Goal: Communication & Community: Answer question/provide support

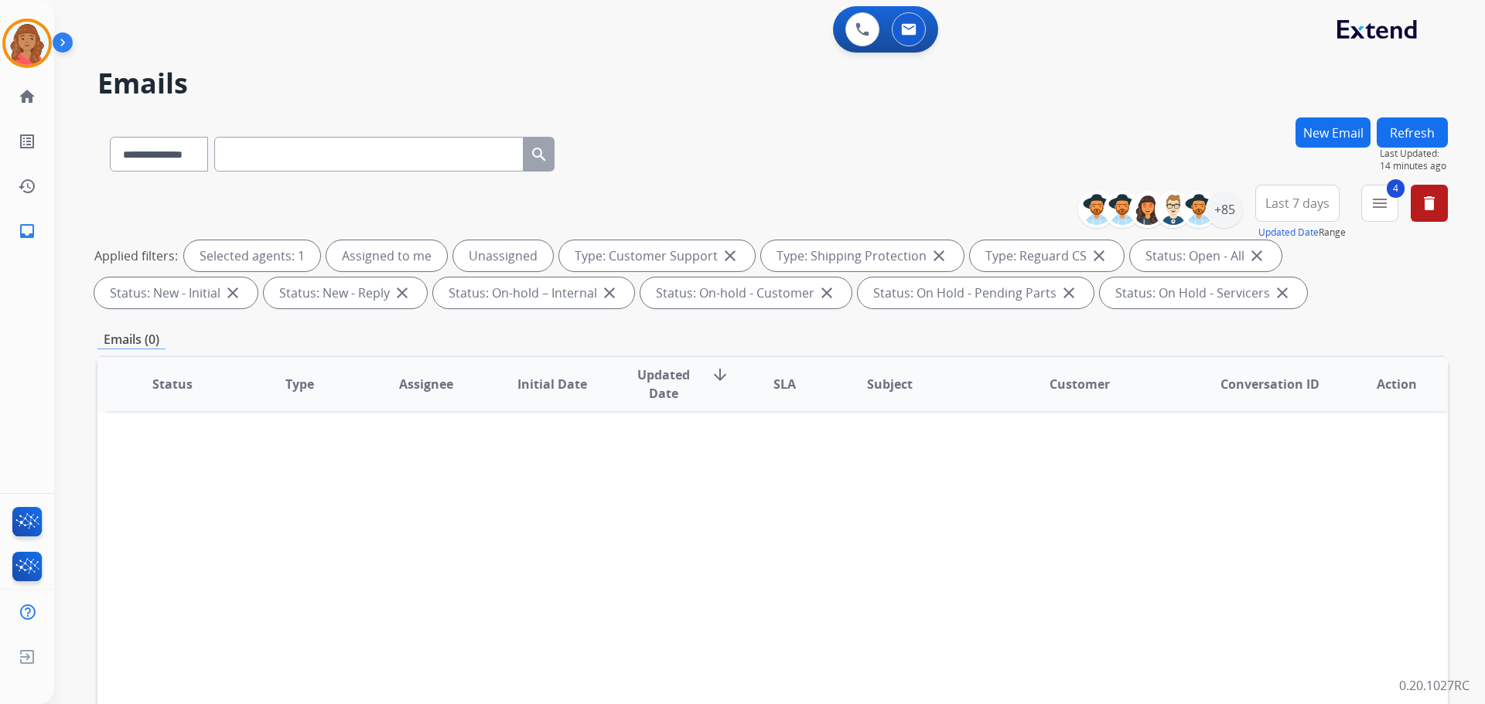
select select "**********"
click at [922, 25] on button at bounding box center [909, 29] width 34 height 34
click at [1387, 200] on mat-icon "menu" at bounding box center [1379, 203] width 19 height 19
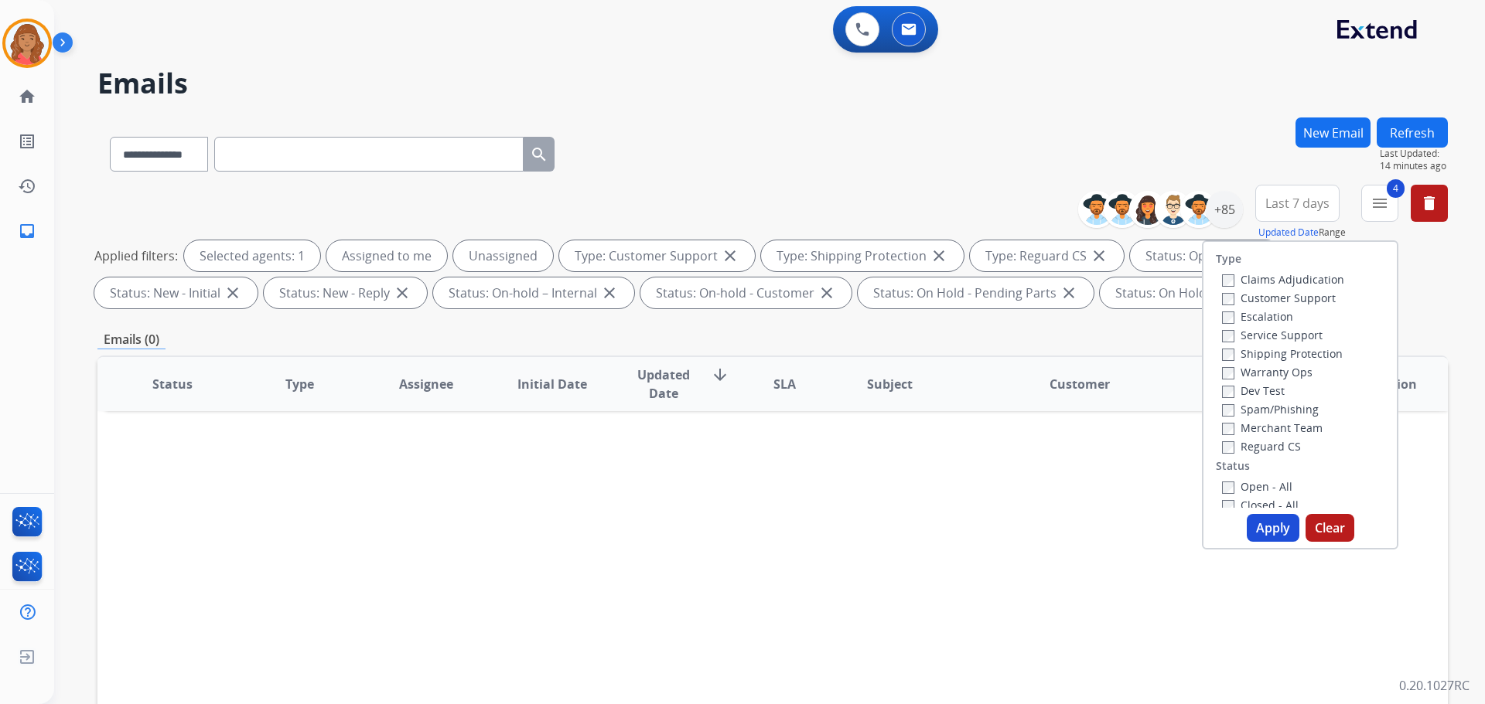
click at [1272, 532] on button "Apply" at bounding box center [1273, 528] width 53 height 28
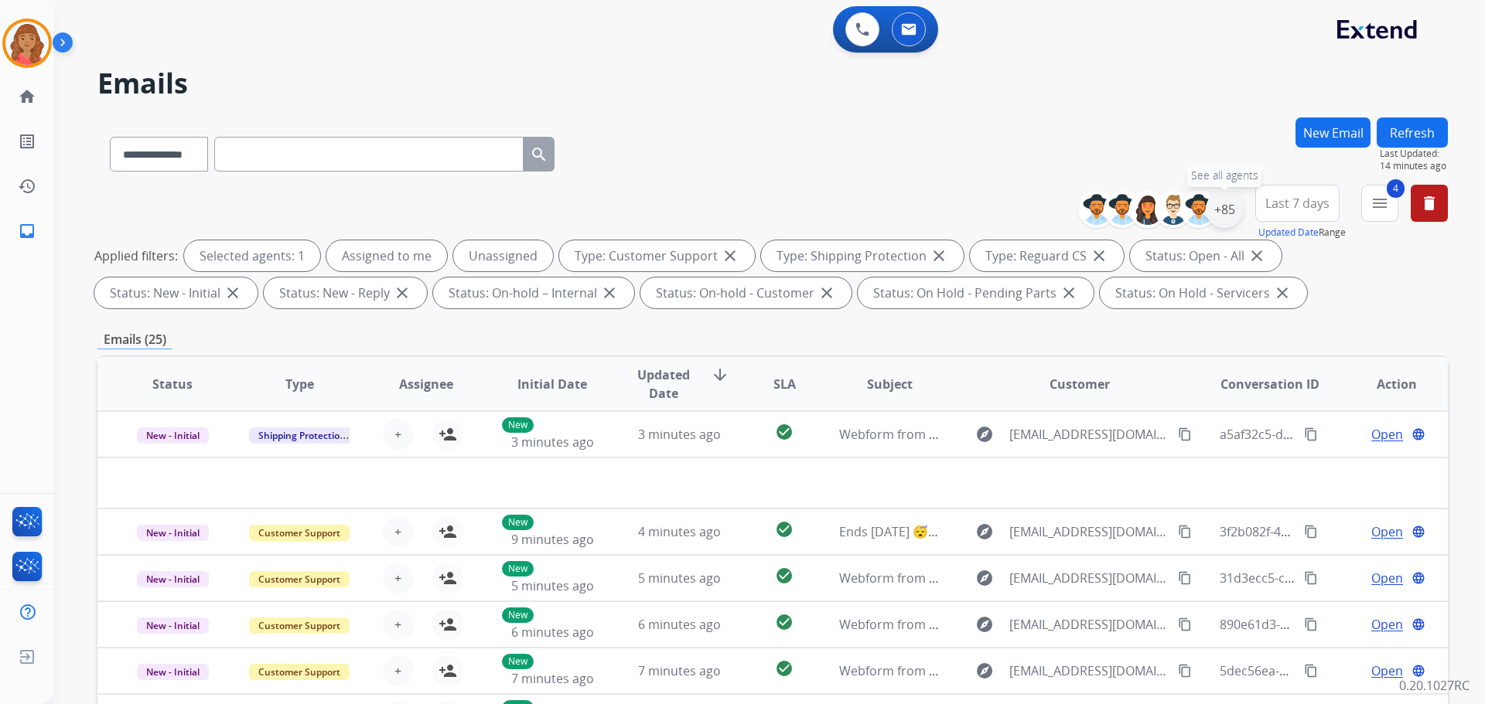
click at [1229, 211] on div "+85" at bounding box center [1224, 209] width 37 height 37
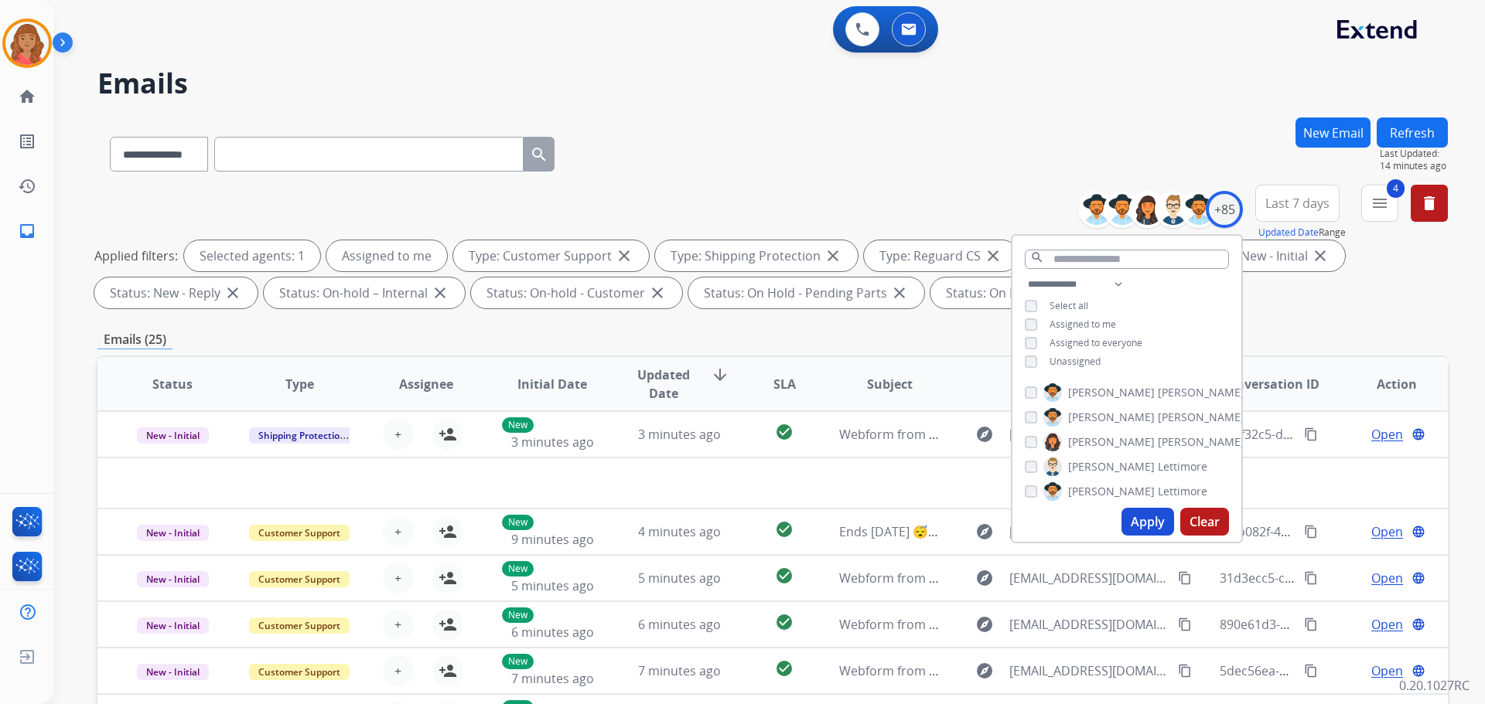
click at [1131, 522] on button "Apply" at bounding box center [1147, 522] width 53 height 28
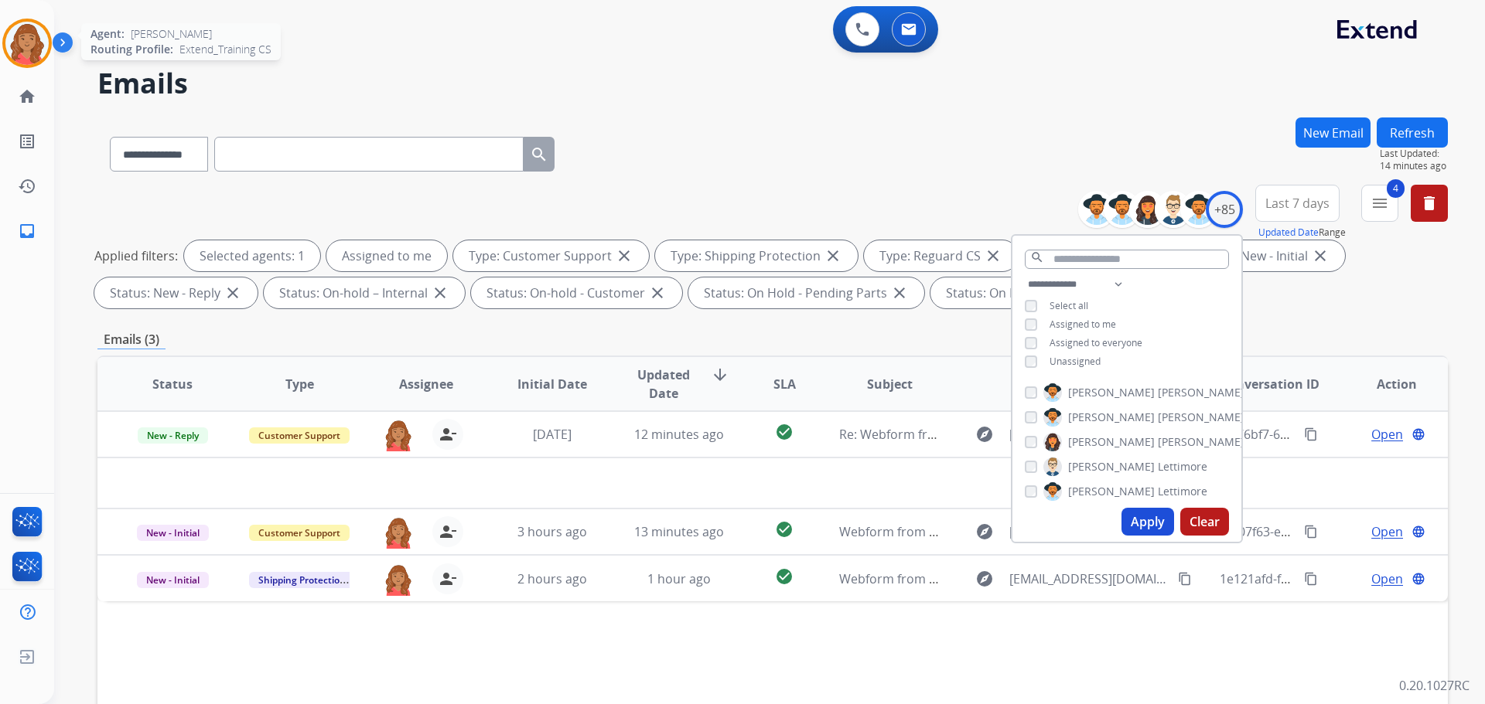
click at [28, 29] on img at bounding box center [26, 43] width 43 height 43
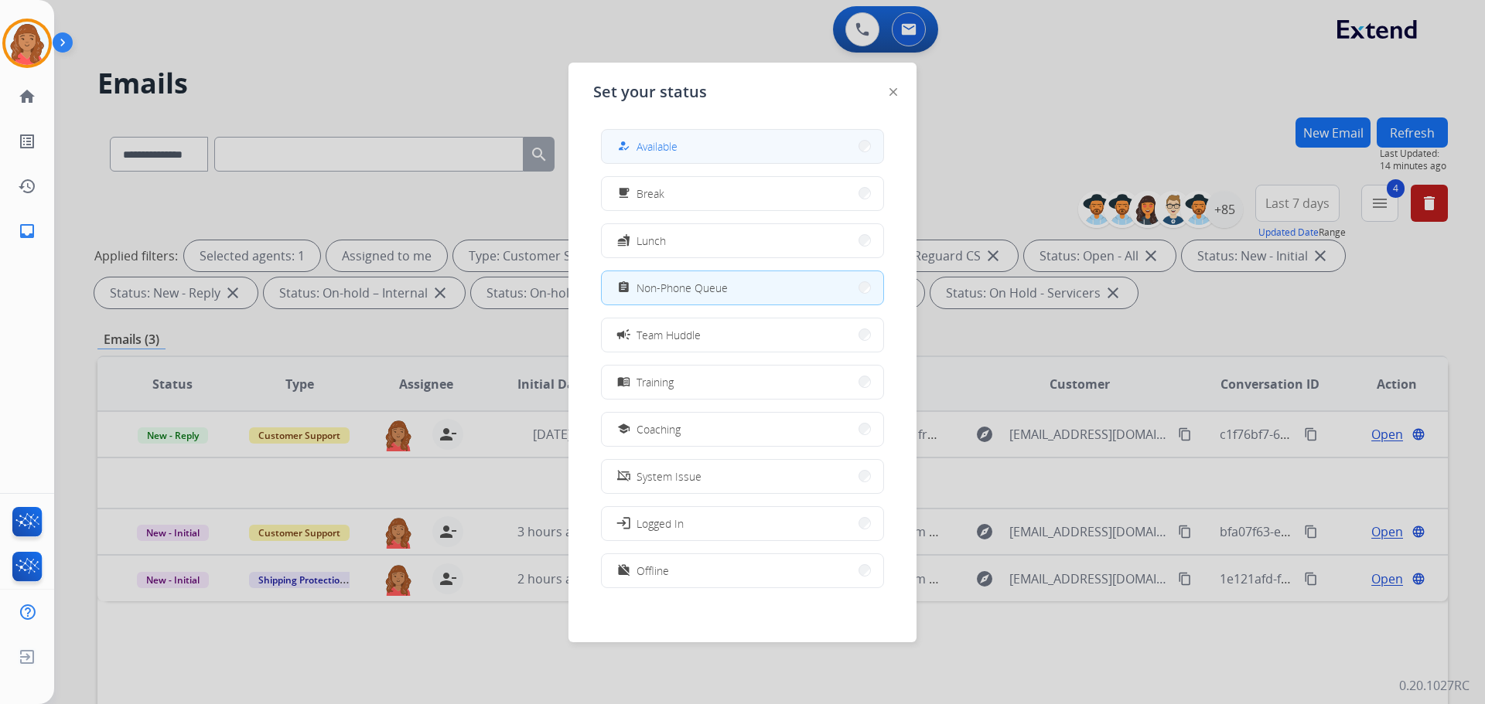
click at [653, 148] on span "Available" at bounding box center [656, 146] width 41 height 16
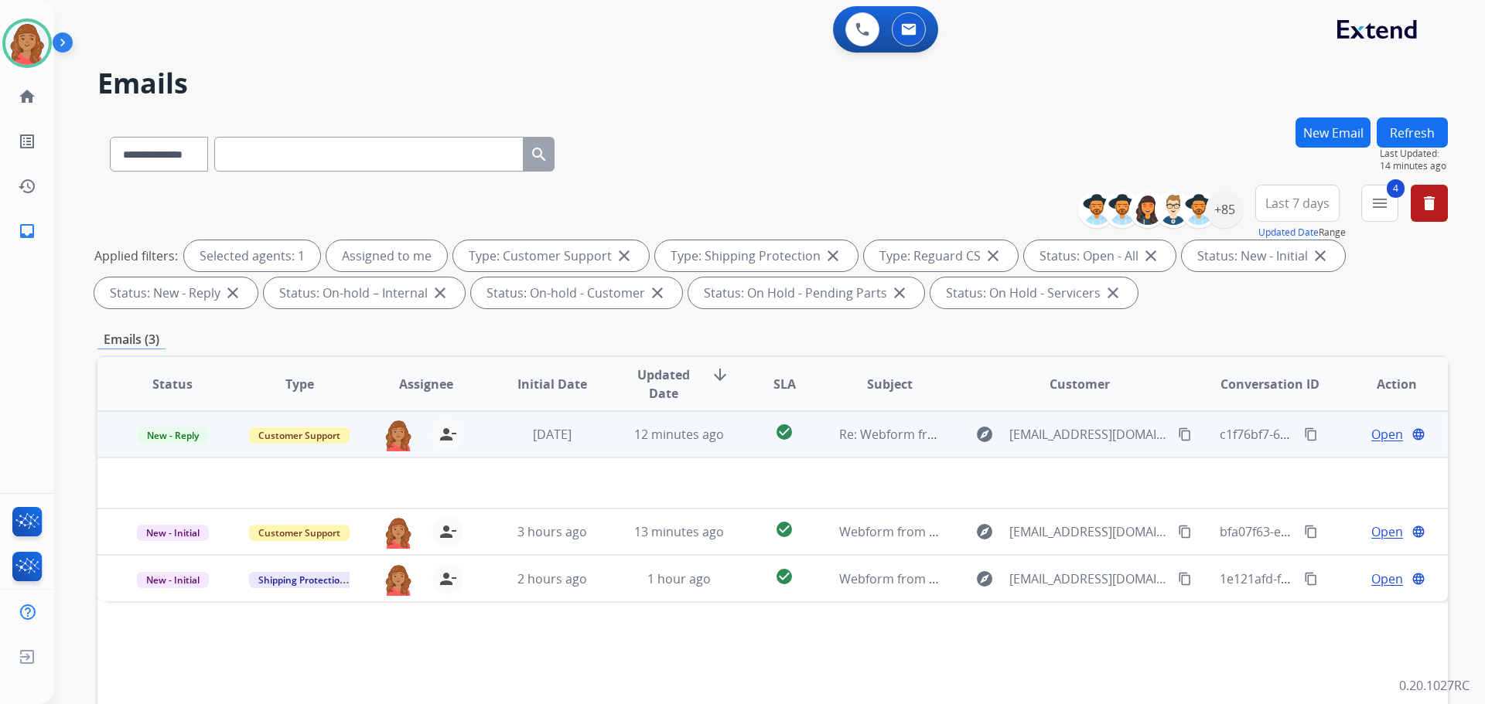
click at [1178, 435] on mat-icon "content_copy" at bounding box center [1185, 435] width 14 height 14
click at [1178, 432] on mat-icon "content_copy" at bounding box center [1185, 435] width 14 height 14
click at [571, 434] on span "[DATE]" at bounding box center [552, 434] width 39 height 17
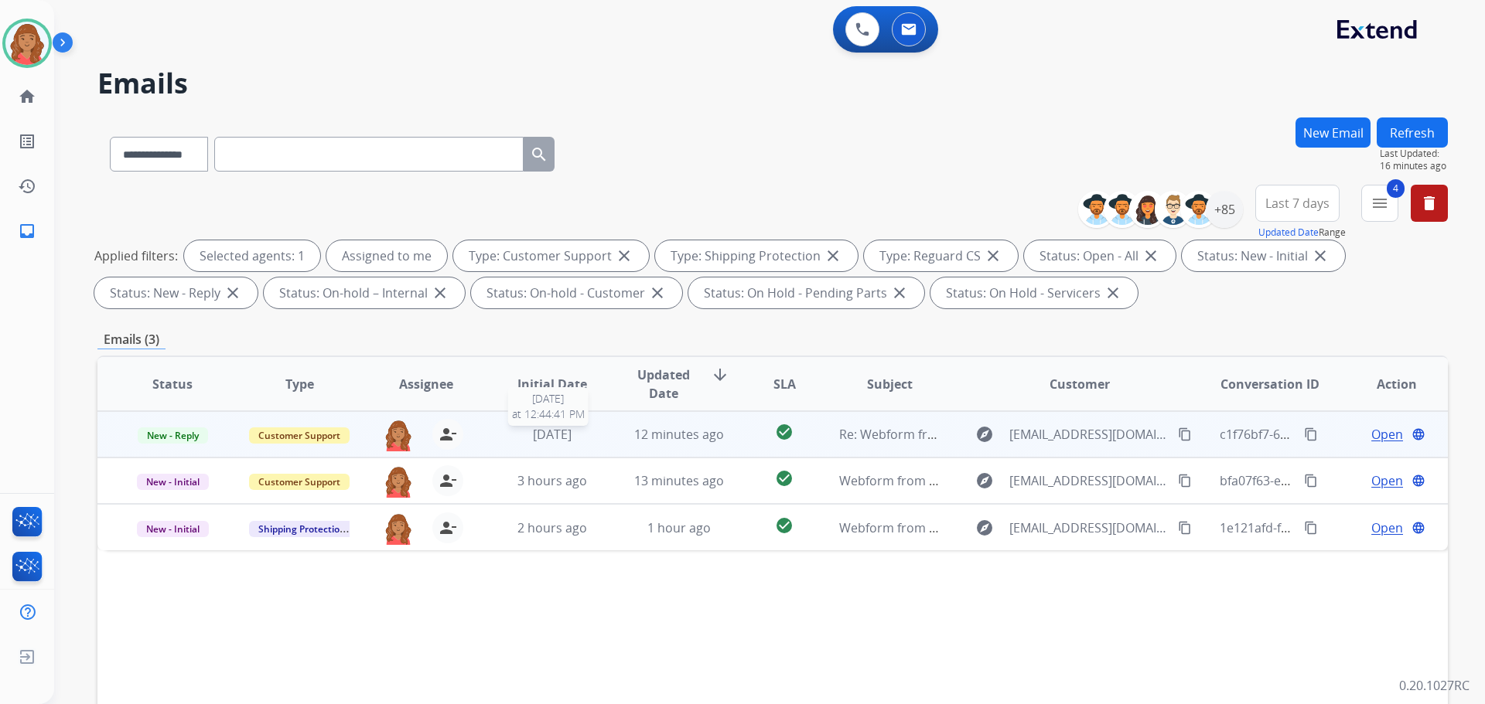
click at [561, 439] on span "[DATE]" at bounding box center [552, 434] width 39 height 17
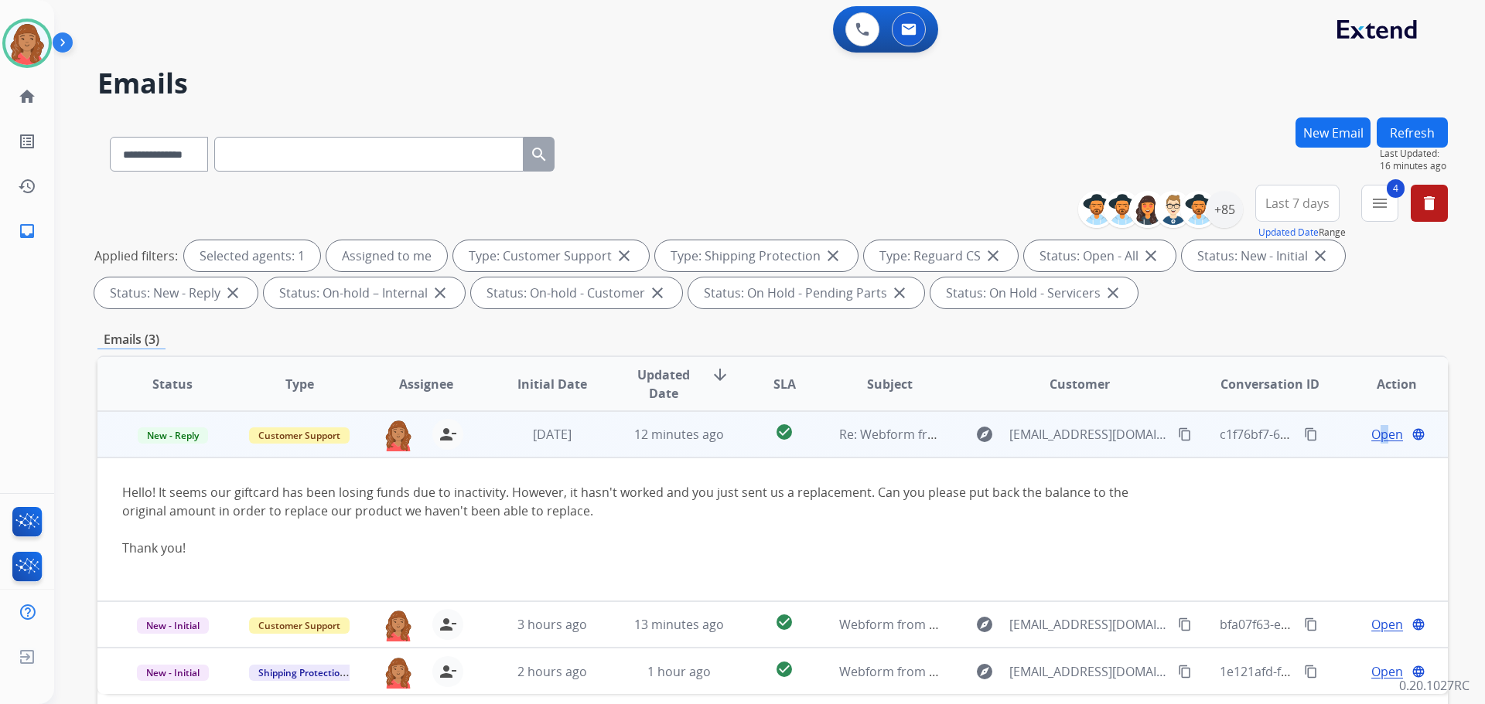
click at [1373, 434] on span "Open" at bounding box center [1387, 434] width 32 height 19
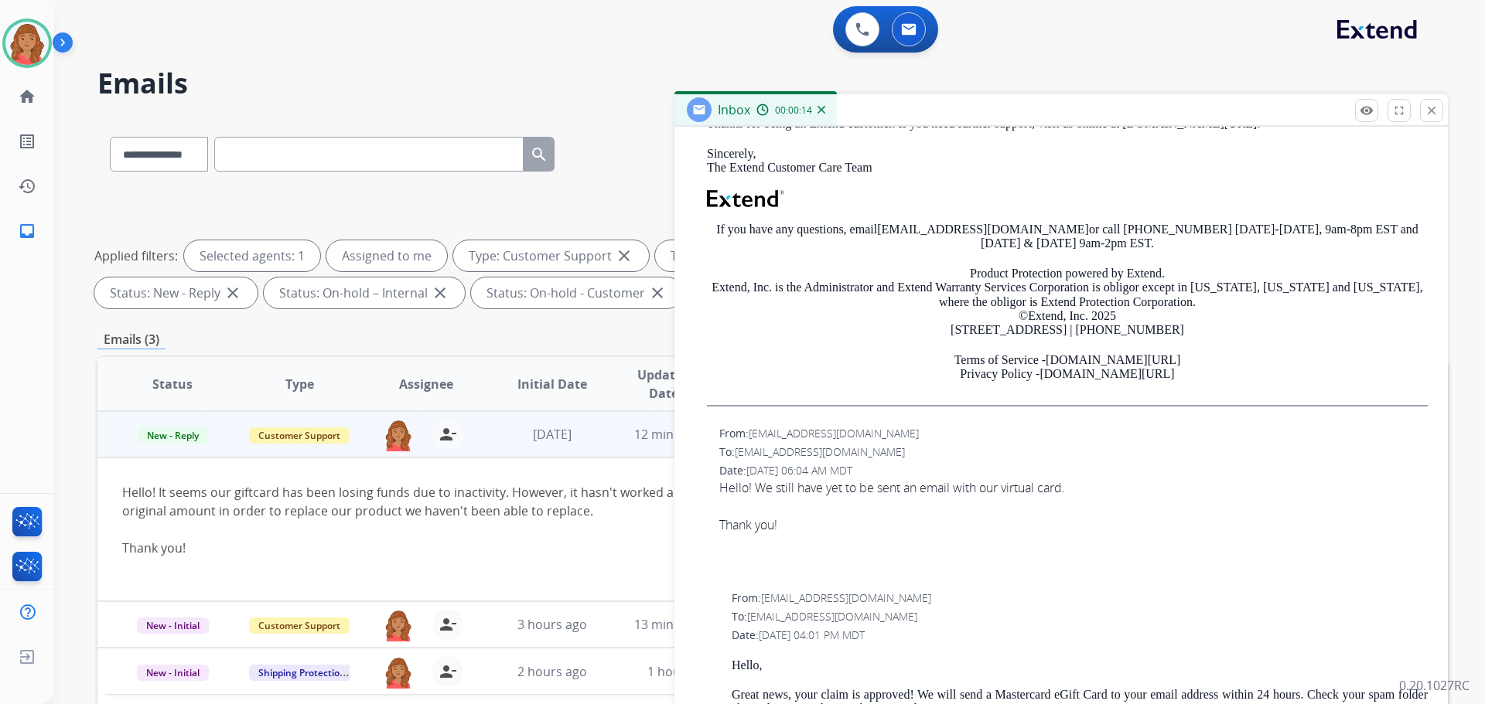
scroll to position [541, 0]
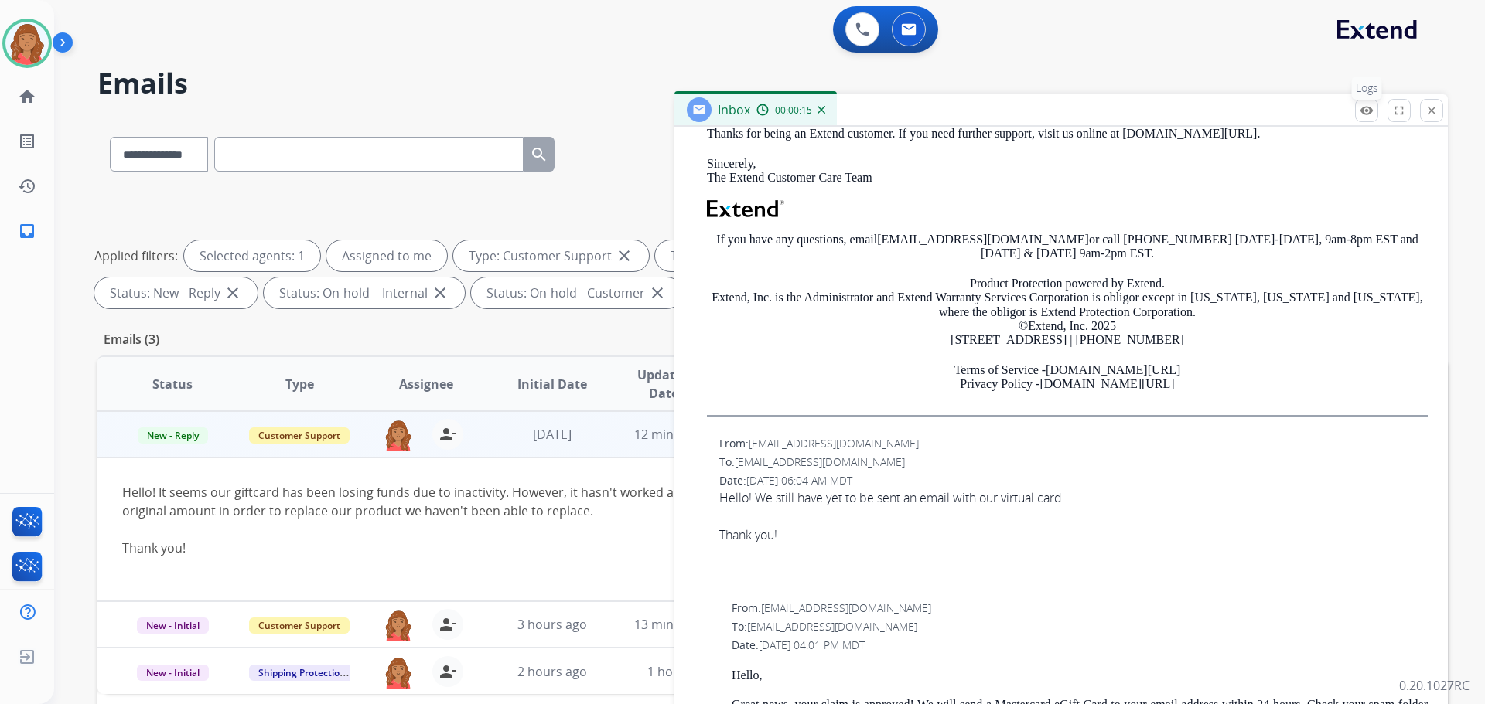
click at [1364, 117] on mat-icon "remove_red_eye" at bounding box center [1366, 111] width 14 height 14
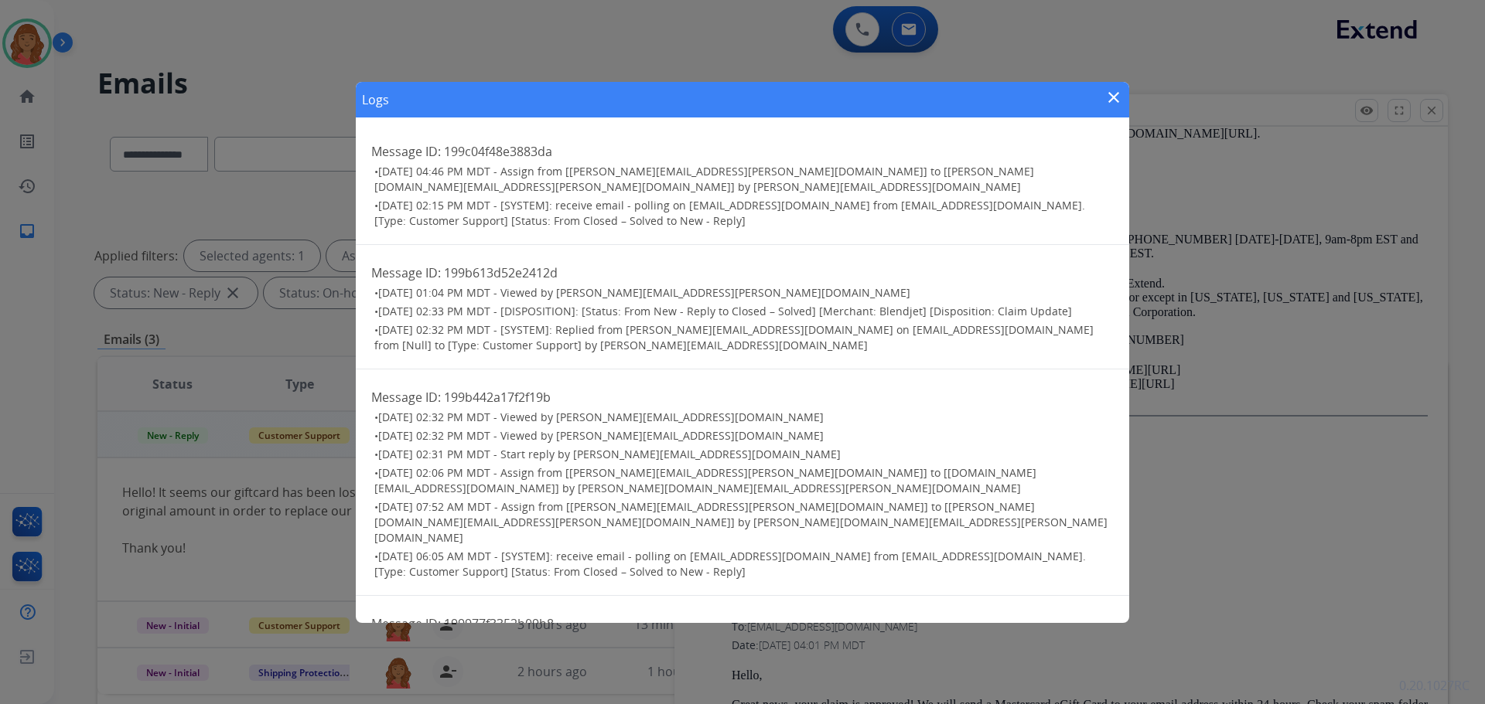
click at [1107, 104] on mat-icon "close" at bounding box center [1113, 97] width 19 height 19
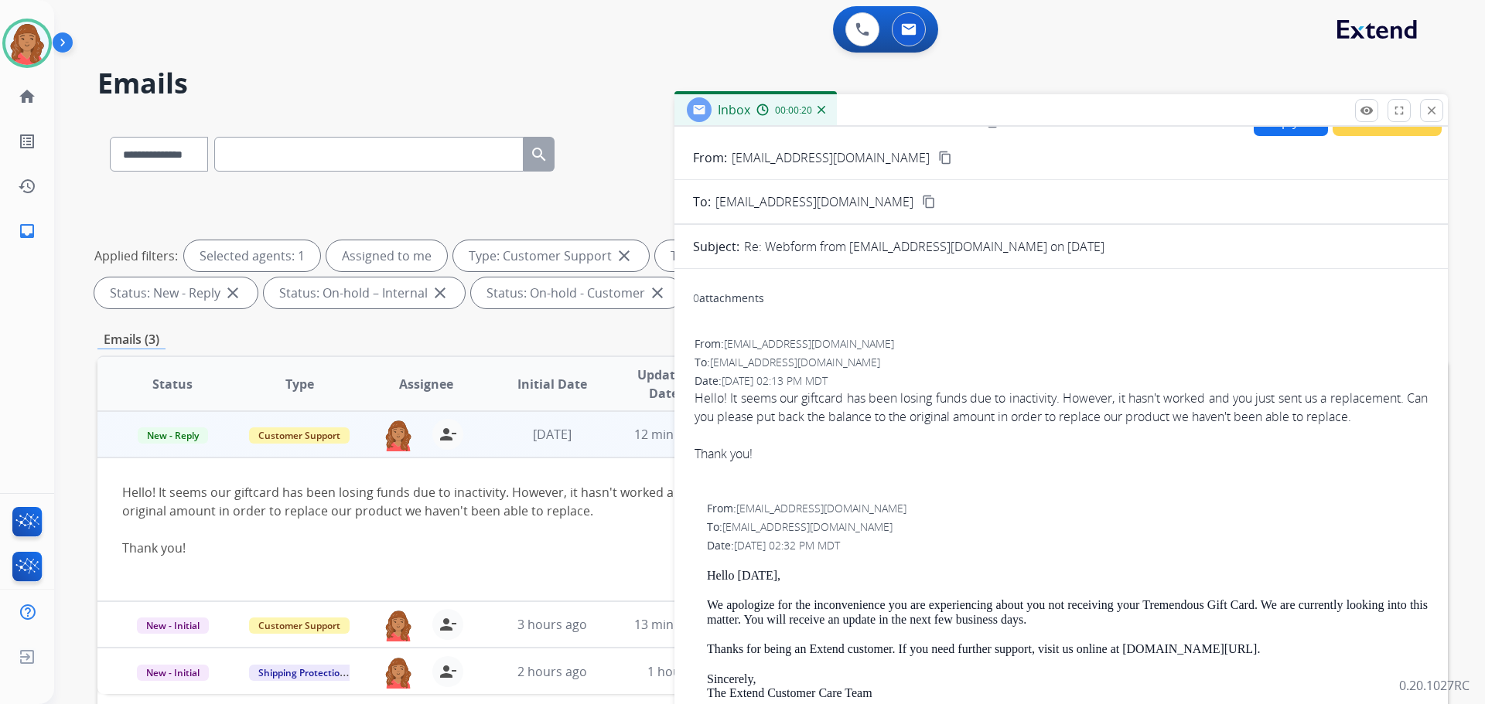
scroll to position [0, 0]
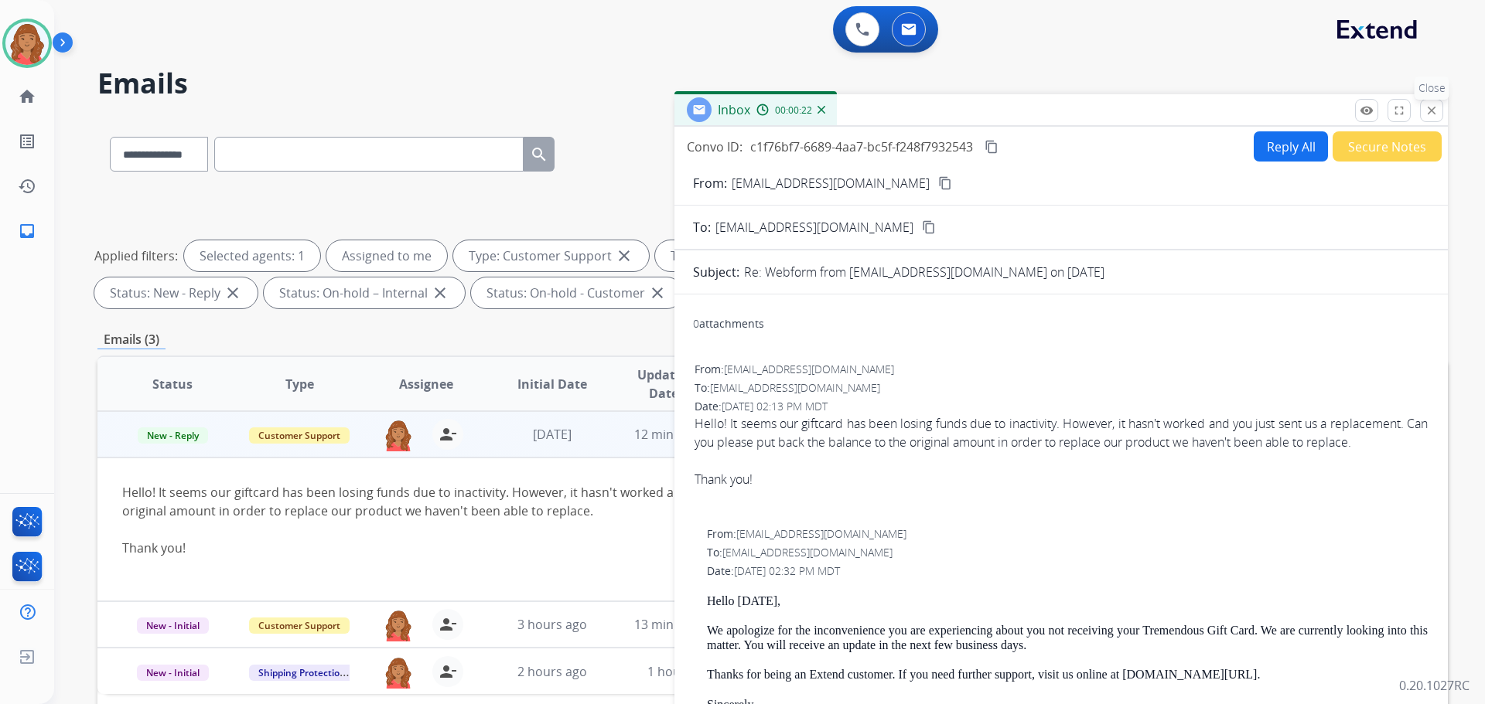
click at [1434, 113] on mat-icon "close" at bounding box center [1431, 111] width 14 height 14
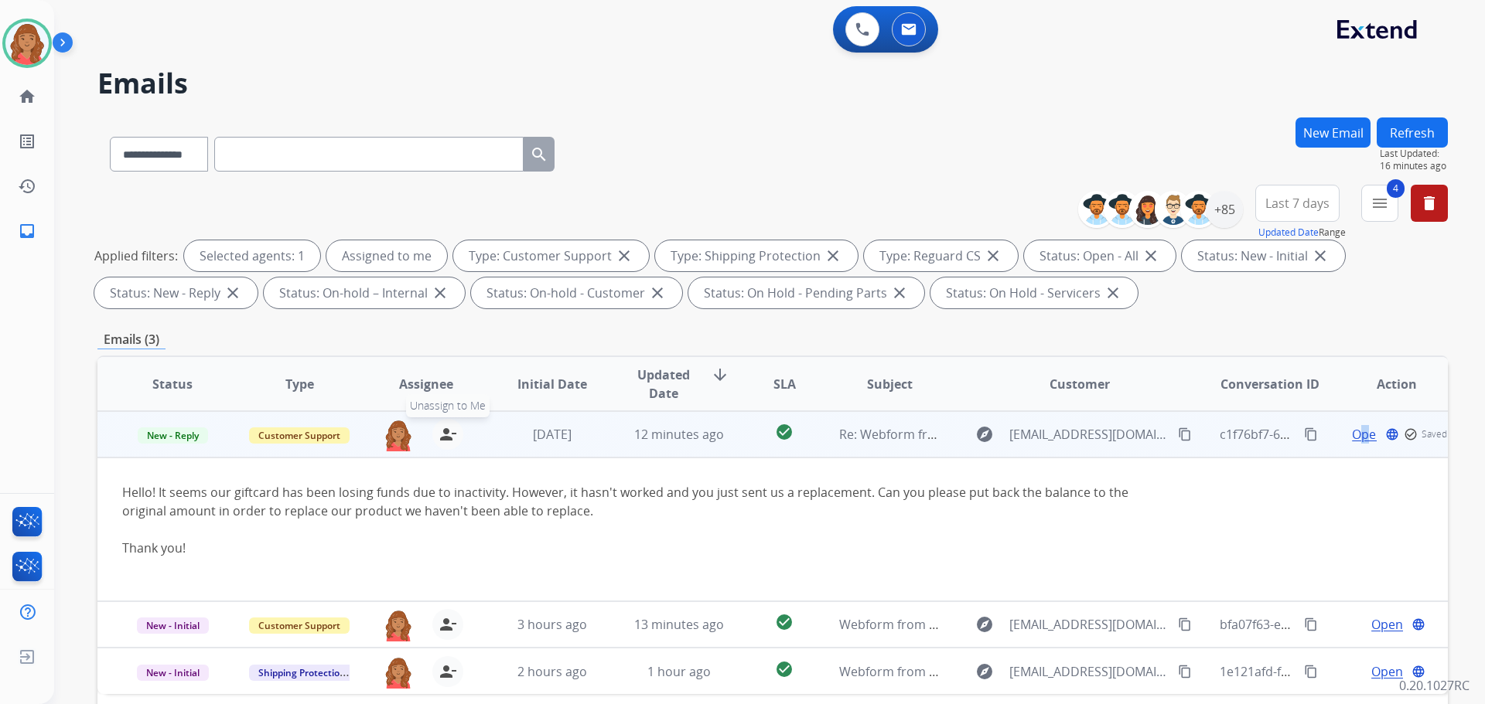
drag, startPoint x: 453, startPoint y: 435, endPoint x: 430, endPoint y: 435, distance: 23.2
click at [452, 435] on mat-icon "person_remove" at bounding box center [447, 434] width 19 height 19
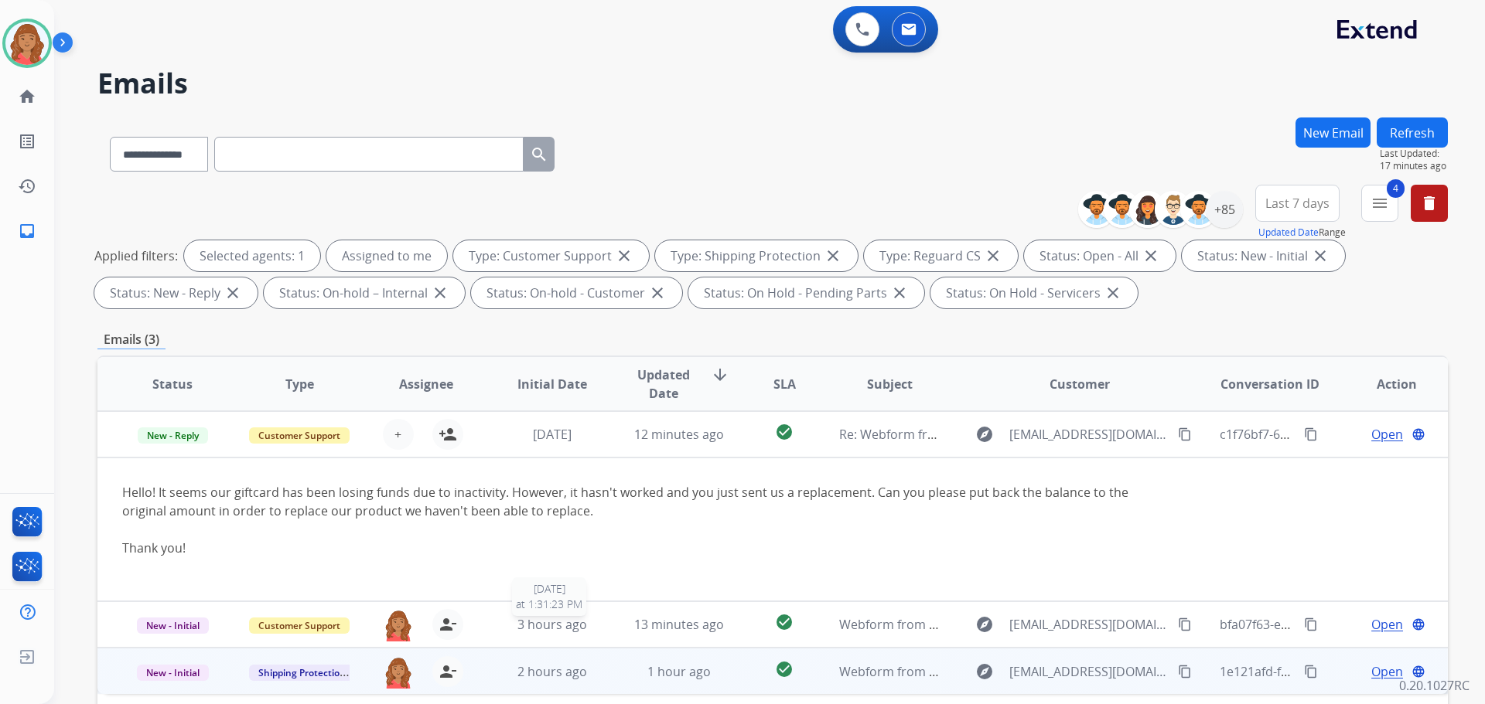
click at [540, 626] on span "3 hours ago" at bounding box center [552, 624] width 70 height 17
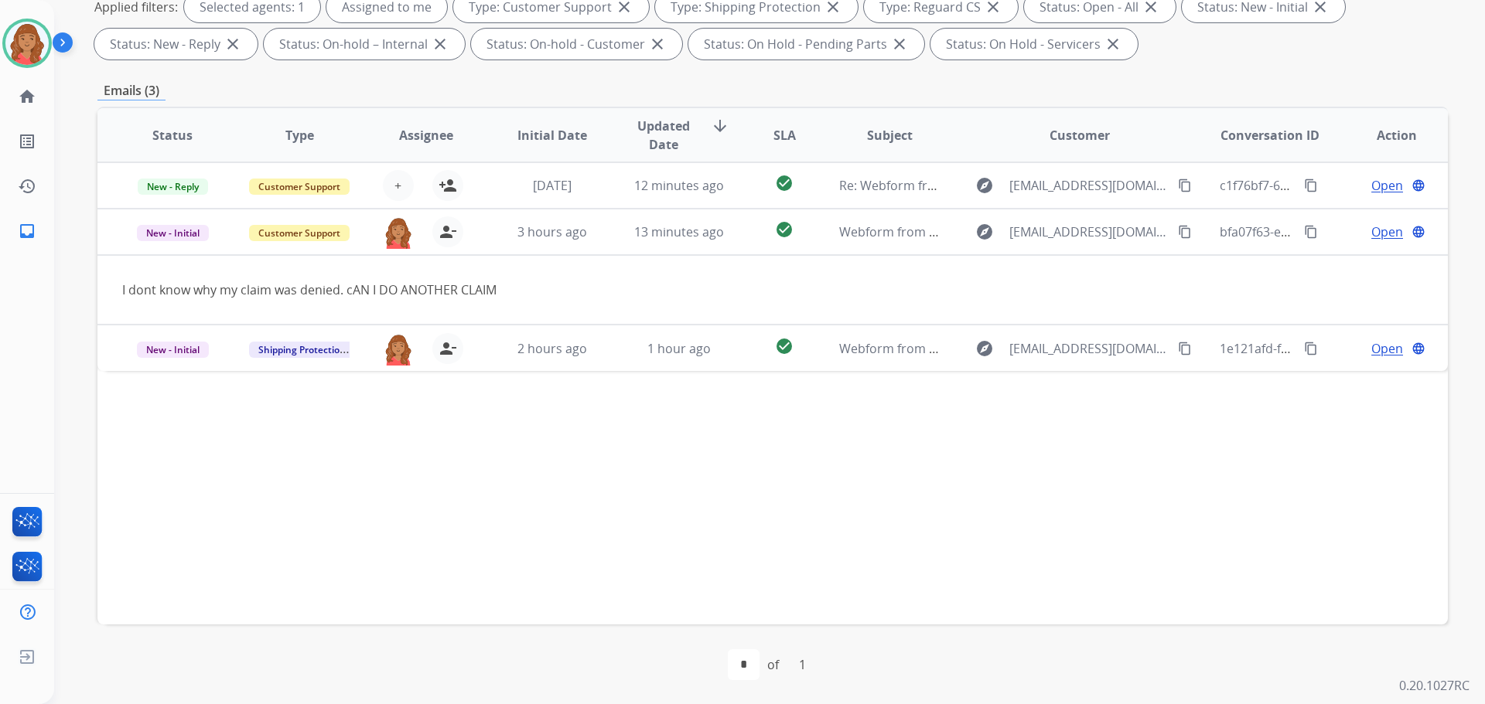
scroll to position [250, 0]
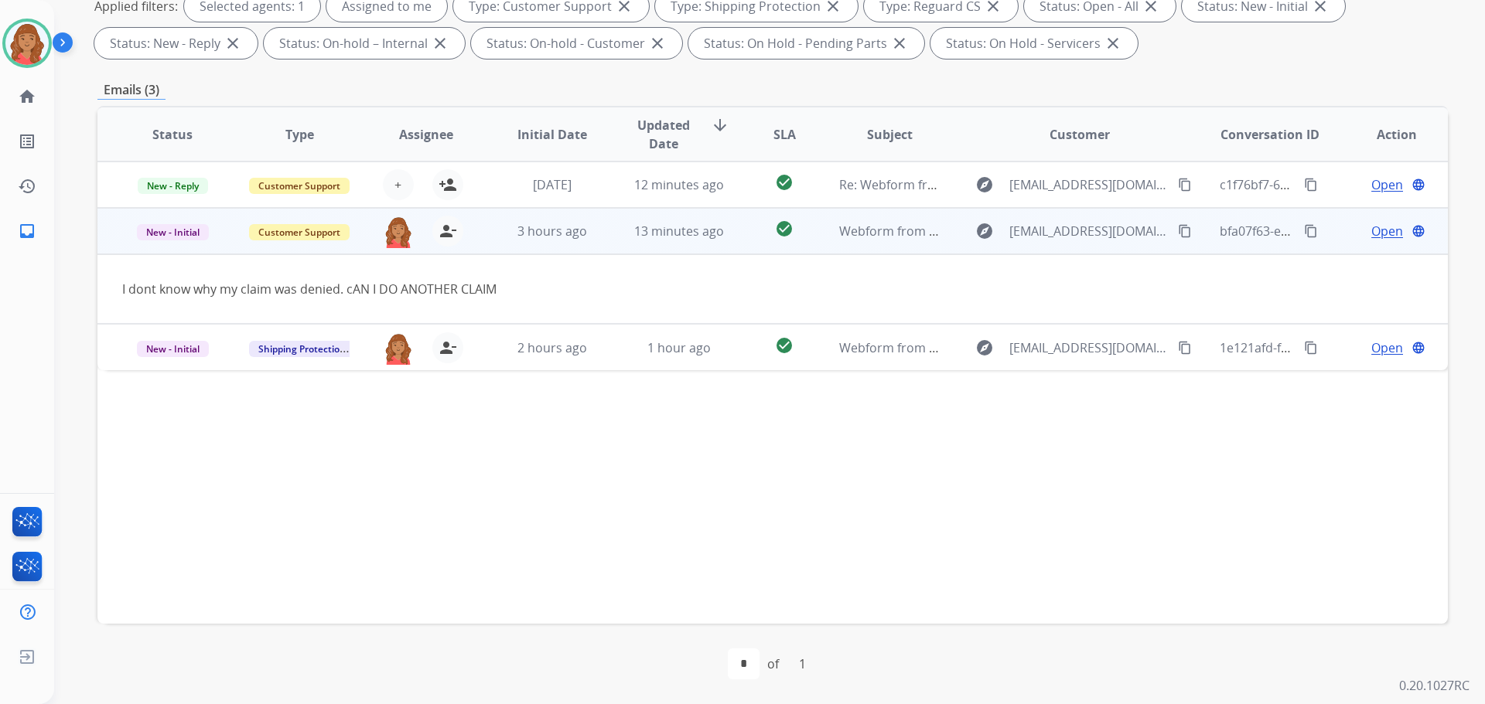
click at [1376, 230] on span "Open" at bounding box center [1387, 231] width 32 height 19
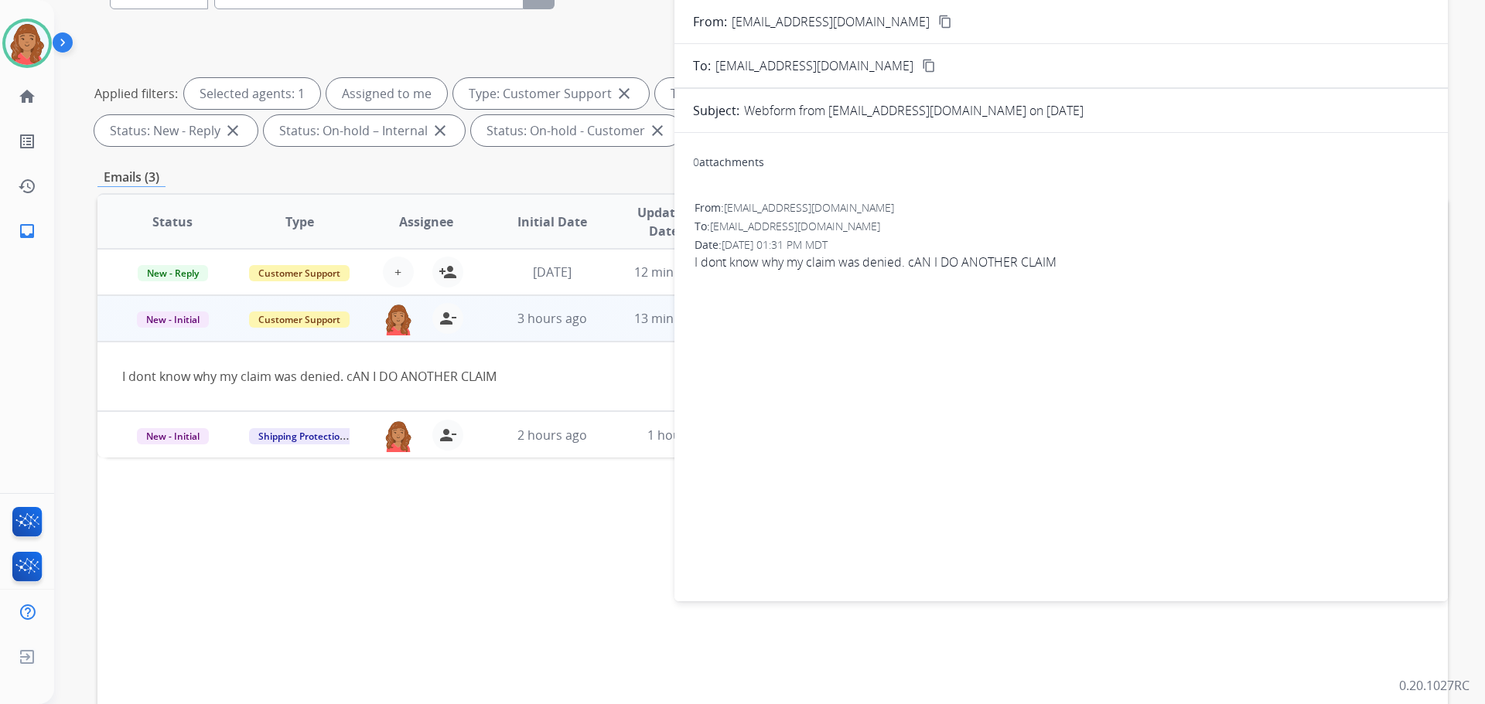
scroll to position [172, 0]
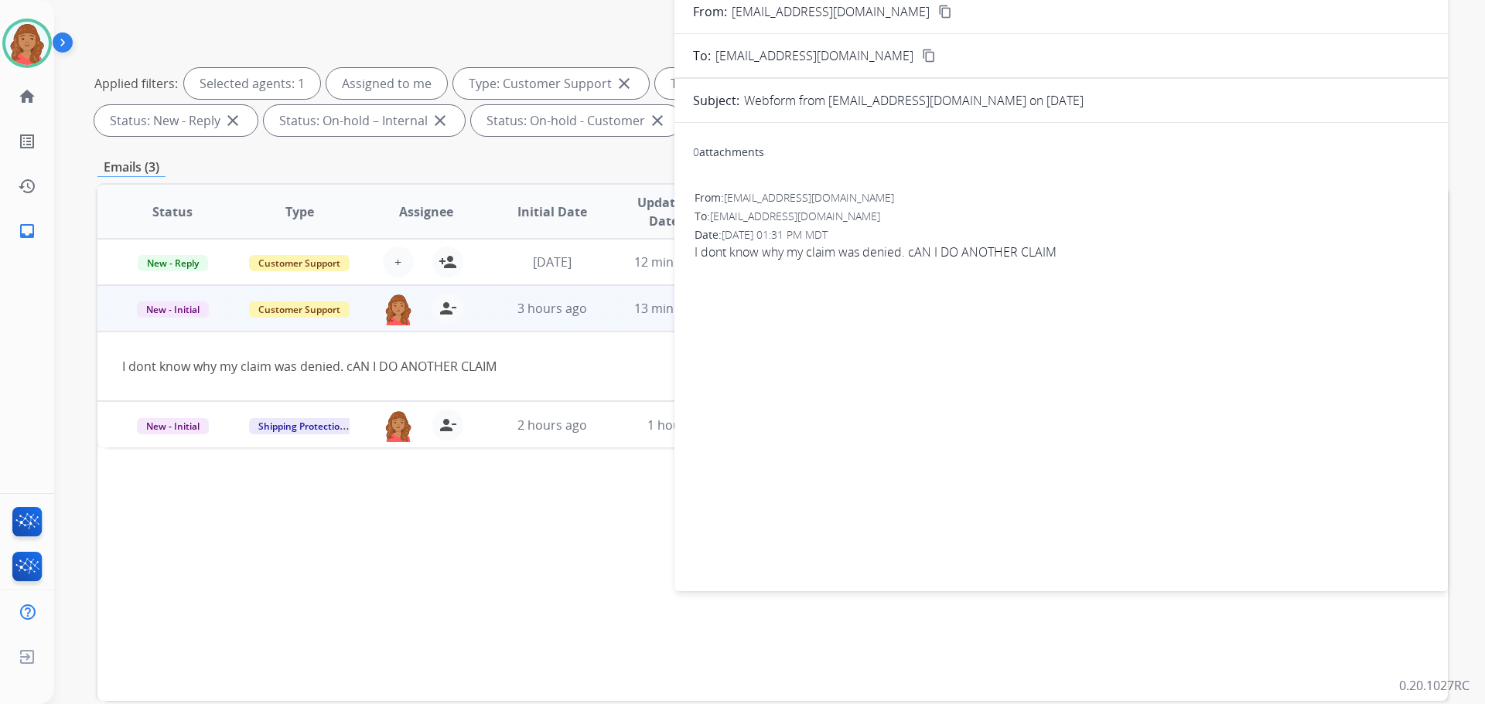
drag, startPoint x: 531, startPoint y: 369, endPoint x: 530, endPoint y: 377, distance: 7.9
click at [531, 370] on div "I dont know why my claim was denied. cAN I DO ANOTHER CLAIM" at bounding box center [646, 366] width 1048 height 19
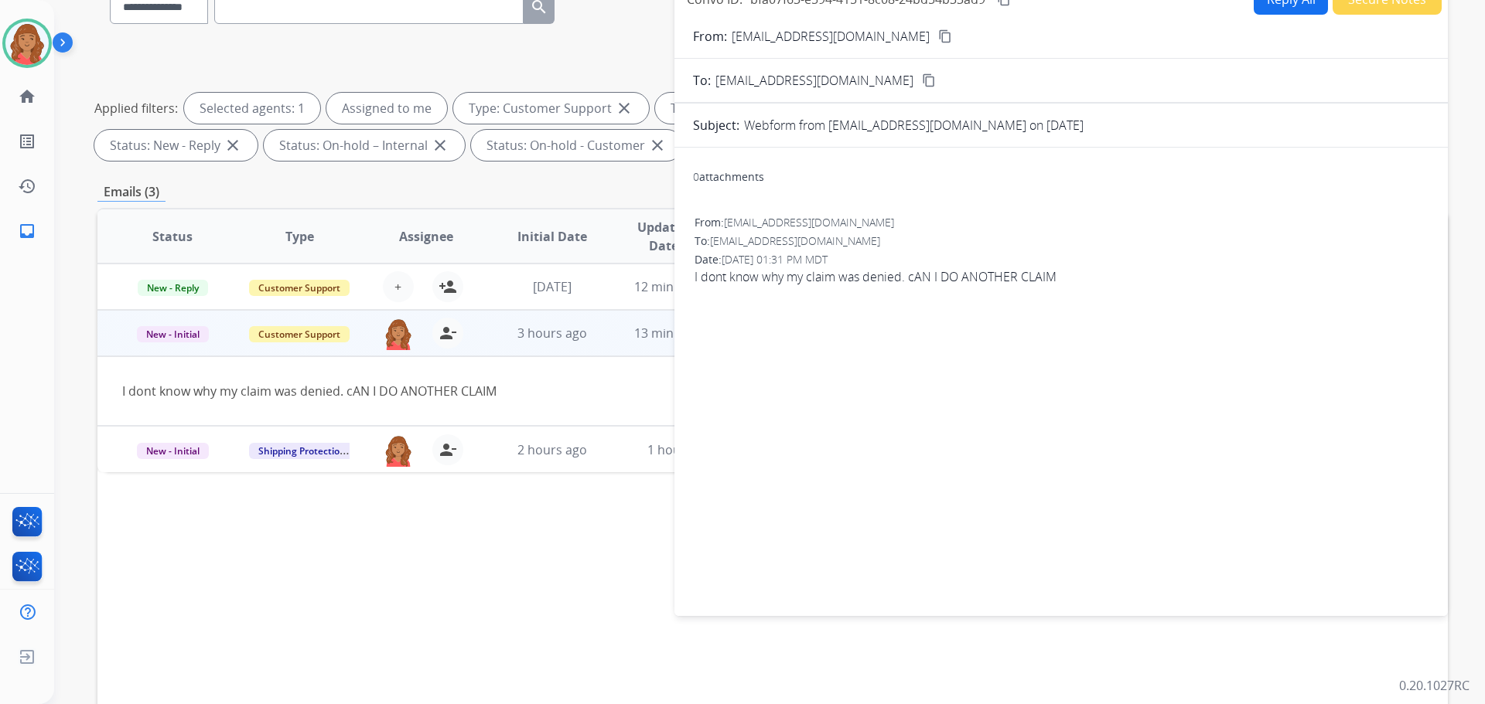
scroll to position [0, 0]
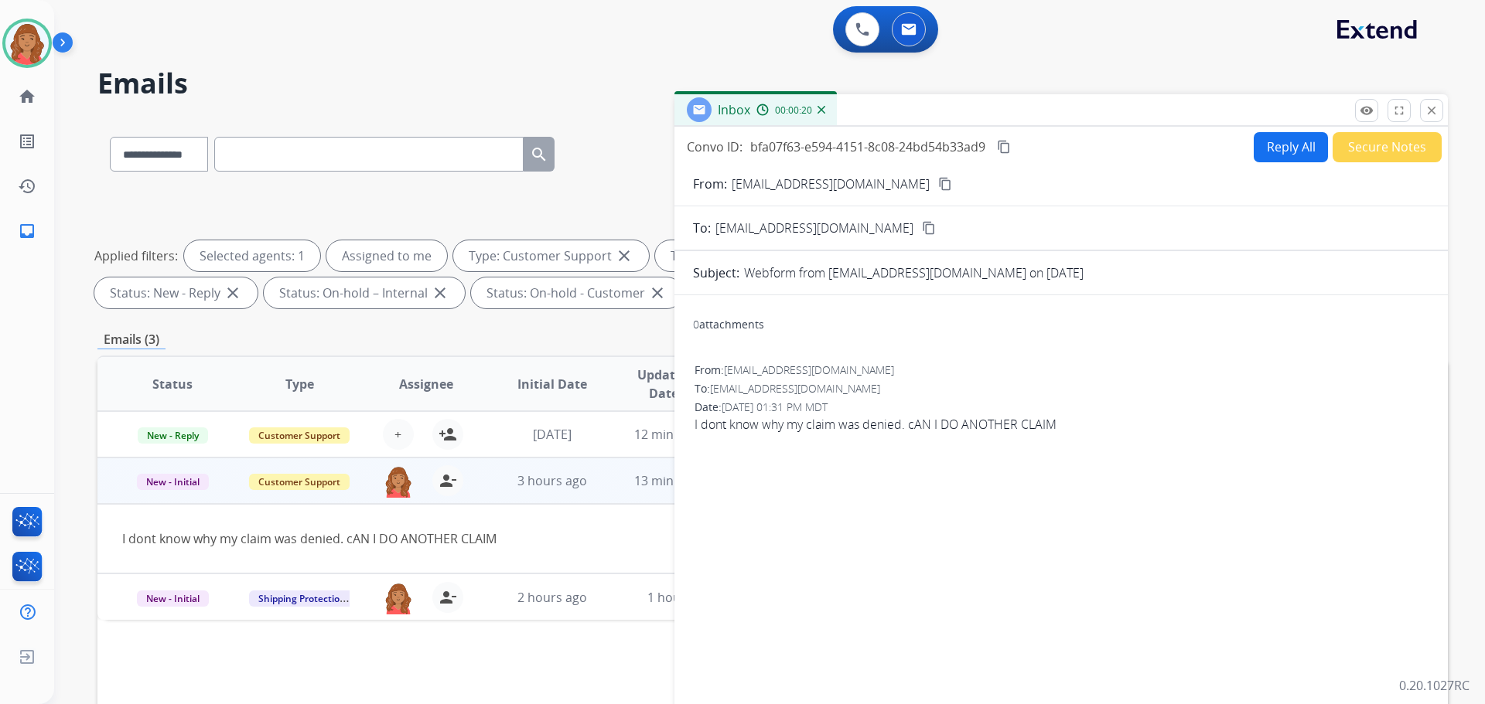
click at [938, 183] on mat-icon "content_copy" at bounding box center [945, 184] width 14 height 14
click at [1372, 114] on mat-icon "remove_red_eye" at bounding box center [1366, 111] width 14 height 14
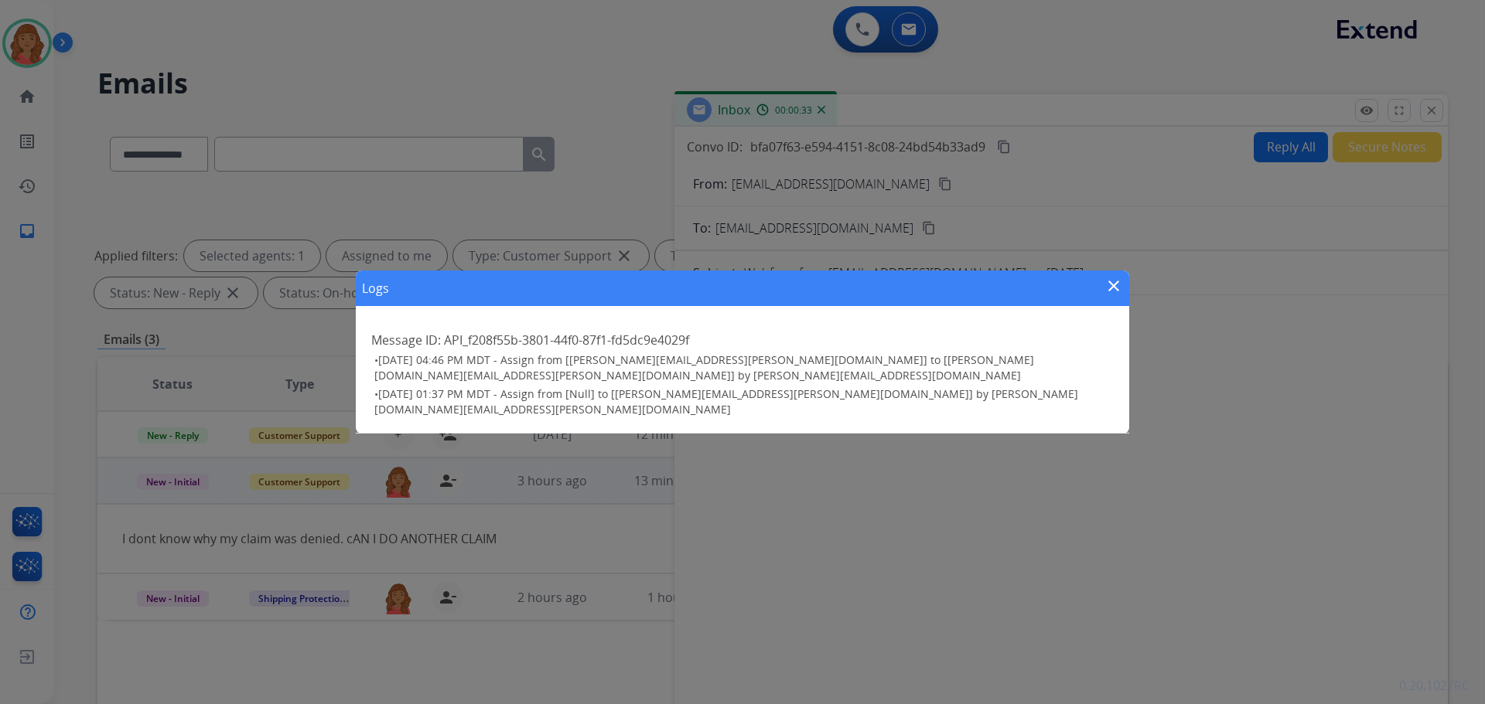
click at [1111, 287] on mat-icon "close" at bounding box center [1113, 286] width 19 height 19
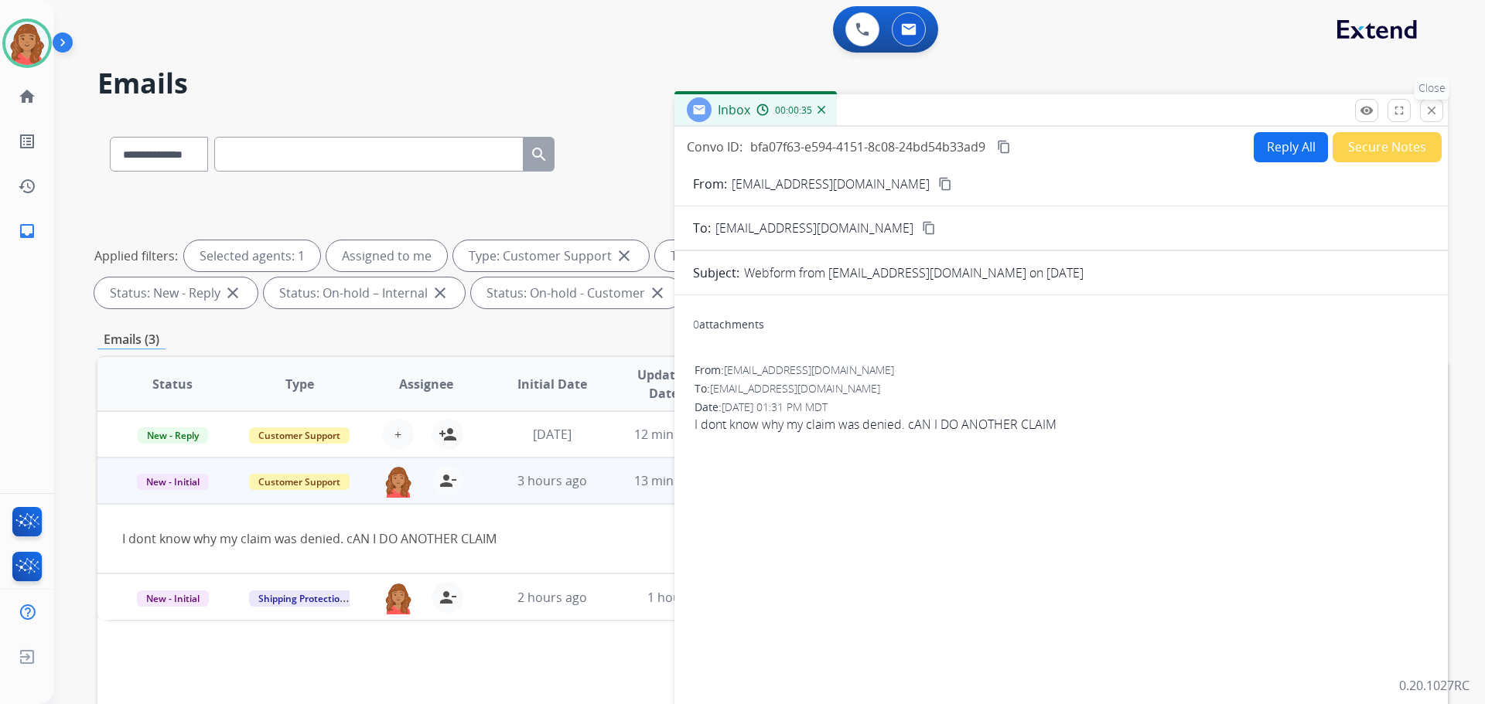
click at [1438, 112] on button "close Close" at bounding box center [1431, 110] width 23 height 23
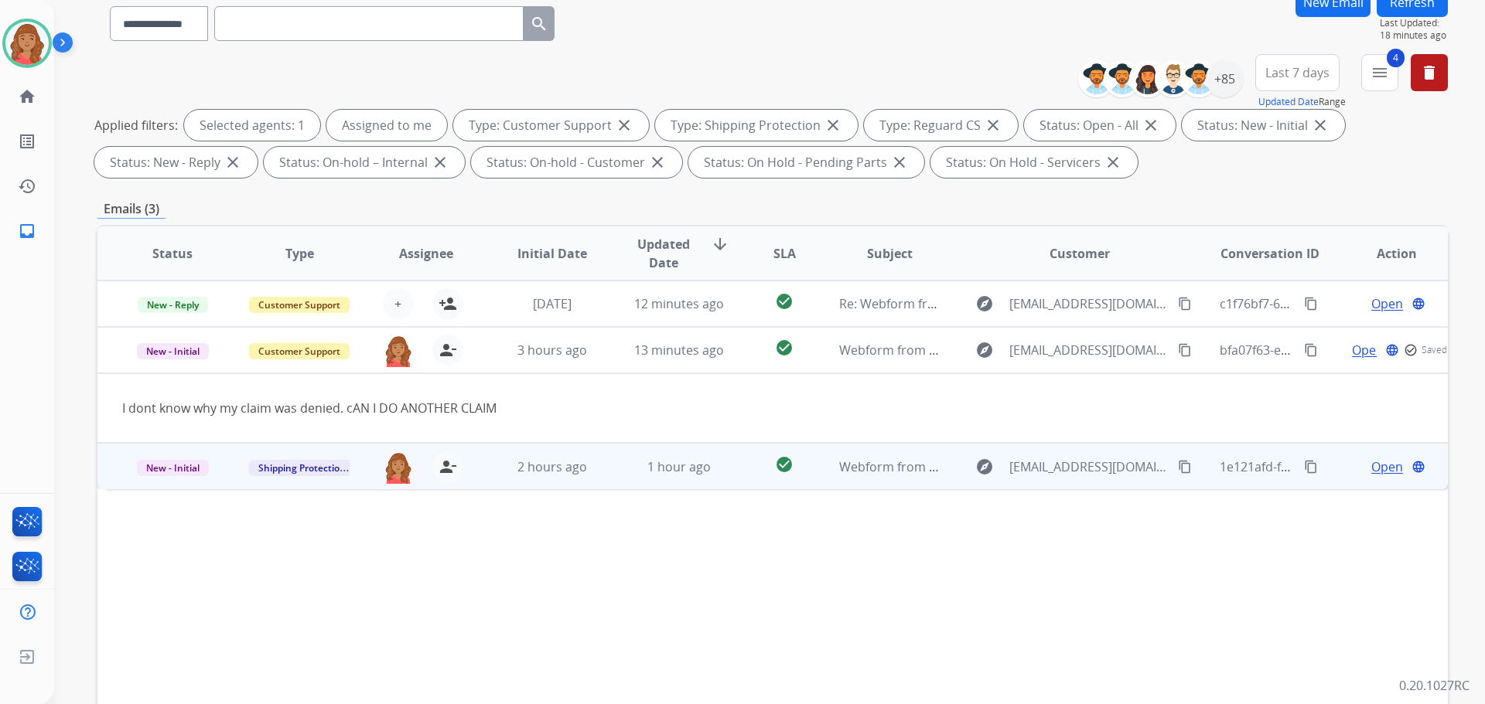
scroll to position [250, 0]
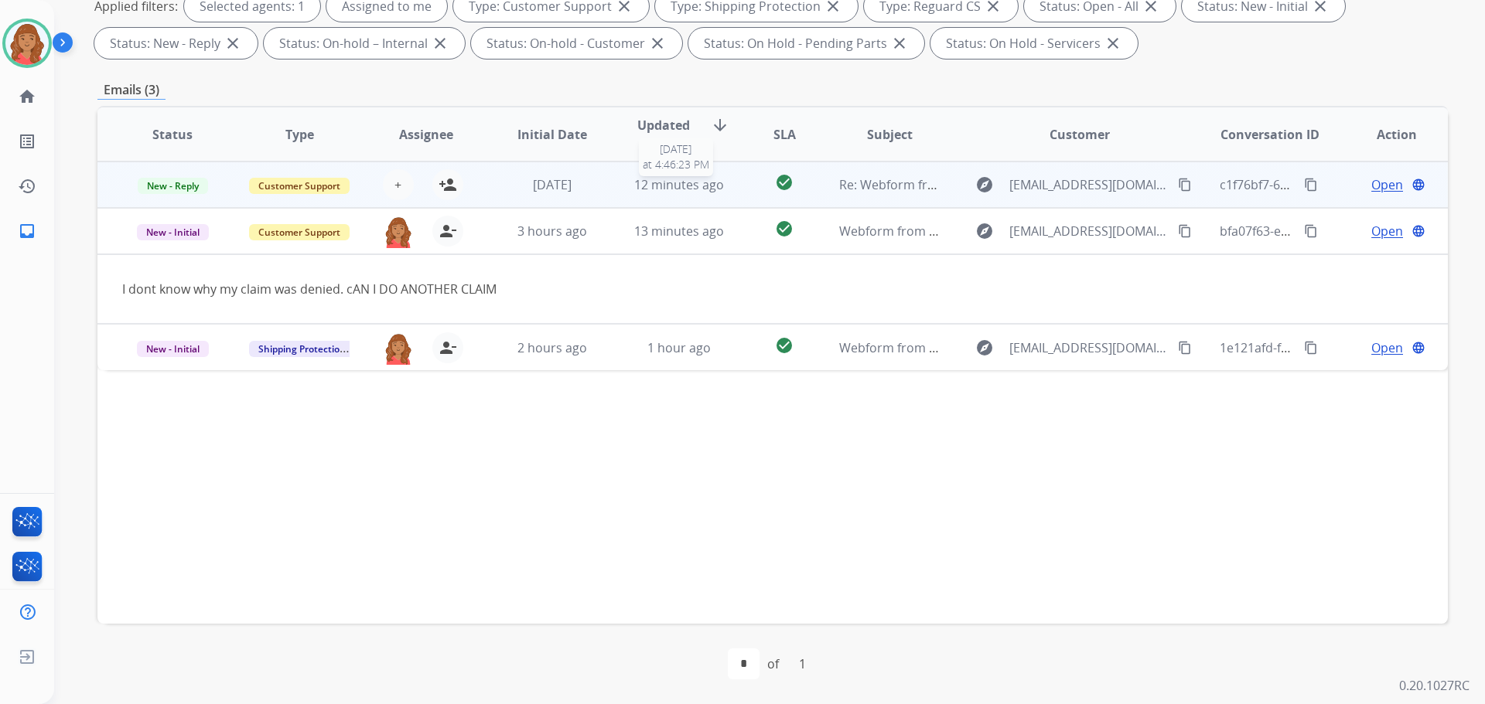
click at [714, 182] on span "12 minutes ago" at bounding box center [679, 184] width 90 height 17
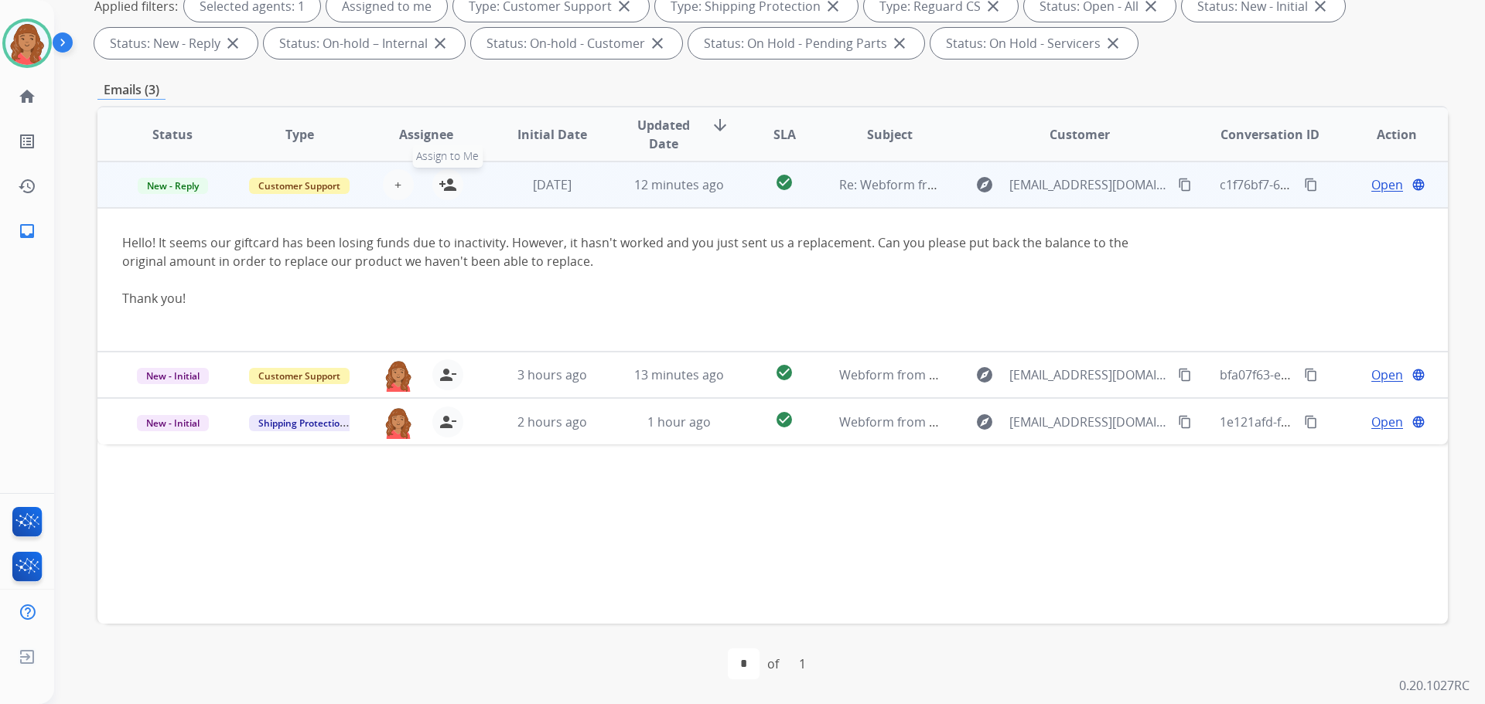
click at [450, 190] on mat-icon "person_add" at bounding box center [447, 185] width 19 height 19
click at [438, 183] on mat-icon "person_remove" at bounding box center [447, 185] width 19 height 19
drag, startPoint x: 428, startPoint y: 183, endPoint x: 398, endPoint y: 183, distance: 30.2
click at [398, 183] on span "+" at bounding box center [397, 185] width 7 height 19
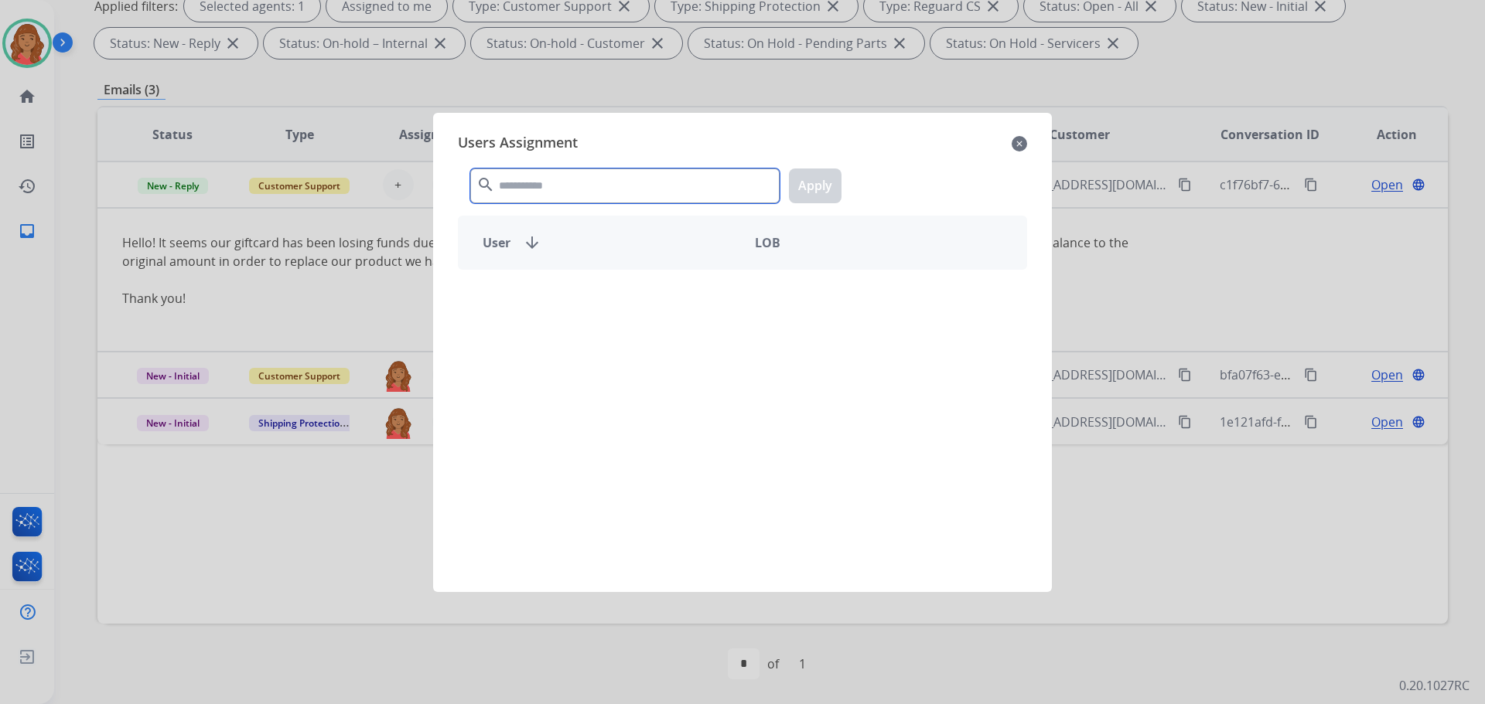
click at [517, 183] on input "text" at bounding box center [624, 186] width 309 height 35
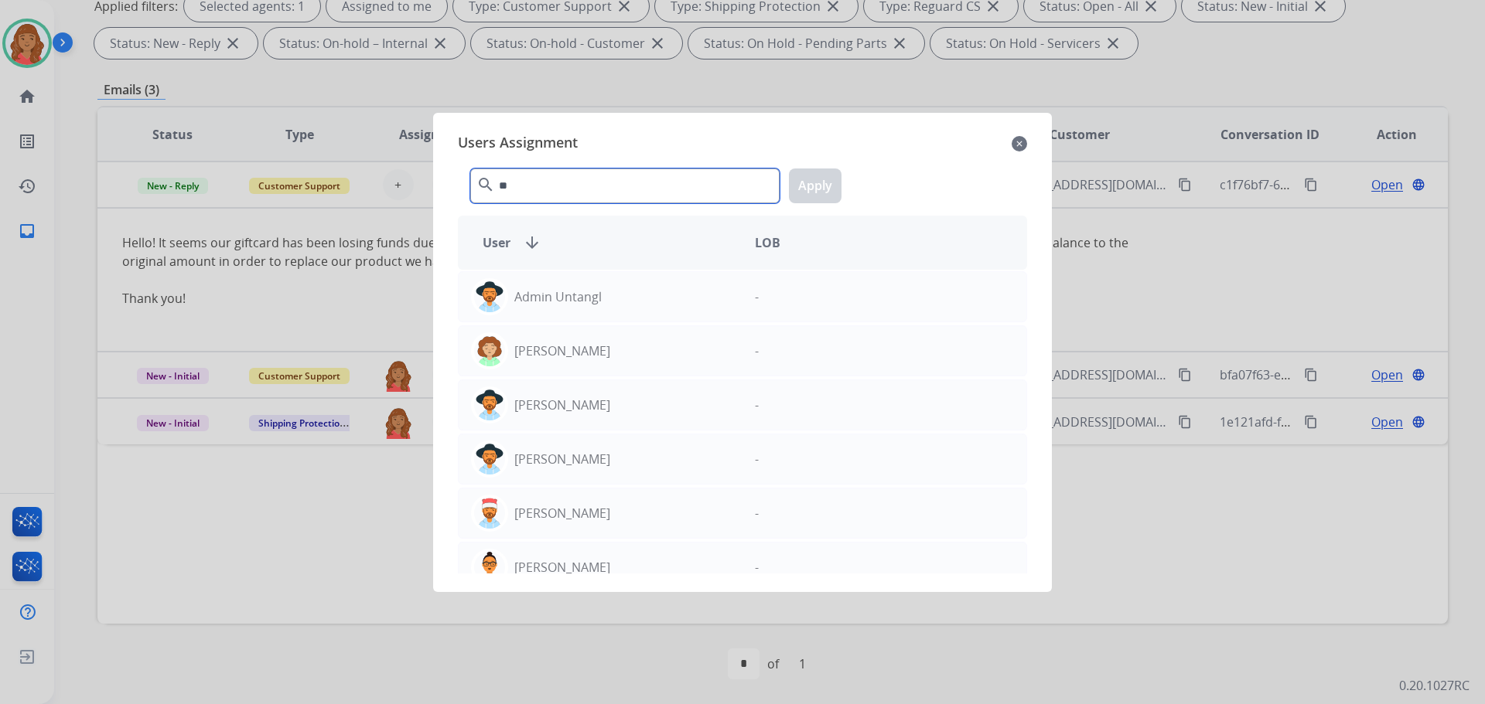
type input "*"
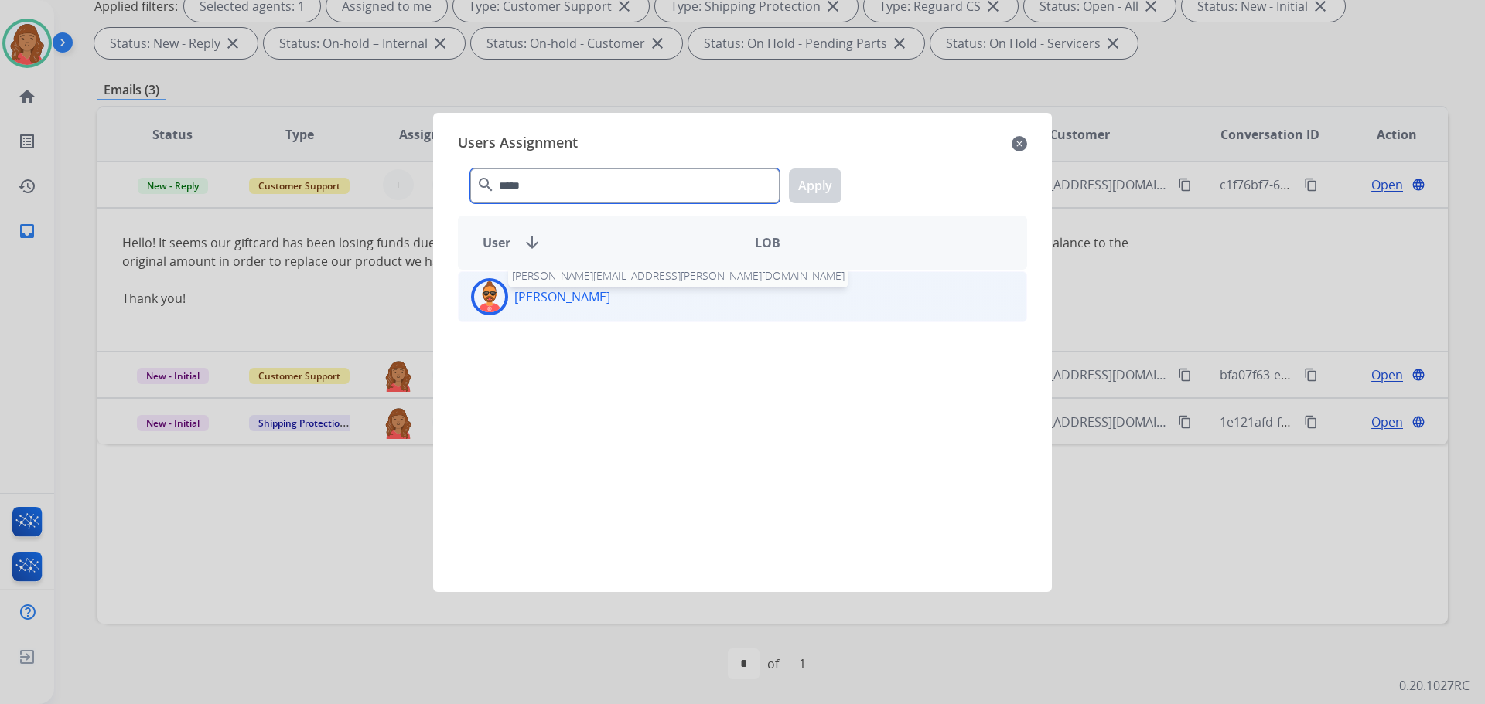
type input "*****"
click at [538, 288] on p "[PERSON_NAME]" at bounding box center [562, 297] width 96 height 19
click at [812, 185] on button "Apply" at bounding box center [815, 186] width 53 height 35
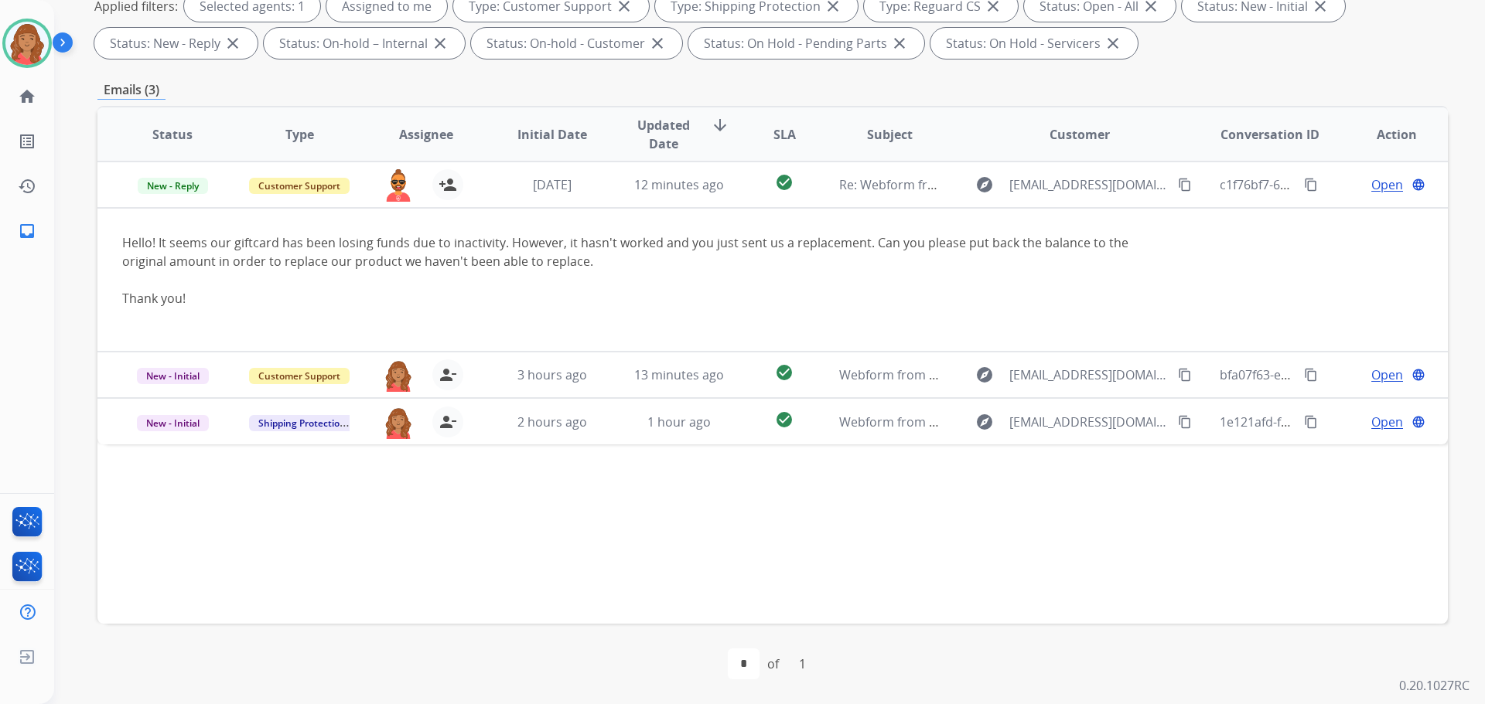
drag, startPoint x: 656, startPoint y: 394, endPoint x: 660, endPoint y: 387, distance: 8.0
click at [658, 391] on td "13 minutes ago" at bounding box center [667, 375] width 127 height 46
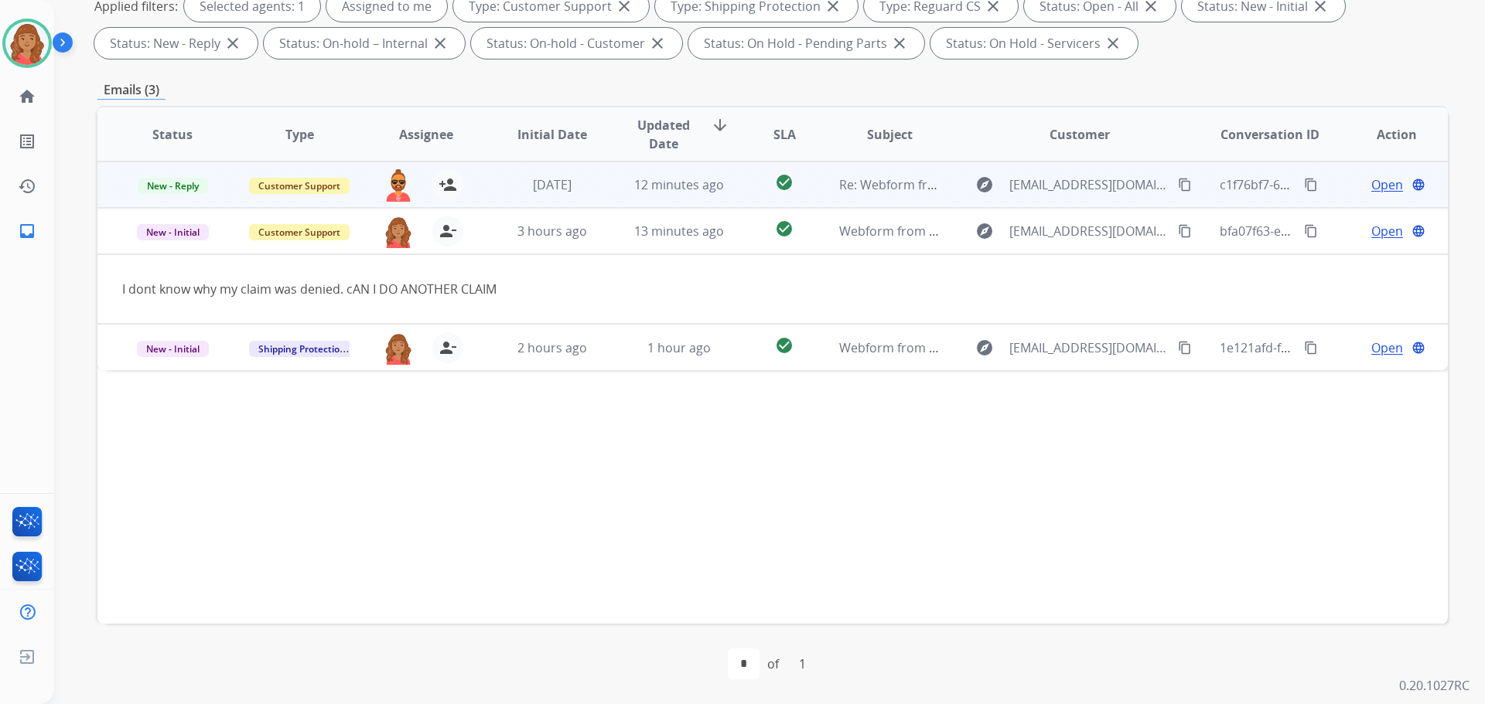
click at [1371, 184] on span "Open" at bounding box center [1387, 185] width 32 height 19
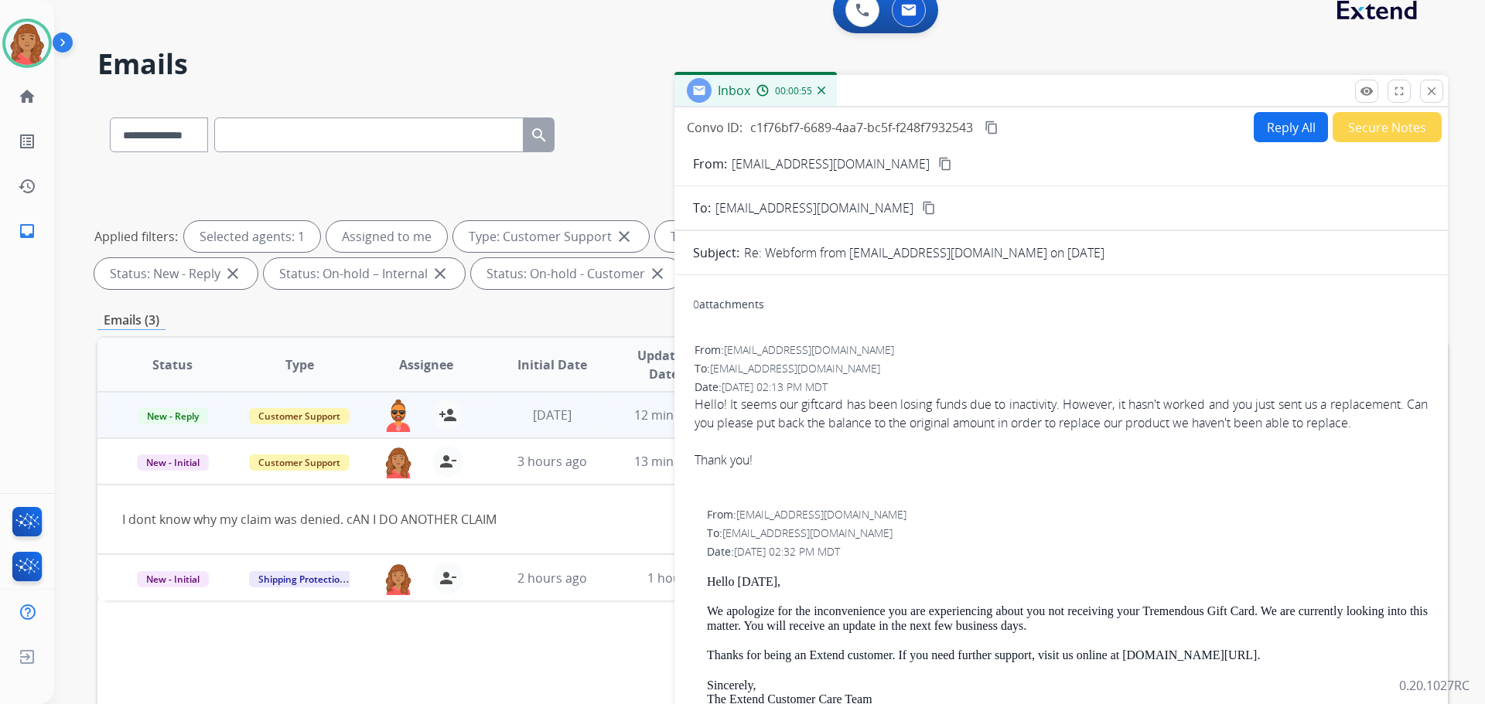
scroll to position [0, 0]
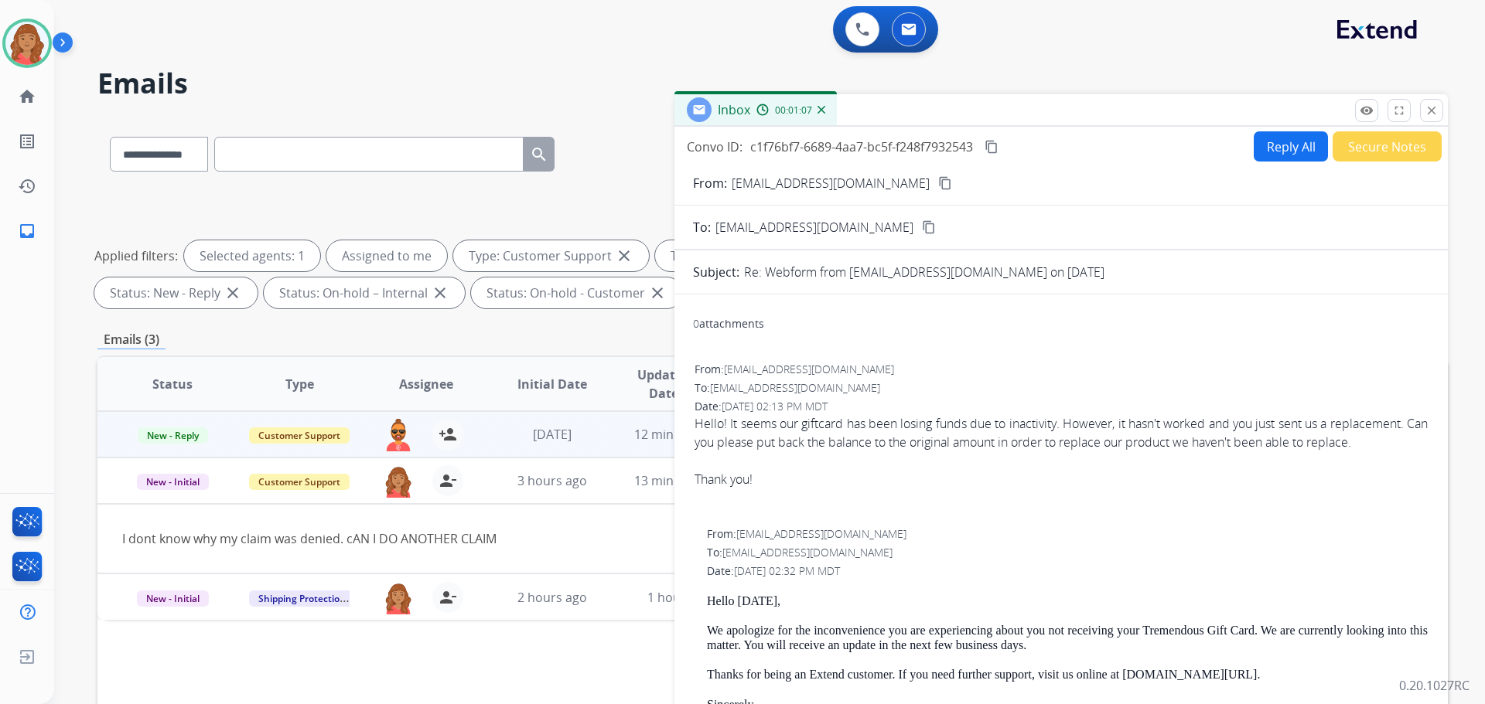
click at [508, 332] on div "Emails (3)" at bounding box center [772, 339] width 1350 height 19
click at [554, 428] on span "[DATE]" at bounding box center [552, 434] width 39 height 17
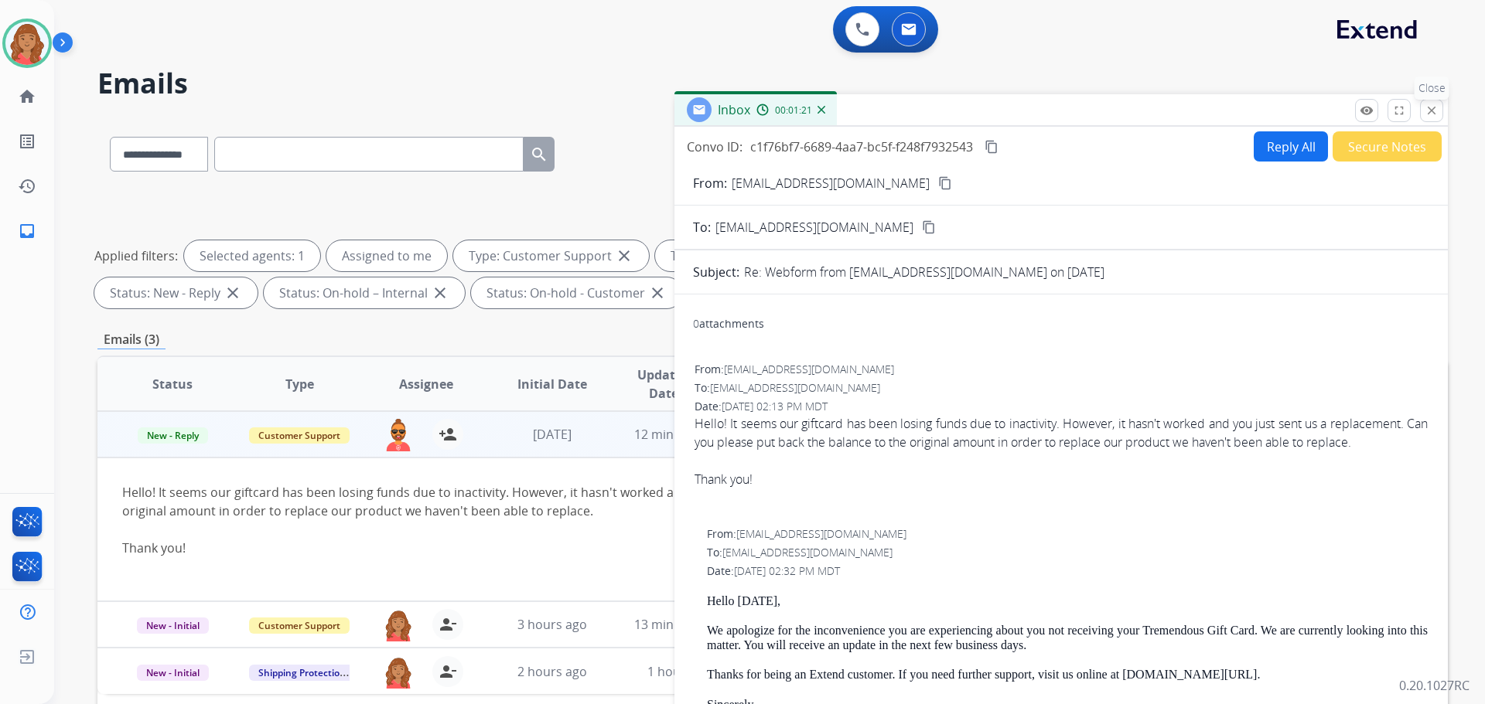
click at [1435, 105] on mat-icon "close" at bounding box center [1431, 111] width 14 height 14
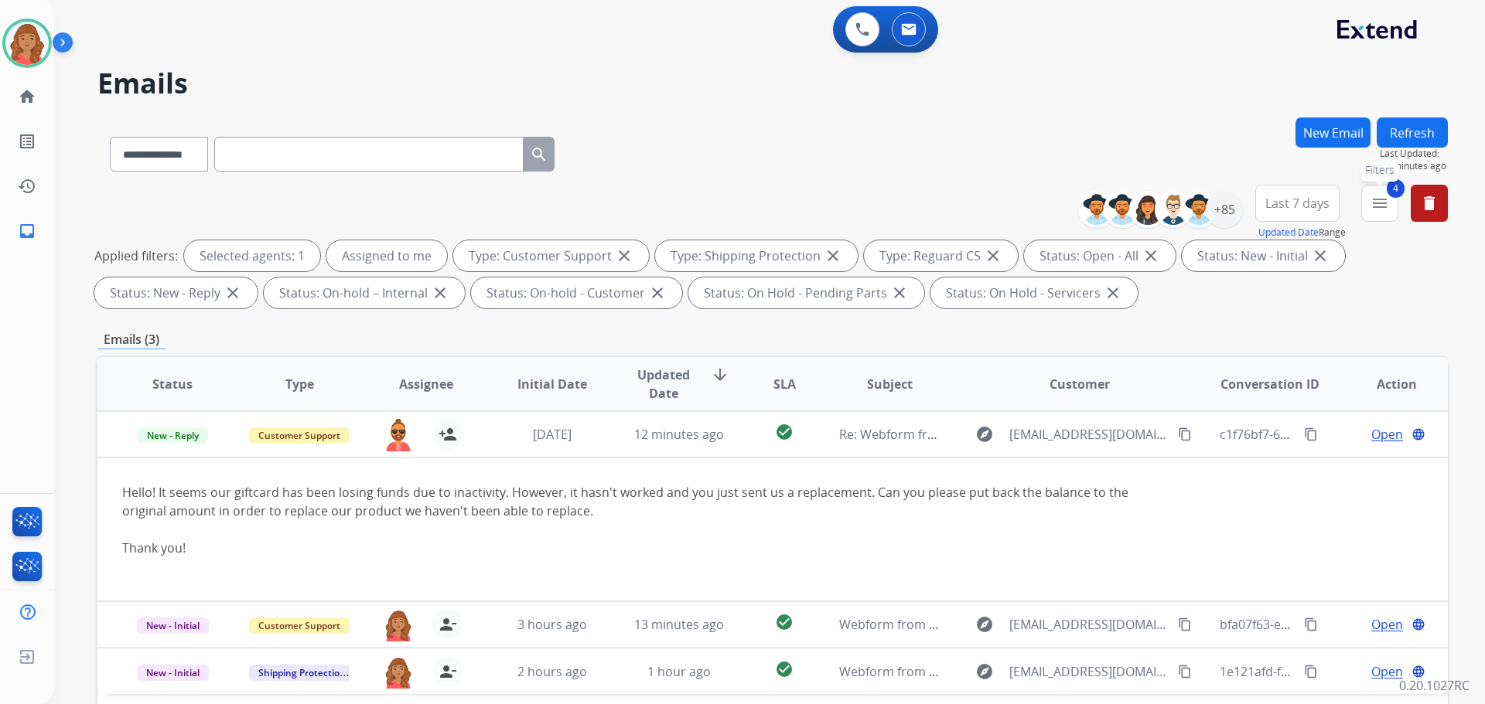
click at [1380, 198] on mat-icon "menu" at bounding box center [1379, 203] width 19 height 19
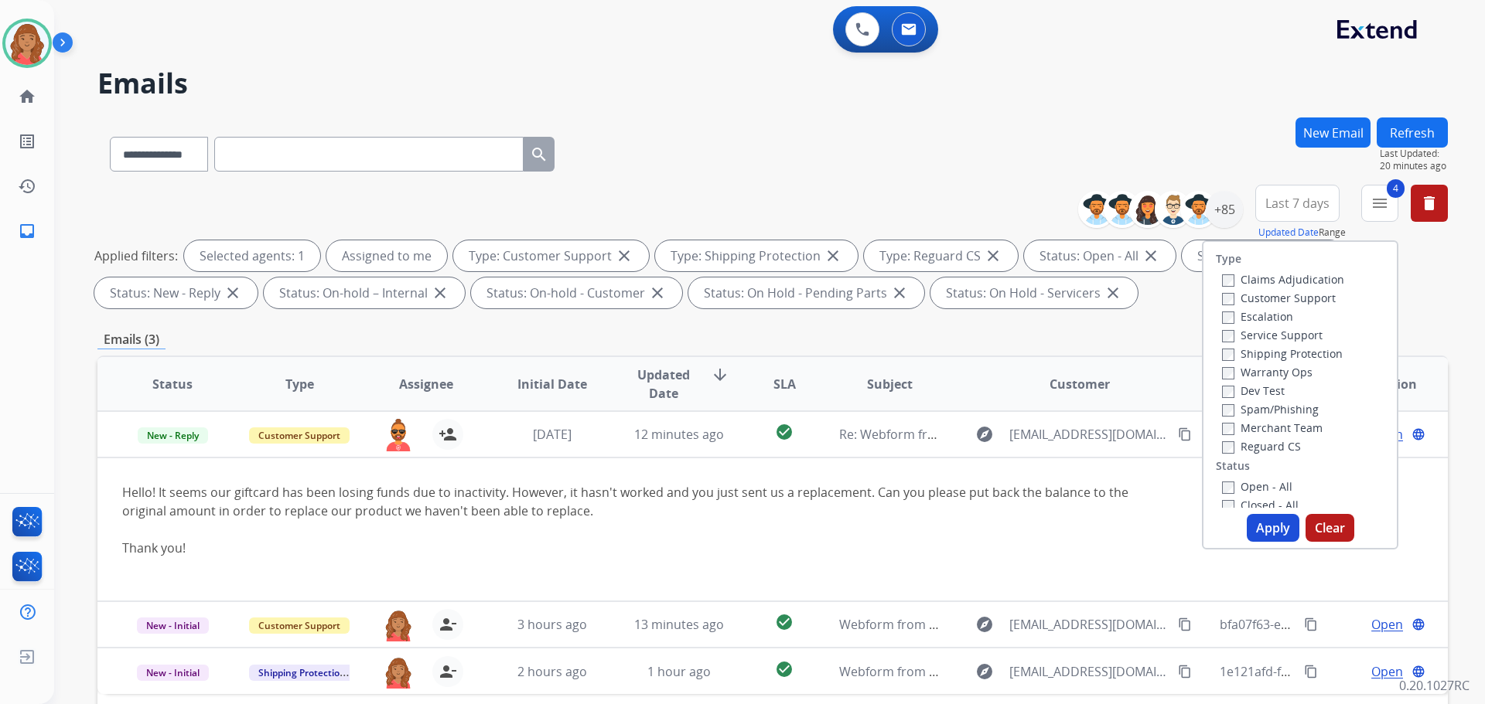
click at [1257, 526] on button "Apply" at bounding box center [1273, 528] width 53 height 28
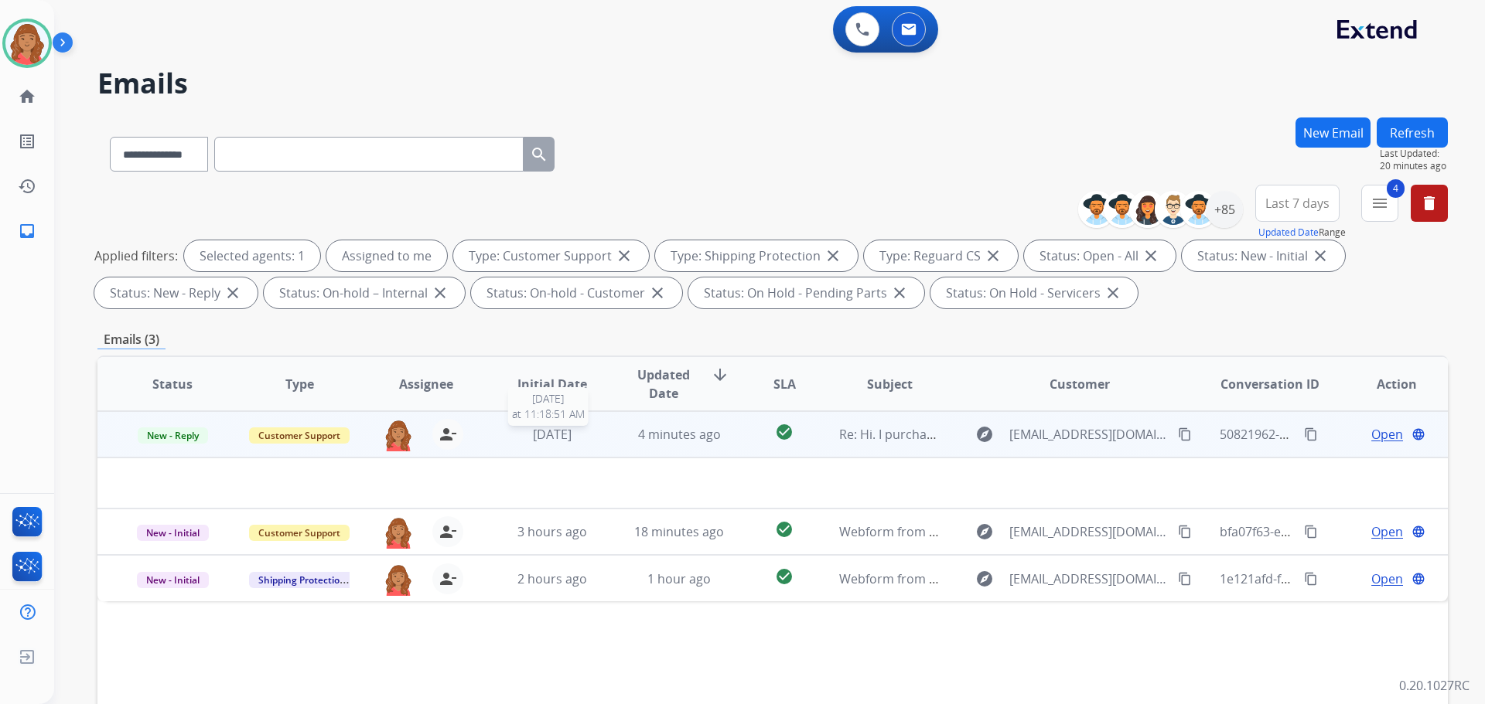
click at [545, 428] on span "[DATE]" at bounding box center [552, 434] width 39 height 17
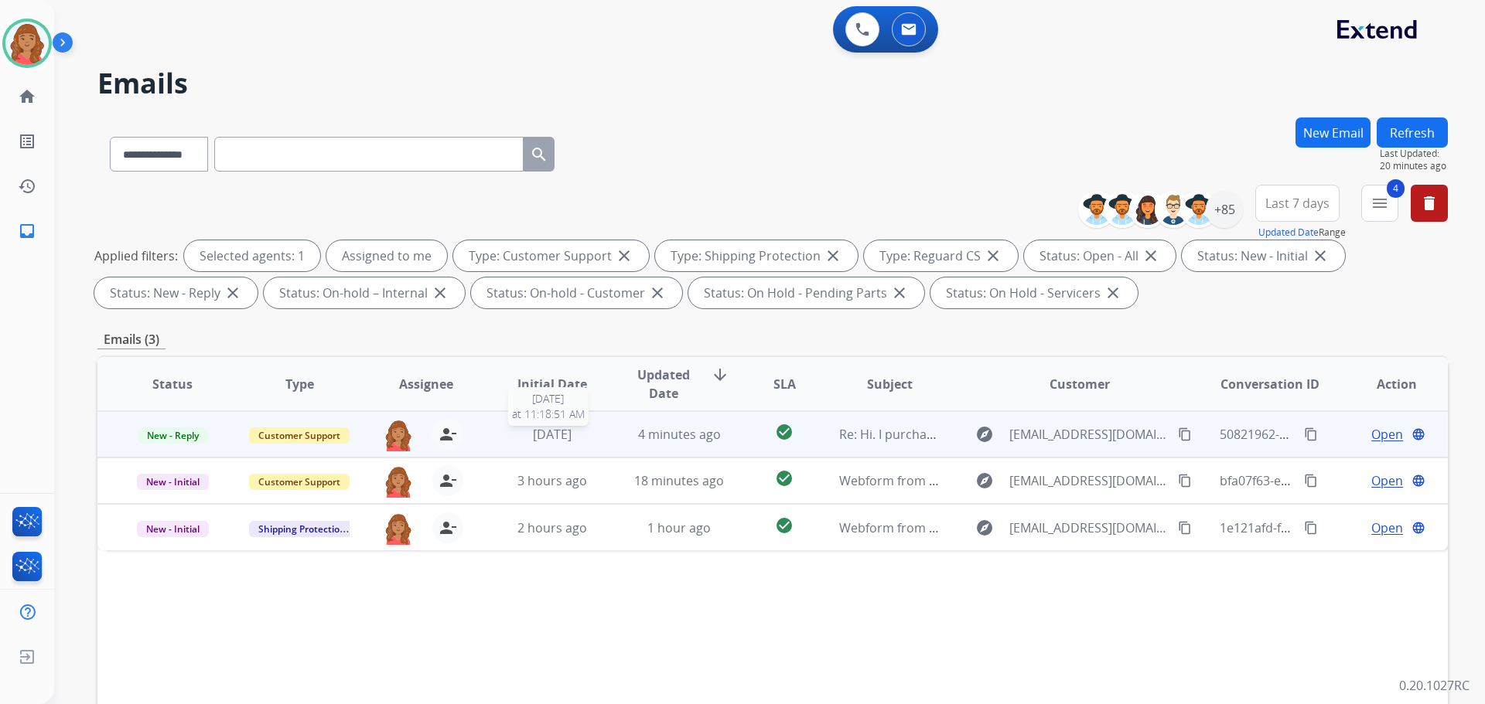
click at [546, 428] on span "[DATE]" at bounding box center [552, 434] width 39 height 17
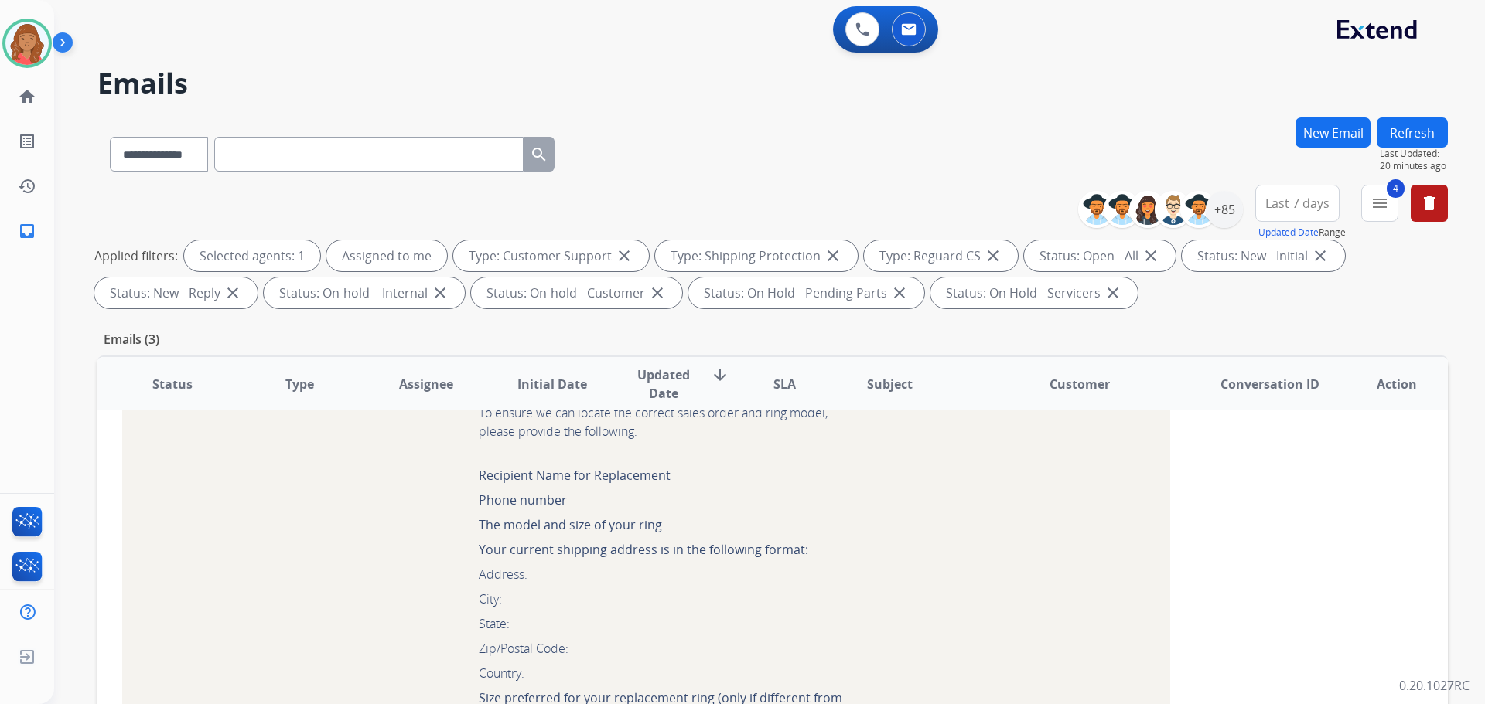
scroll to position [696, 0]
drag, startPoint x: 483, startPoint y: 601, endPoint x: 406, endPoint y: 571, distance: 82.0
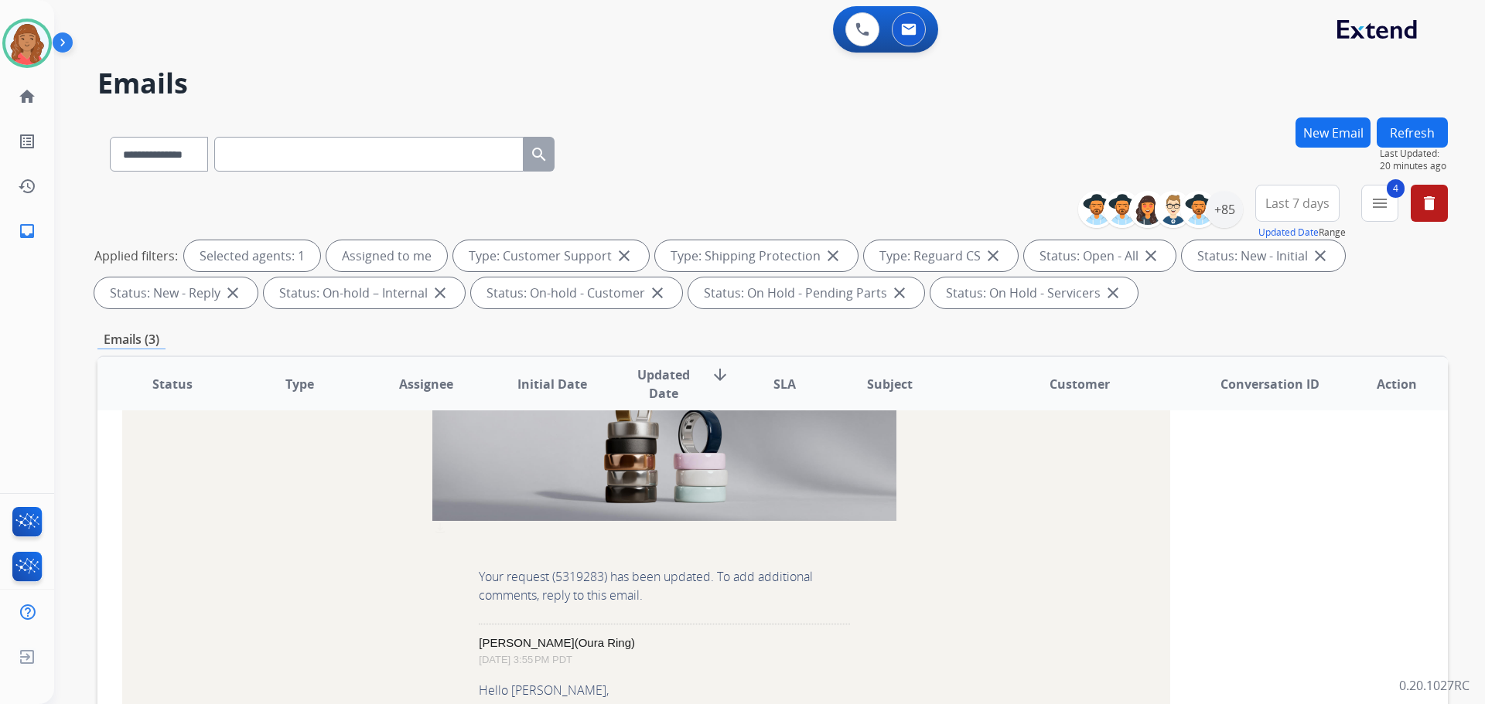
scroll to position [0, 0]
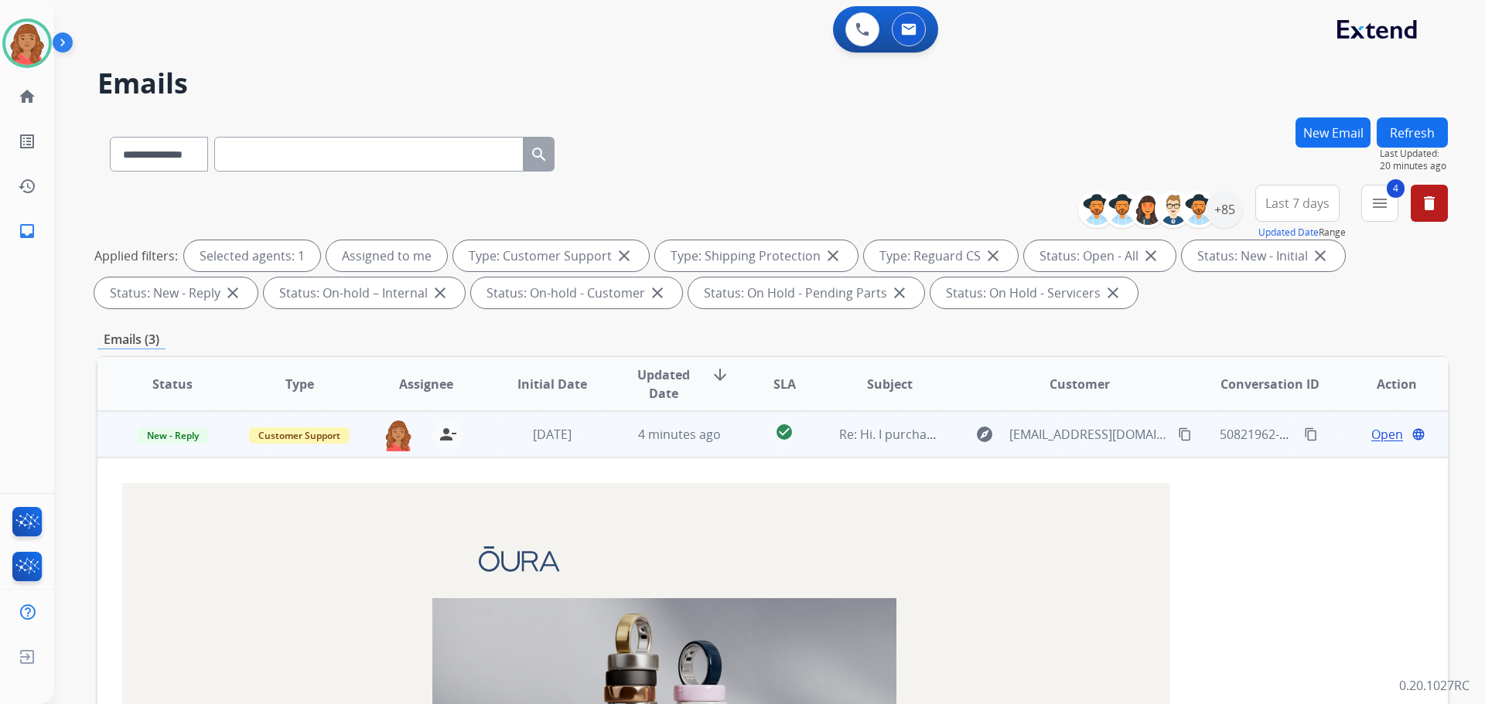
click at [1371, 430] on span "Open" at bounding box center [1387, 434] width 32 height 19
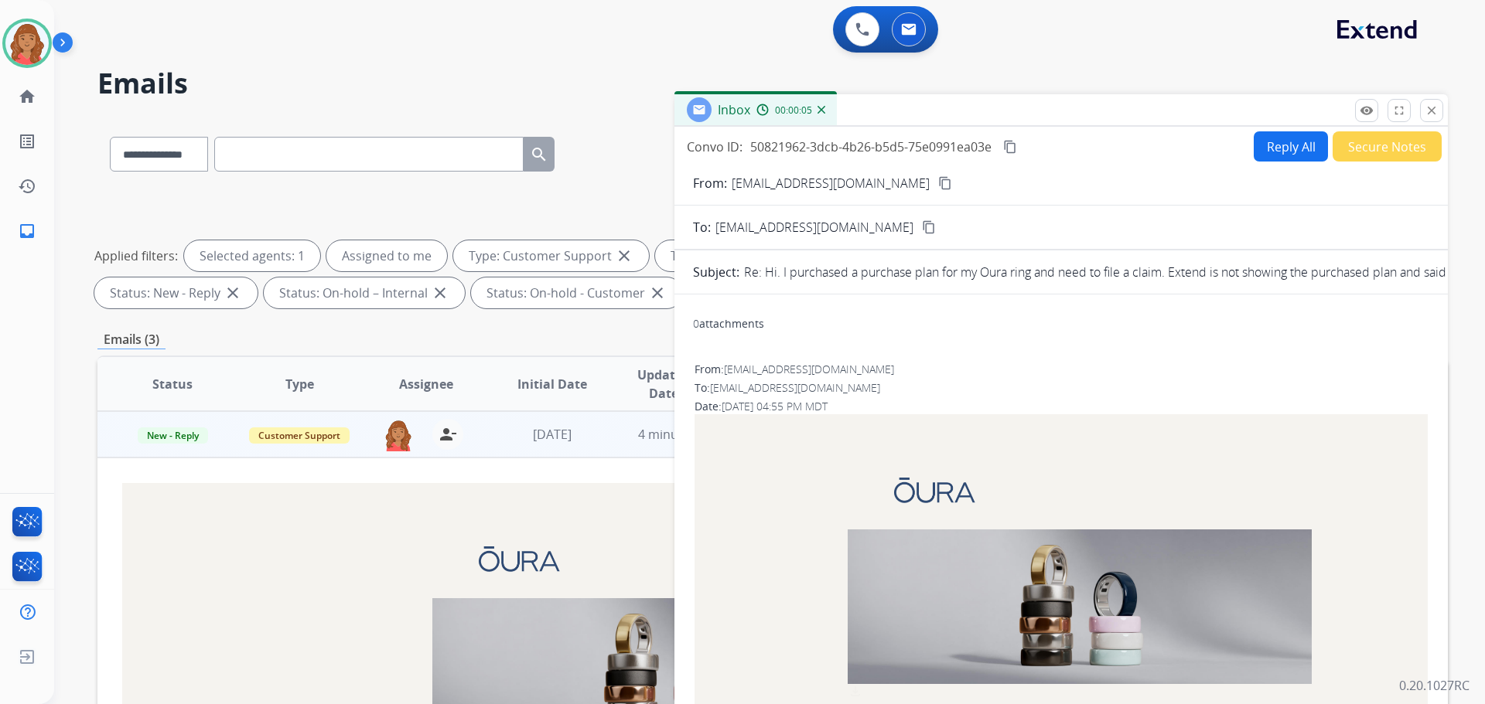
click at [1262, 146] on button "Reply All" at bounding box center [1291, 146] width 74 height 30
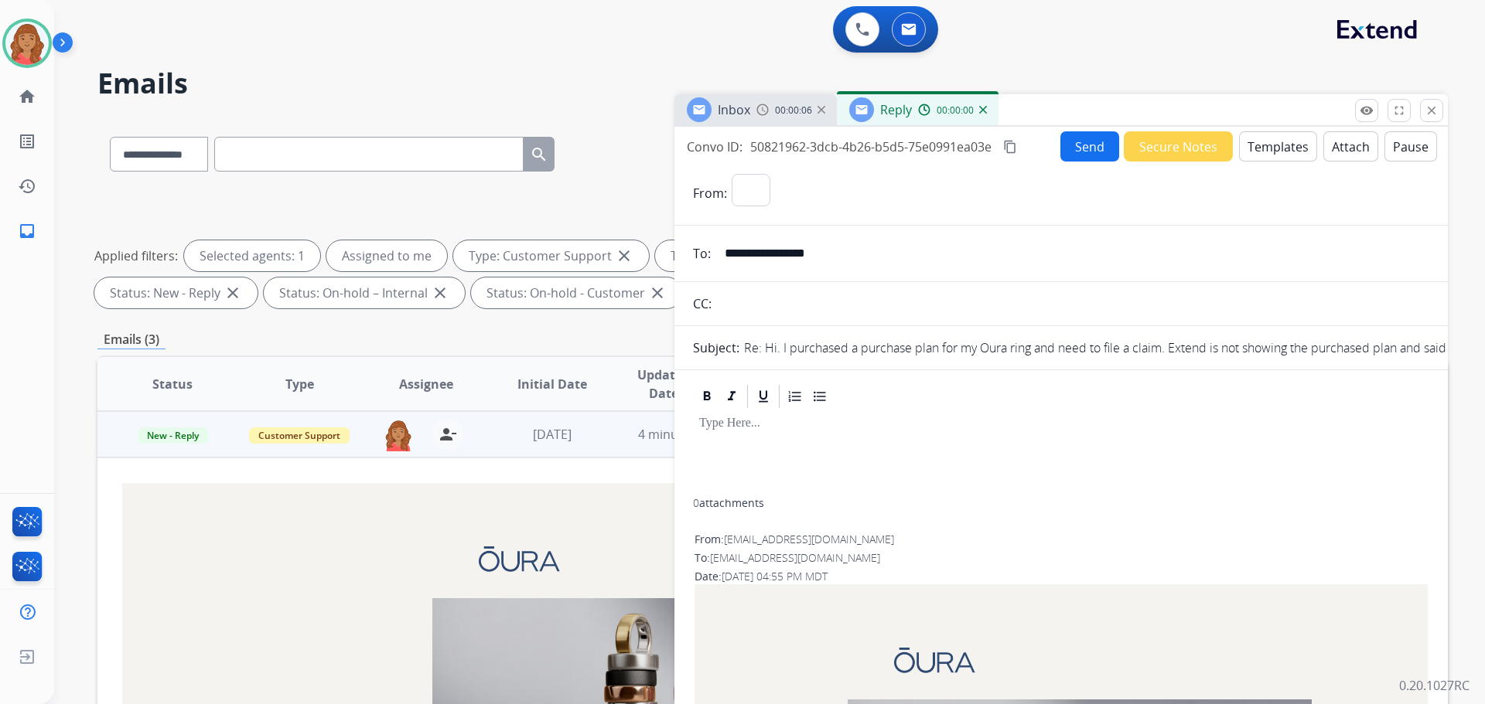
select select "**********"
drag, startPoint x: 875, startPoint y: 184, endPoint x: 807, endPoint y: 198, distance: 69.5
click at [807, 198] on select "**********" at bounding box center [837, 189] width 210 height 31
click at [732, 174] on select "**********" at bounding box center [837, 189] width 210 height 31
click at [795, 243] on input "**********" at bounding box center [1072, 253] width 714 height 31
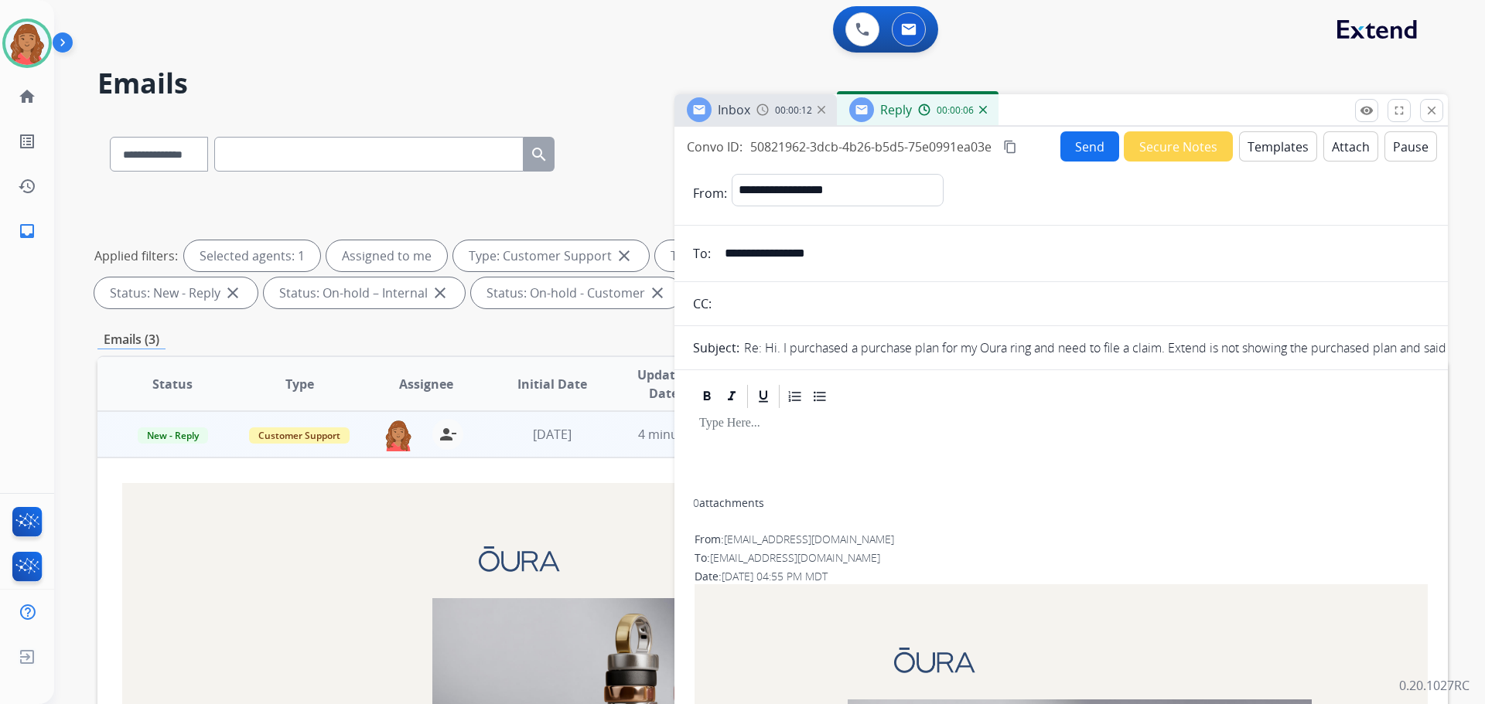
click at [797, 244] on input "**********" at bounding box center [1072, 253] width 714 height 31
click at [848, 248] on input "**********" at bounding box center [1072, 253] width 714 height 31
drag, startPoint x: 840, startPoint y: 252, endPoint x: 823, endPoint y: 254, distance: 17.1
click at [827, 254] on input "**********" at bounding box center [1072, 253] width 714 height 31
click at [1434, 112] on mat-icon "close" at bounding box center [1431, 111] width 14 height 14
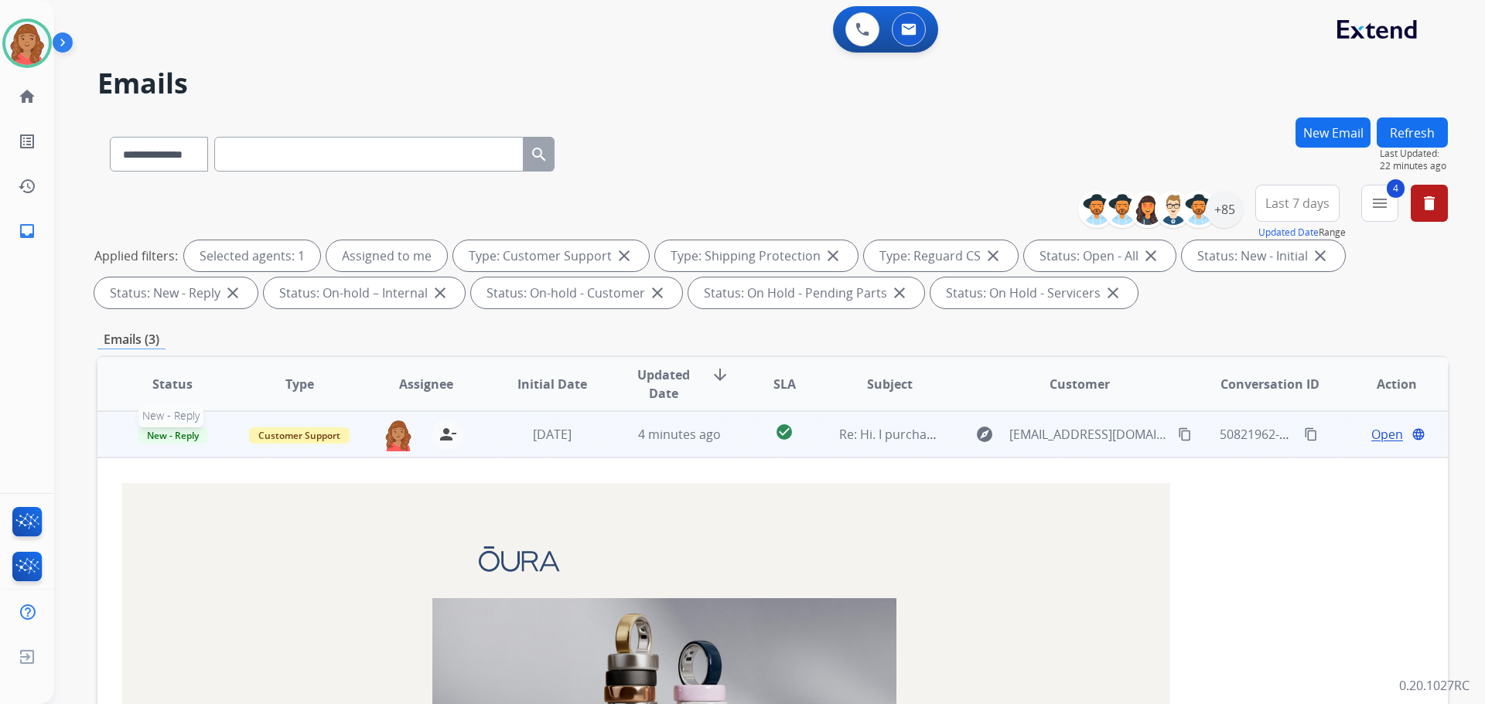
click at [189, 432] on span "New - Reply" at bounding box center [173, 436] width 70 height 16
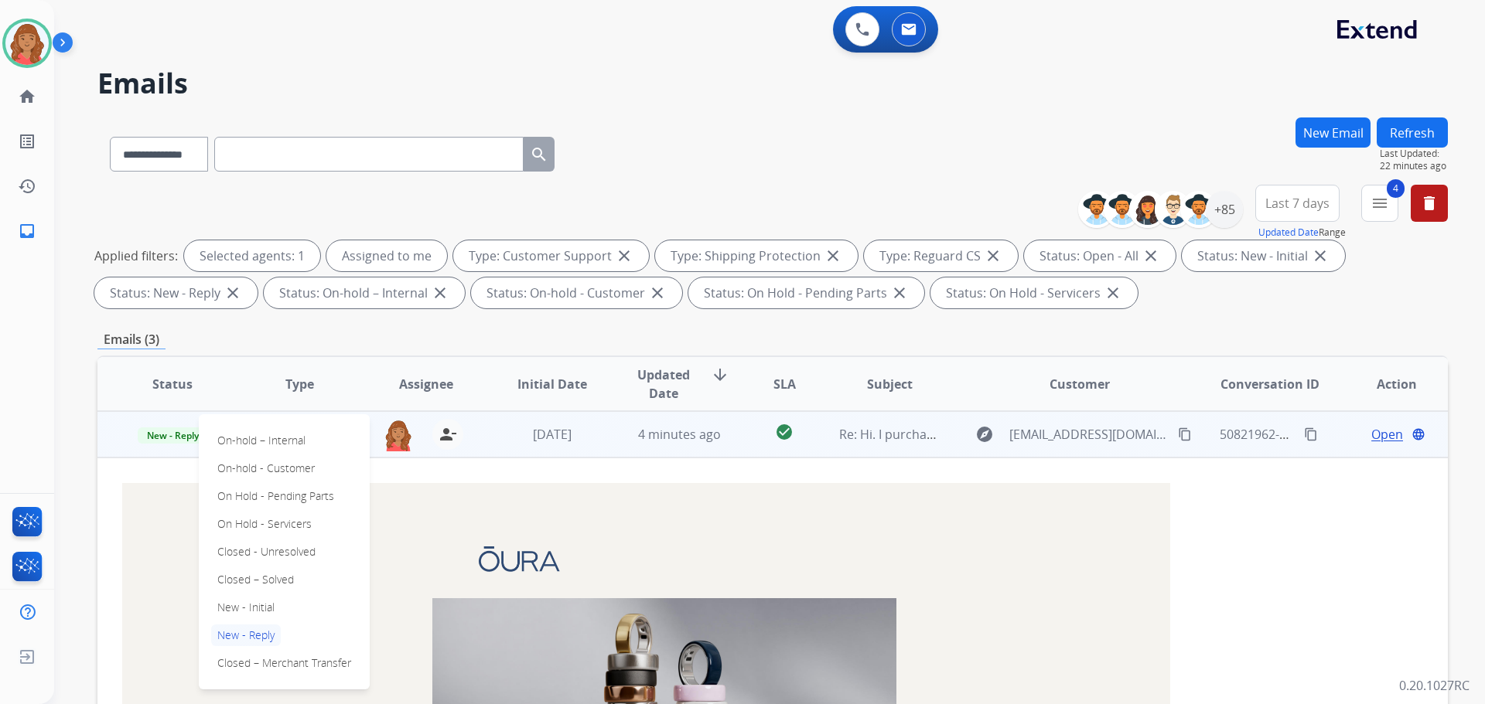
click at [605, 533] on td at bounding box center [664, 559] width 464 height 78
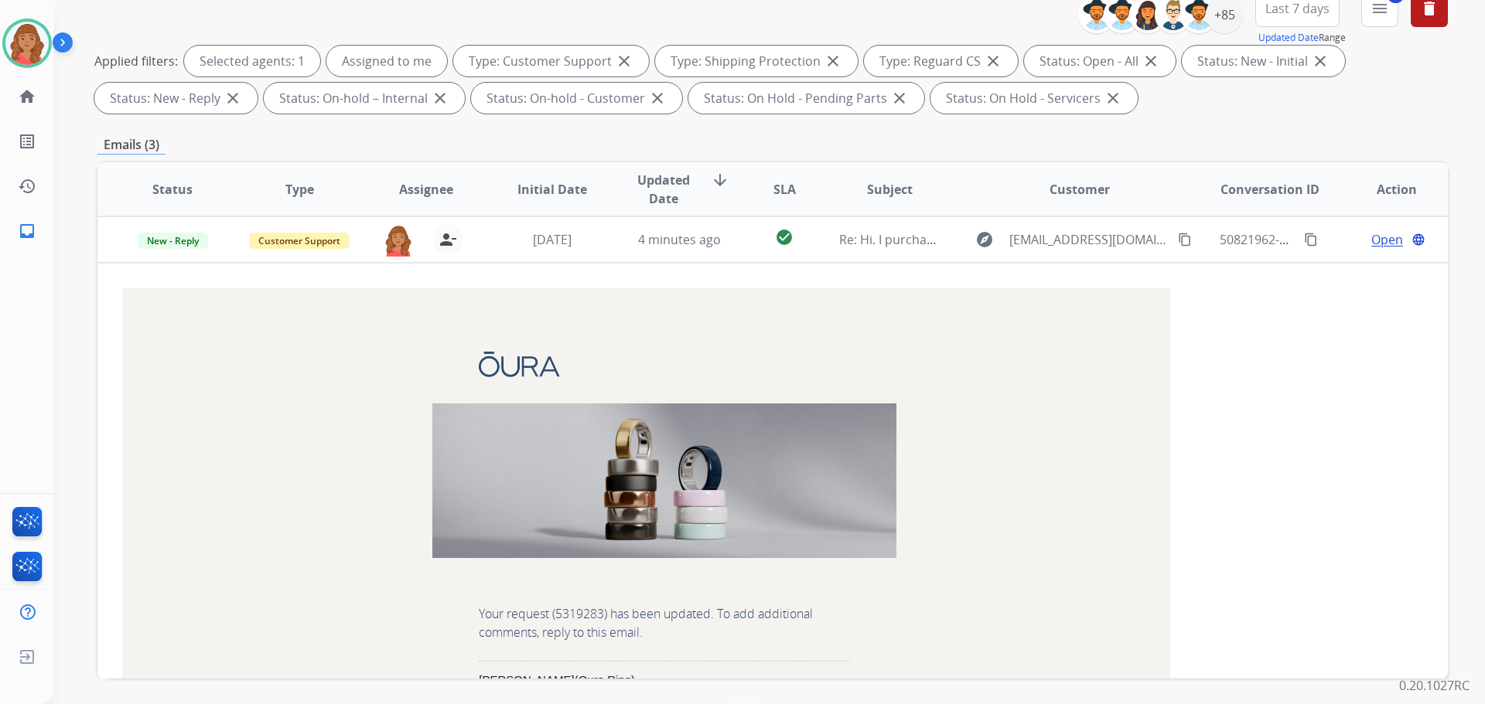
scroll to position [172, 0]
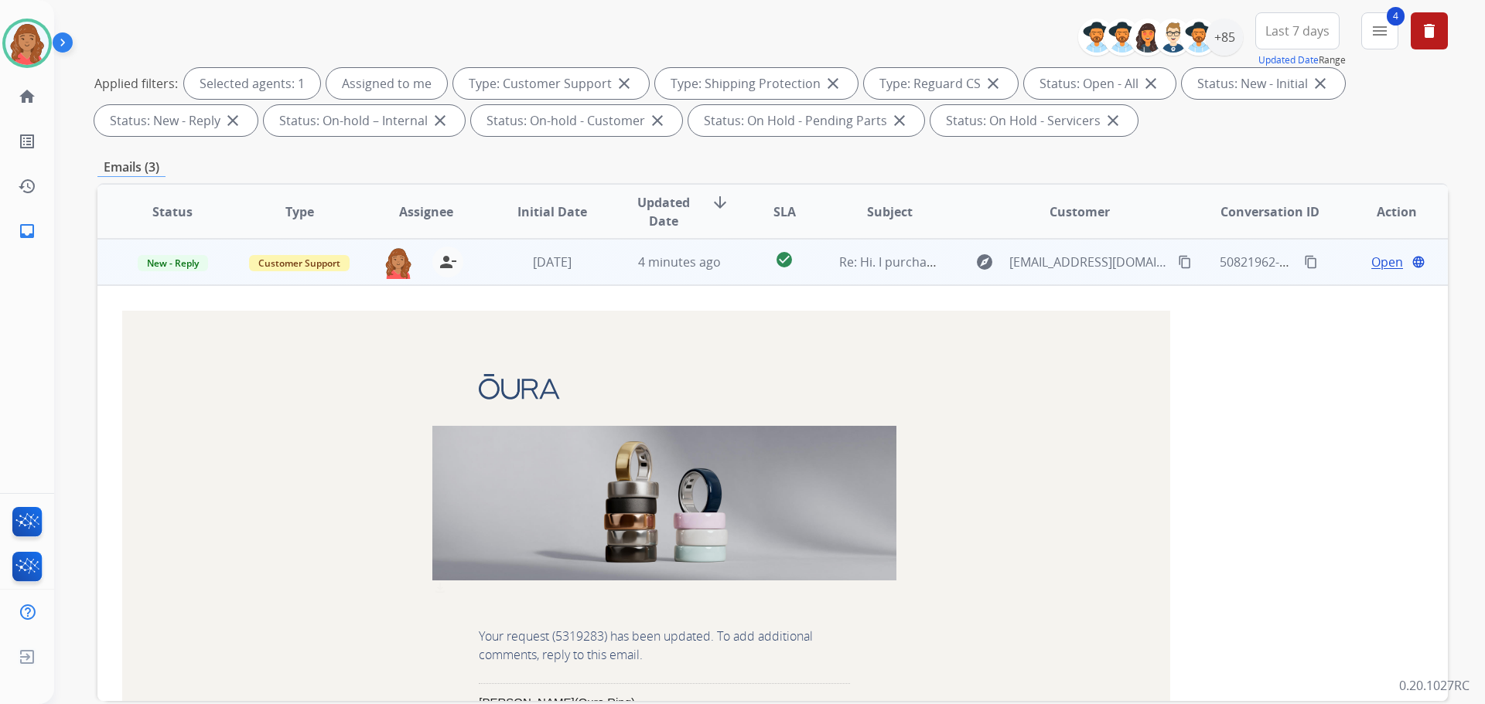
click at [1371, 260] on span "Open" at bounding box center [1387, 262] width 32 height 19
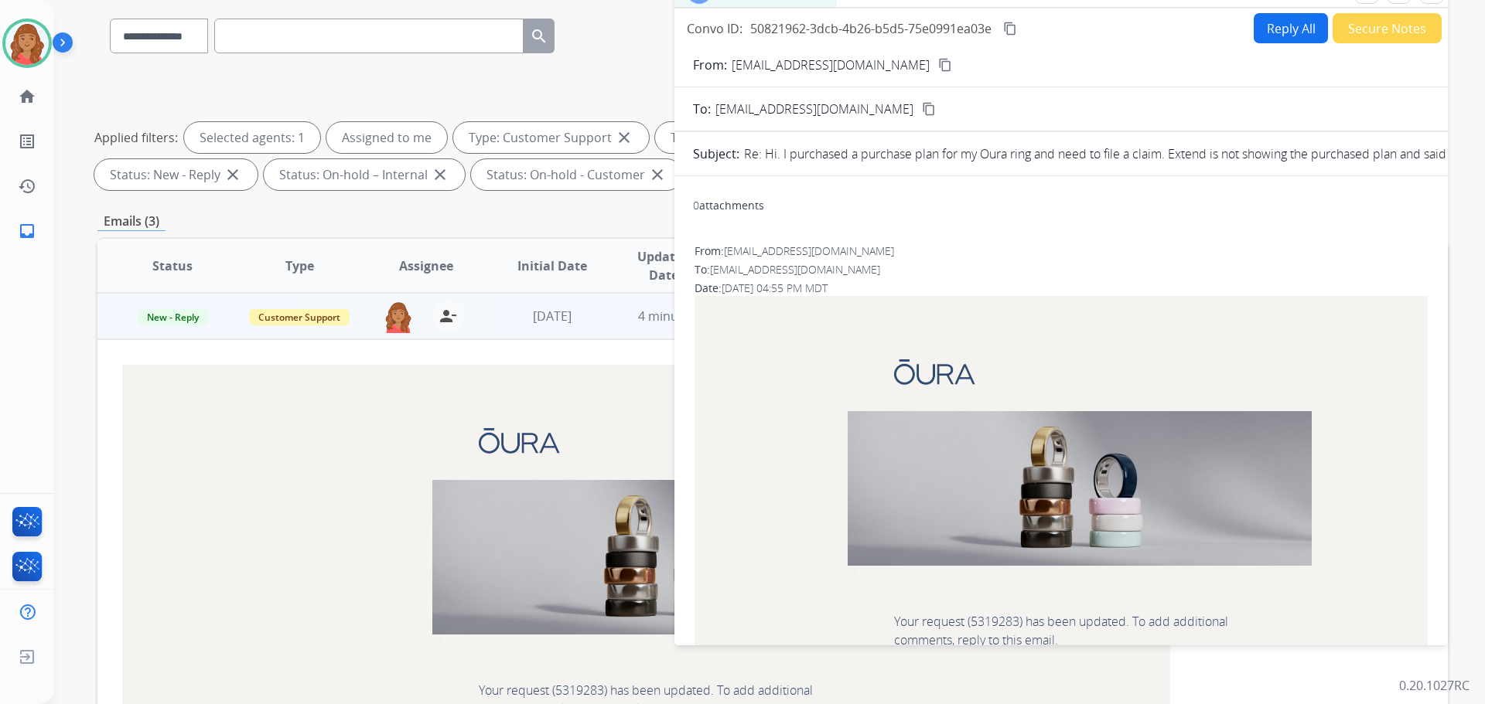
scroll to position [0, 0]
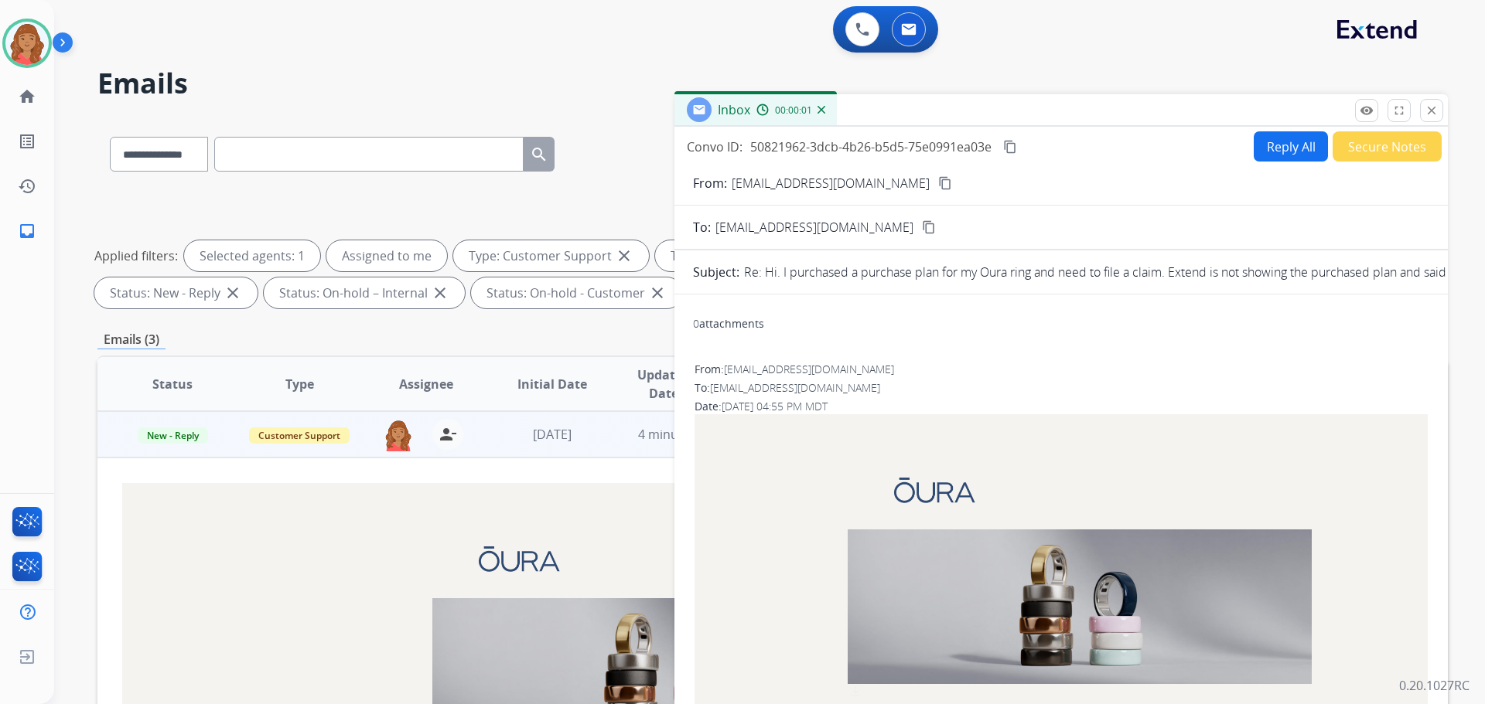
click at [1435, 114] on mat-icon "close" at bounding box center [1431, 111] width 14 height 14
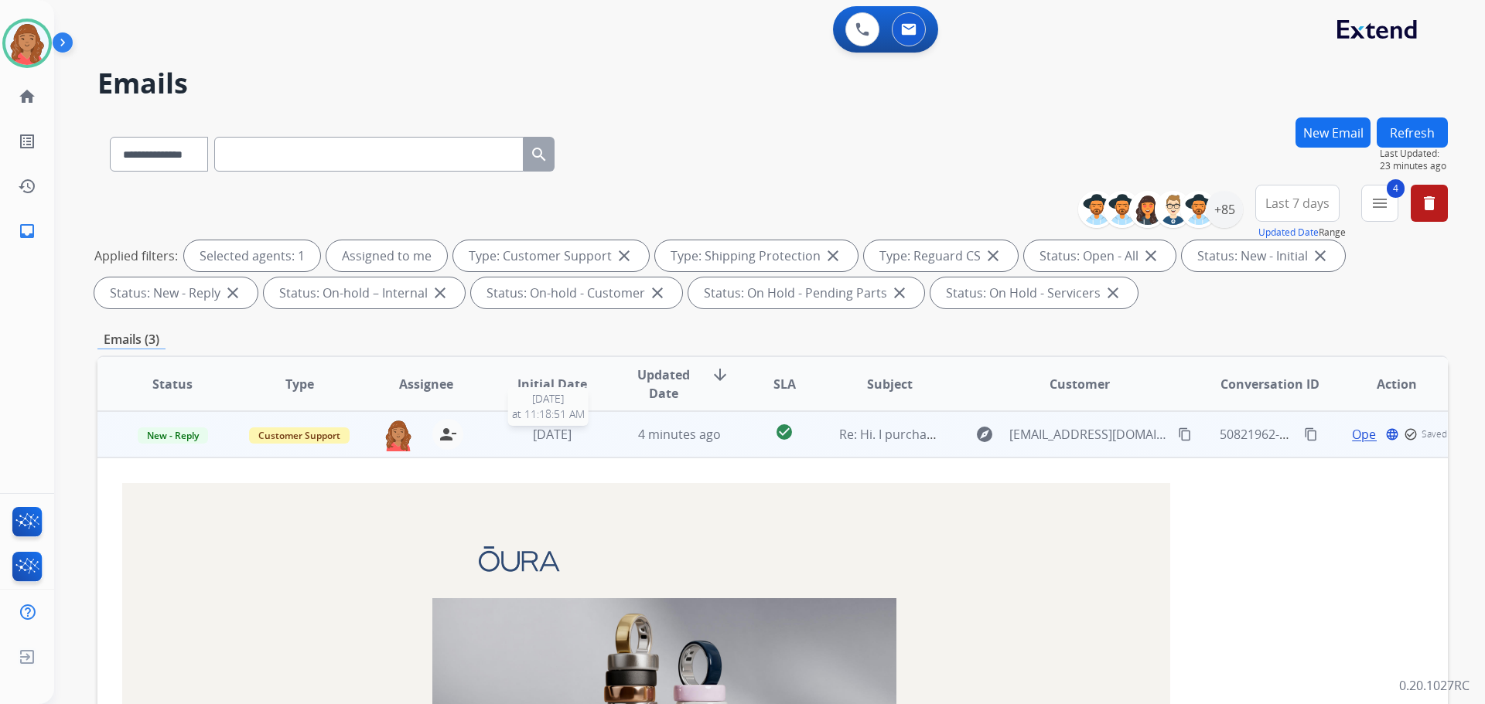
click at [581, 433] on div "[DATE]" at bounding box center [552, 434] width 101 height 19
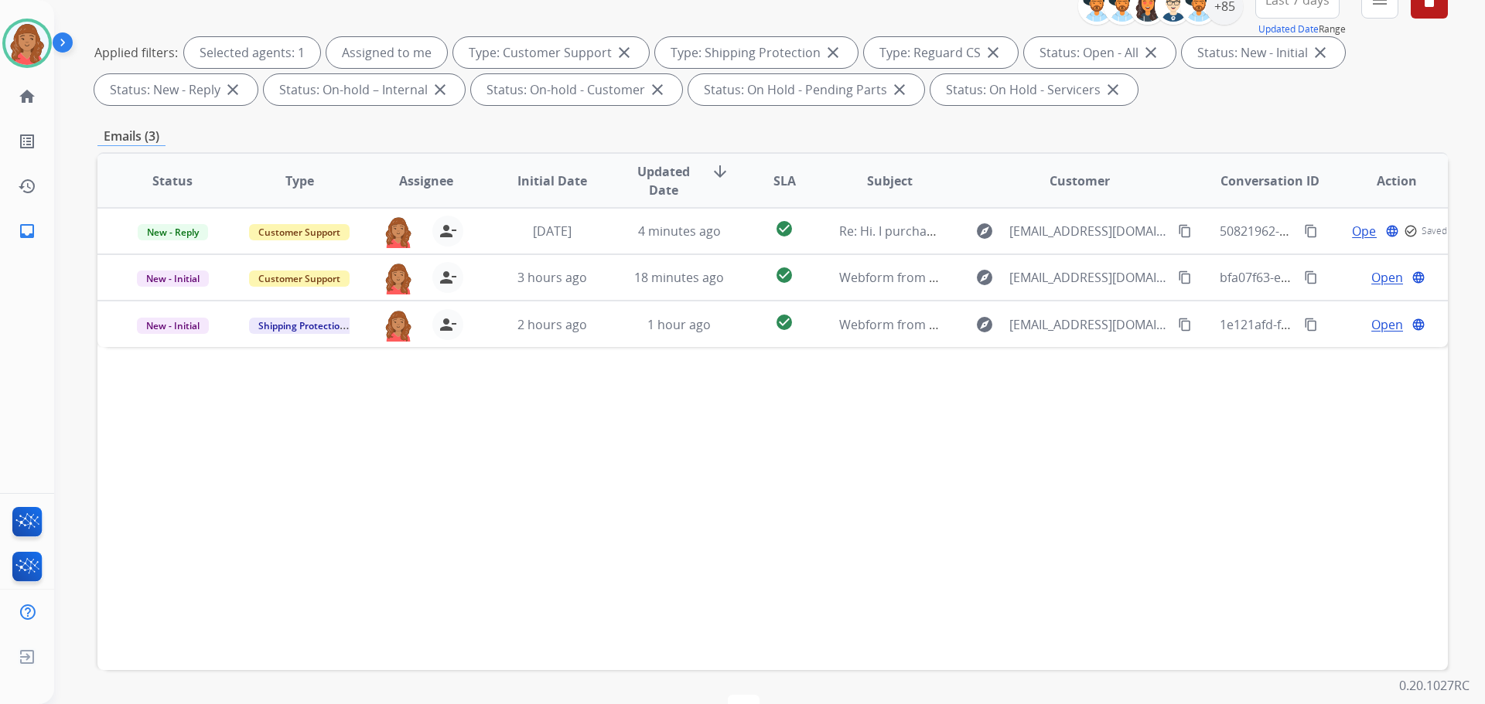
scroll to position [250, 0]
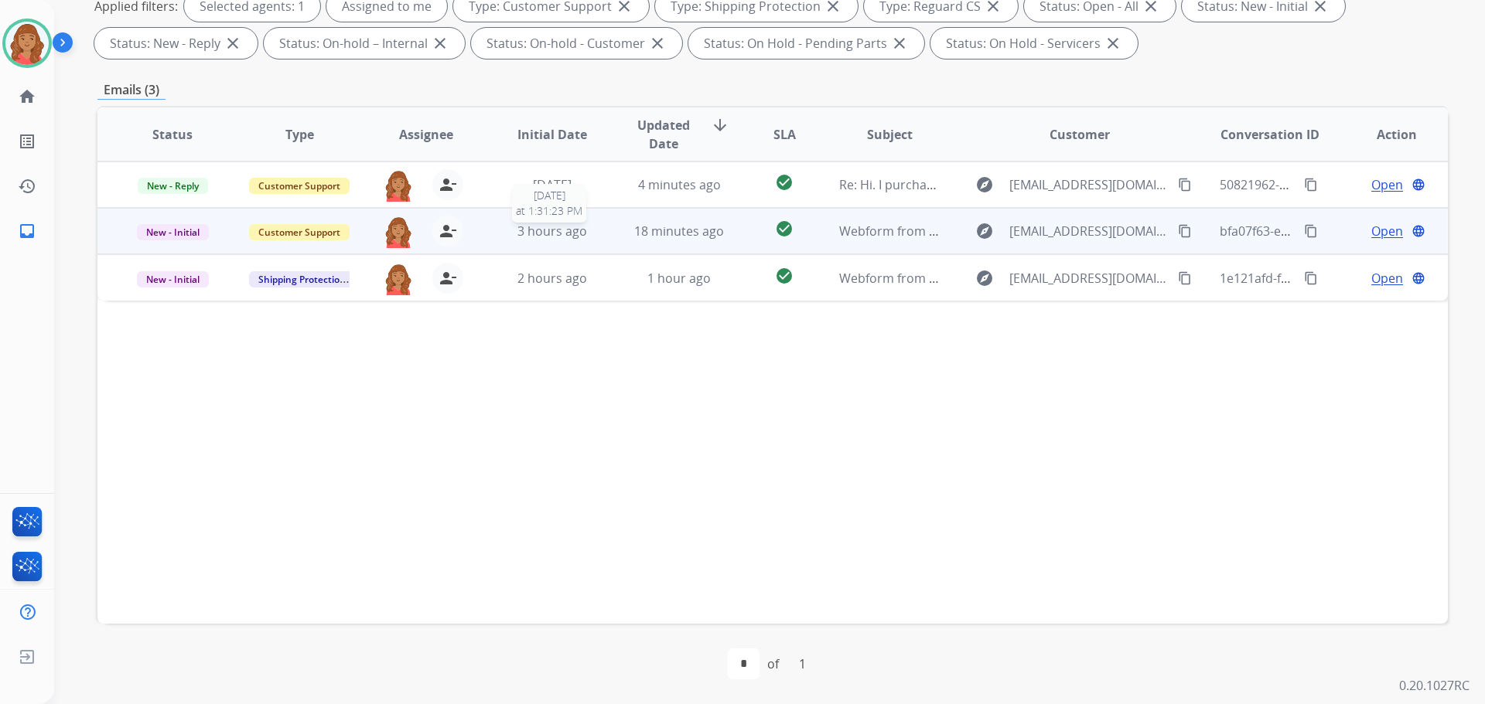
click at [552, 230] on span "3 hours ago" at bounding box center [552, 231] width 70 height 17
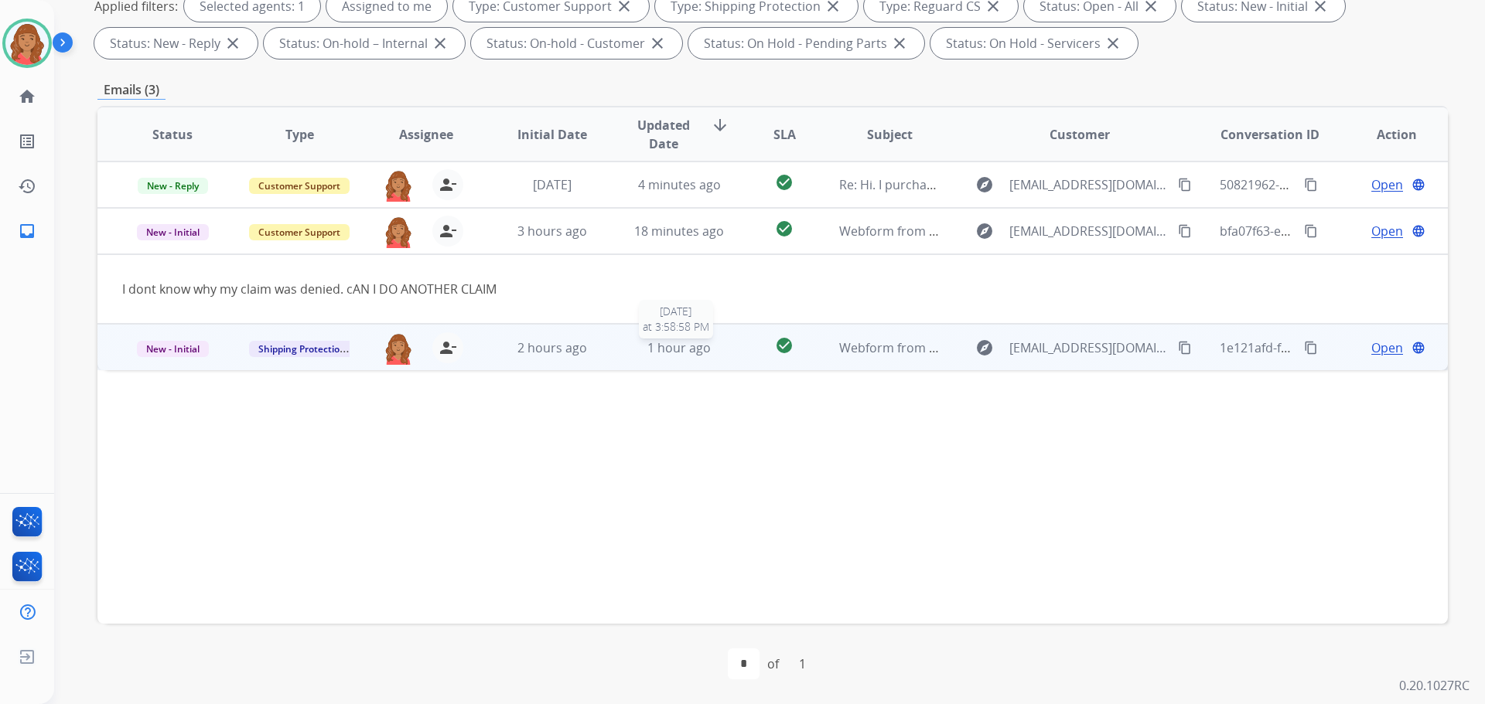
click at [693, 350] on span "1 hour ago" at bounding box center [678, 347] width 63 height 17
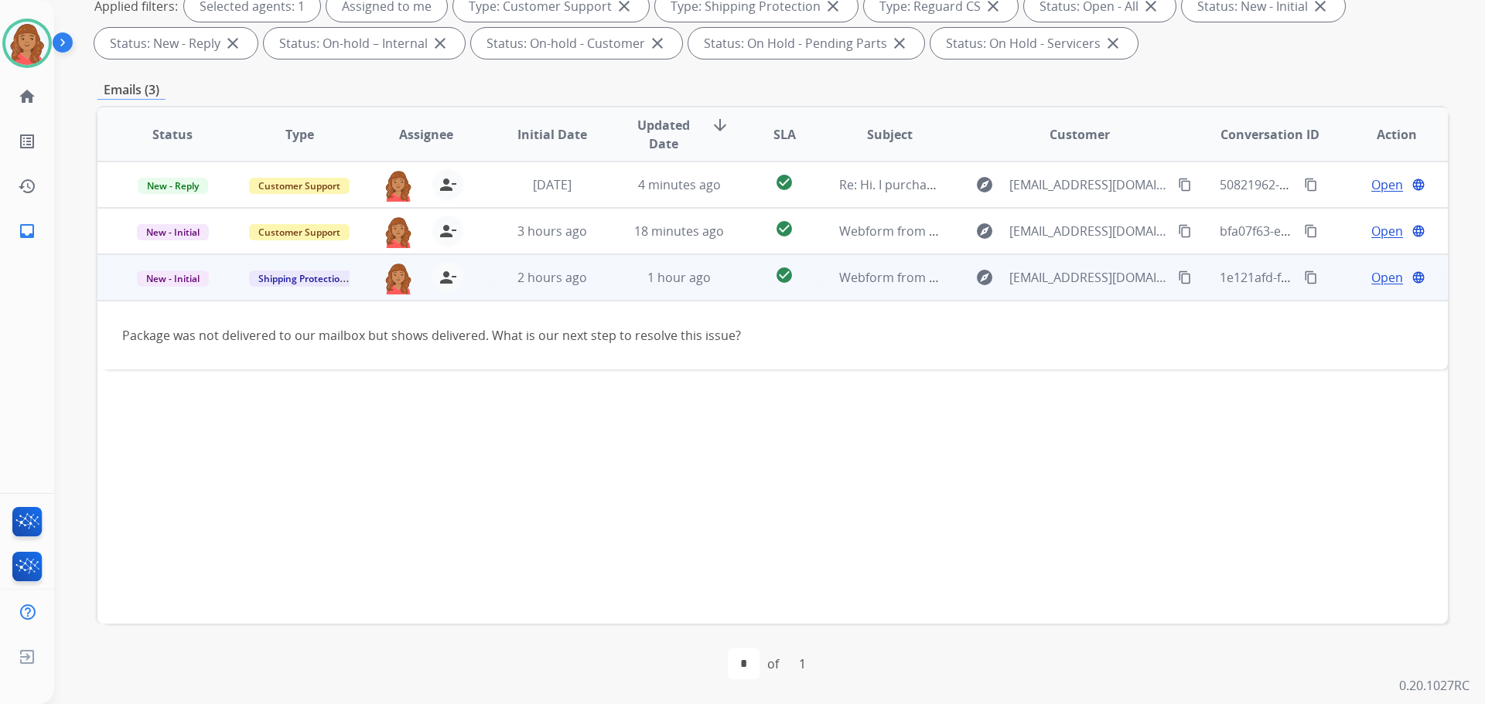
drag, startPoint x: 1175, startPoint y: 275, endPoint x: 1006, endPoint y: 280, distance: 169.4
click at [1178, 275] on mat-icon "content_copy" at bounding box center [1185, 278] width 14 height 14
click at [1372, 280] on span "Open" at bounding box center [1387, 277] width 32 height 19
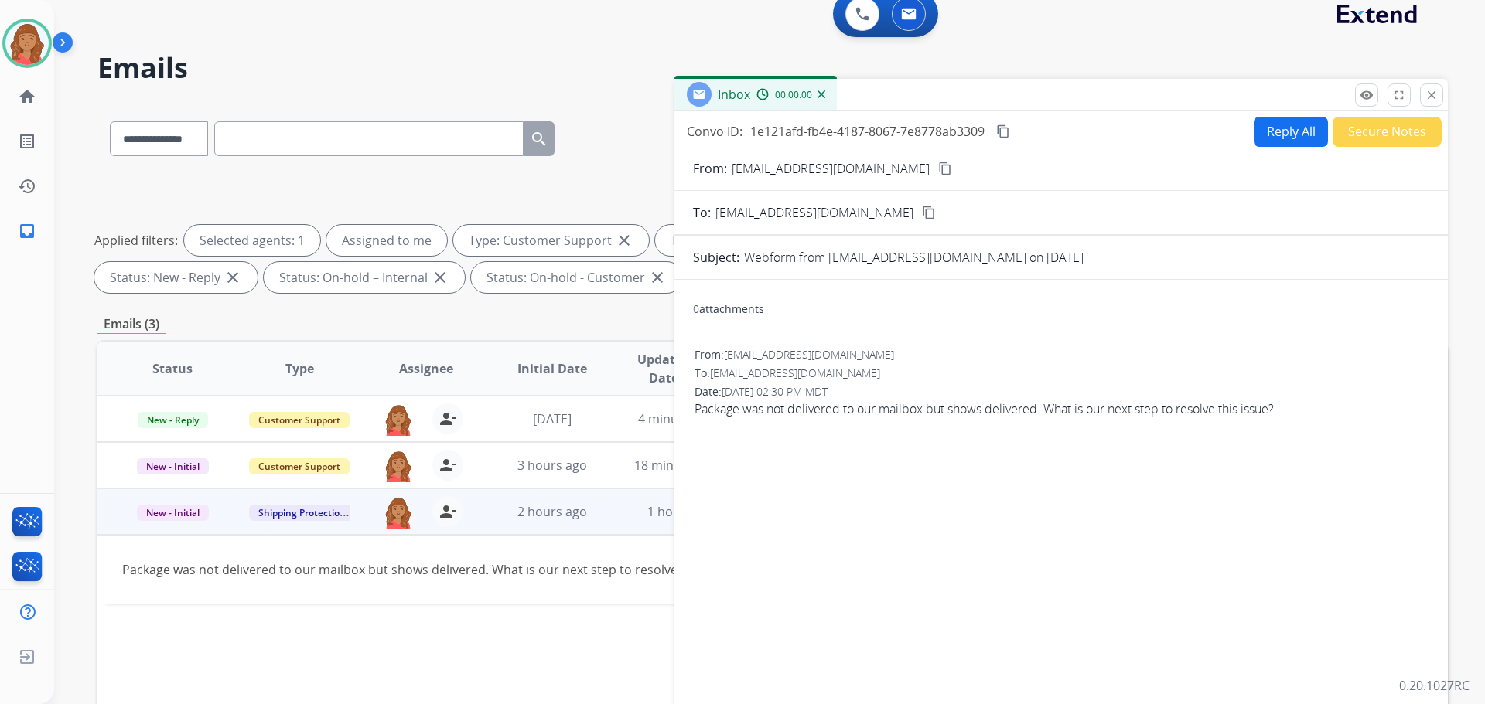
scroll to position [0, 0]
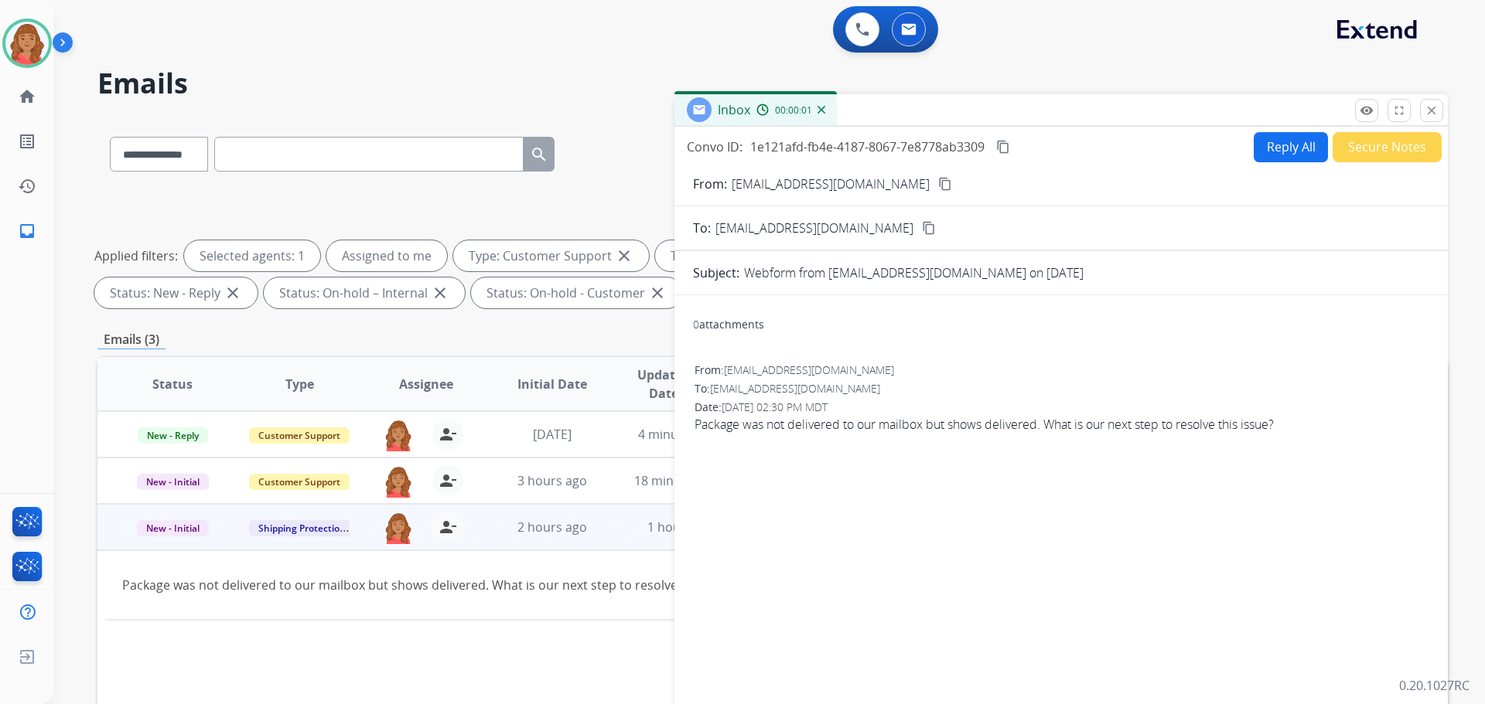
click at [1259, 135] on button "Reply All" at bounding box center [1291, 147] width 74 height 30
select select "**********"
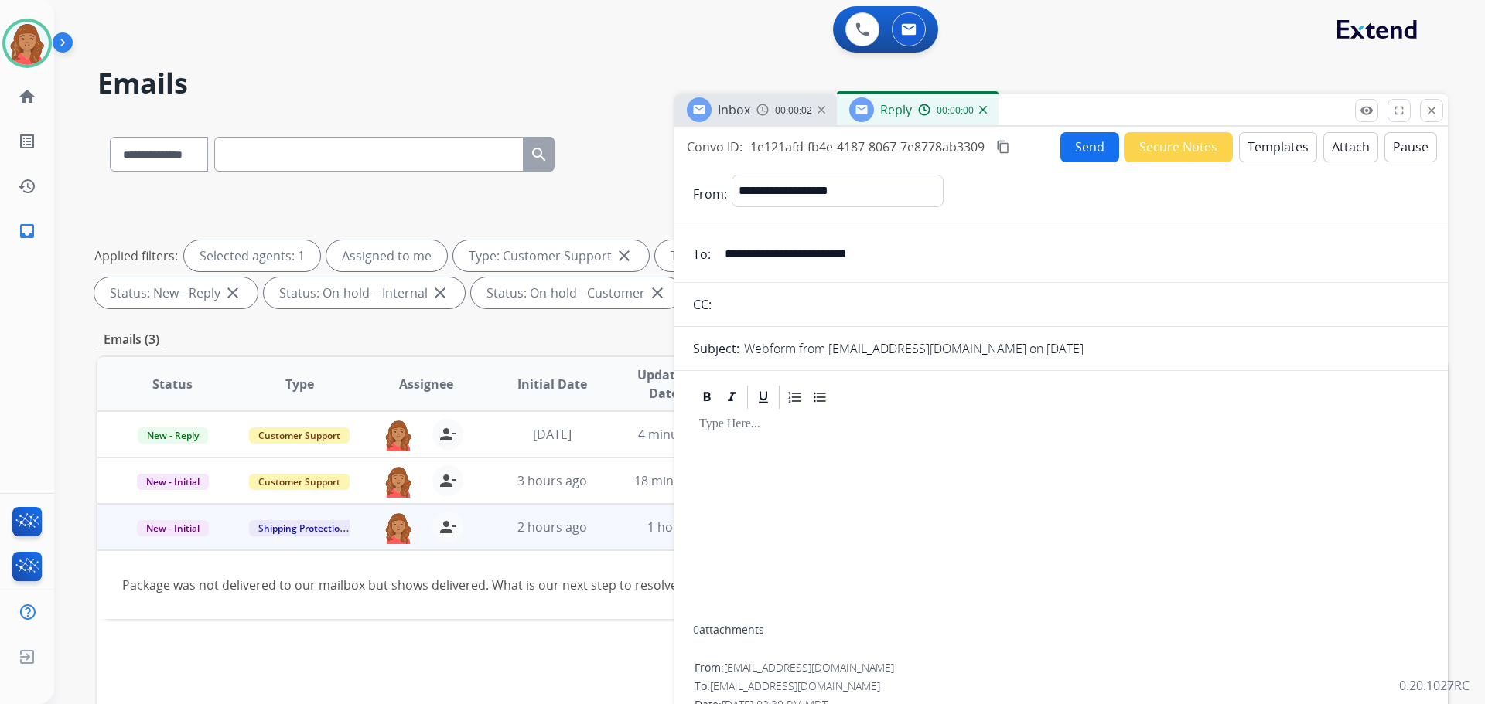
click at [1250, 148] on button "Templates" at bounding box center [1278, 147] width 78 height 30
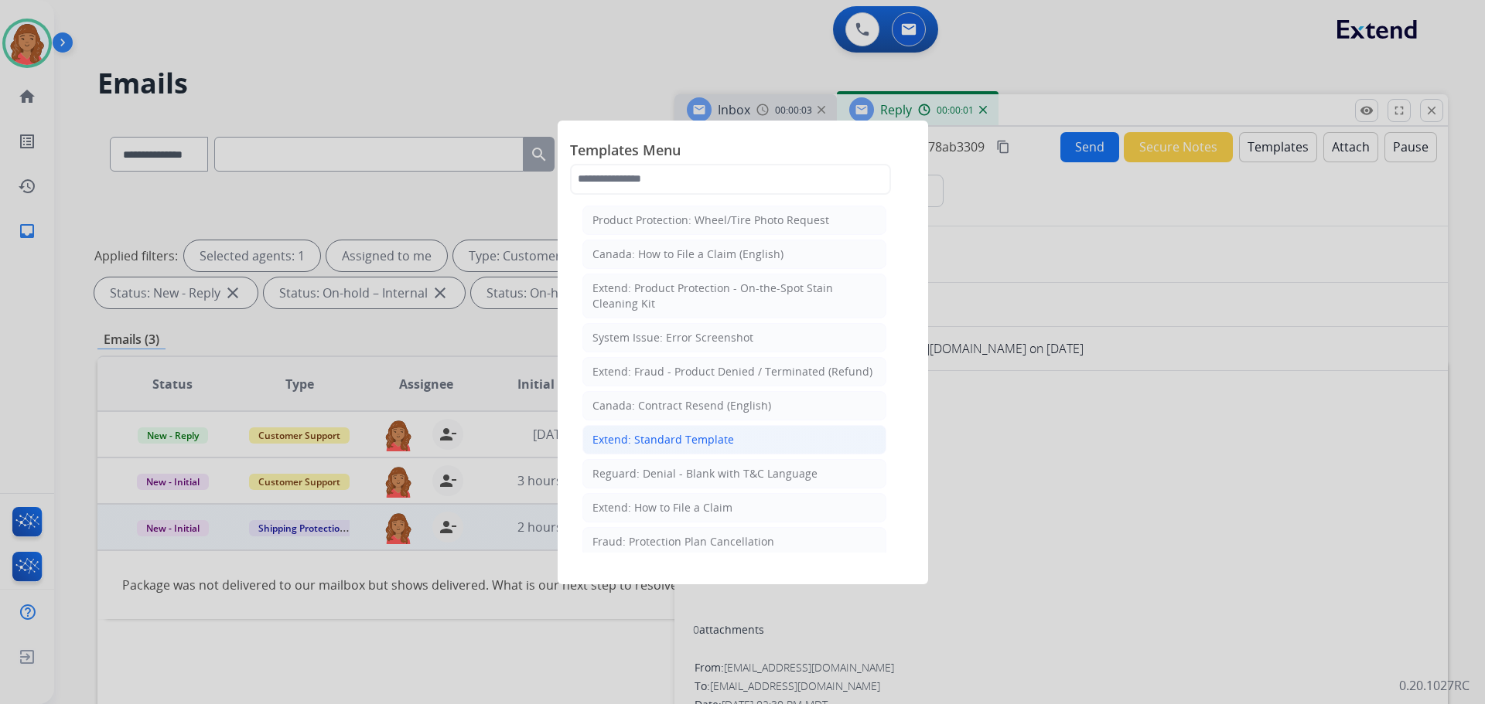
click at [631, 435] on div "Extend: Standard Template" at bounding box center [663, 439] width 142 height 15
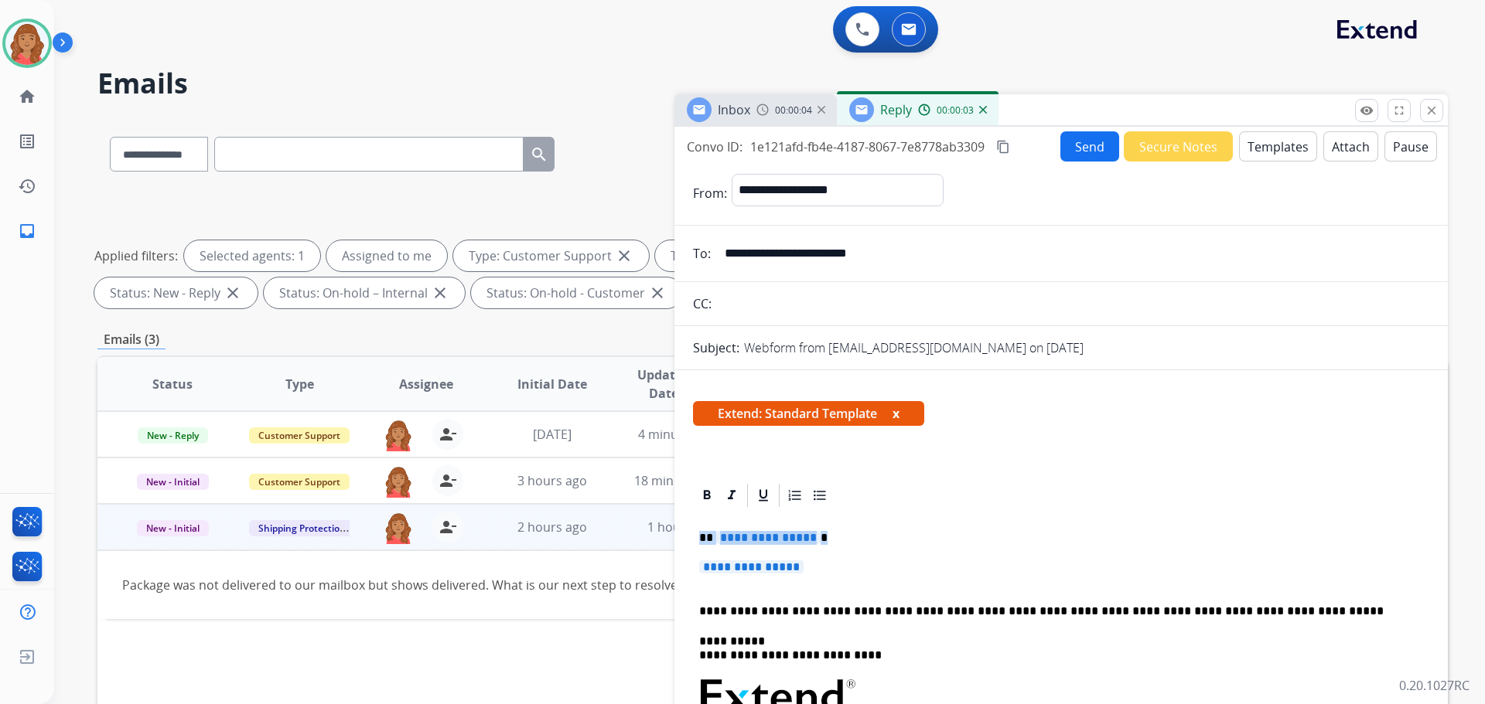
drag, startPoint x: 790, startPoint y: 567, endPoint x: 677, endPoint y: 530, distance: 118.1
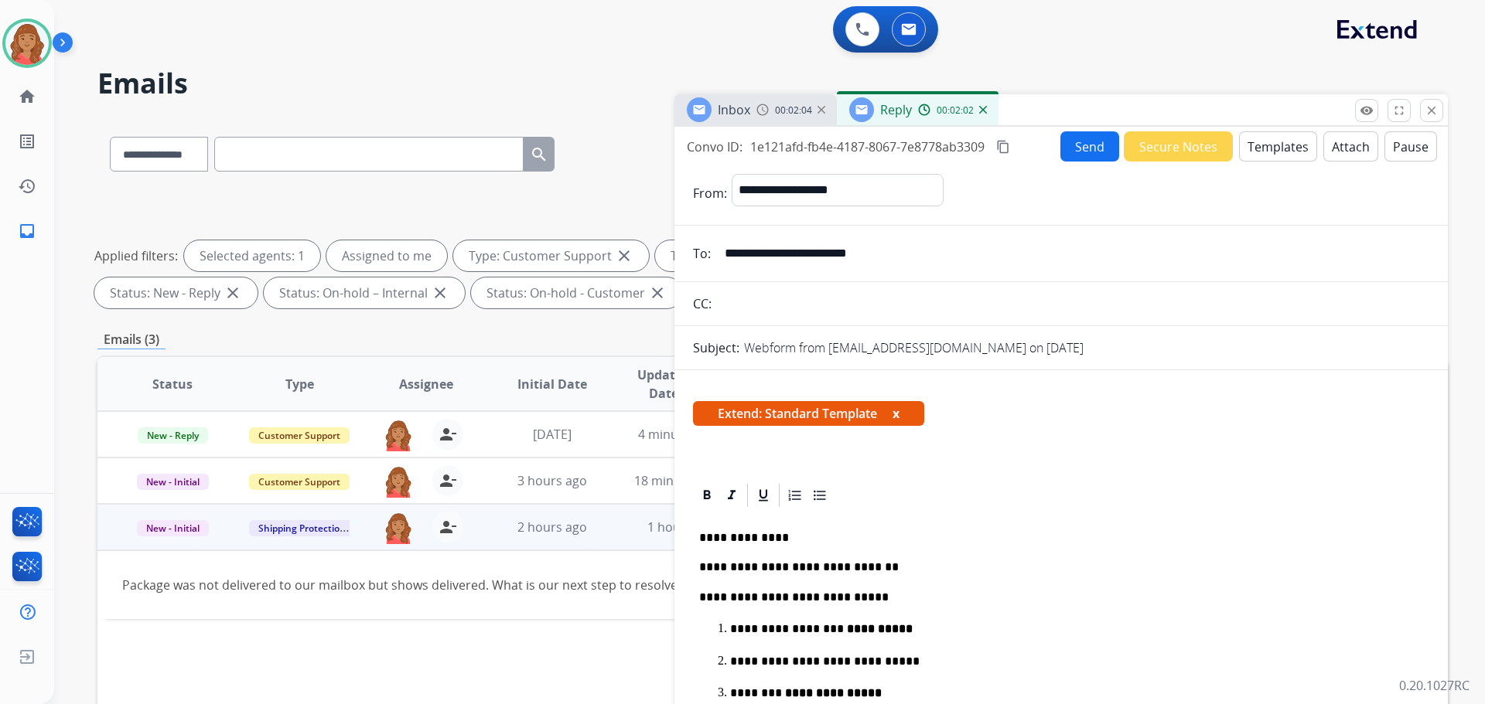
click at [1010, 149] on mat-icon "content_copy" at bounding box center [1003, 147] width 14 height 14
click at [1072, 151] on button "Send" at bounding box center [1089, 146] width 59 height 30
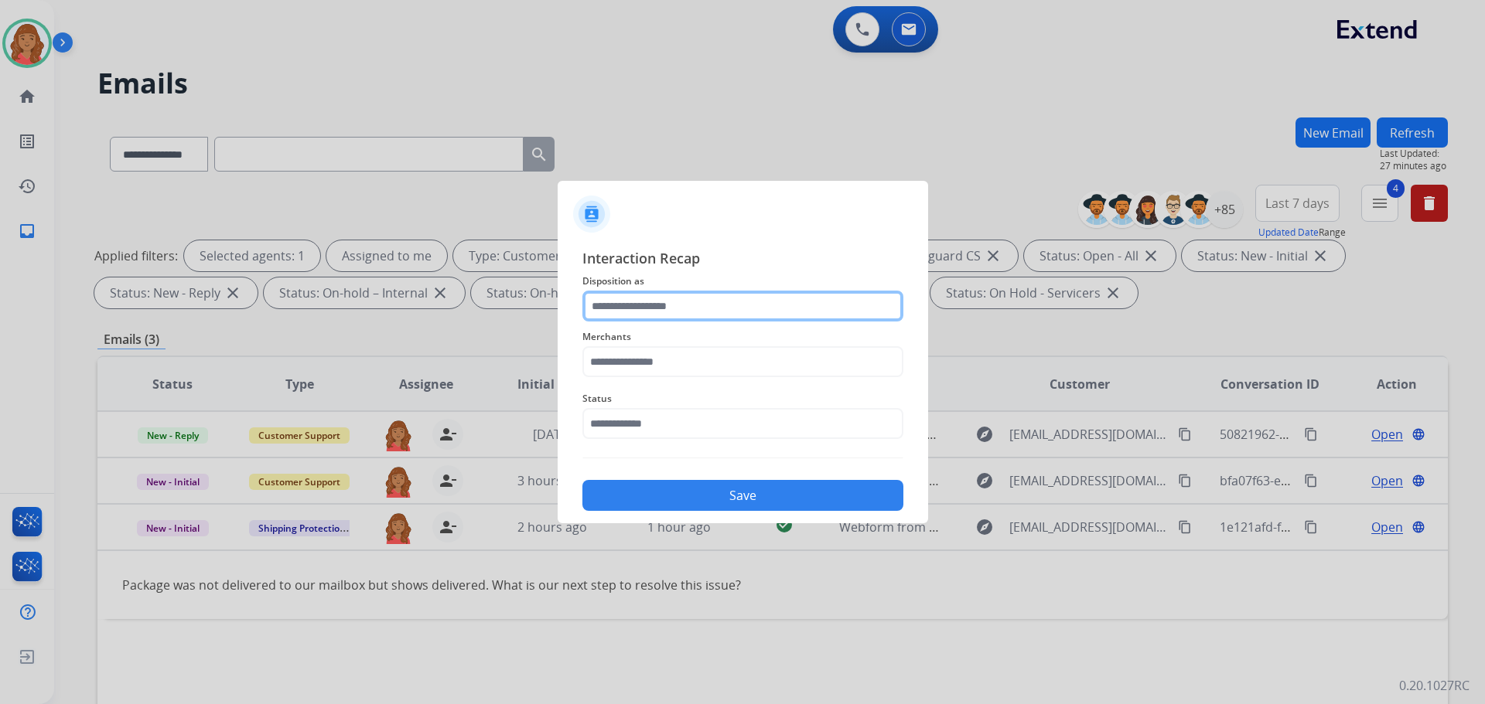
click at [728, 309] on input "text" at bounding box center [742, 306] width 321 height 31
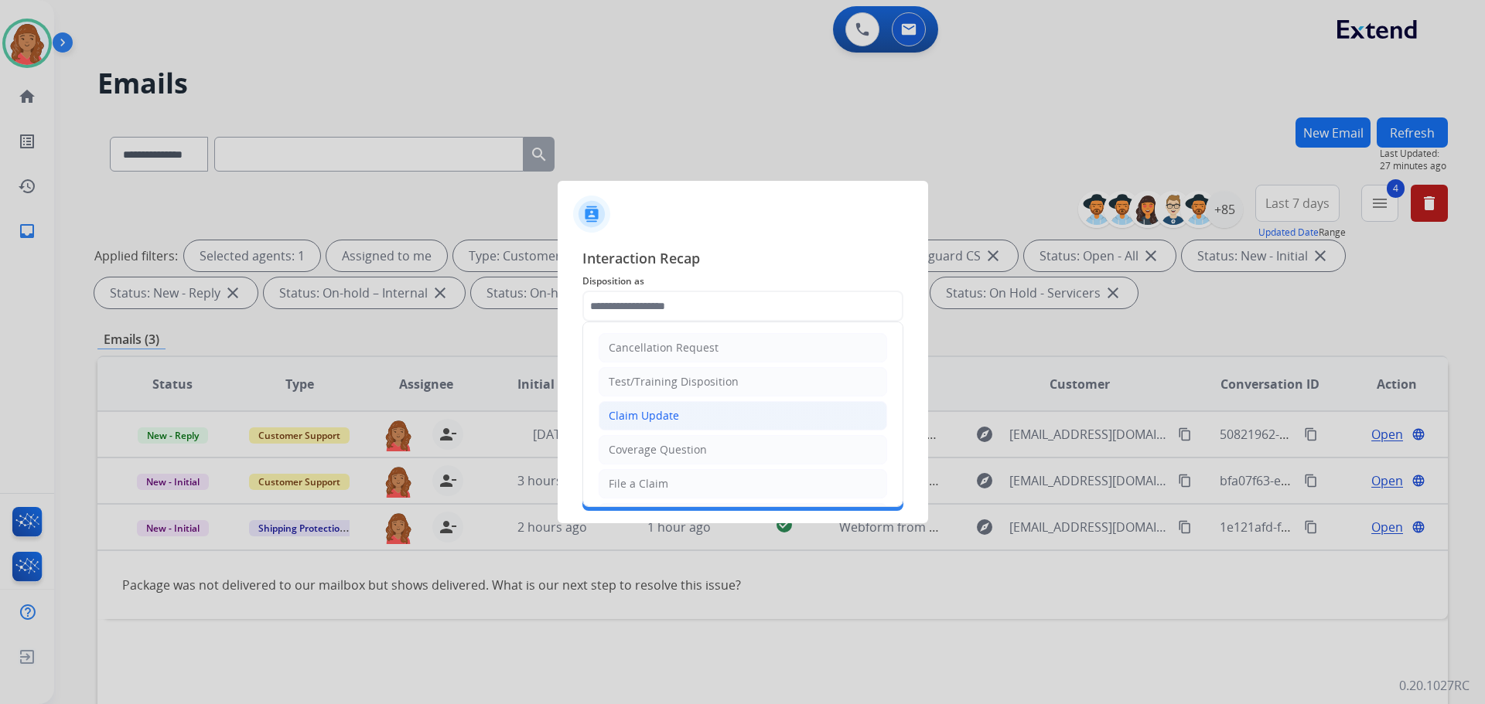
click at [652, 416] on div "Claim Update" at bounding box center [644, 415] width 70 height 15
type input "**********"
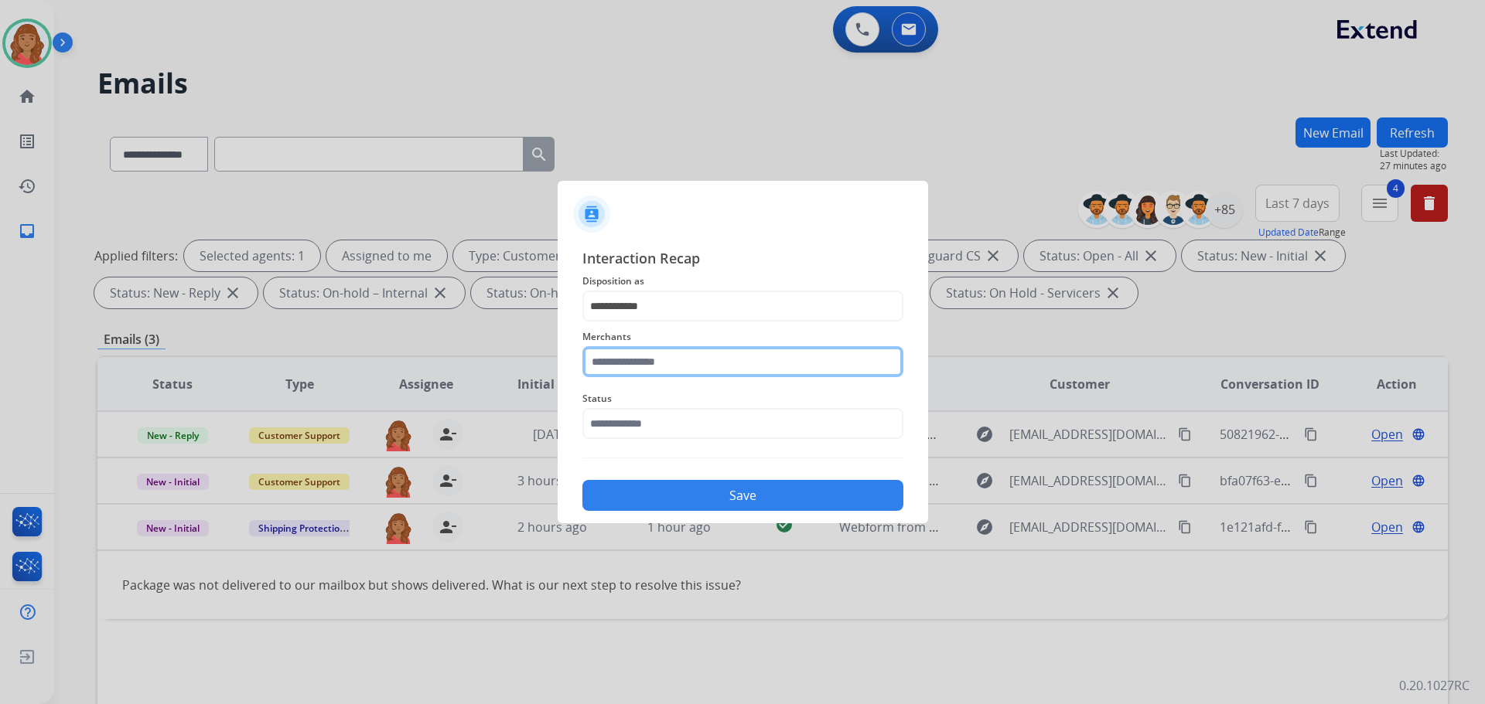
click at [640, 359] on input "text" at bounding box center [742, 361] width 321 height 31
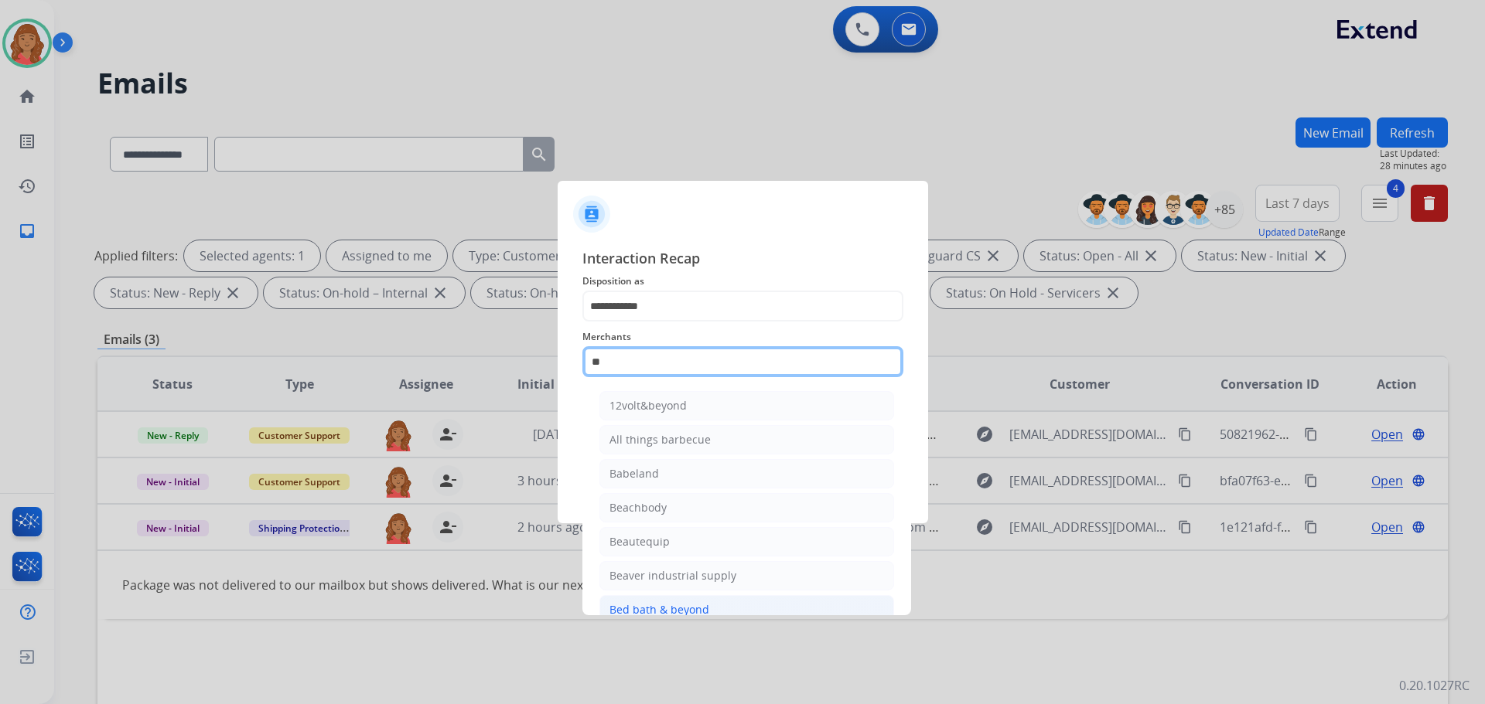
type input "*"
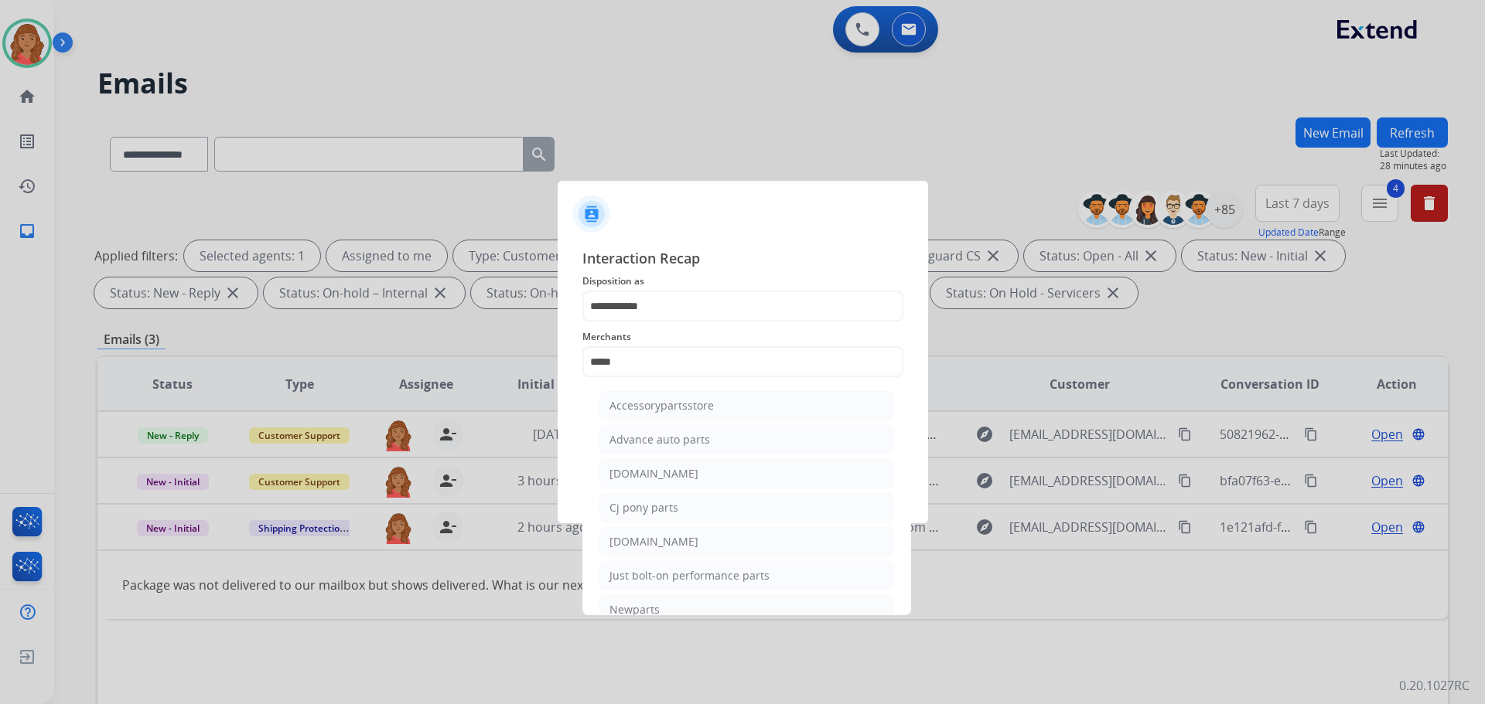
click at [625, 485] on li "[DOMAIN_NAME]" at bounding box center [746, 473] width 295 height 29
type input "**********"
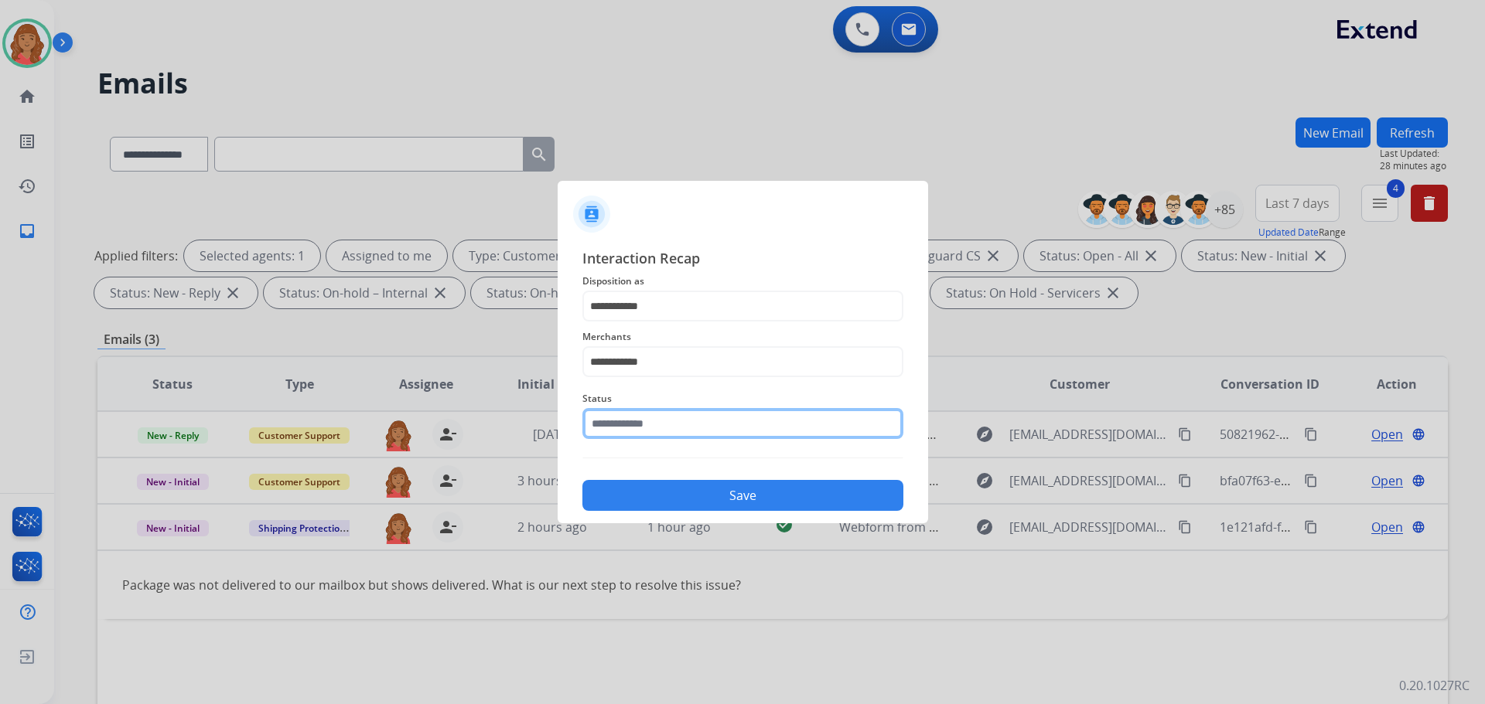
click at [622, 434] on input "text" at bounding box center [742, 423] width 321 height 31
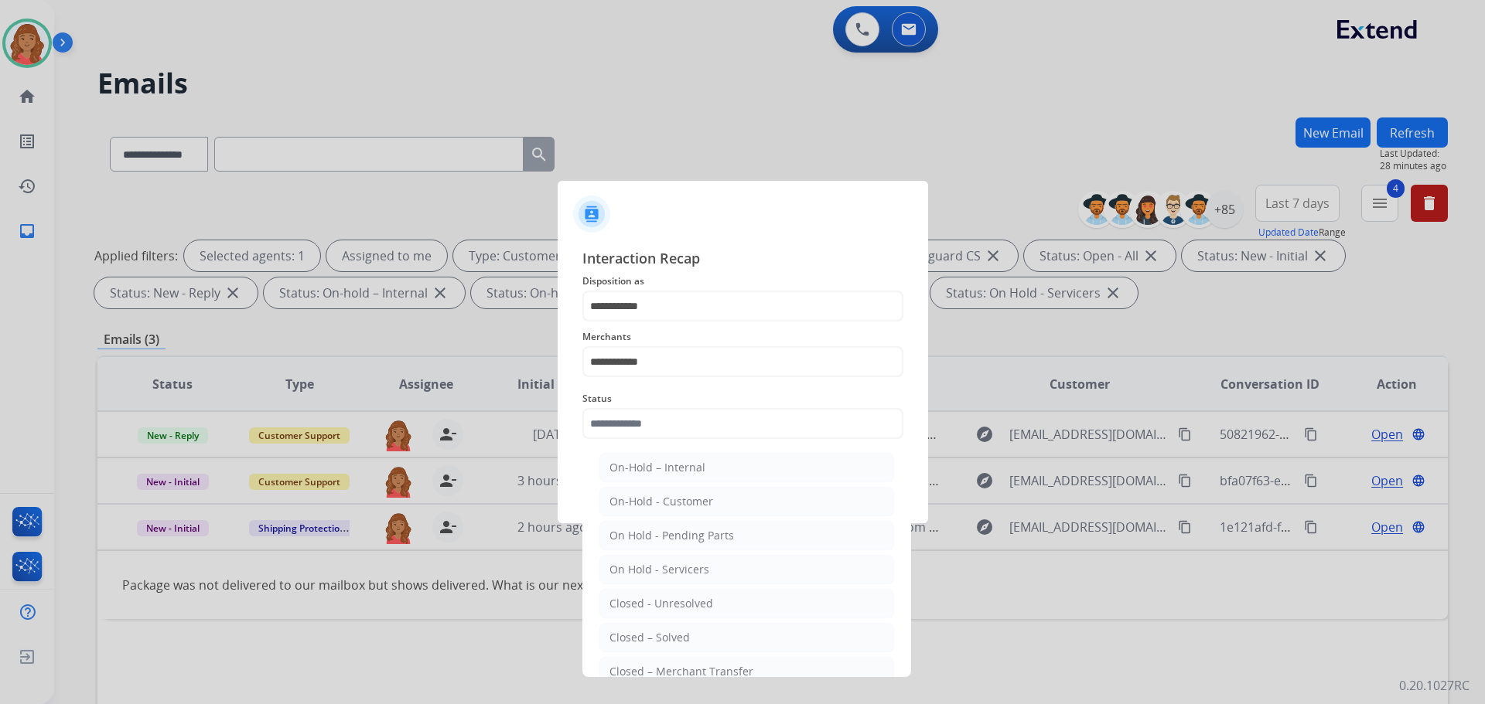
drag, startPoint x: 640, startPoint y: 634, endPoint x: 639, endPoint y: 623, distance: 11.7
click at [639, 629] on li "Closed – Solved" at bounding box center [746, 637] width 295 height 29
type input "**********"
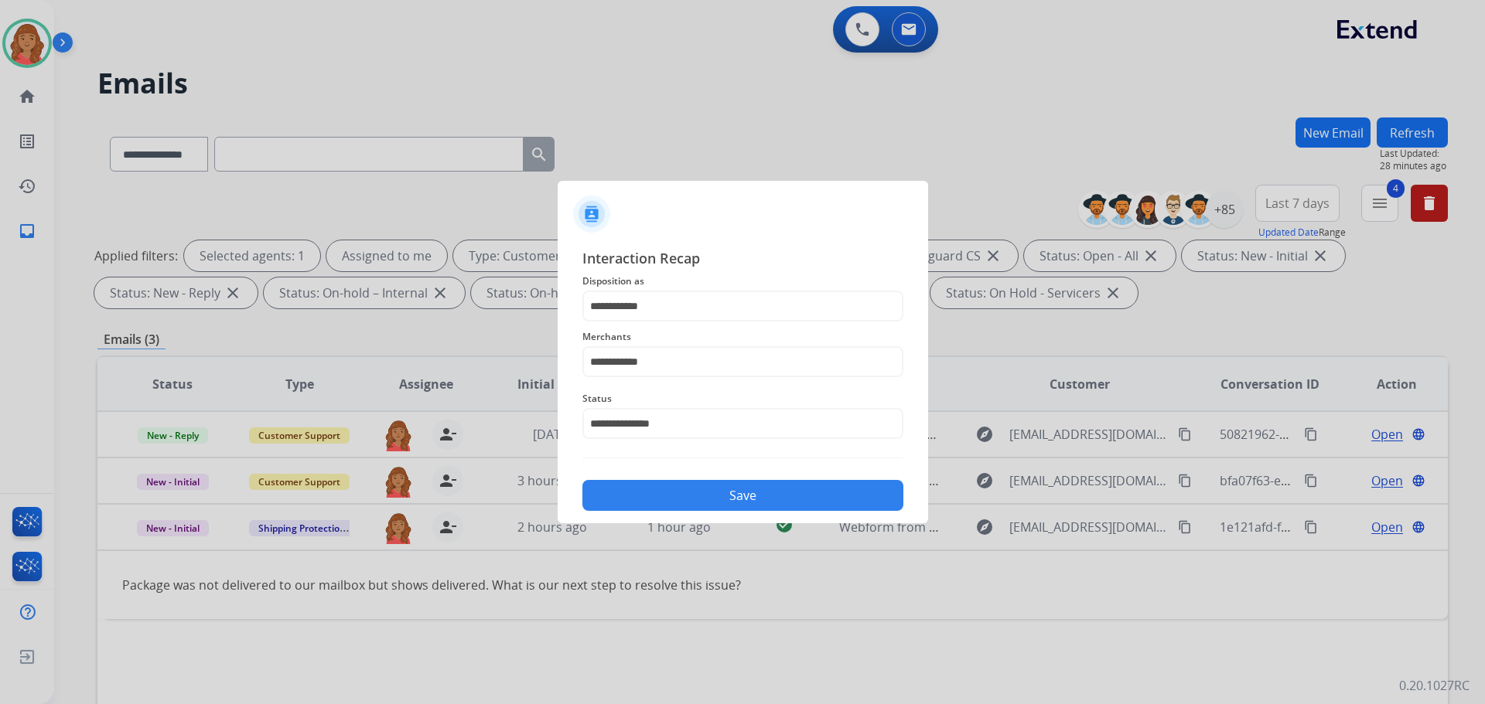
click at [641, 497] on button "Save" at bounding box center [742, 495] width 321 height 31
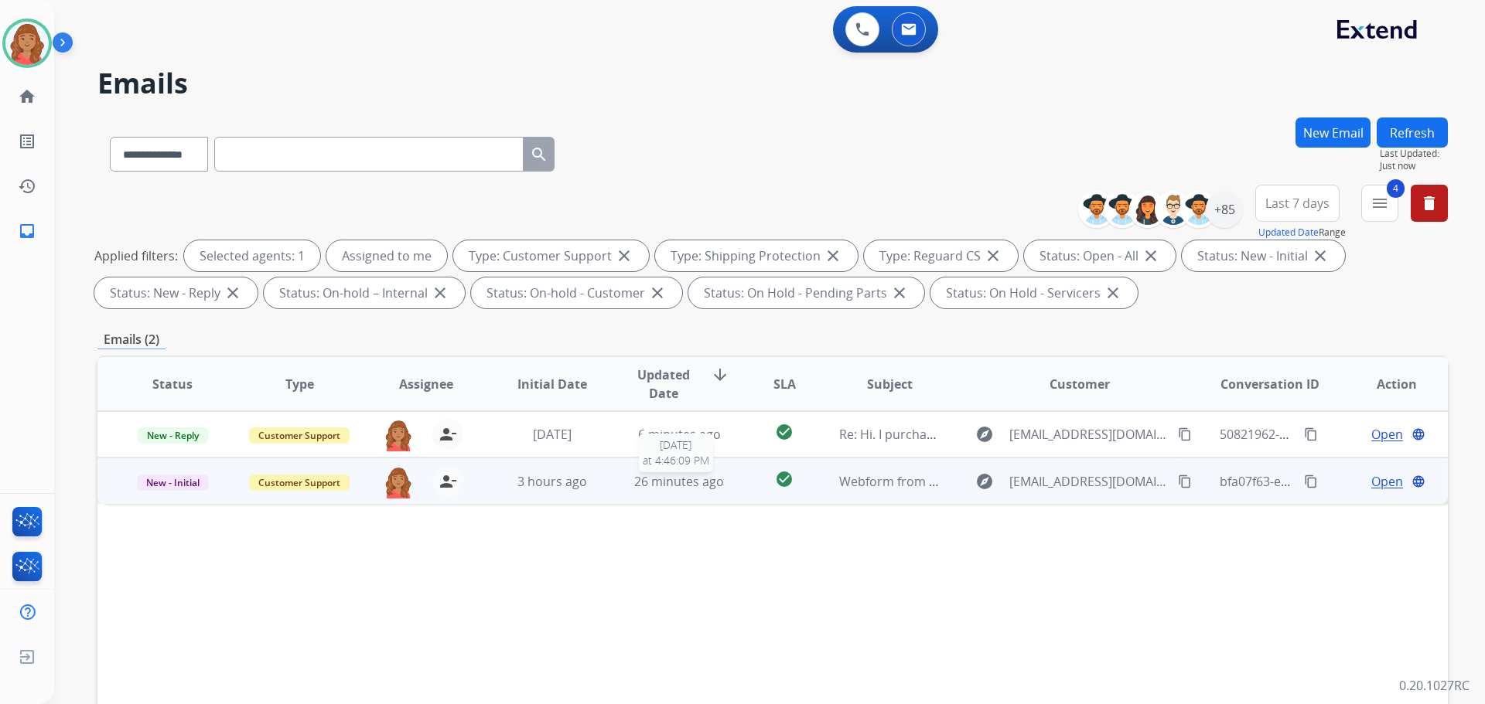
click at [723, 476] on div "26 minutes ago" at bounding box center [679, 481] width 101 height 19
click at [1304, 486] on mat-icon "content_copy" at bounding box center [1311, 481] width 14 height 14
click at [1178, 479] on mat-icon "content_copy" at bounding box center [1185, 481] width 14 height 14
click at [1376, 492] on td "Open language" at bounding box center [1384, 481] width 127 height 46
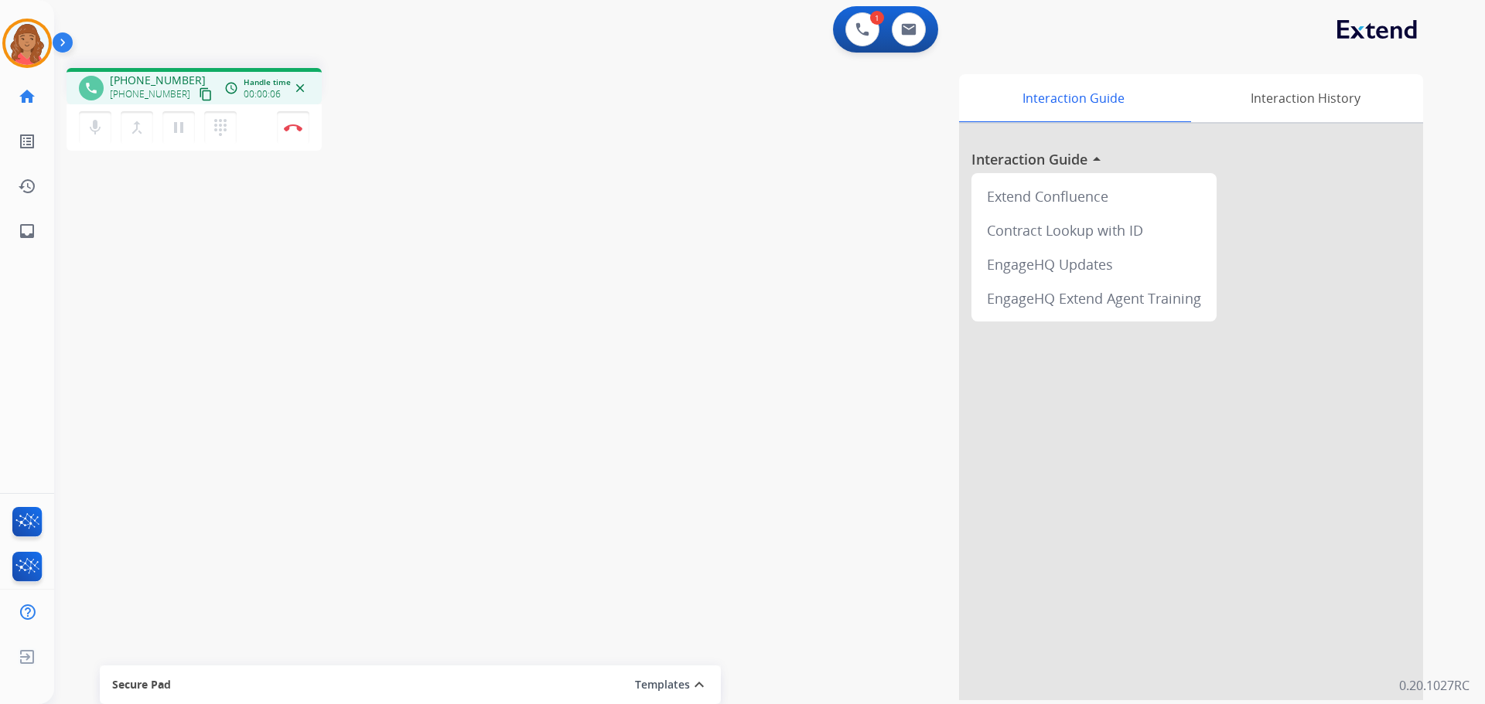
click at [199, 97] on mat-icon "content_copy" at bounding box center [206, 94] width 14 height 14
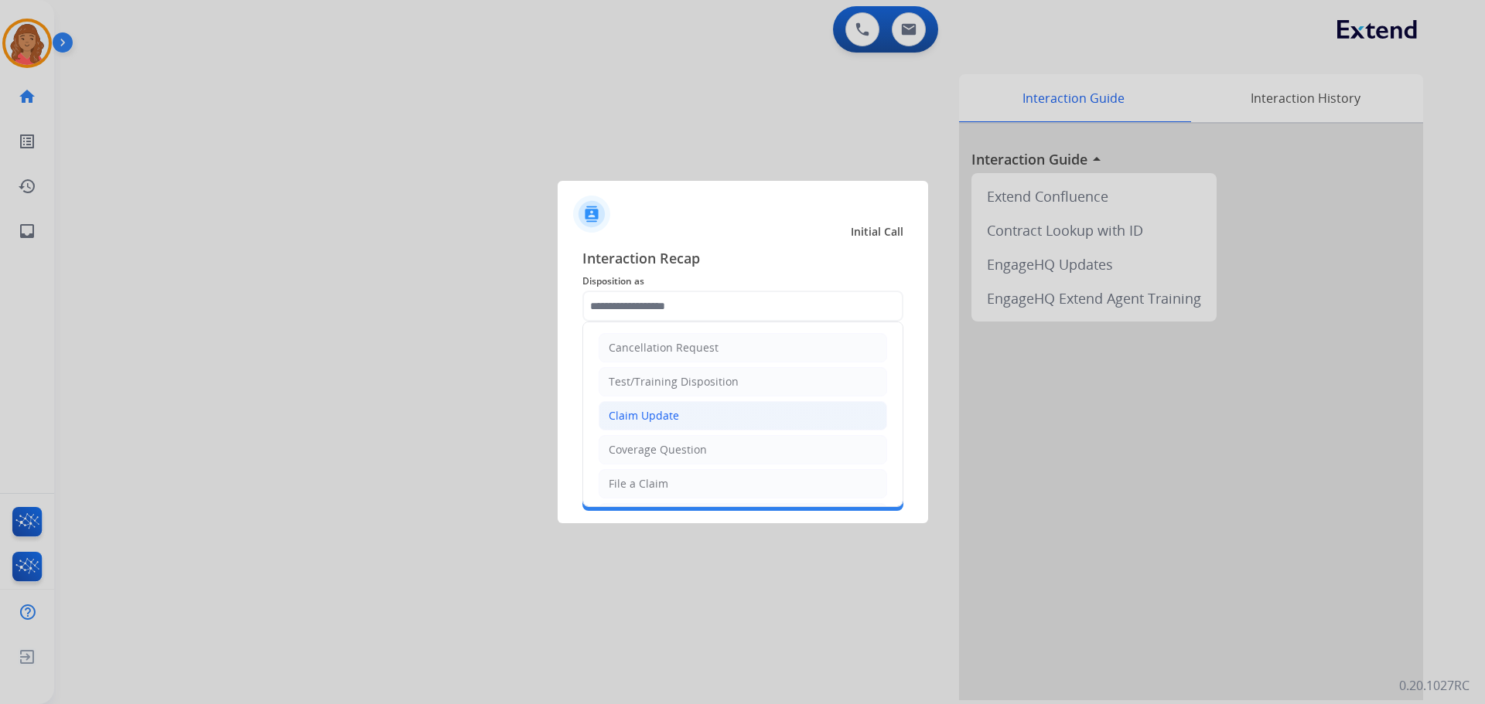
click at [635, 418] on div "Claim Update" at bounding box center [644, 415] width 70 height 15
type input "**********"
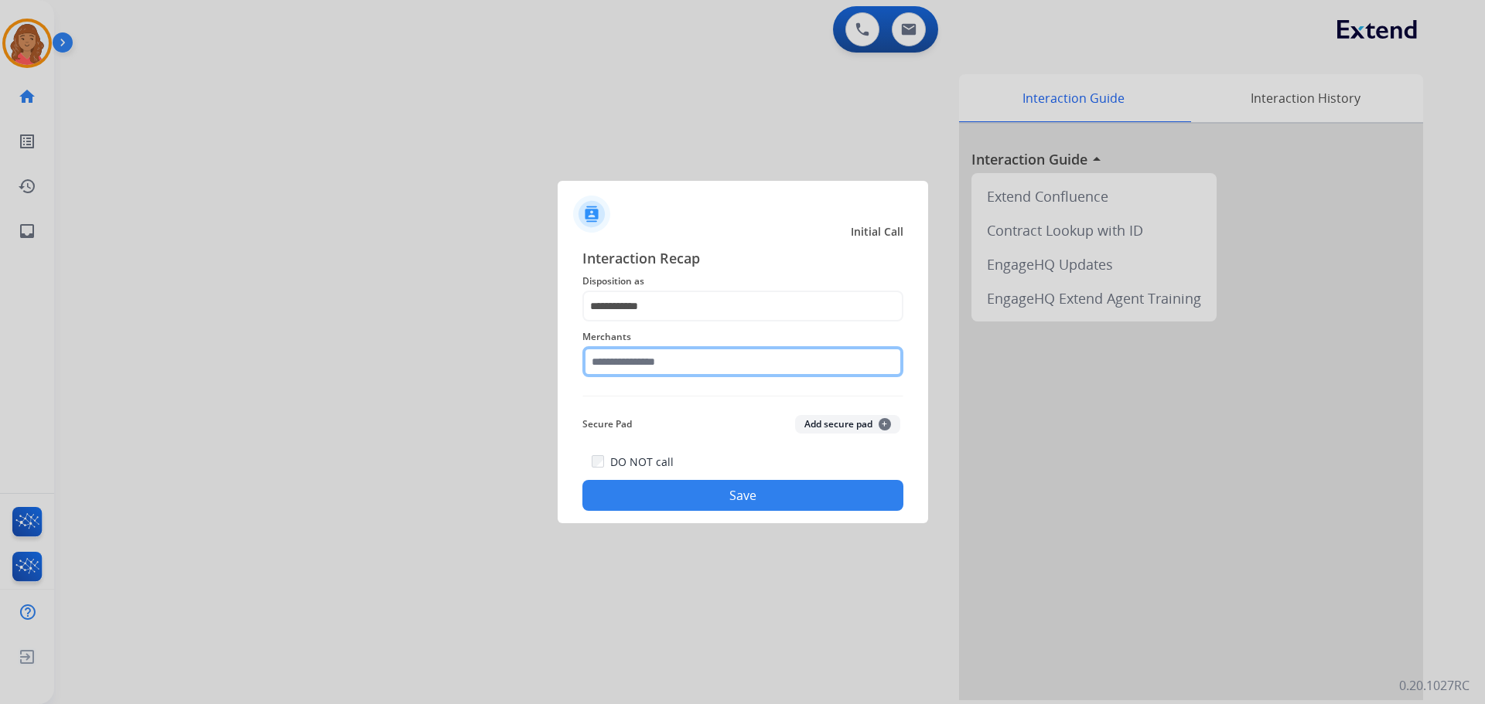
click at [634, 358] on input "text" at bounding box center [742, 361] width 321 height 31
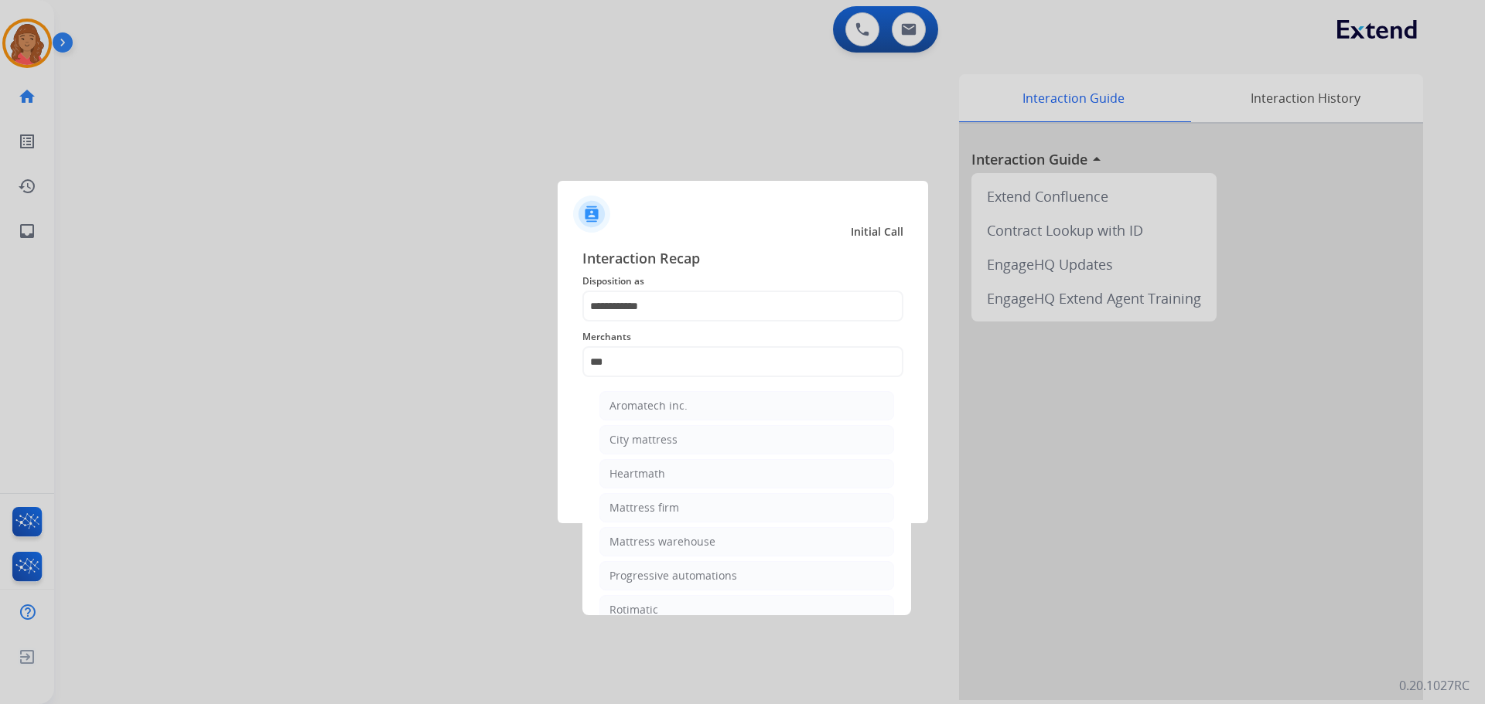
click at [659, 512] on li "Mattress firm" at bounding box center [746, 507] width 295 height 29
type input "**********"
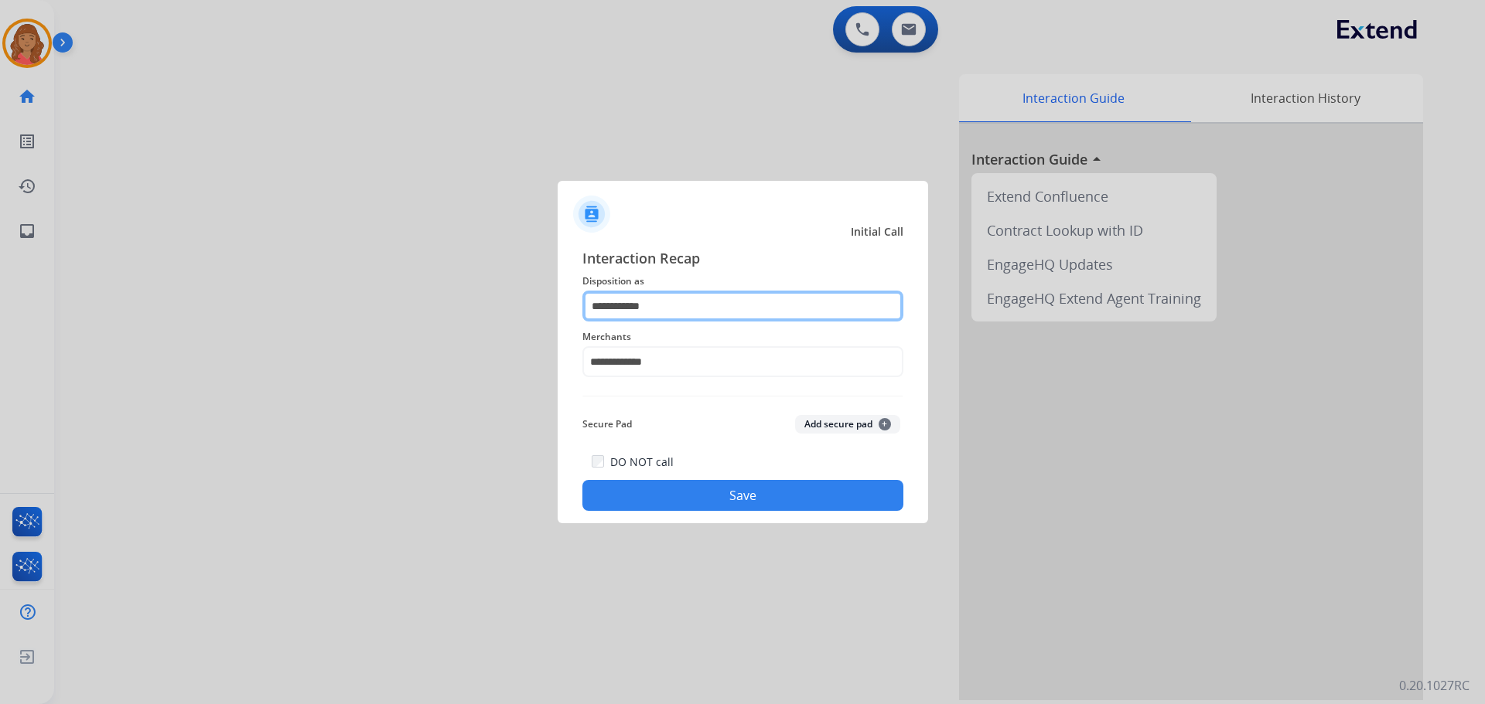
drag, startPoint x: 634, startPoint y: 312, endPoint x: 640, endPoint y: 319, distance: 9.4
click at [634, 311] on input "**********" at bounding box center [742, 306] width 321 height 31
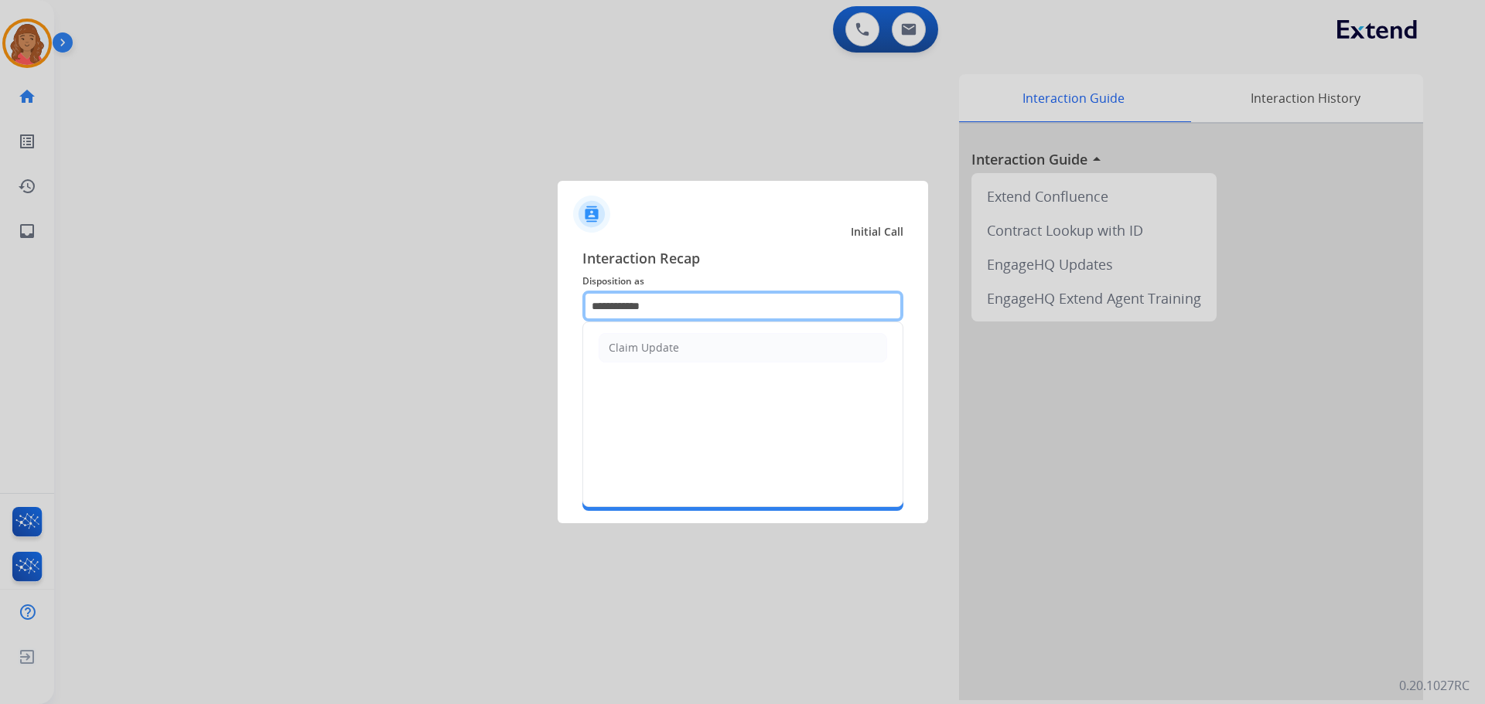
drag, startPoint x: 699, startPoint y: 302, endPoint x: 540, endPoint y: 309, distance: 159.5
click at [0, 307] on app-contact-recap-modal "**********" at bounding box center [0, 352] width 0 height 704
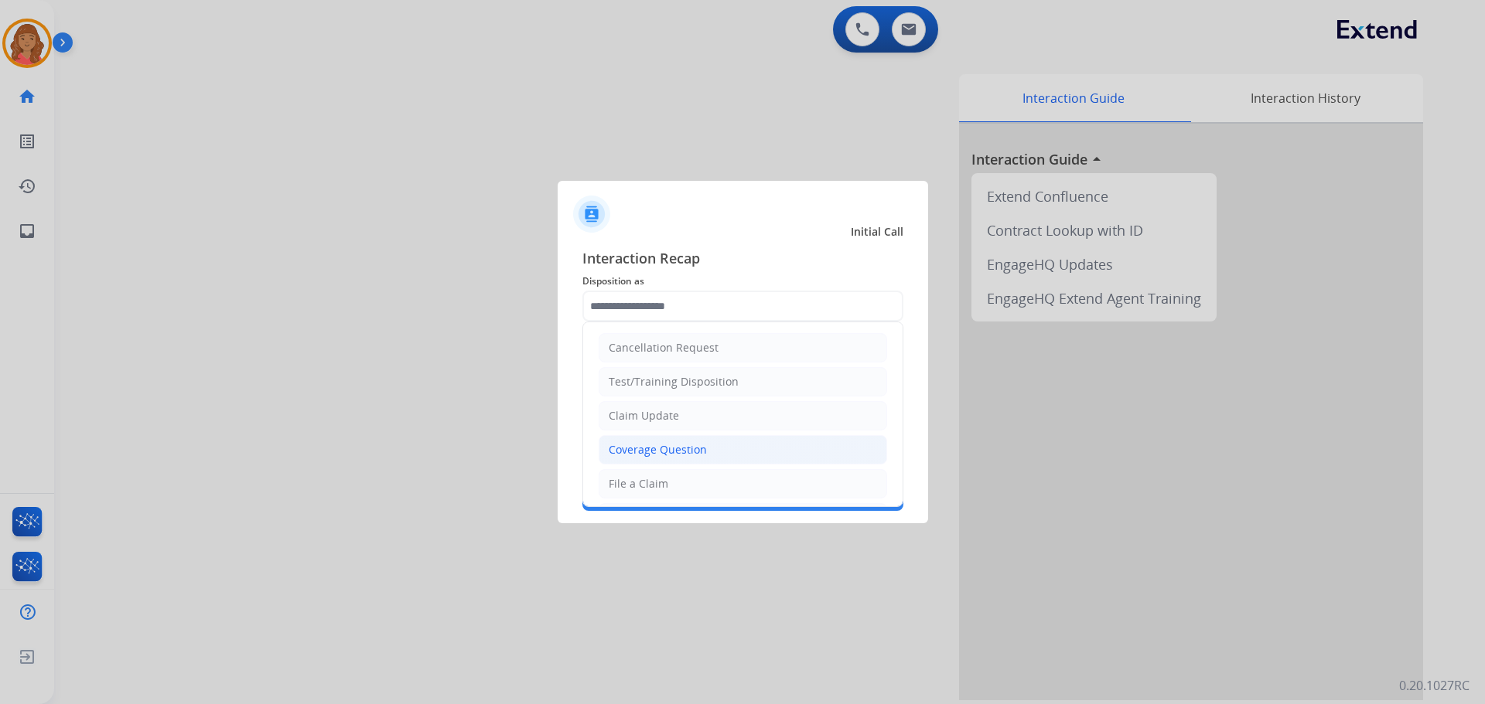
click at [650, 456] on div "Coverage Question" at bounding box center [658, 449] width 98 height 15
type input "**********"
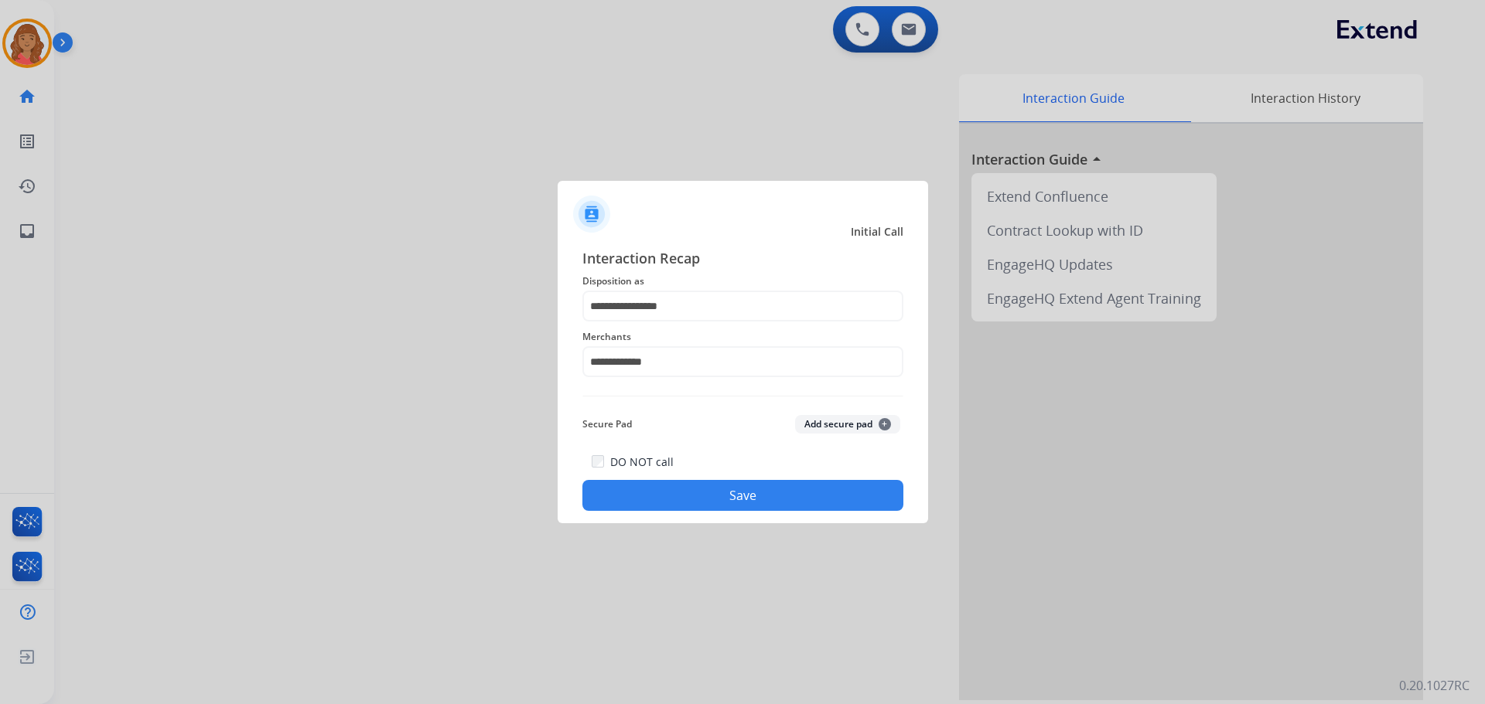
click at [694, 492] on button "Save" at bounding box center [742, 495] width 321 height 31
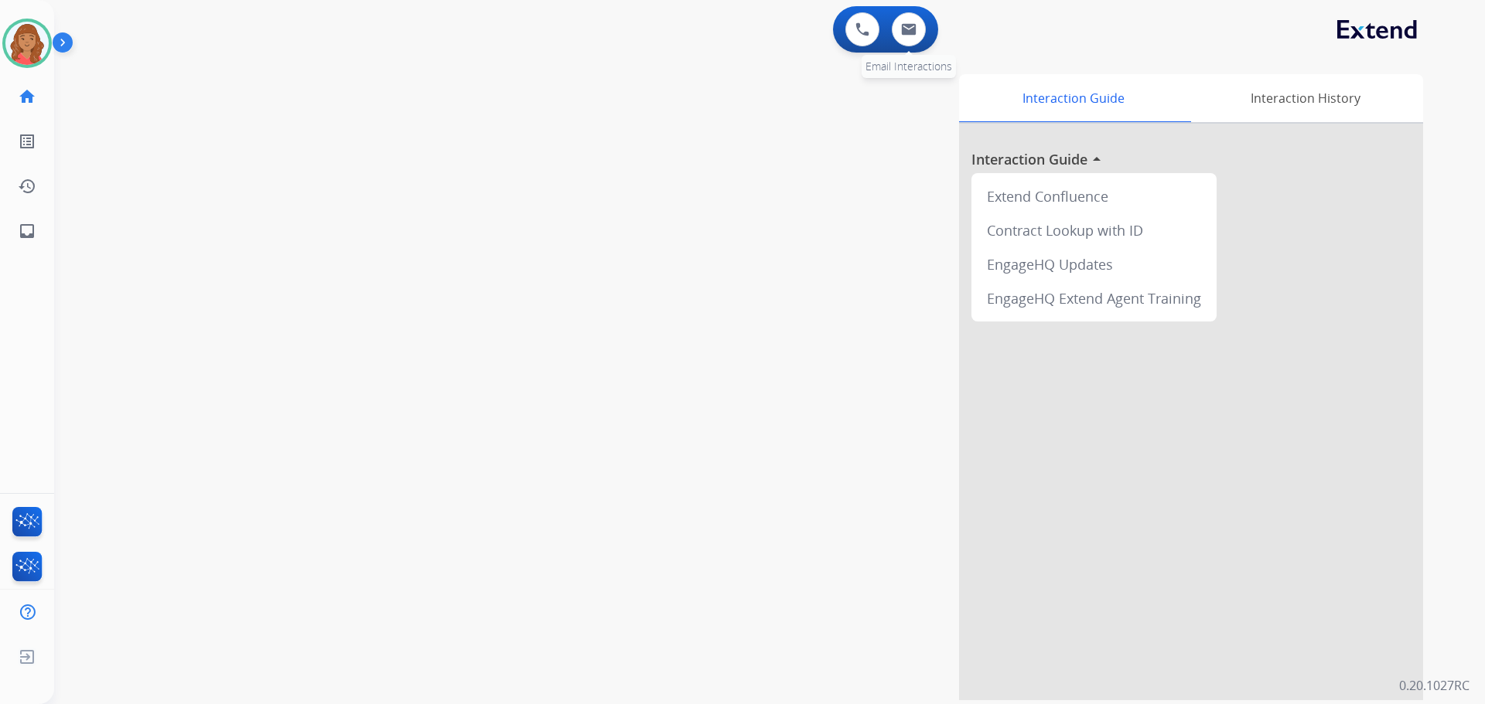
drag, startPoint x: 919, startPoint y: 15, endPoint x: 925, endPoint y: 22, distance: 8.8
click at [921, 18] on div "0 Email Interactions" at bounding box center [908, 29] width 46 height 34
click at [918, 31] on button at bounding box center [909, 29] width 34 height 34
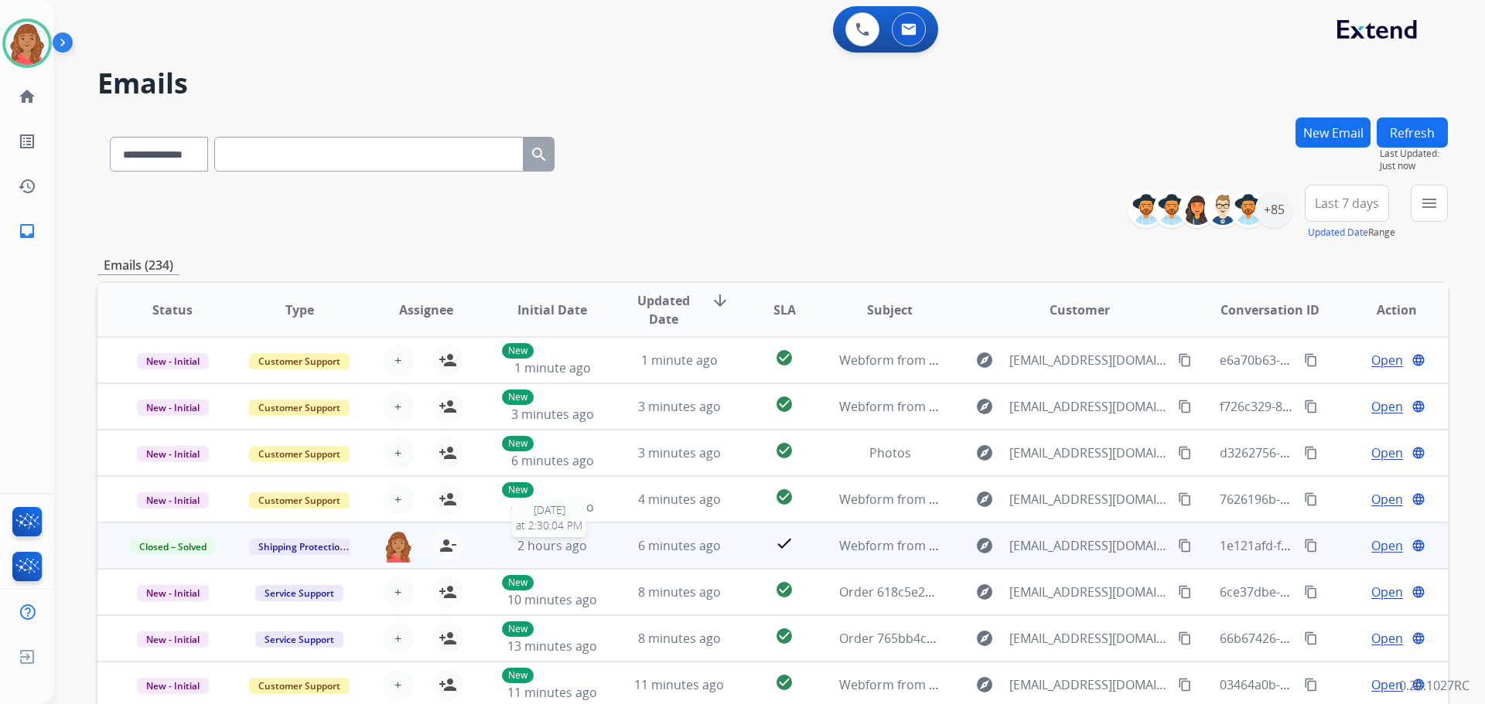
click at [588, 544] on div "2 hours ago" at bounding box center [552, 546] width 101 height 19
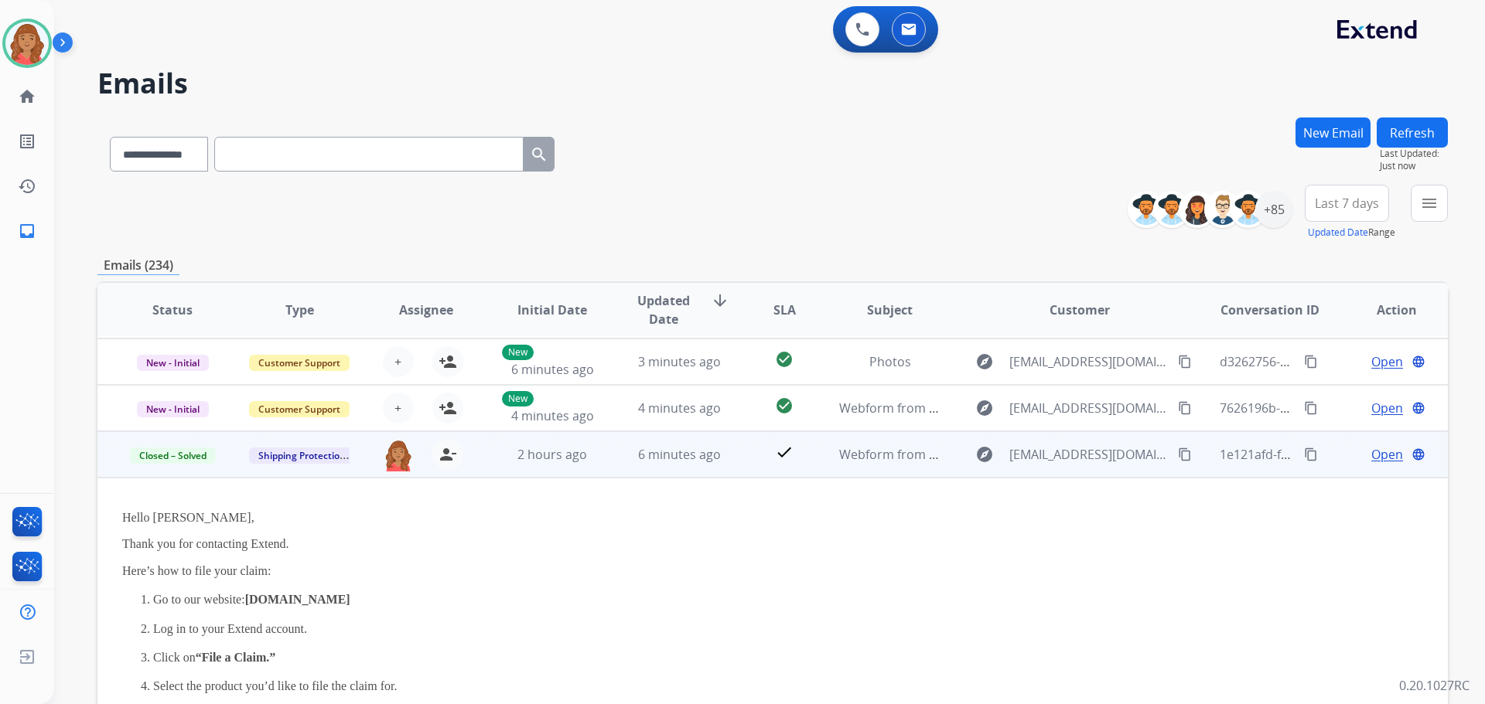
scroll to position [77, 0]
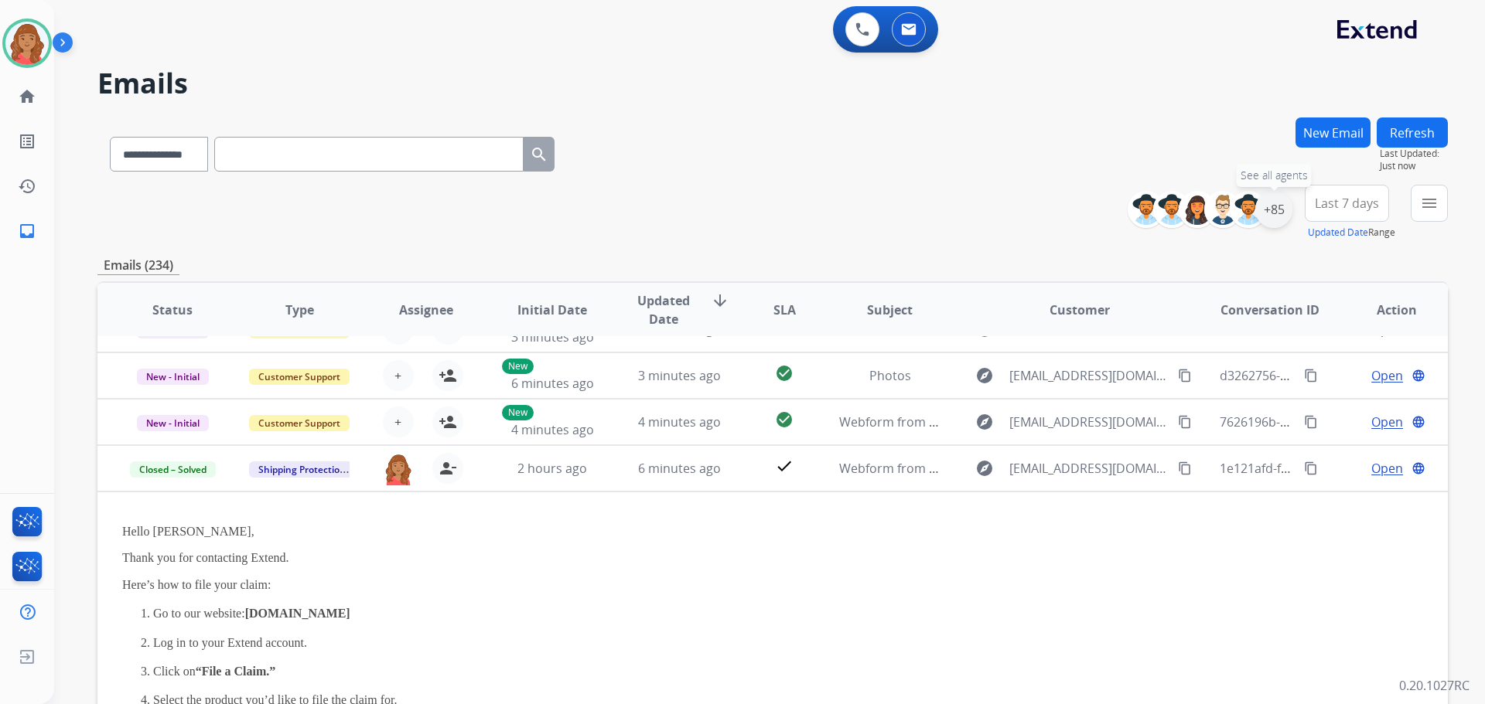
click at [1274, 216] on div "+85" at bounding box center [1273, 209] width 37 height 37
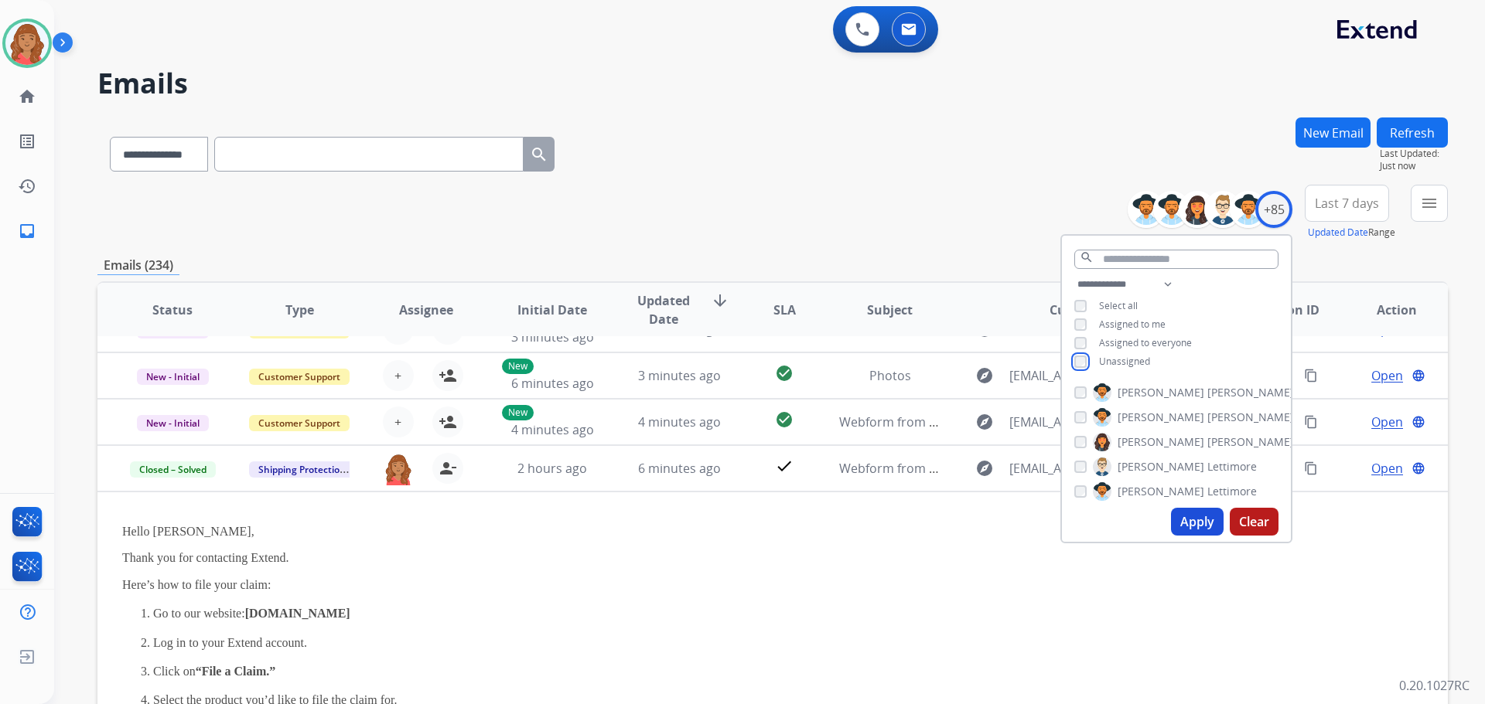
click at [1090, 366] on div "Unassigned" at bounding box center [1112, 362] width 76 height 12
click at [1194, 521] on button "Apply" at bounding box center [1197, 522] width 53 height 28
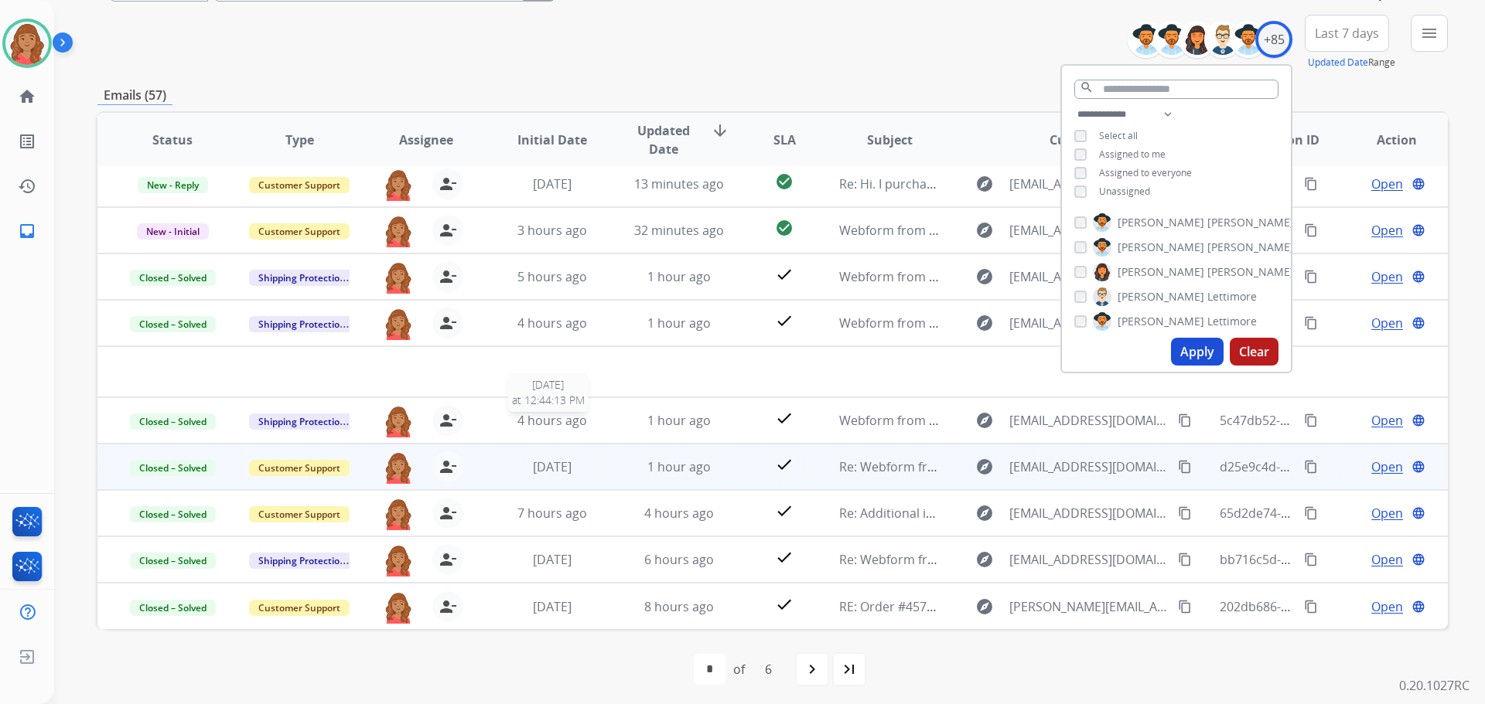
scroll to position [176, 0]
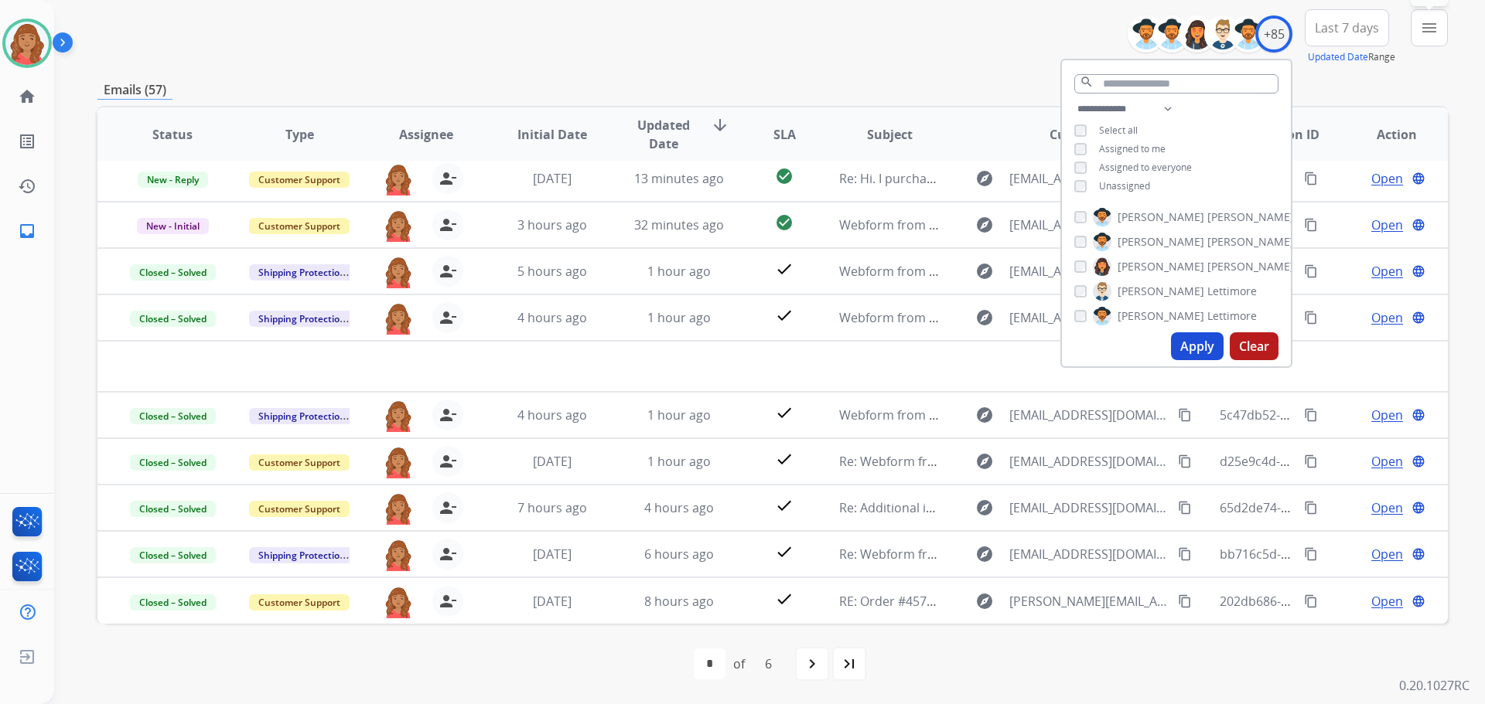
click at [1418, 30] on button "menu Filters" at bounding box center [1429, 27] width 37 height 37
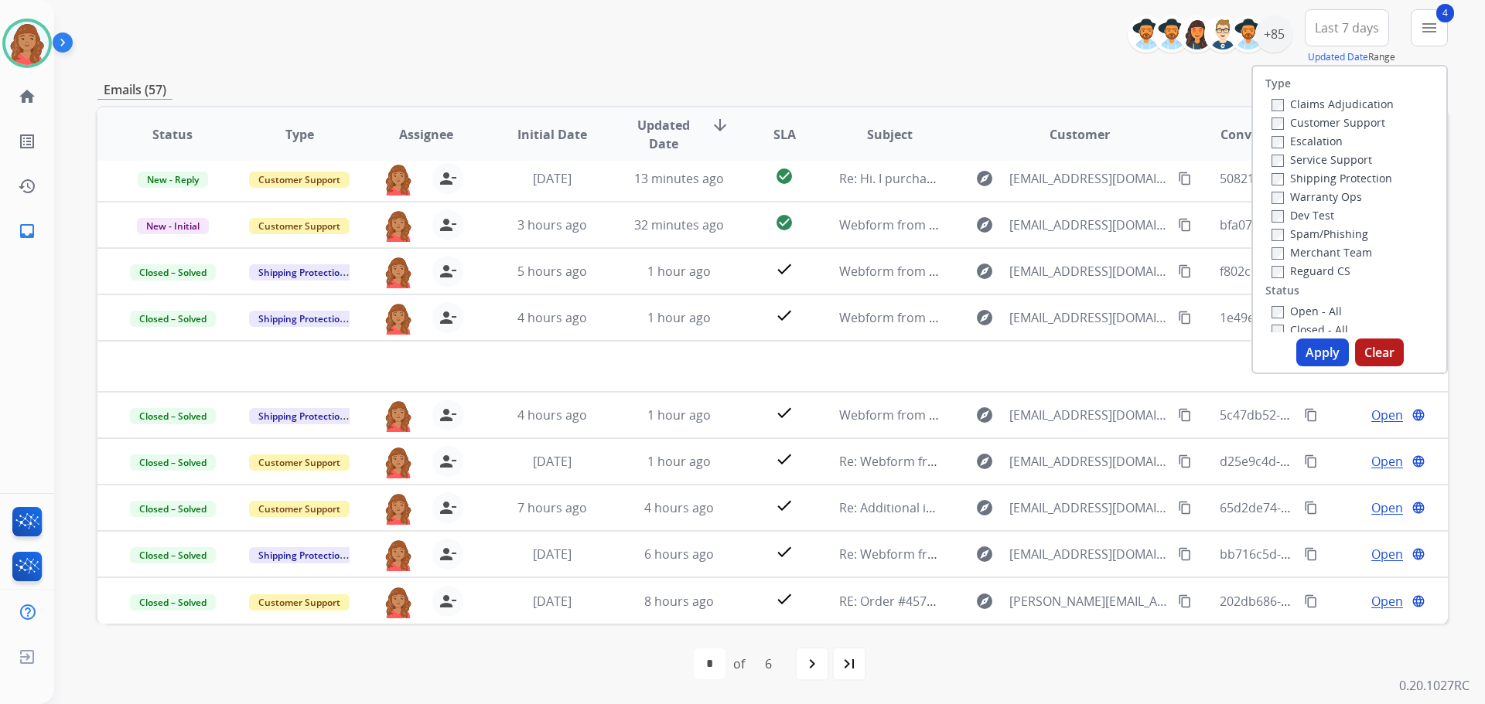
click at [1312, 360] on button "Apply" at bounding box center [1322, 353] width 53 height 28
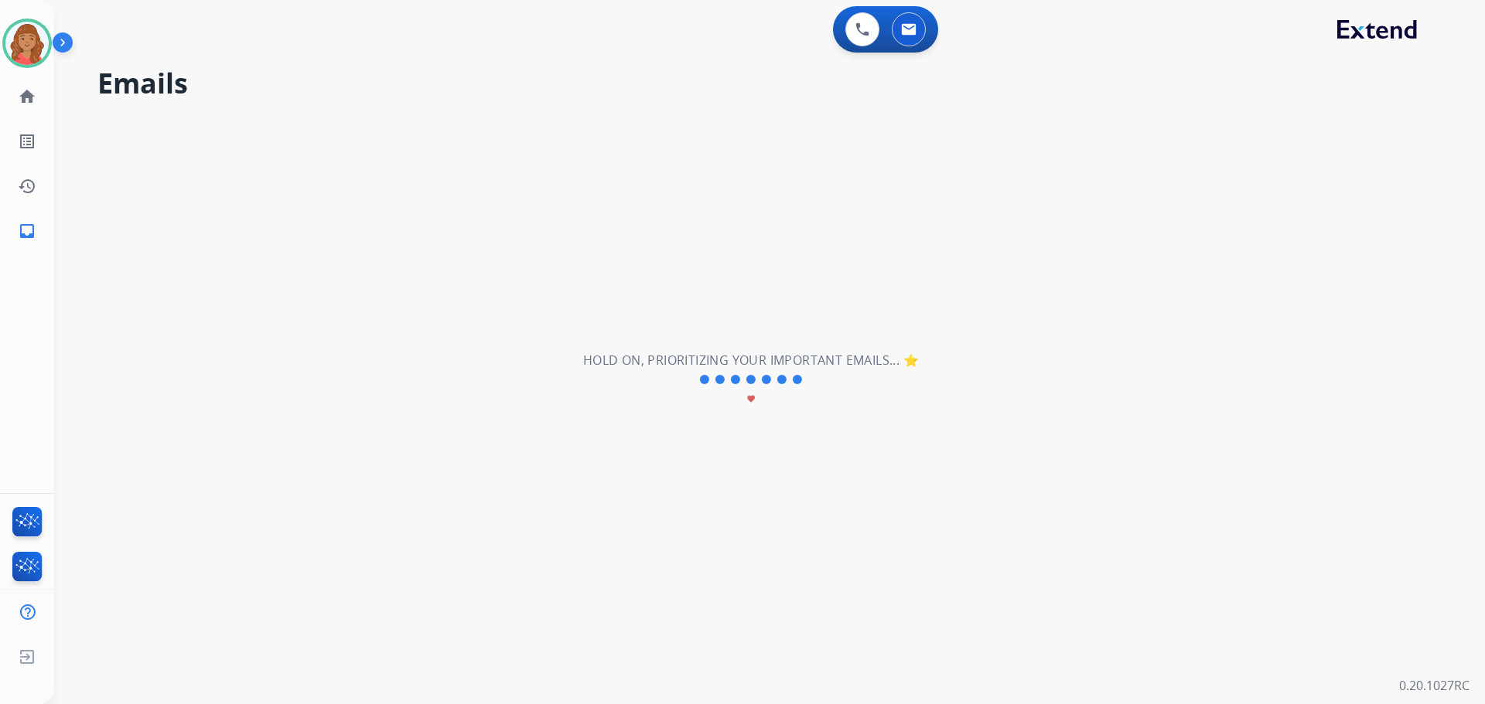
scroll to position [0, 0]
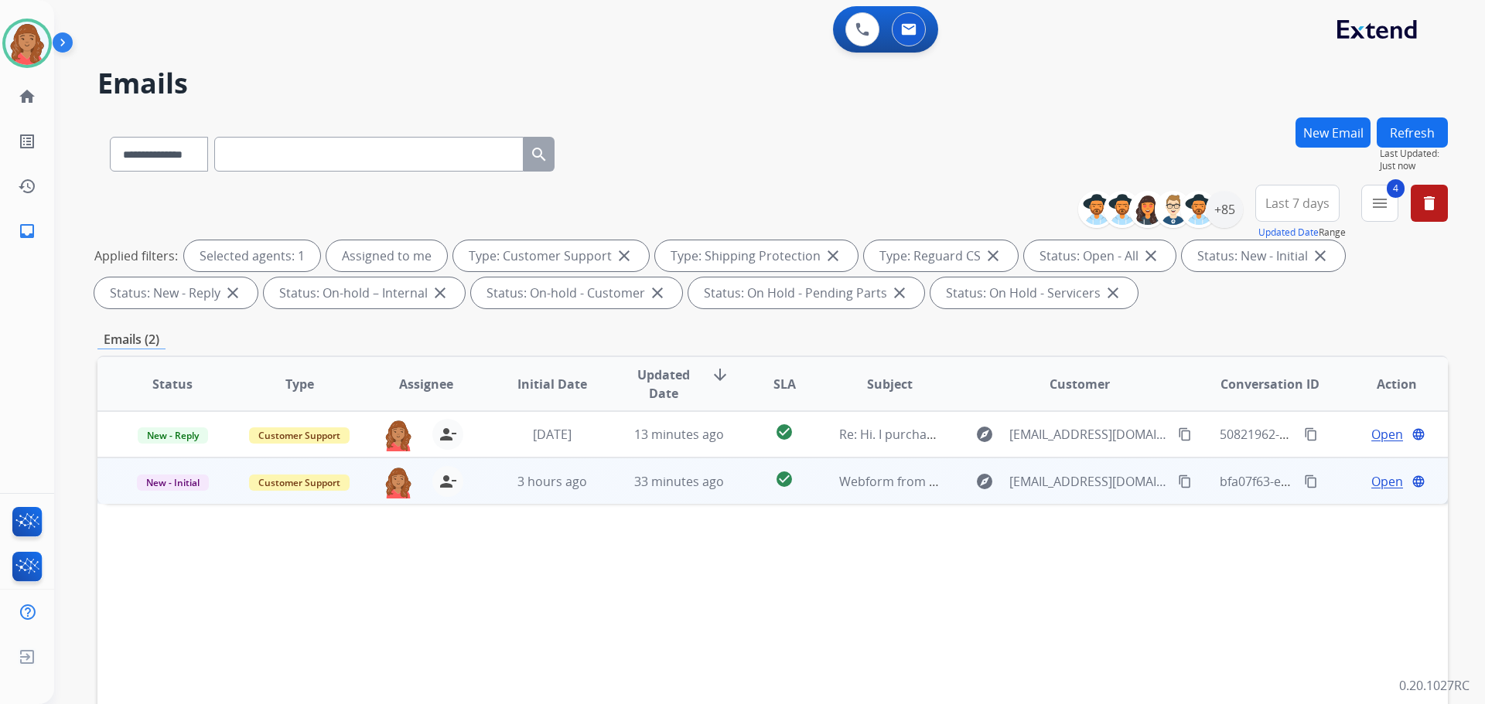
click at [640, 489] on span "33 minutes ago" at bounding box center [679, 481] width 90 height 17
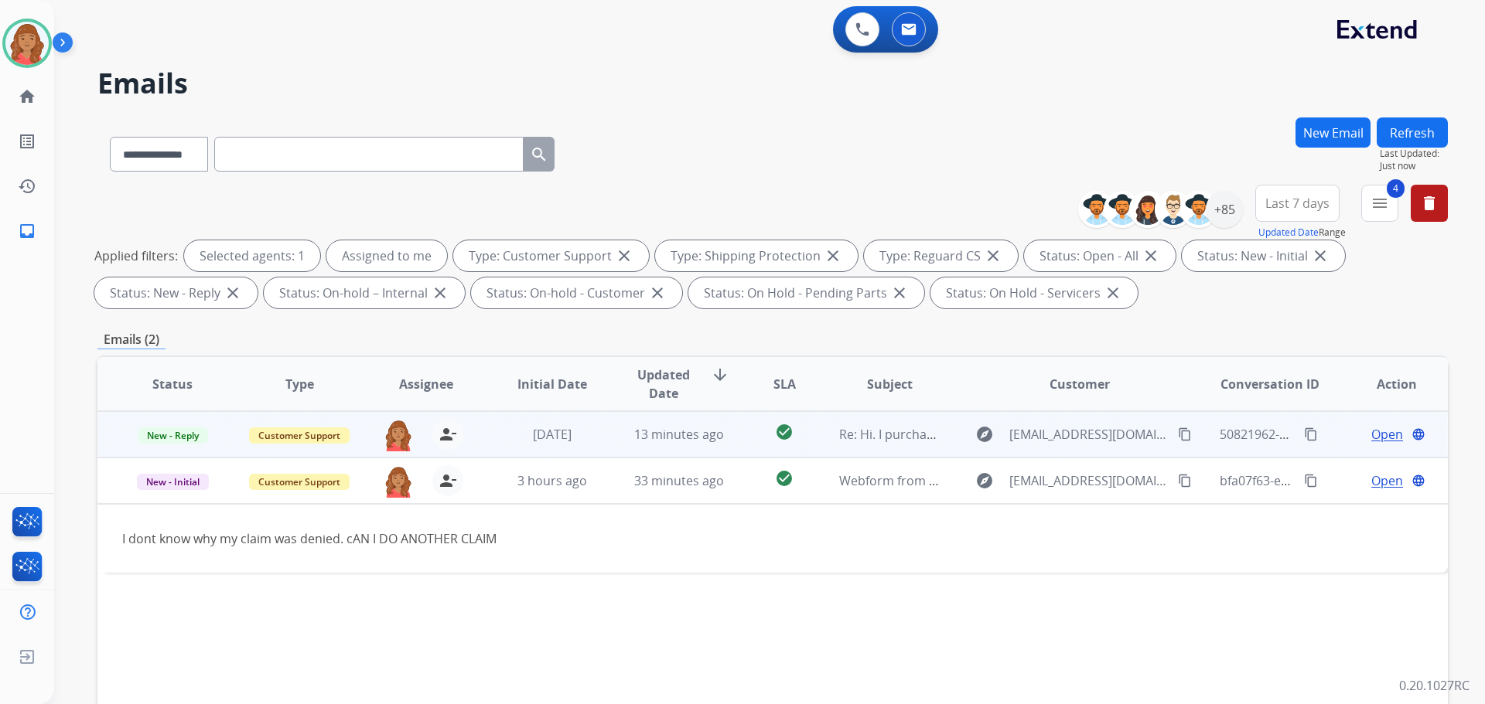
click at [610, 429] on td "13 minutes ago" at bounding box center [667, 434] width 127 height 46
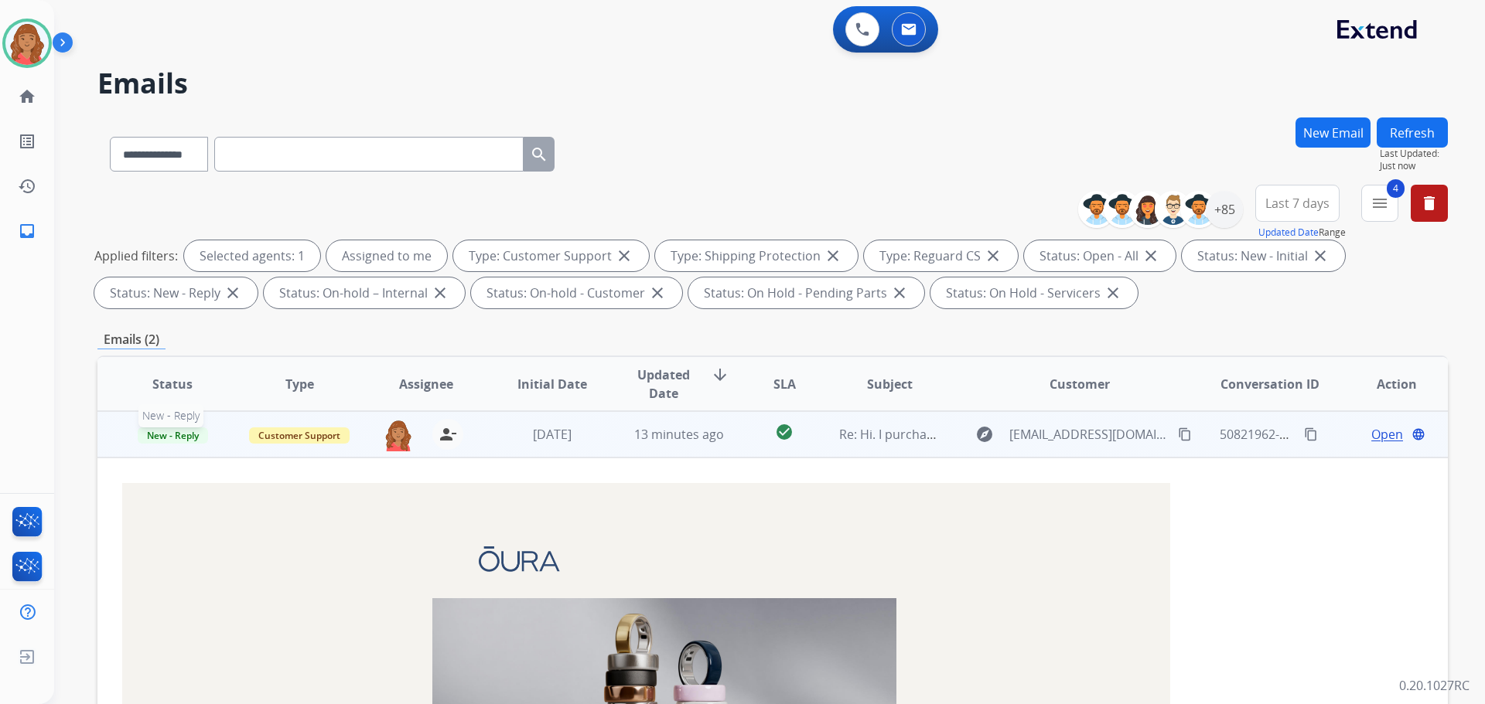
click at [172, 434] on span "New - Reply" at bounding box center [173, 436] width 70 height 16
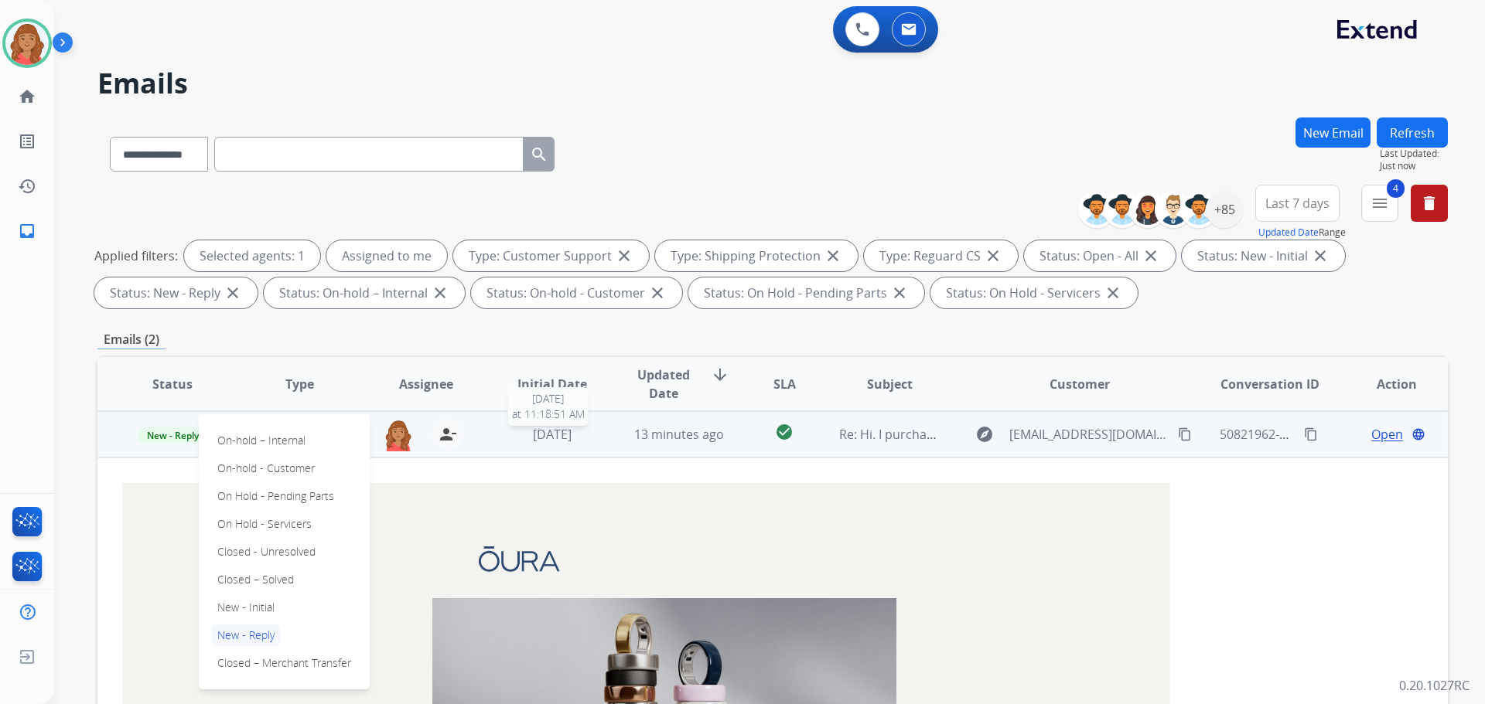
click at [550, 443] on div "[DATE]" at bounding box center [552, 434] width 101 height 19
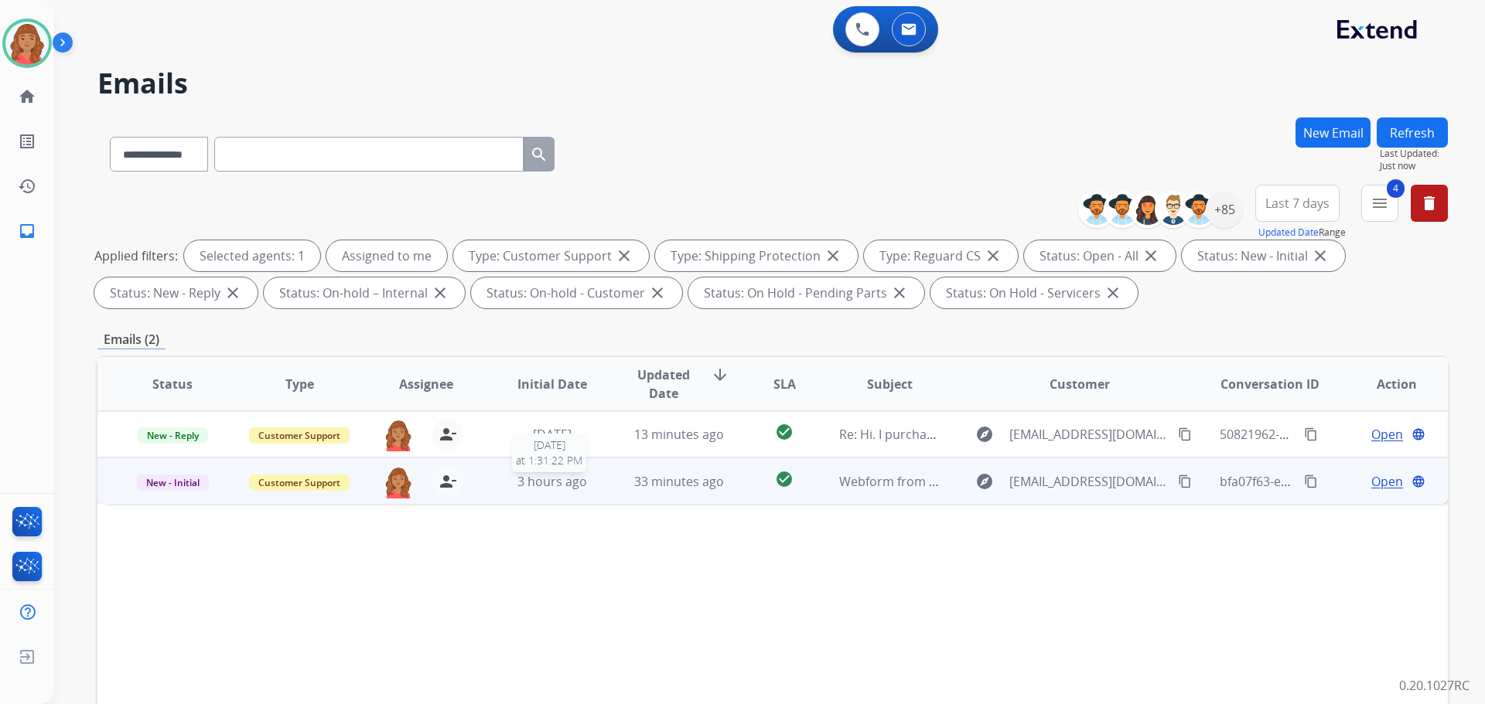
click at [587, 480] on div "3 hours ago" at bounding box center [552, 481] width 101 height 19
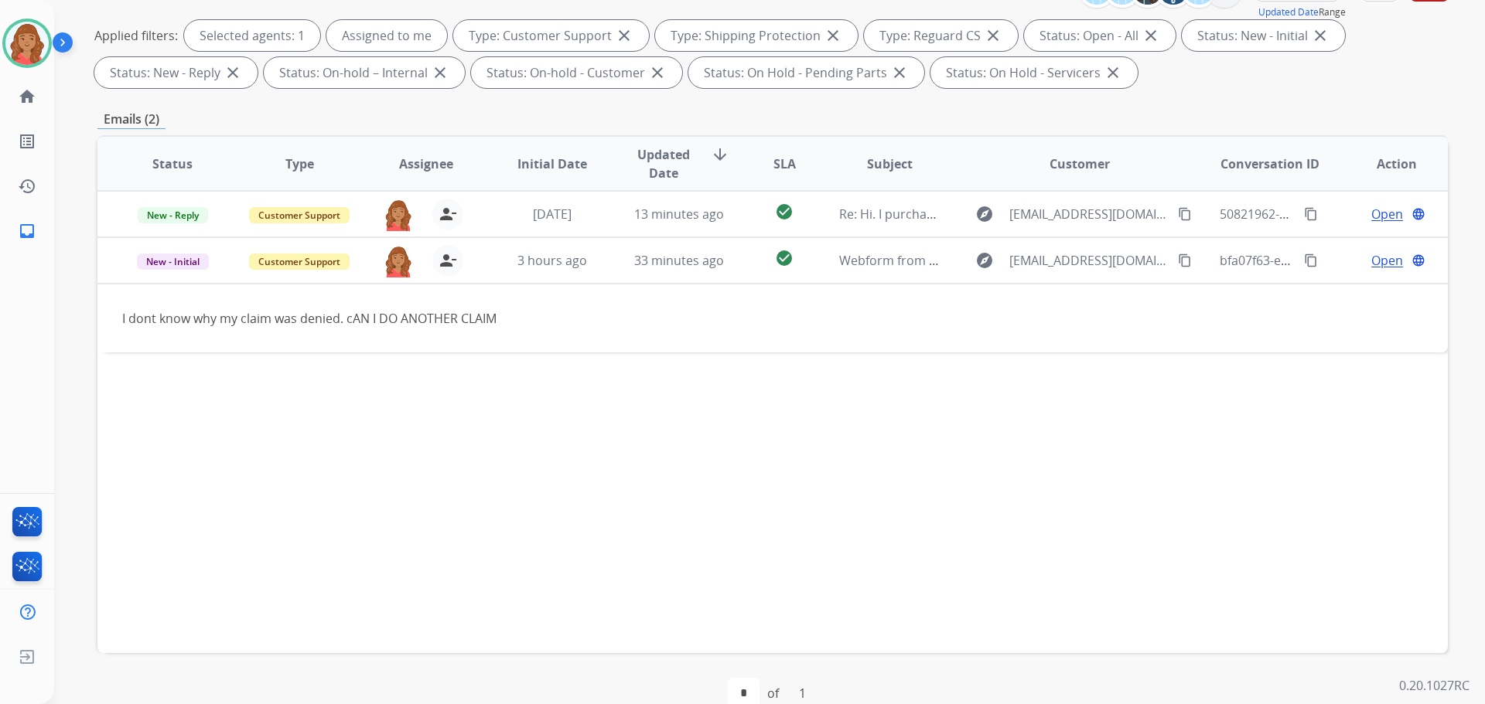
scroll to position [232, 0]
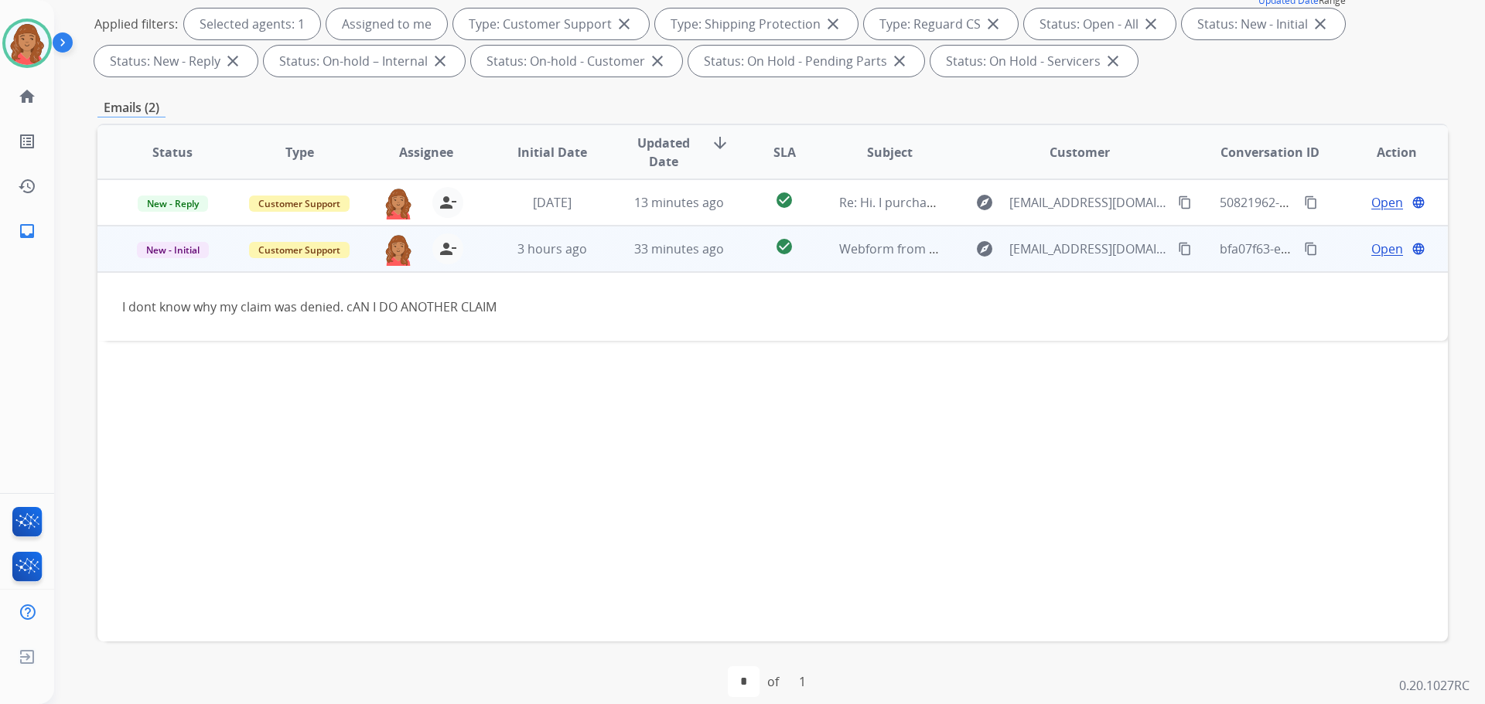
click at [1151, 247] on div "explore [EMAIL_ADDRESS][DOMAIN_NAME] content_copy" at bounding box center [1079, 249] width 227 height 25
click at [1178, 249] on mat-icon "content_copy" at bounding box center [1185, 250] width 14 height 14
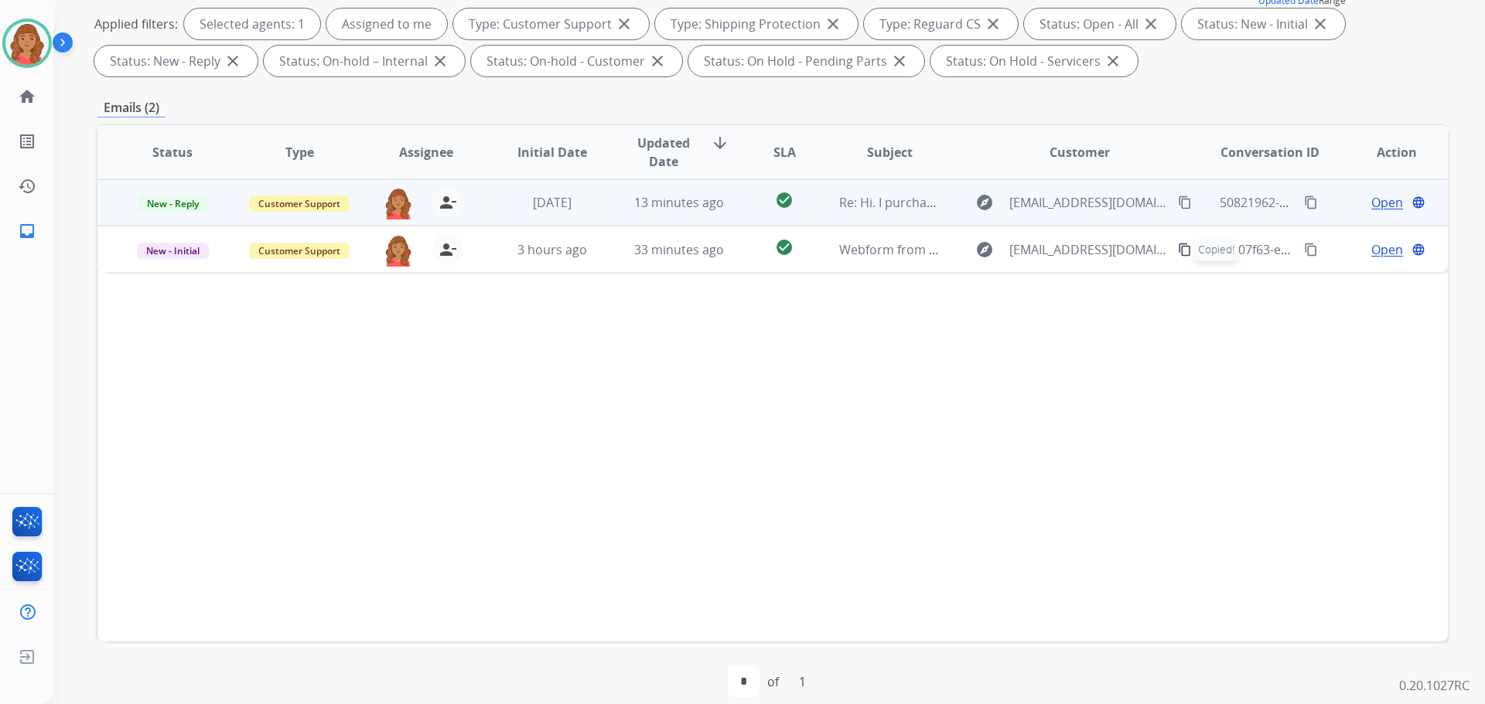
click at [1178, 209] on mat-icon "content_copy" at bounding box center [1185, 203] width 14 height 14
click at [1178, 205] on mat-icon "content_copy" at bounding box center [1185, 203] width 14 height 14
click at [1373, 199] on span "Open" at bounding box center [1387, 202] width 32 height 19
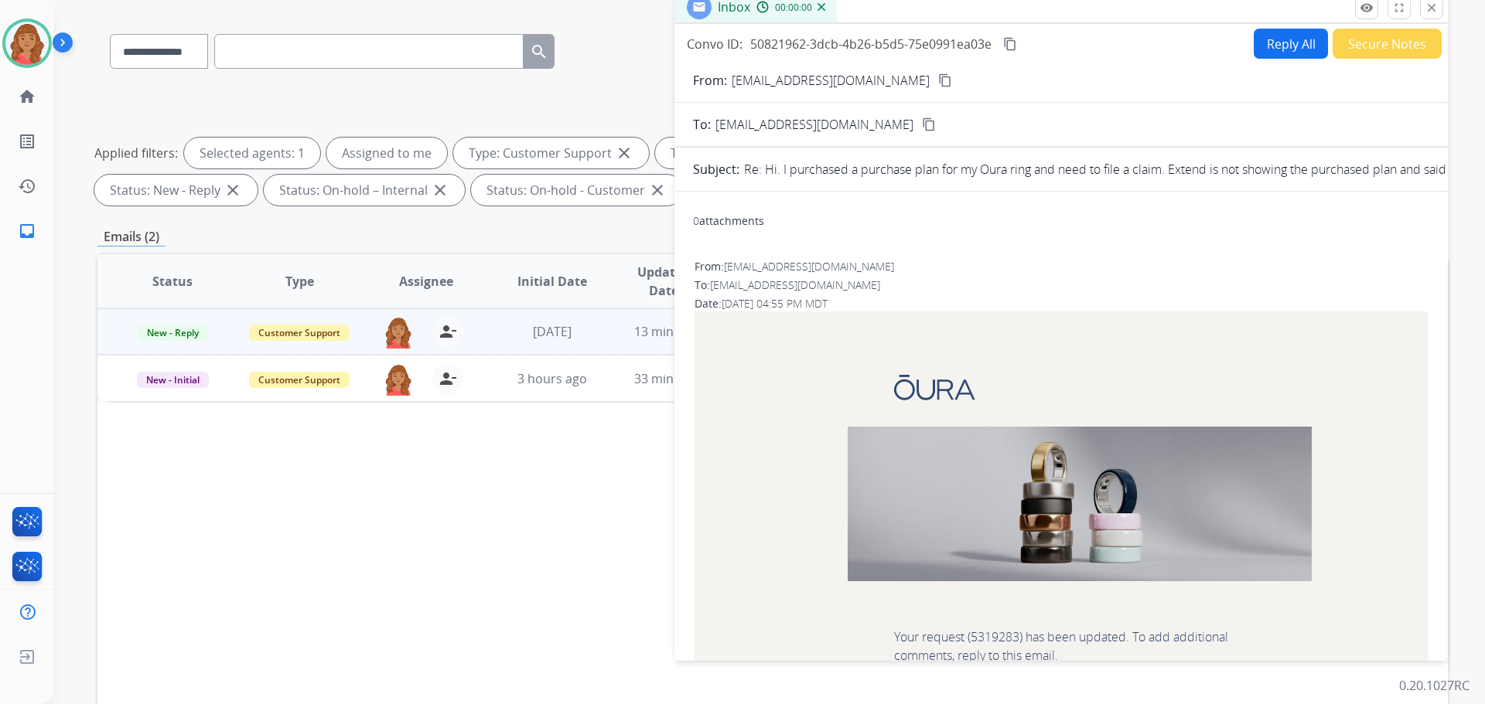
scroll to position [0, 0]
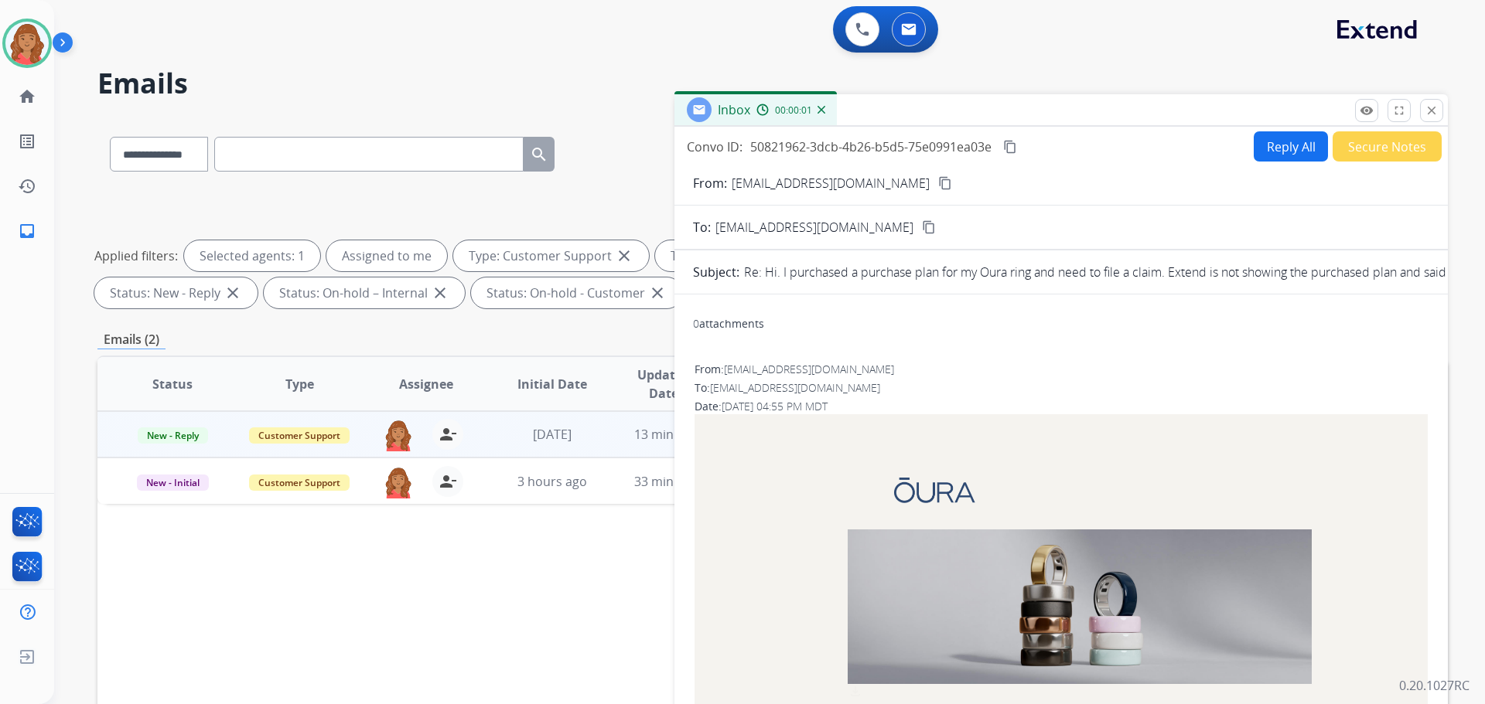
click at [1281, 145] on button "Reply All" at bounding box center [1291, 146] width 74 height 30
select select "**********"
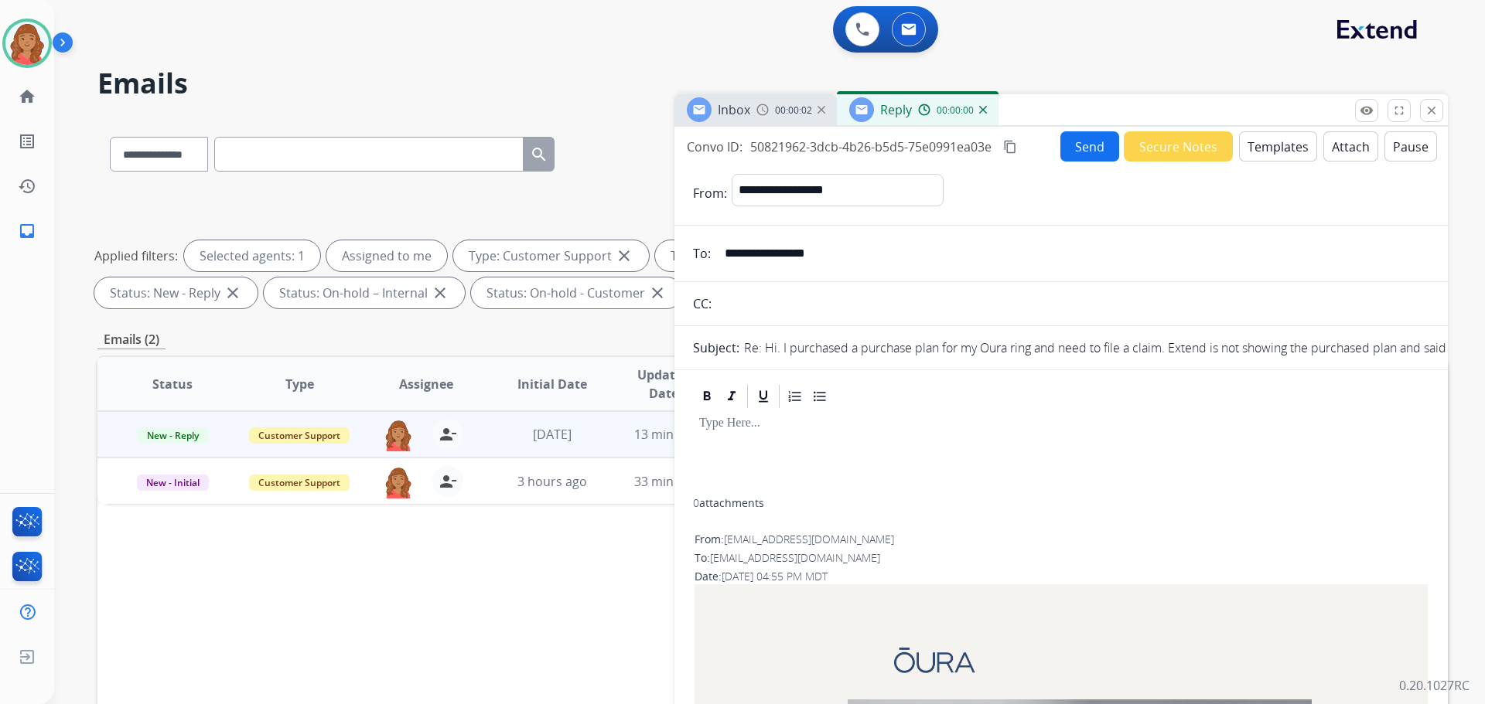
click at [1274, 148] on button "Templates" at bounding box center [1278, 146] width 78 height 30
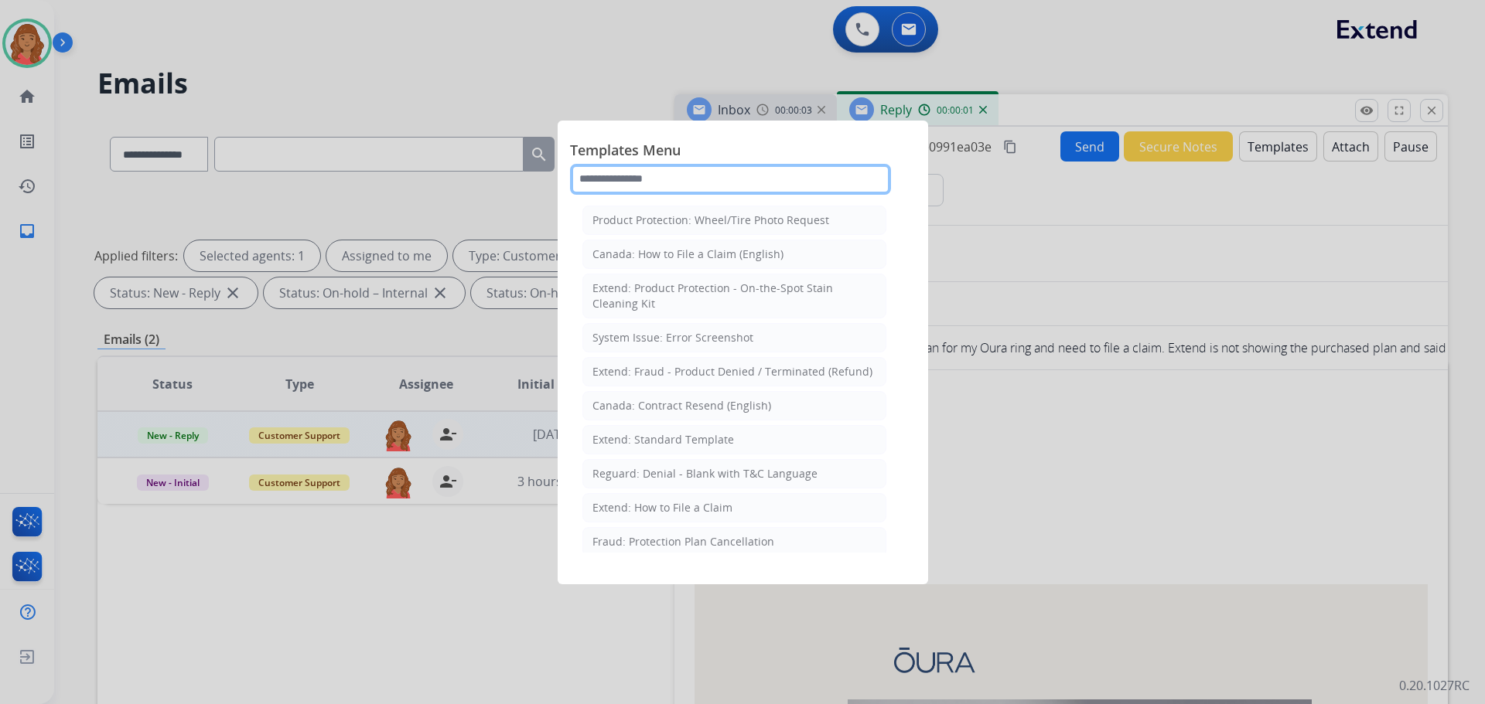
click at [628, 180] on input "text" at bounding box center [730, 179] width 321 height 31
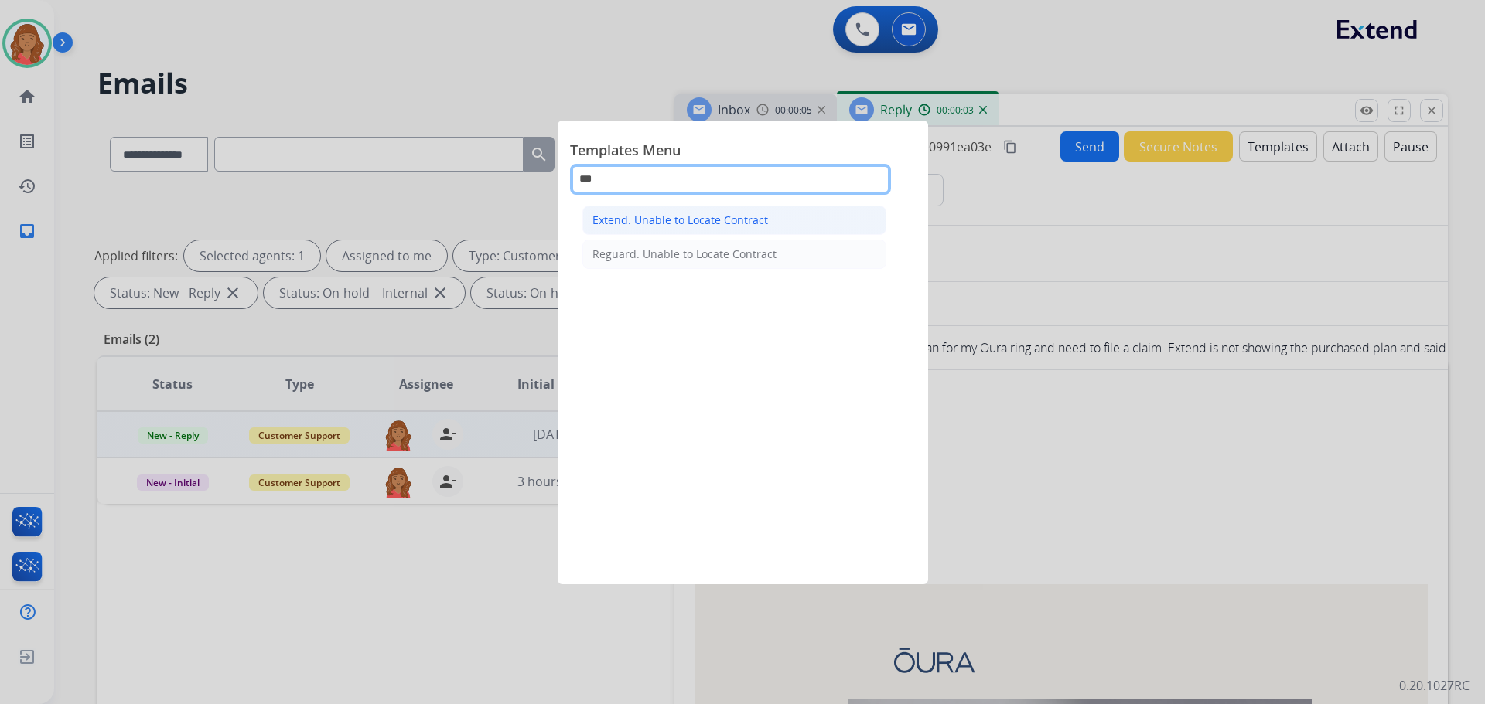
type input "***"
click at [652, 227] on div "Extend: Unable to Locate Contract" at bounding box center [680, 220] width 176 height 15
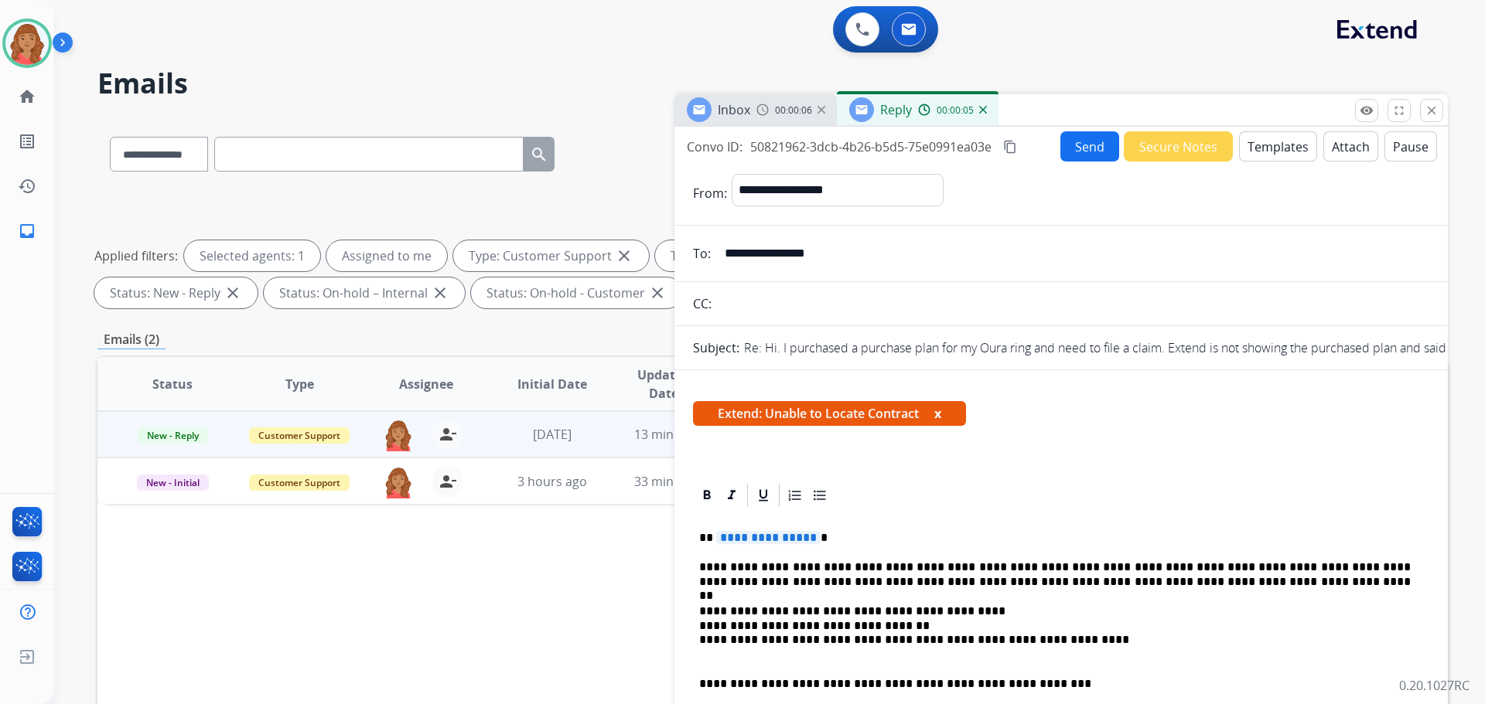
click at [809, 539] on span "**********" at bounding box center [768, 537] width 104 height 13
click at [1075, 155] on button "Send" at bounding box center [1089, 146] width 59 height 30
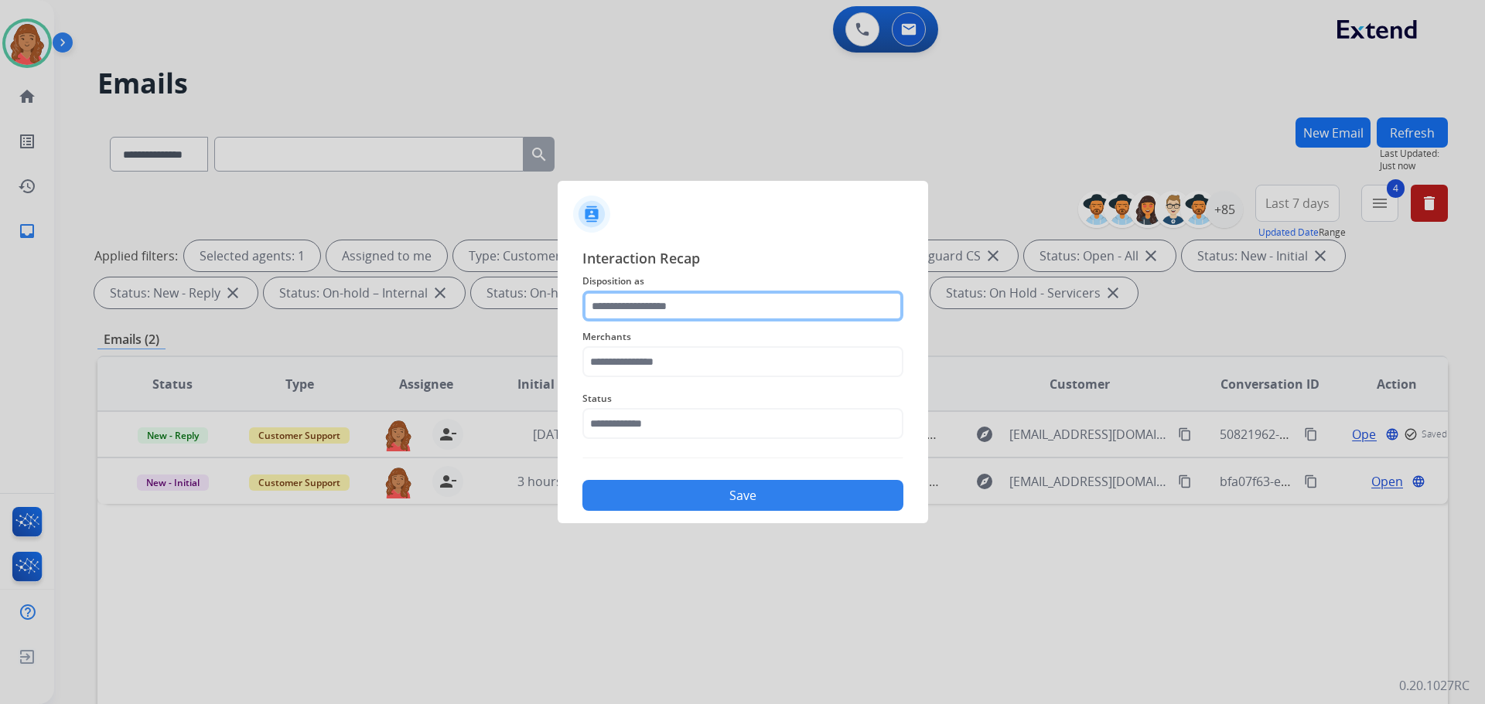
click at [664, 313] on input "text" at bounding box center [742, 306] width 321 height 31
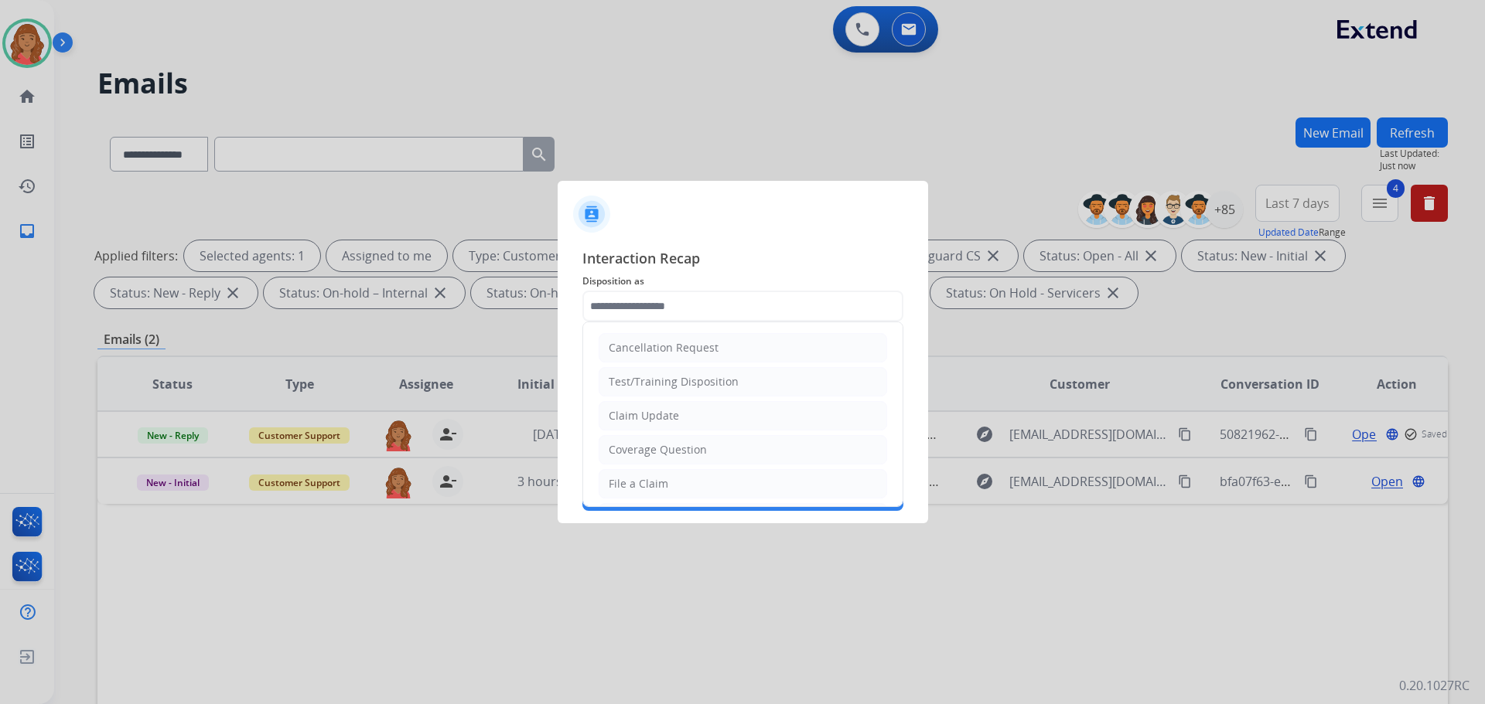
drag, startPoint x: 640, startPoint y: 416, endPoint x: 641, endPoint y: 388, distance: 27.8
click at [643, 416] on div "Claim Update" at bounding box center [644, 415] width 70 height 15
type input "**********"
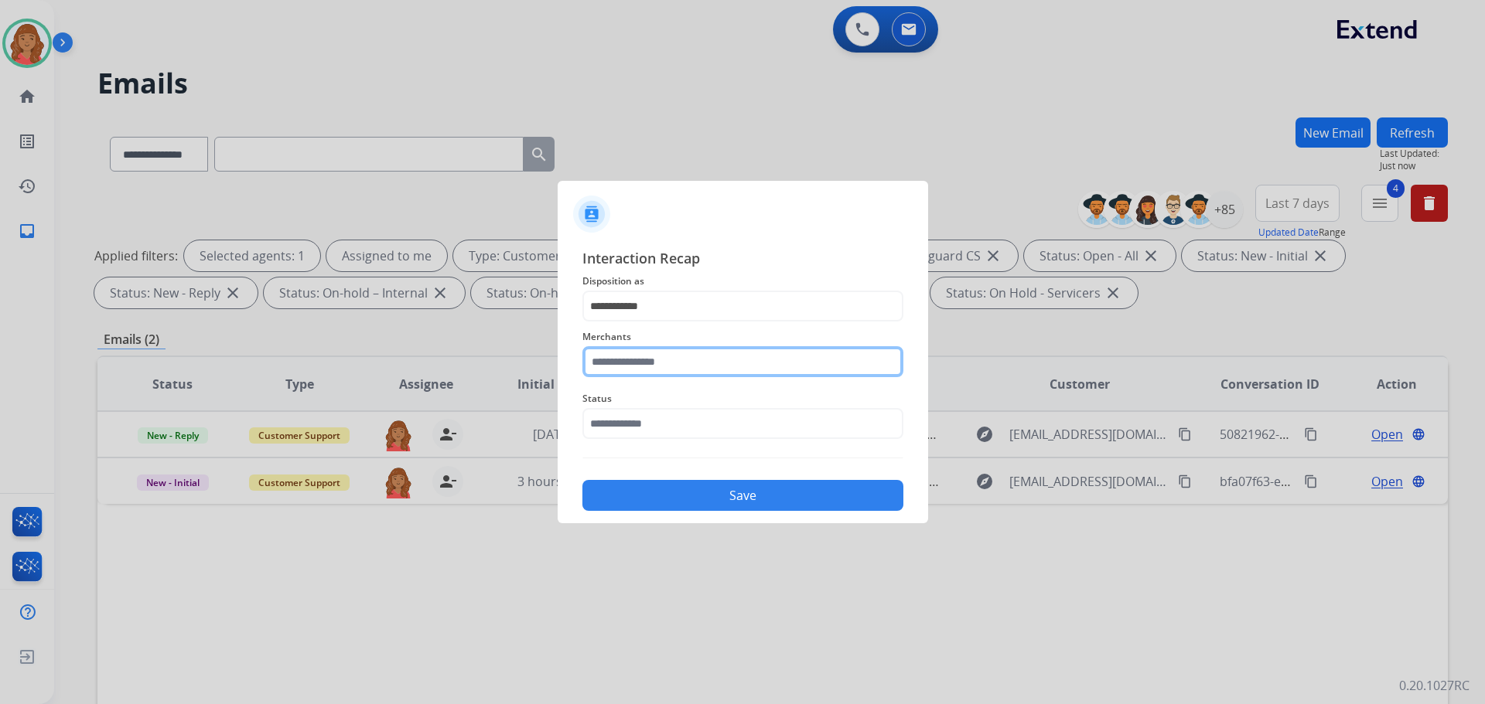
click at [645, 357] on input "text" at bounding box center [742, 361] width 321 height 31
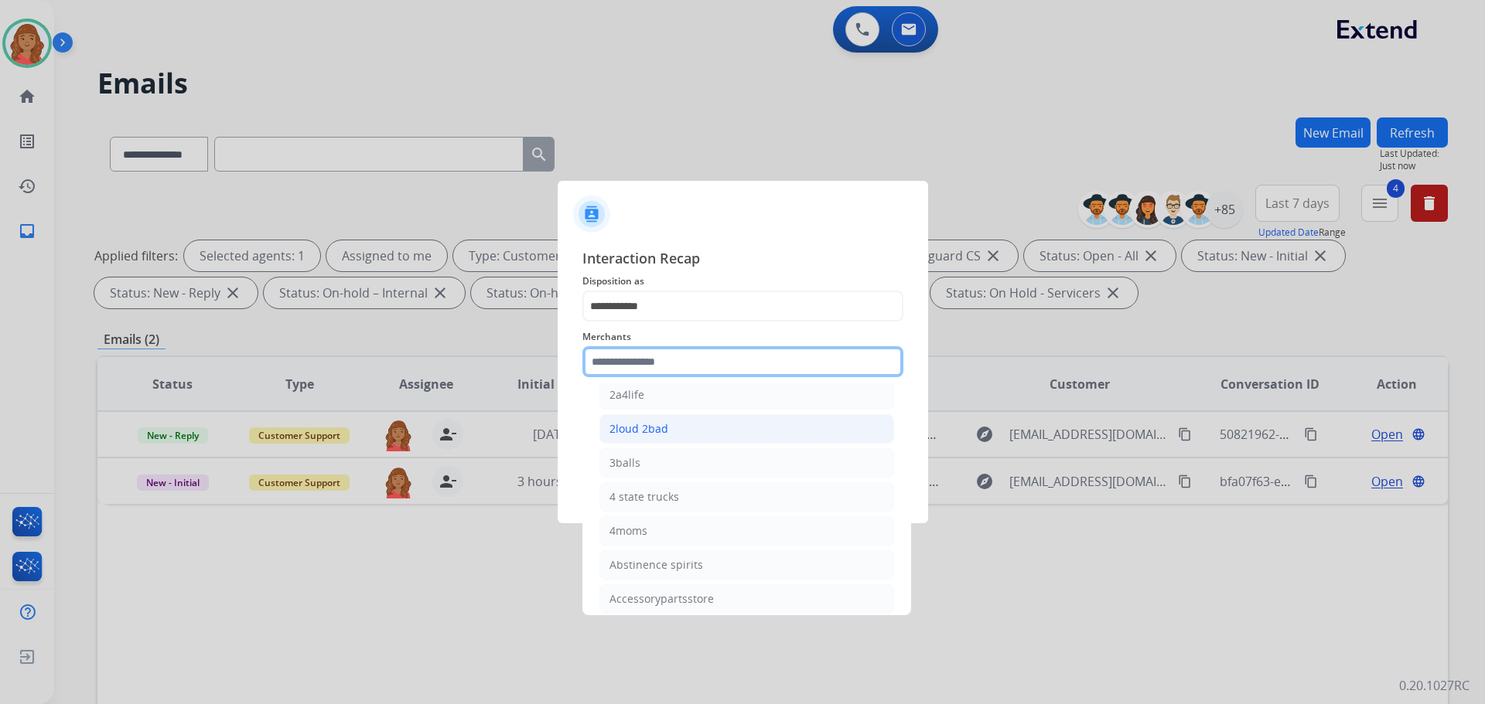
scroll to position [155, 0]
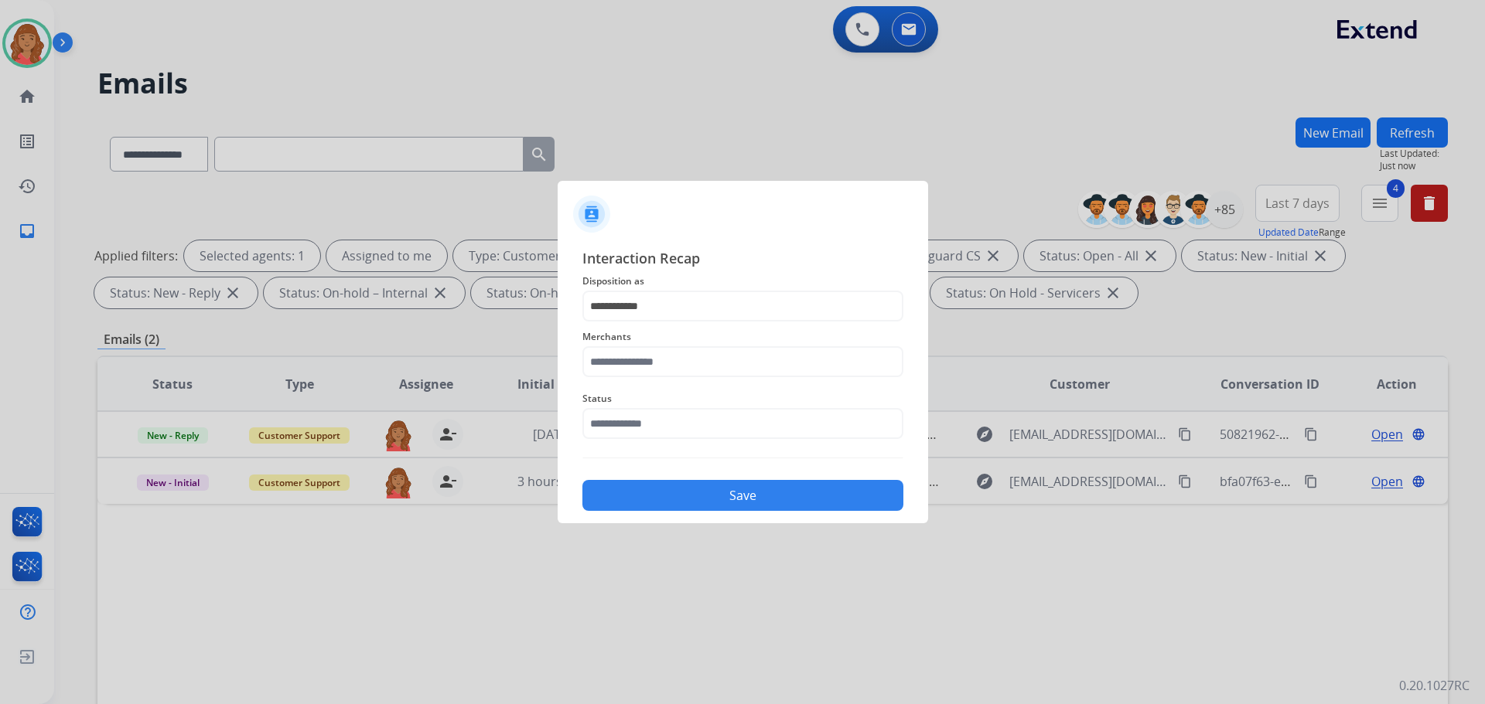
click at [222, 380] on div at bounding box center [742, 352] width 1485 height 704
click at [657, 306] on input "**********" at bounding box center [742, 306] width 321 height 31
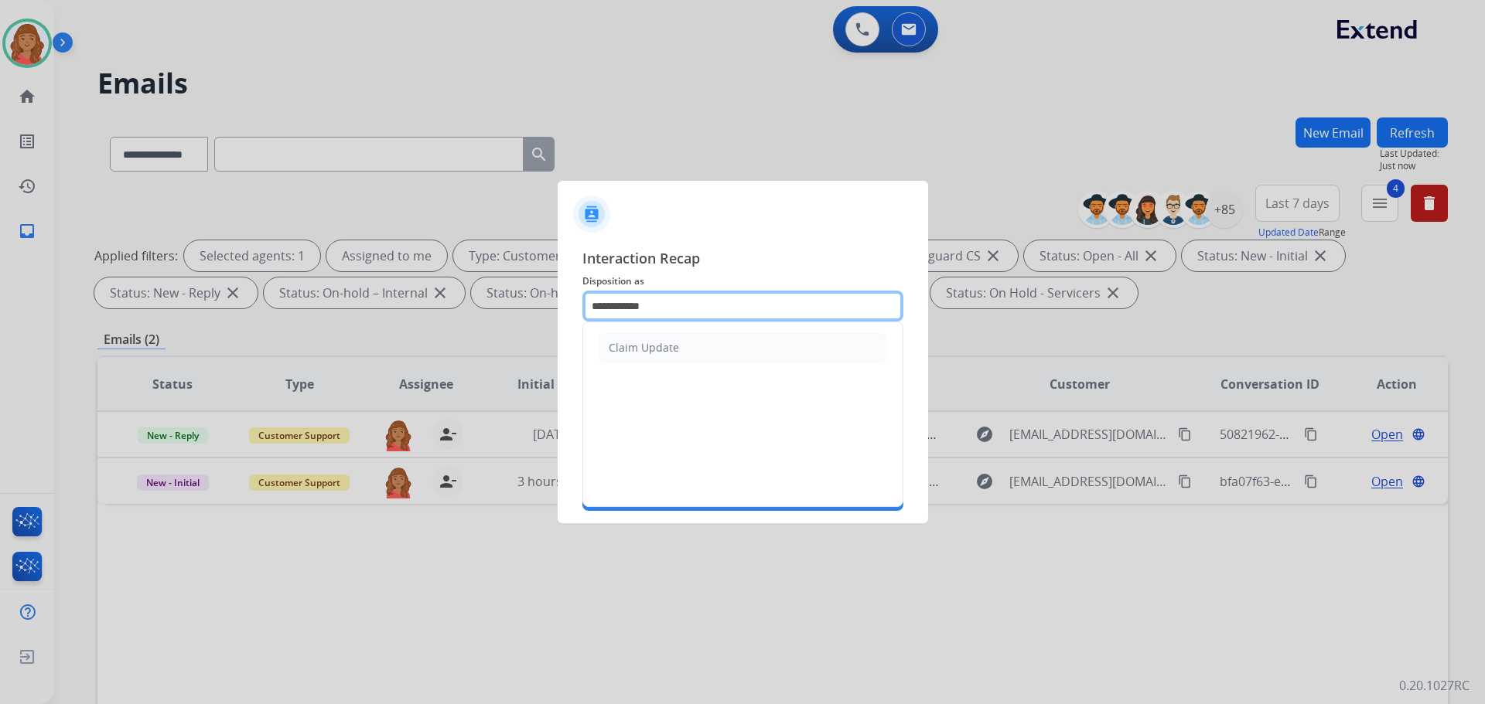
click at [657, 306] on input "**********" at bounding box center [742, 306] width 321 height 31
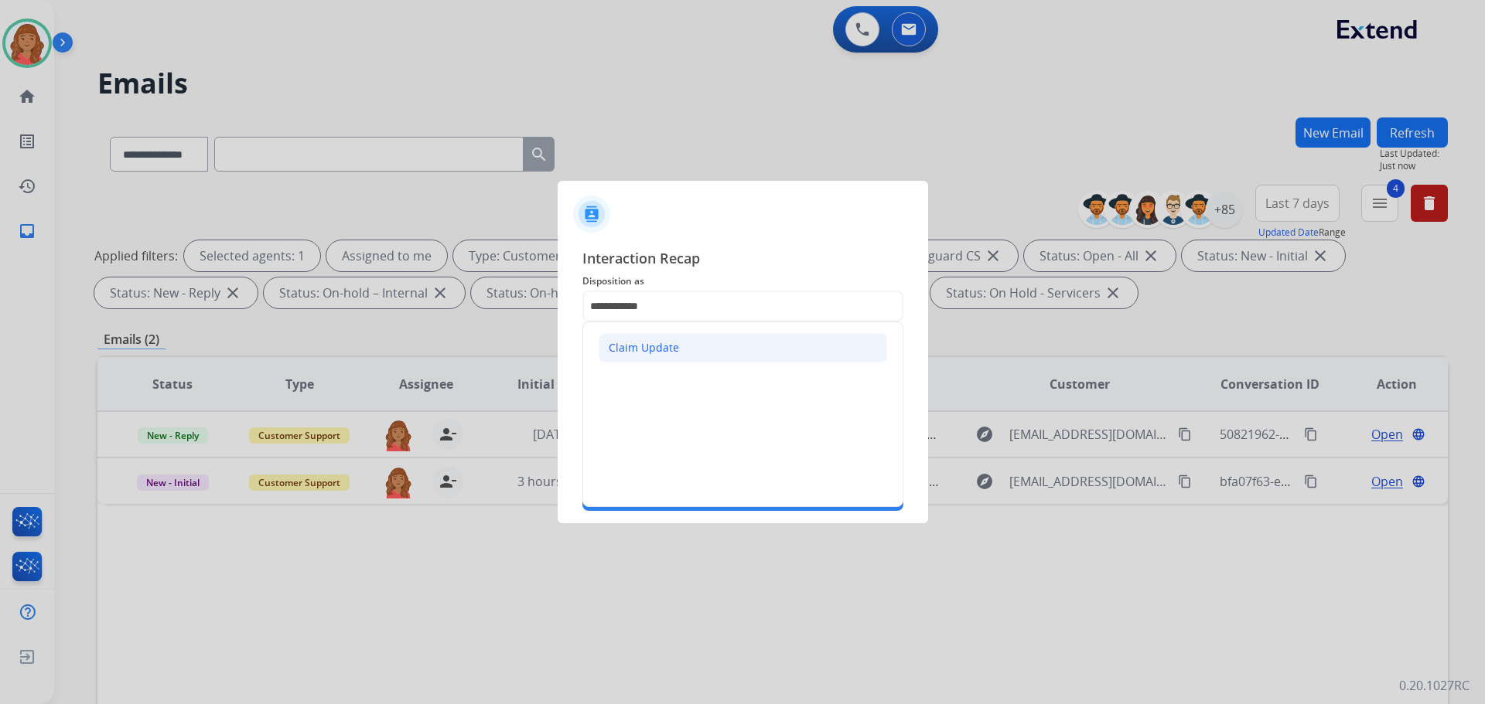
click at [640, 342] on div "Claim Update" at bounding box center [644, 347] width 70 height 15
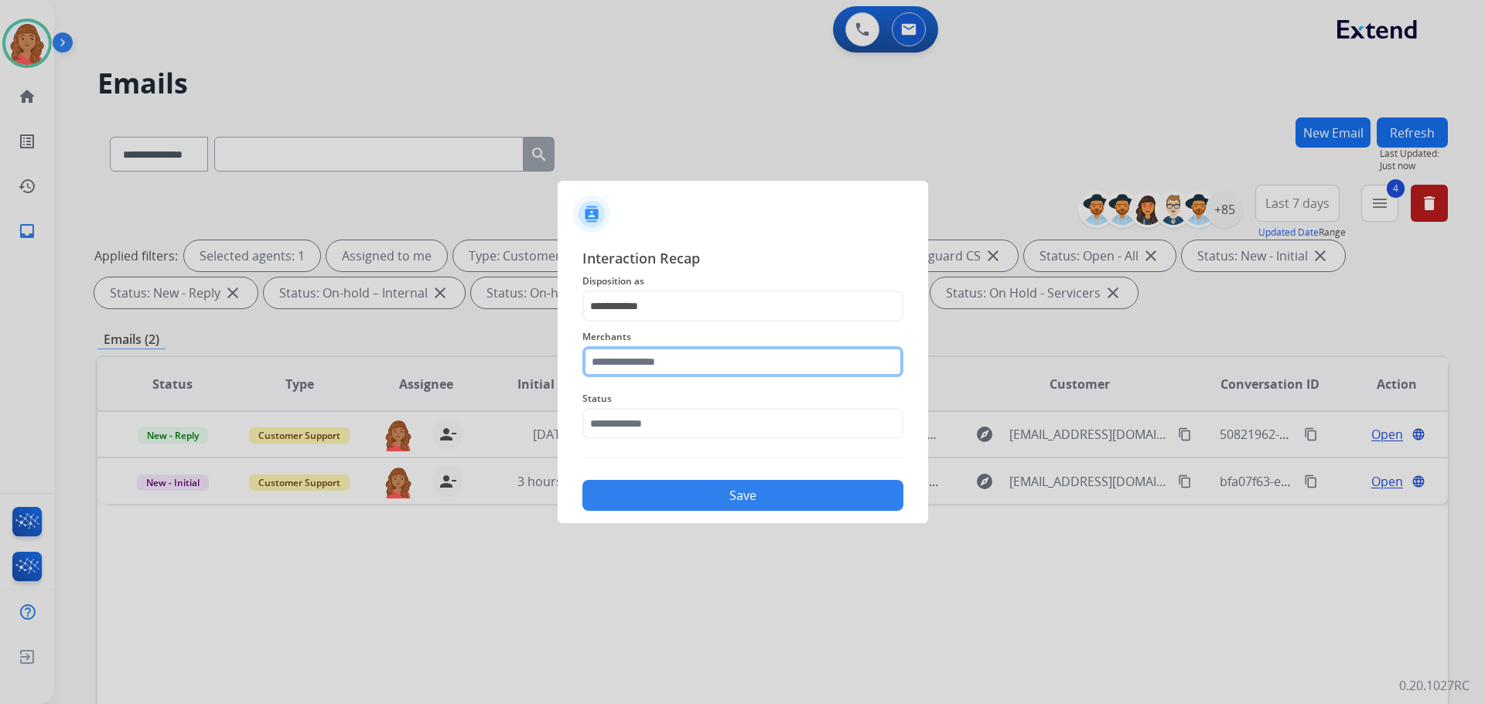
click at [633, 361] on input "text" at bounding box center [742, 361] width 321 height 31
click at [641, 386] on ul "Jomashop" at bounding box center [747, 410] width 304 height 53
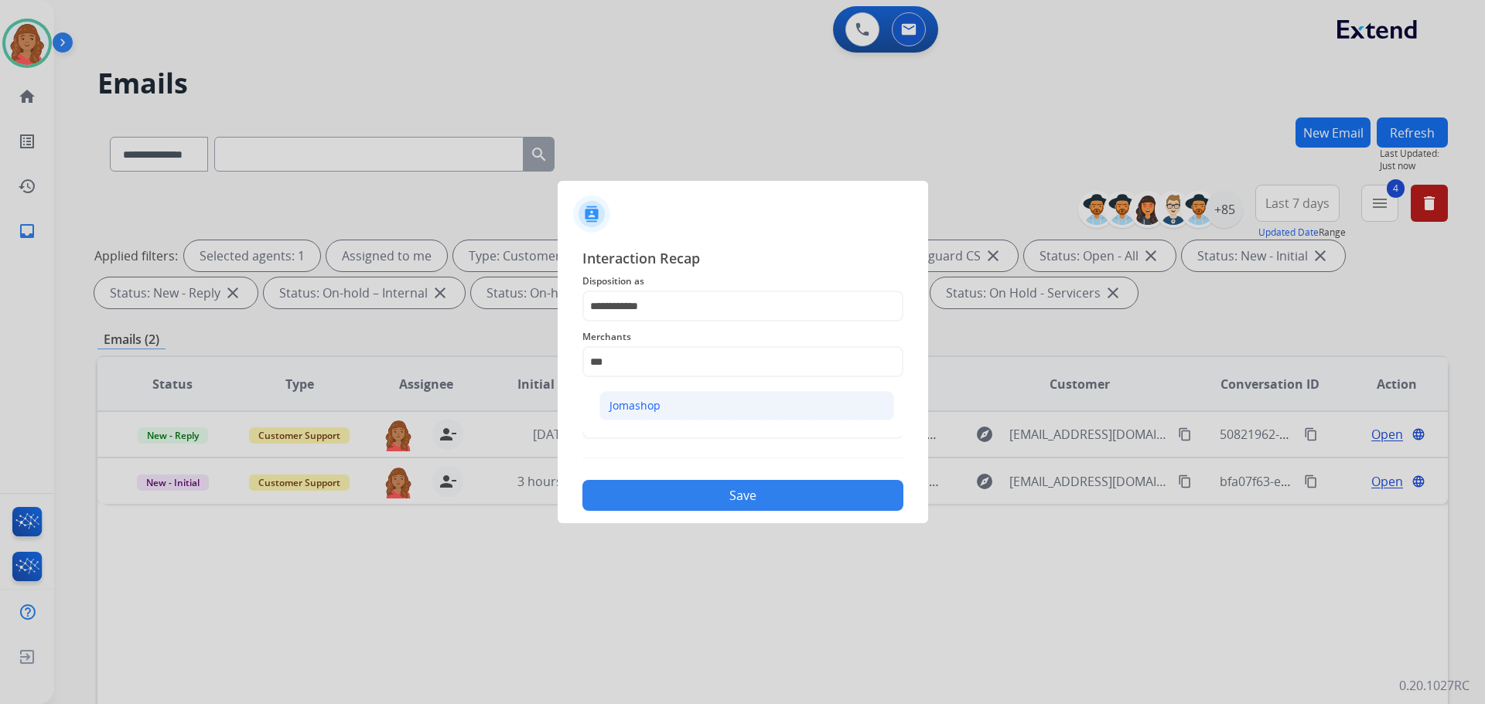
click at [636, 408] on div "Jomashop" at bounding box center [634, 405] width 51 height 15
type input "********"
click at [628, 427] on input "text" at bounding box center [742, 423] width 321 height 31
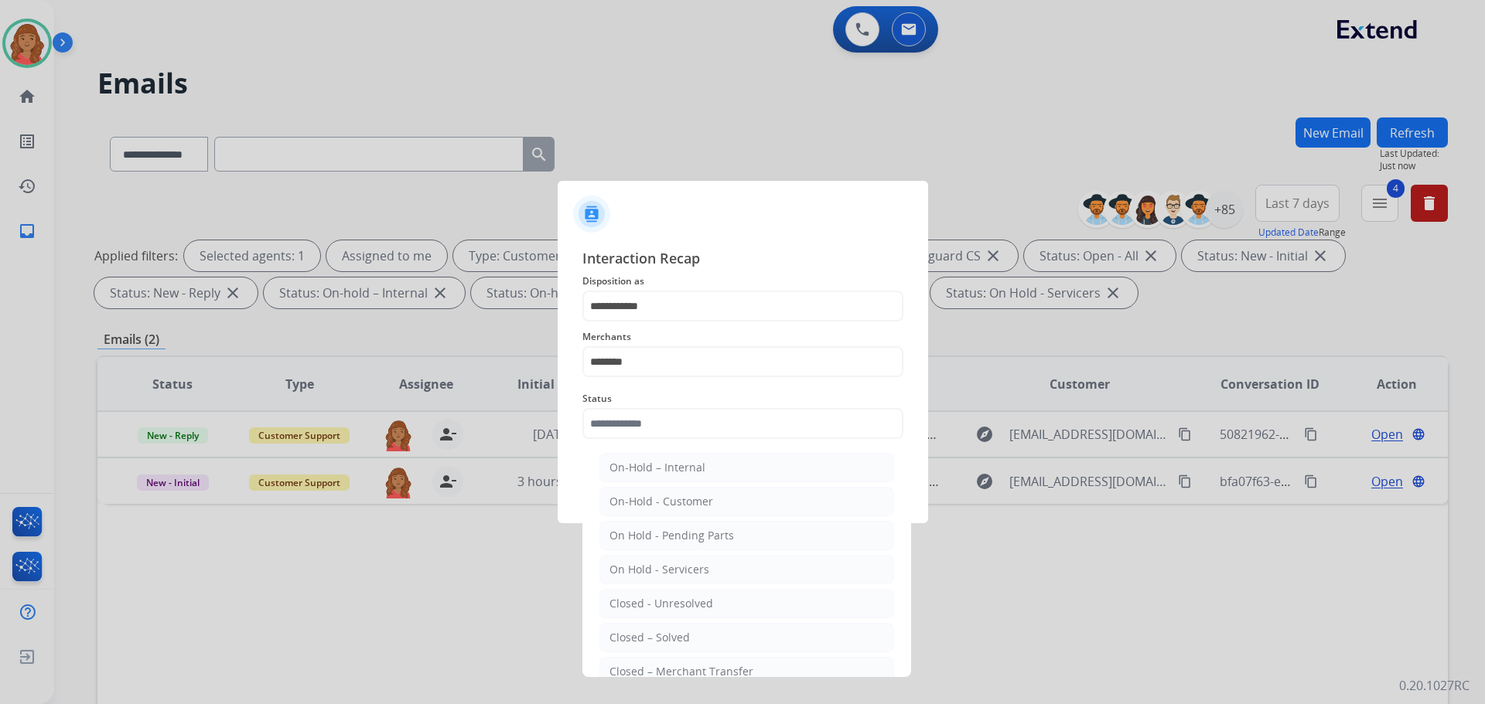
click at [640, 630] on div "Closed – Solved" at bounding box center [649, 637] width 80 height 15
type input "**********"
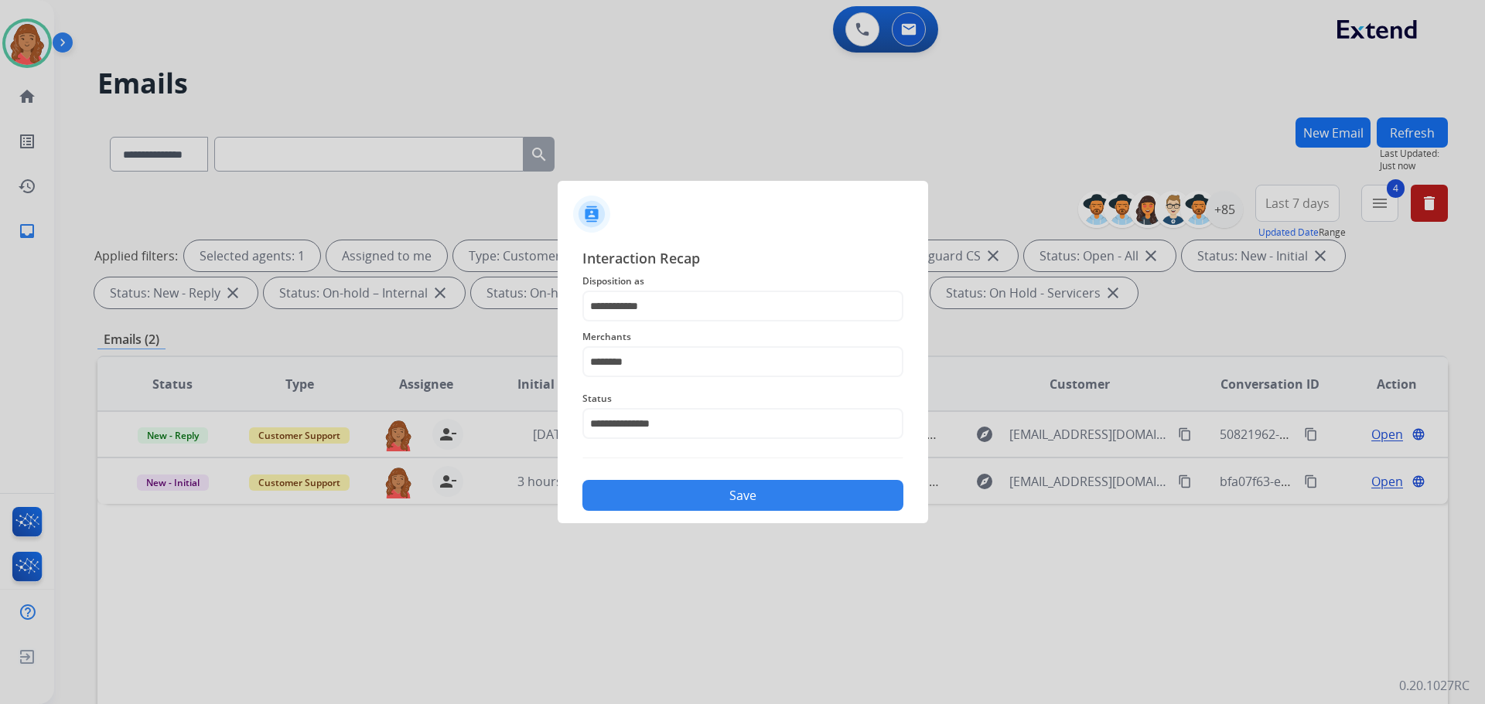
click at [651, 493] on button "Save" at bounding box center [742, 495] width 321 height 31
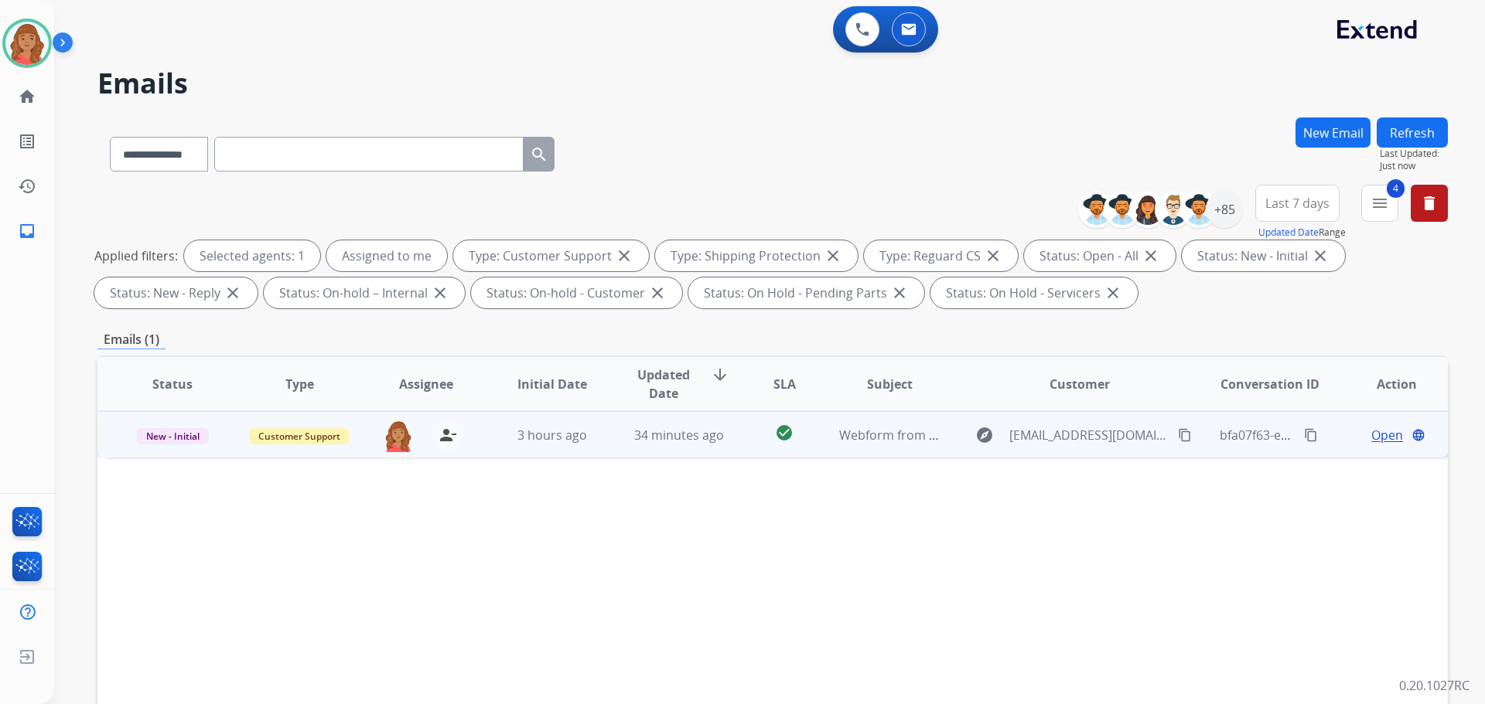
click at [623, 442] on td "34 minutes ago" at bounding box center [667, 434] width 127 height 46
drag, startPoint x: 1168, startPoint y: 434, endPoint x: 1140, endPoint y: 436, distance: 27.9
click at [1178, 434] on mat-icon "content_copy" at bounding box center [1185, 435] width 14 height 14
click at [1371, 438] on span "Open" at bounding box center [1387, 434] width 32 height 19
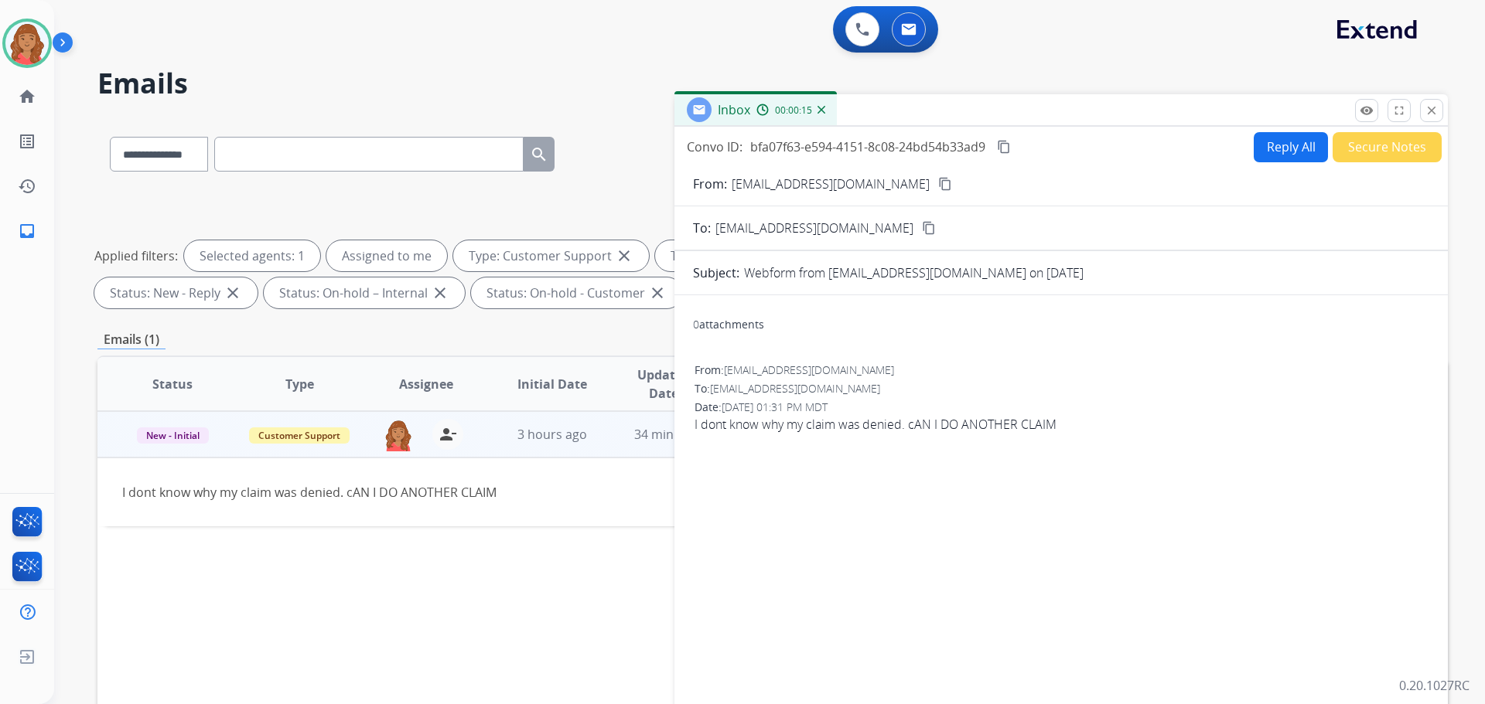
click at [1270, 158] on button "Reply All" at bounding box center [1291, 147] width 74 height 30
select select "**********"
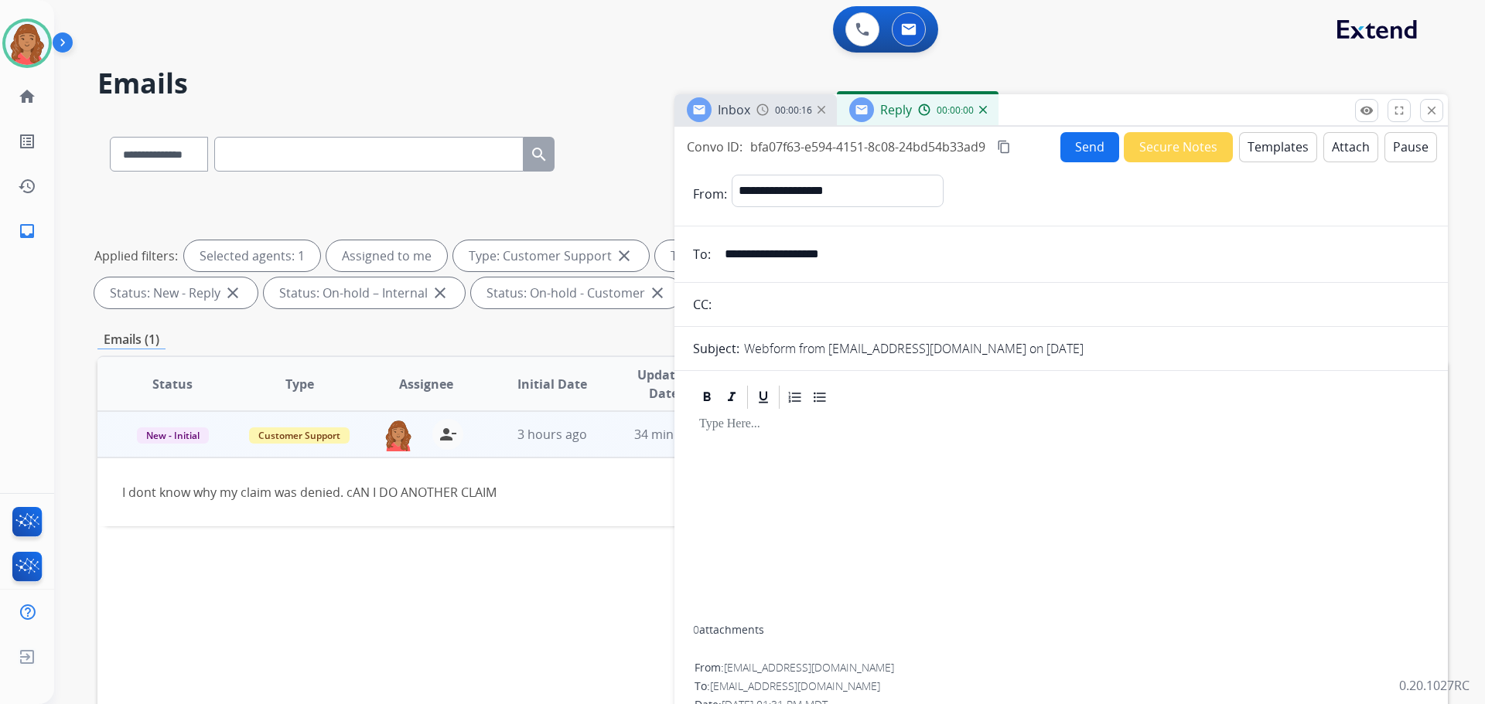
click at [1295, 152] on button "Templates" at bounding box center [1278, 147] width 78 height 30
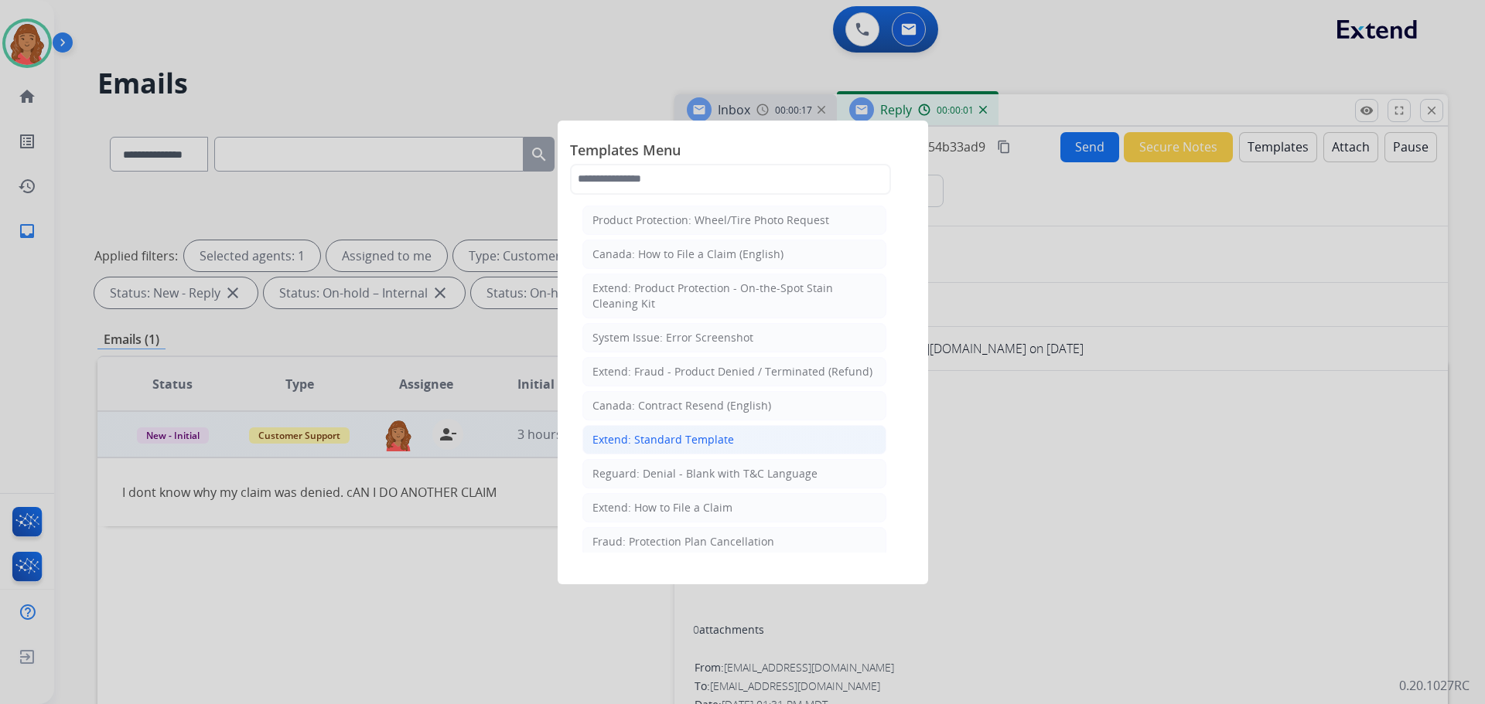
click at [704, 439] on div "Extend: Standard Template" at bounding box center [663, 439] width 142 height 15
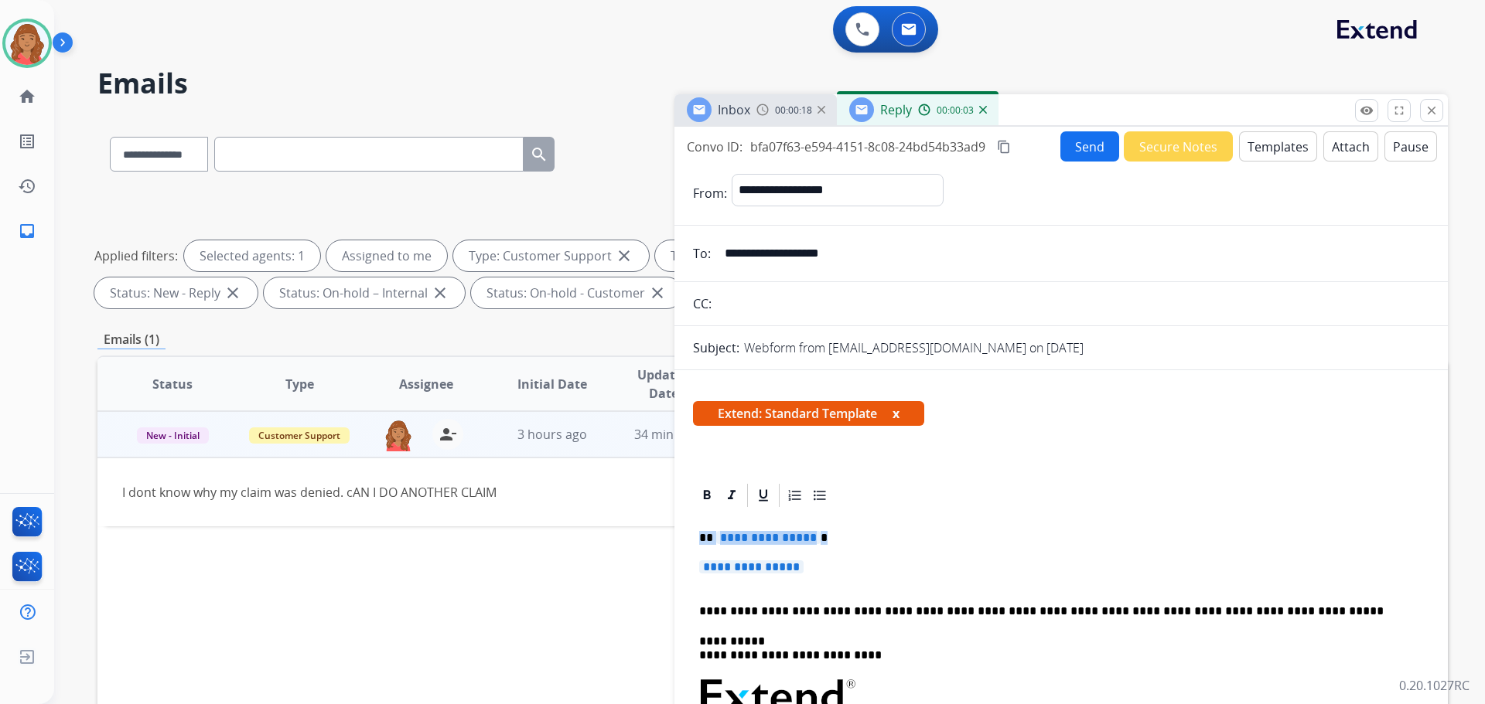
drag, startPoint x: 820, startPoint y: 573, endPoint x: 649, endPoint y: 524, distance: 177.9
click at [649, 524] on div "**********" at bounding box center [772, 536] width 1350 height 837
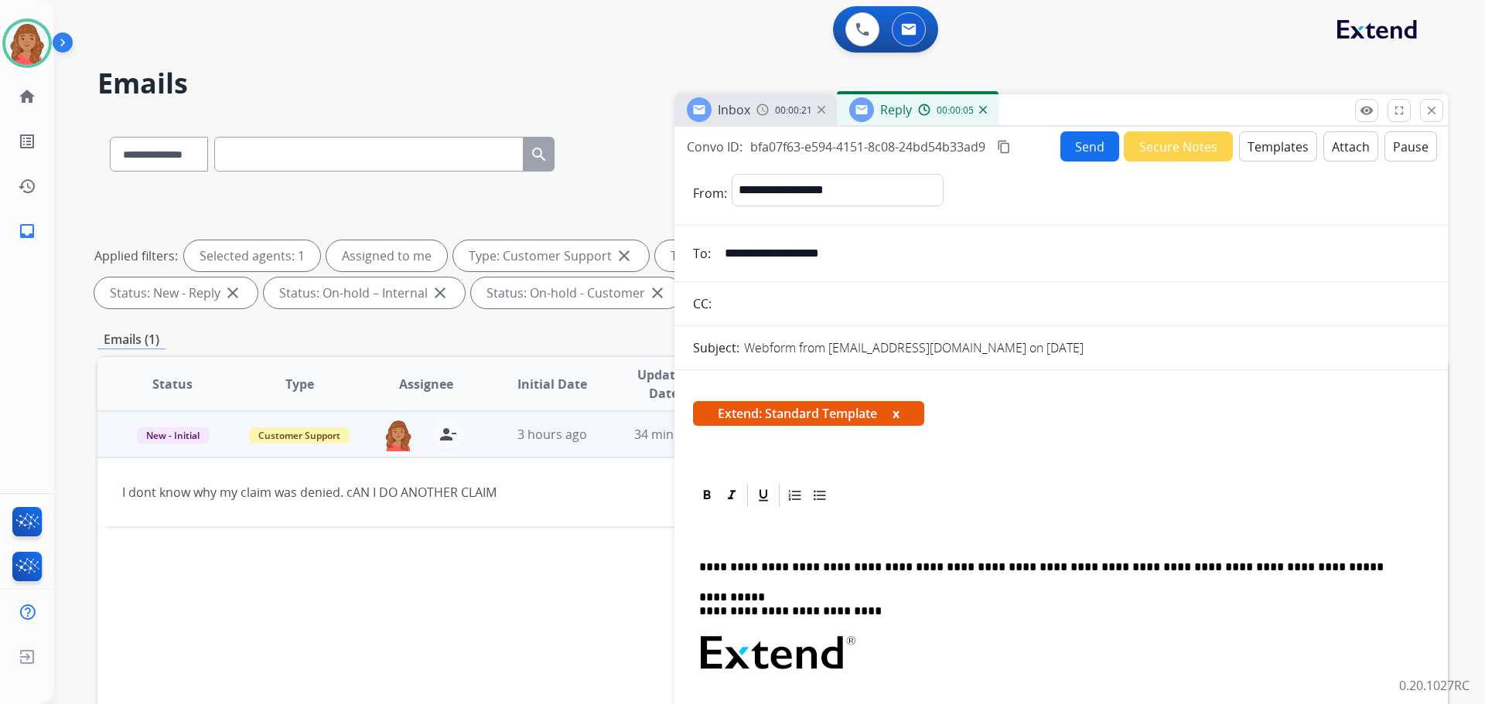
drag, startPoint x: 730, startPoint y: 546, endPoint x: 727, endPoint y: 530, distance: 15.8
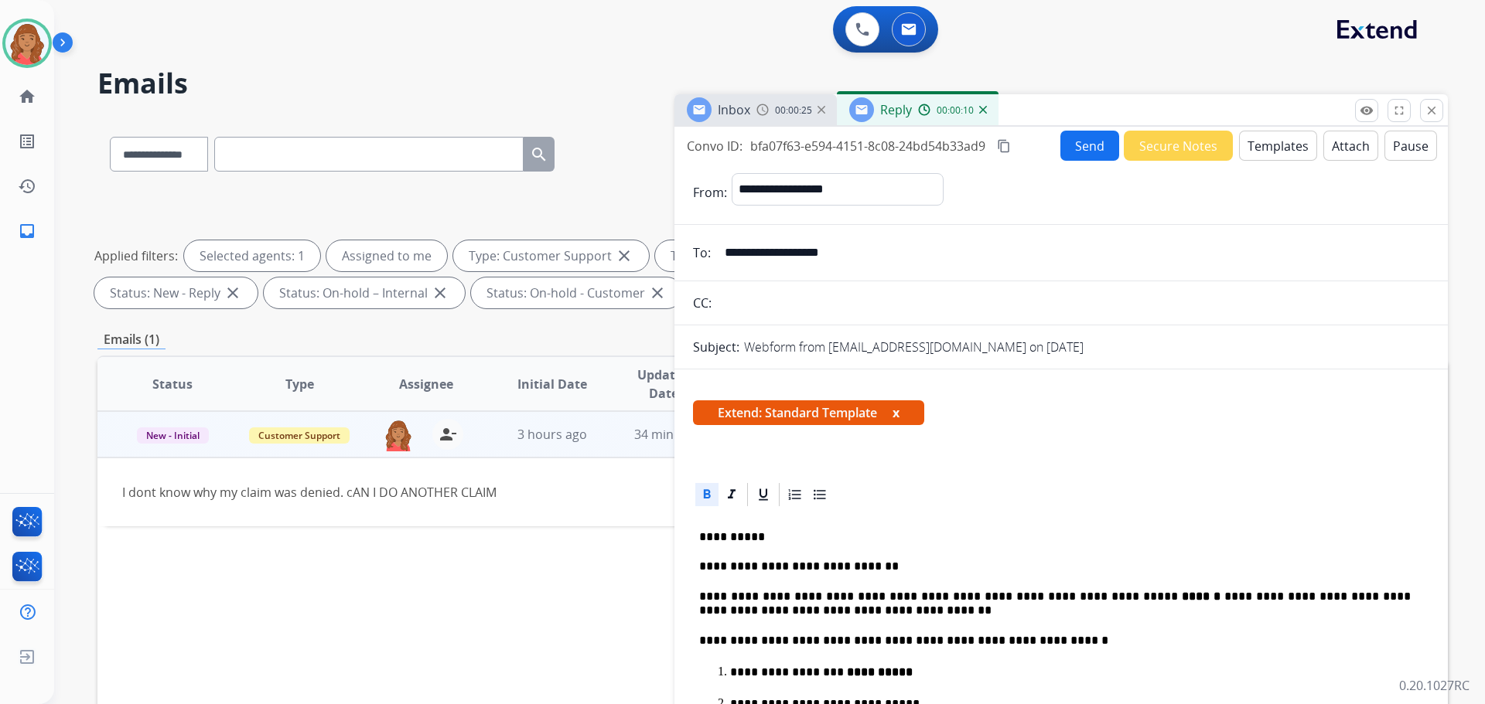
scroll to position [0, 0]
click at [1060, 152] on button "Send" at bounding box center [1089, 146] width 59 height 30
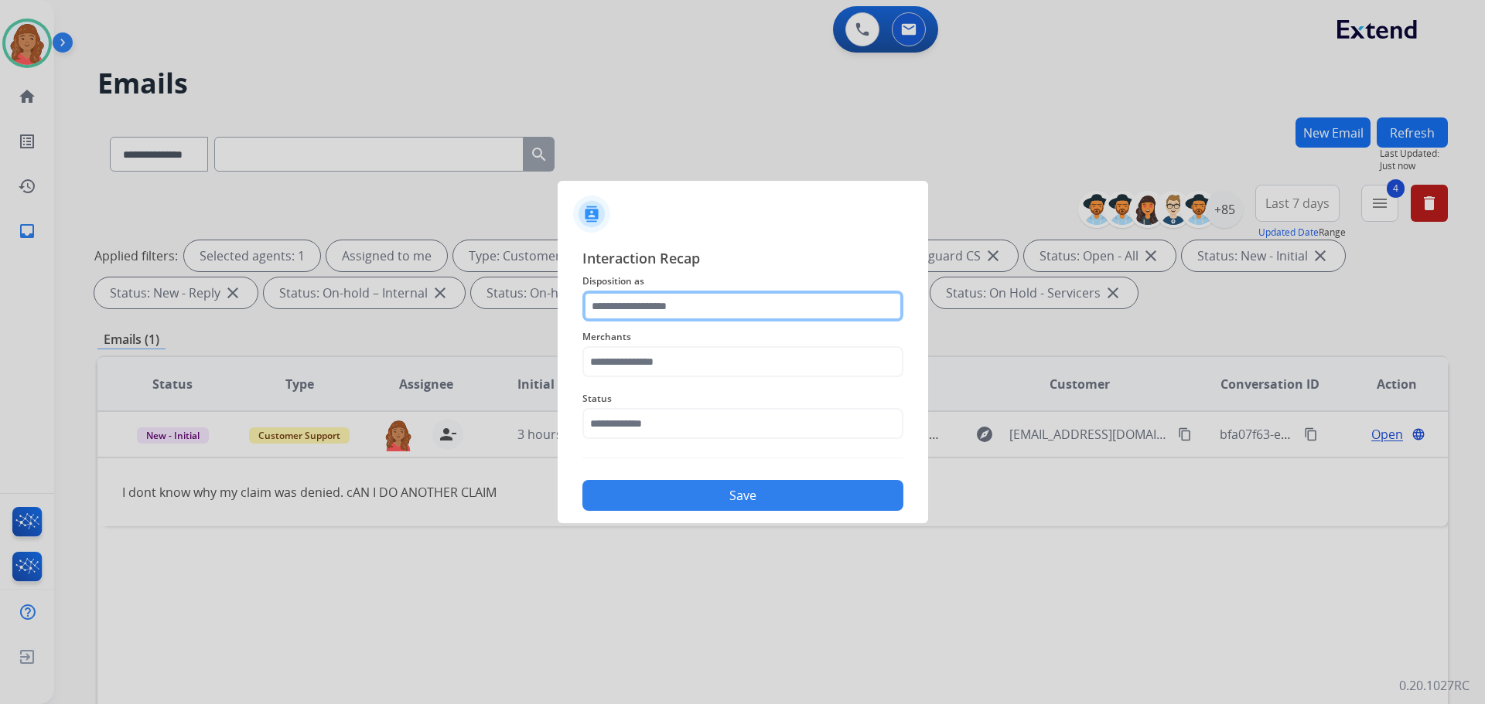
click at [650, 303] on input "text" at bounding box center [742, 306] width 321 height 31
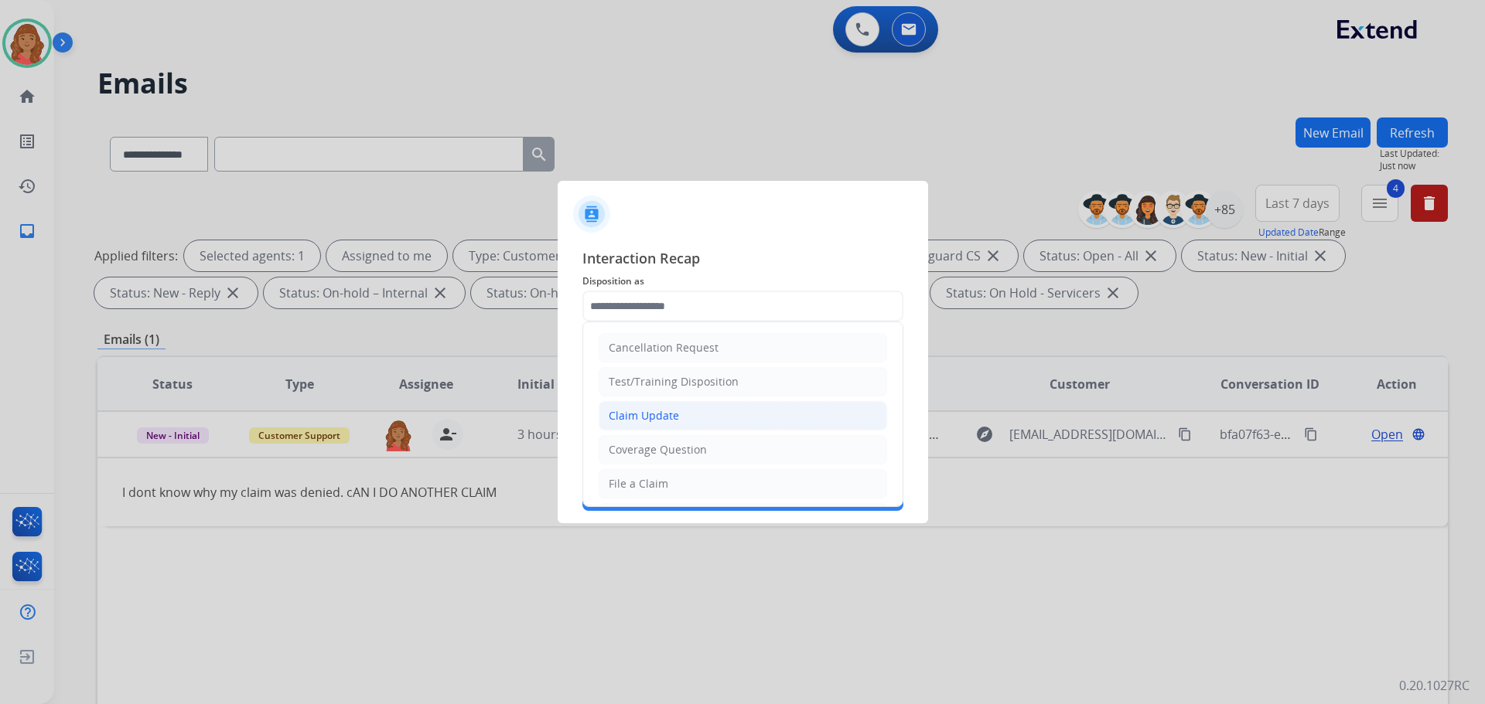
click at [656, 418] on div "Claim Update" at bounding box center [644, 415] width 70 height 15
type input "**********"
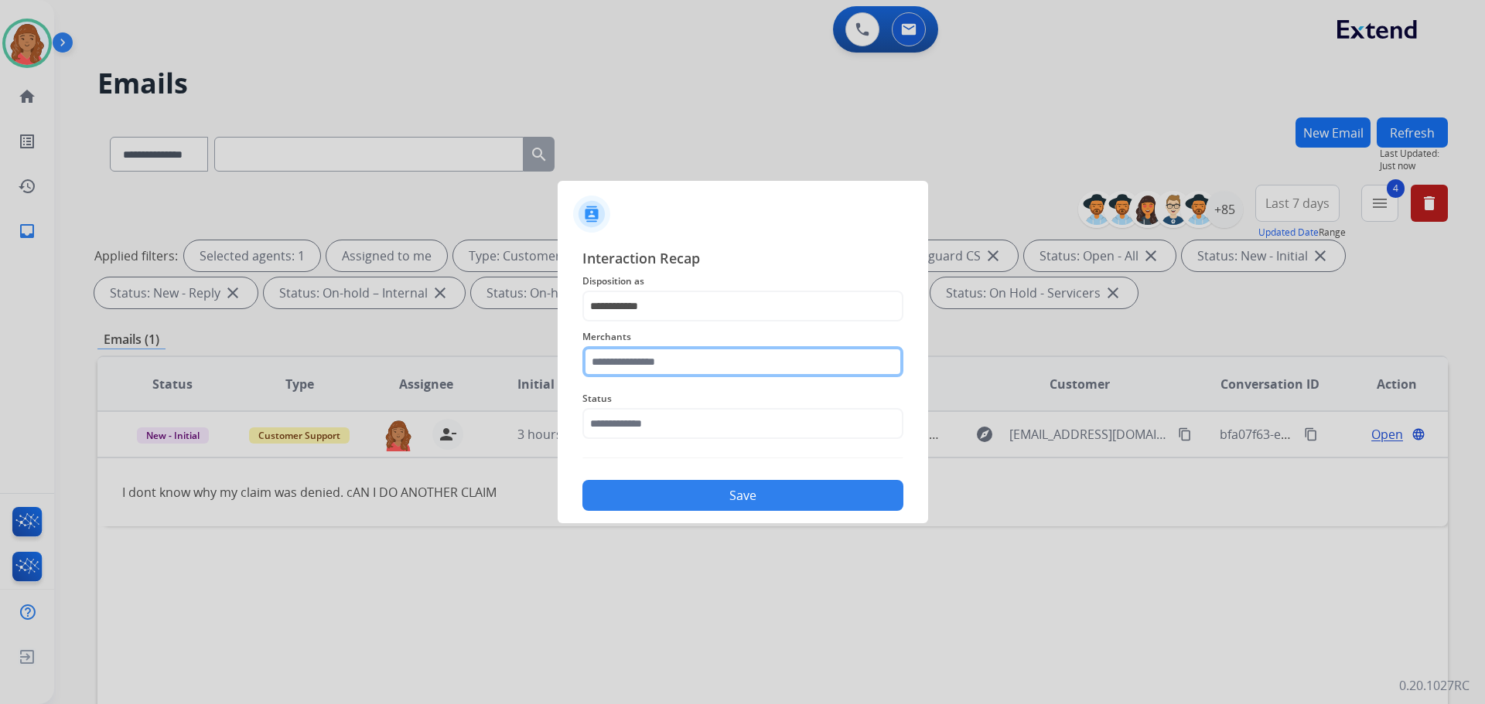
click at [650, 366] on input "text" at bounding box center [742, 361] width 321 height 31
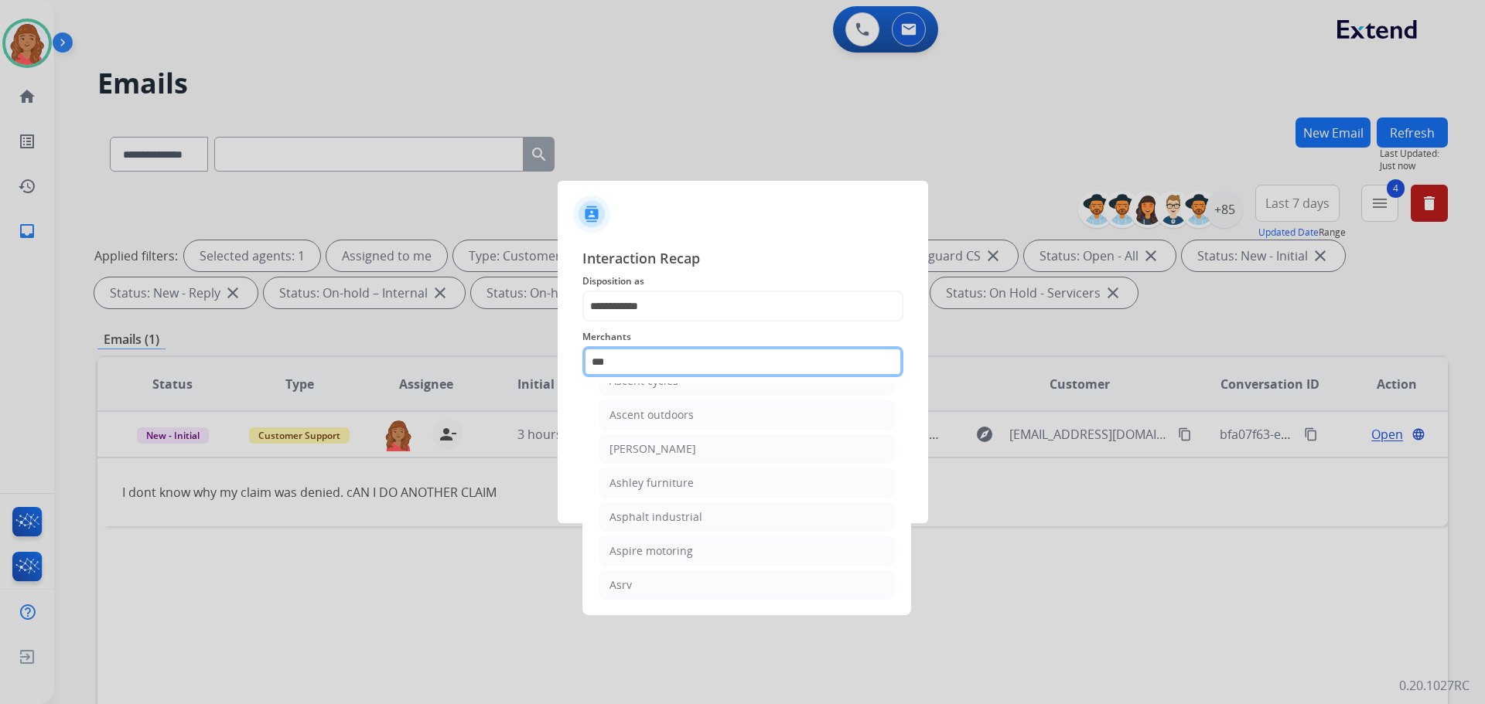
scroll to position [25, 0]
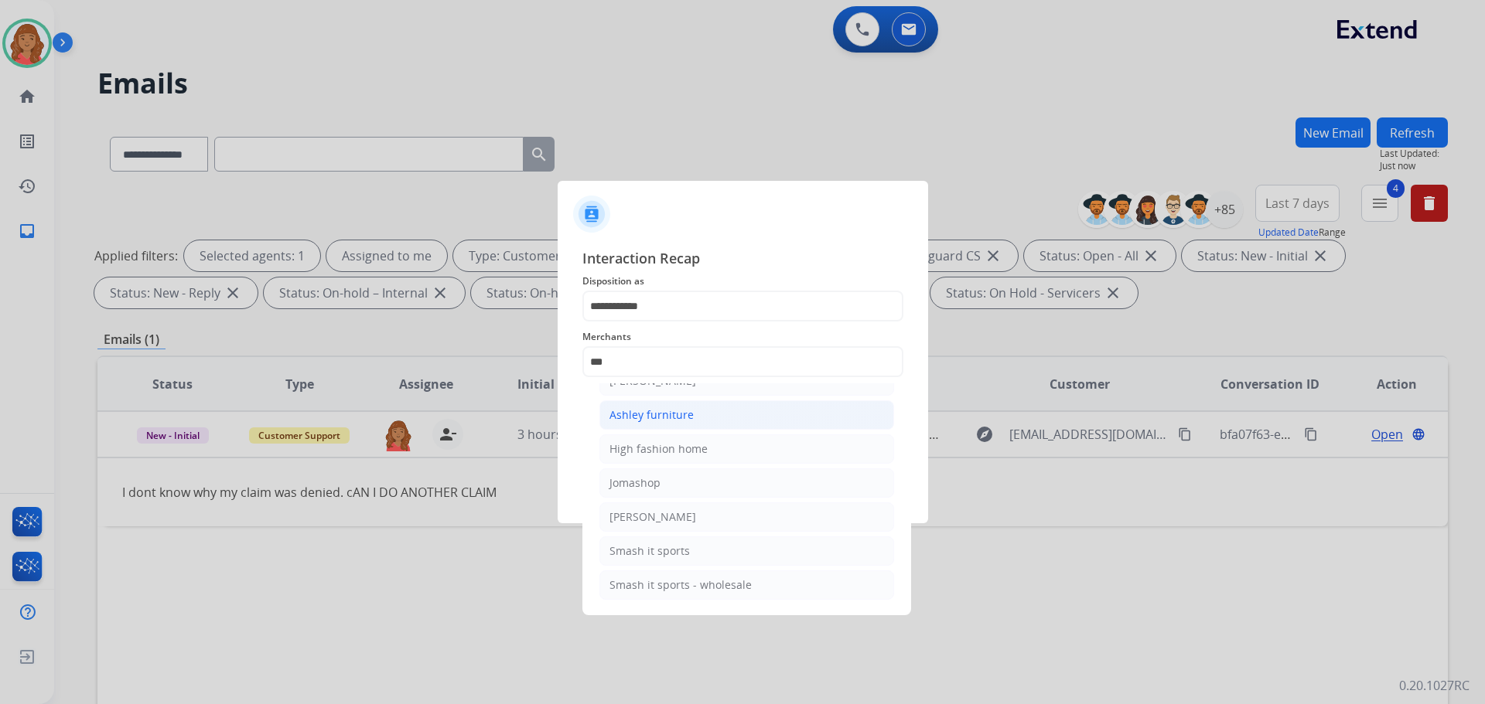
click at [641, 419] on div "Ashley furniture" at bounding box center [651, 415] width 84 height 15
type input "**********"
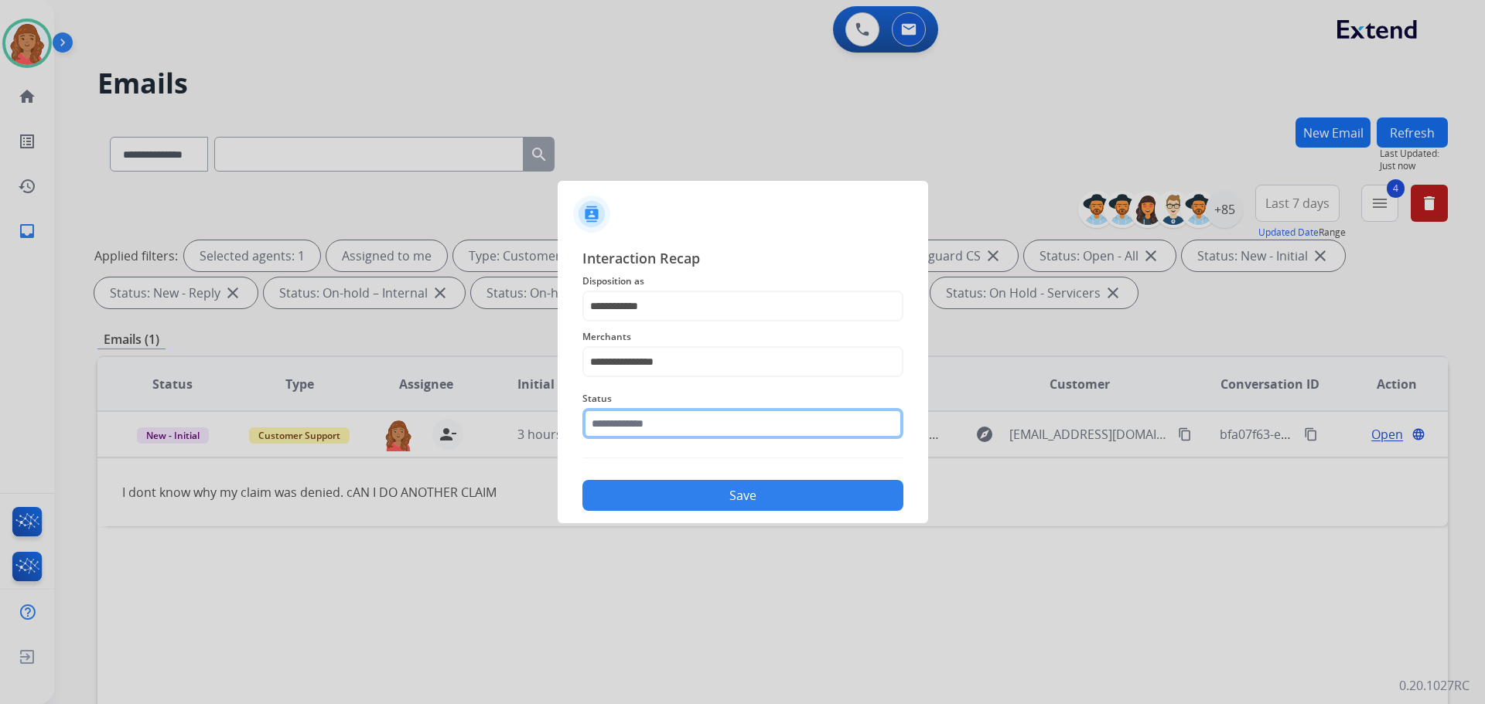
click at [642, 429] on input "text" at bounding box center [742, 423] width 321 height 31
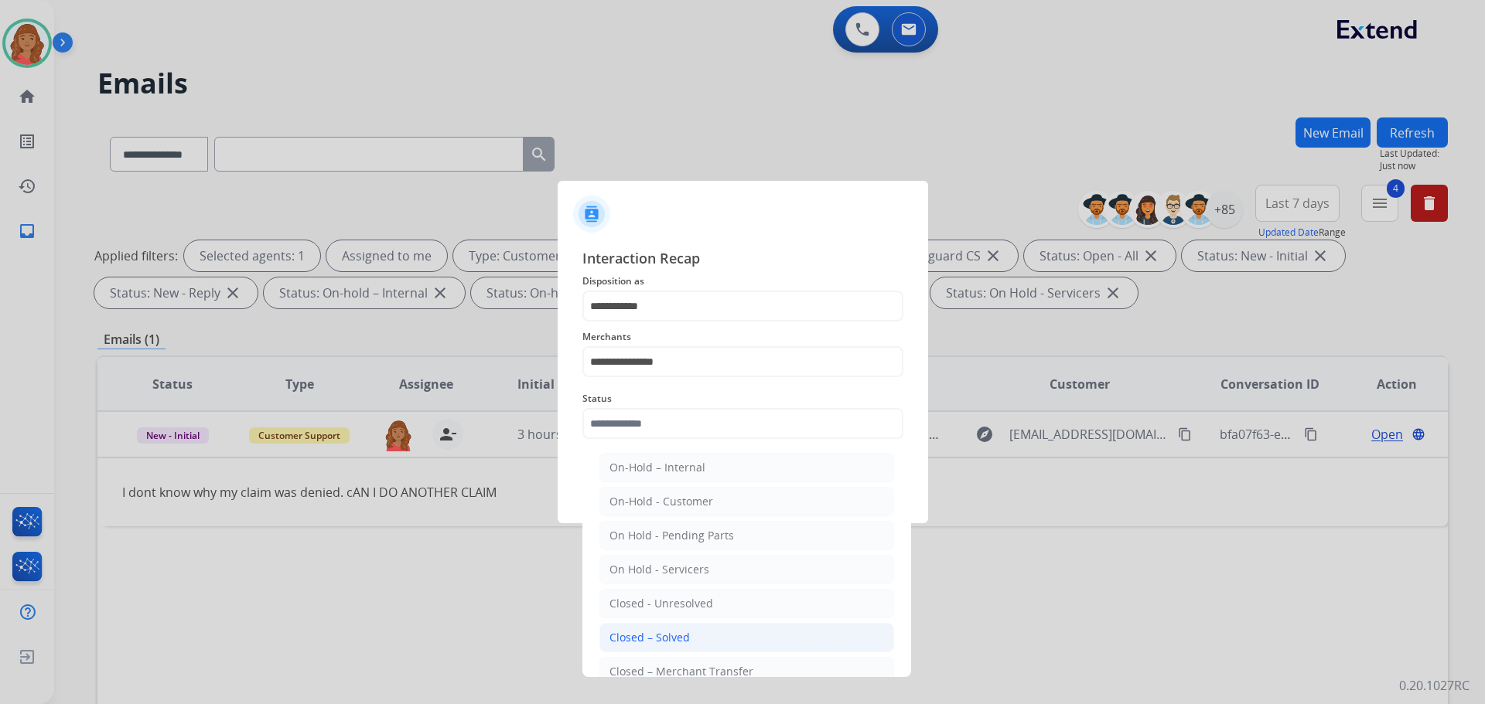
click at [643, 635] on div "Closed – Solved" at bounding box center [649, 637] width 80 height 15
type input "**********"
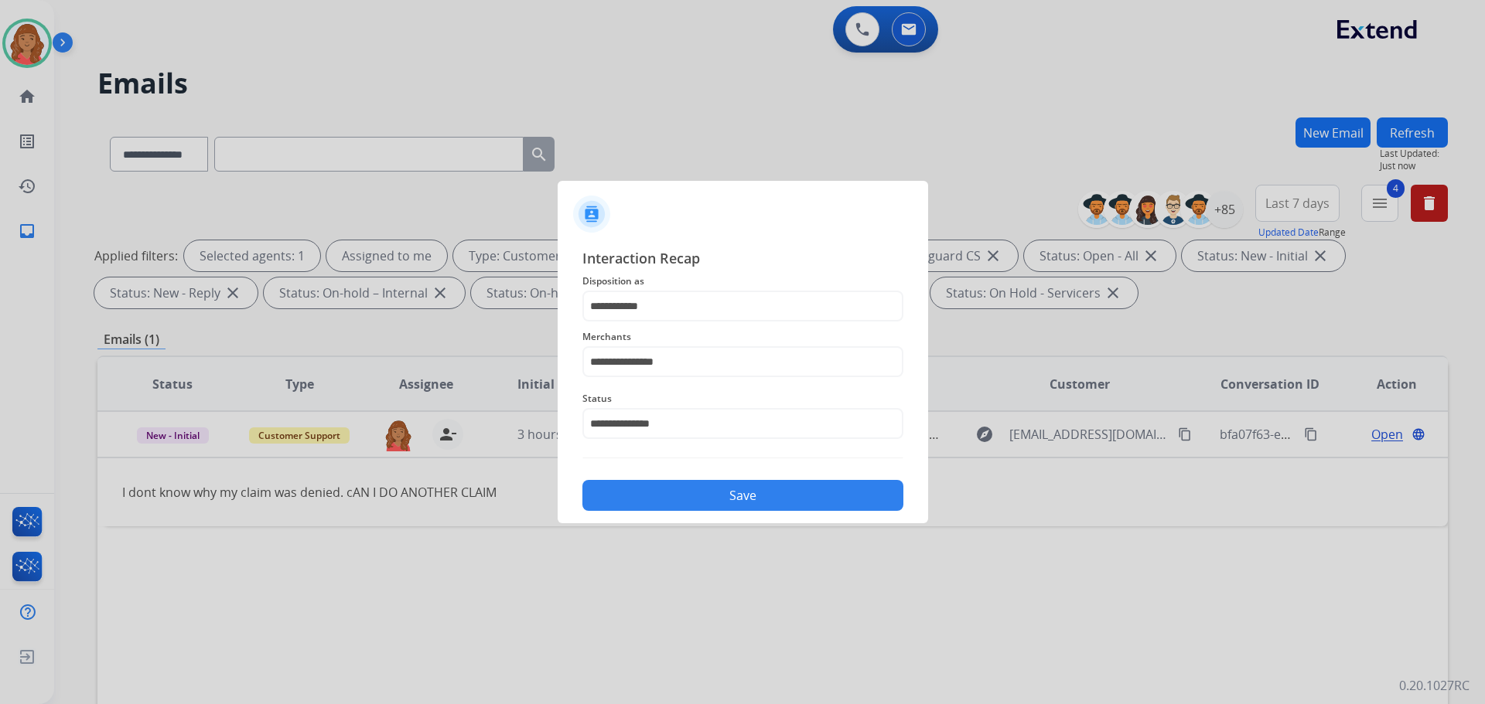
click at [653, 488] on button "Save" at bounding box center [742, 495] width 321 height 31
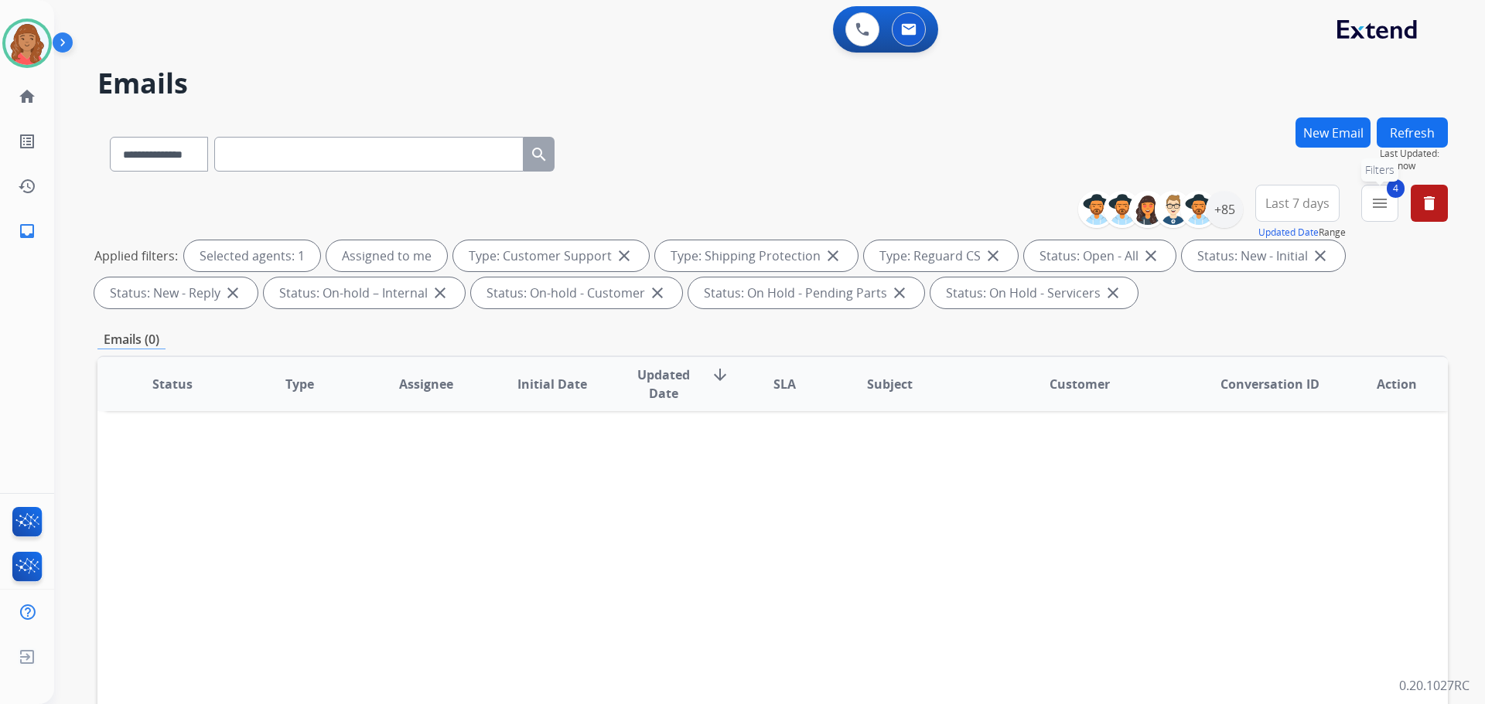
click at [1399, 210] on div "**********" at bounding box center [1269, 213] width 358 height 56
drag, startPoint x: 1381, startPoint y: 206, endPoint x: 1360, endPoint y: 266, distance: 63.8
click at [1382, 206] on mat-icon "menu" at bounding box center [1379, 203] width 19 height 19
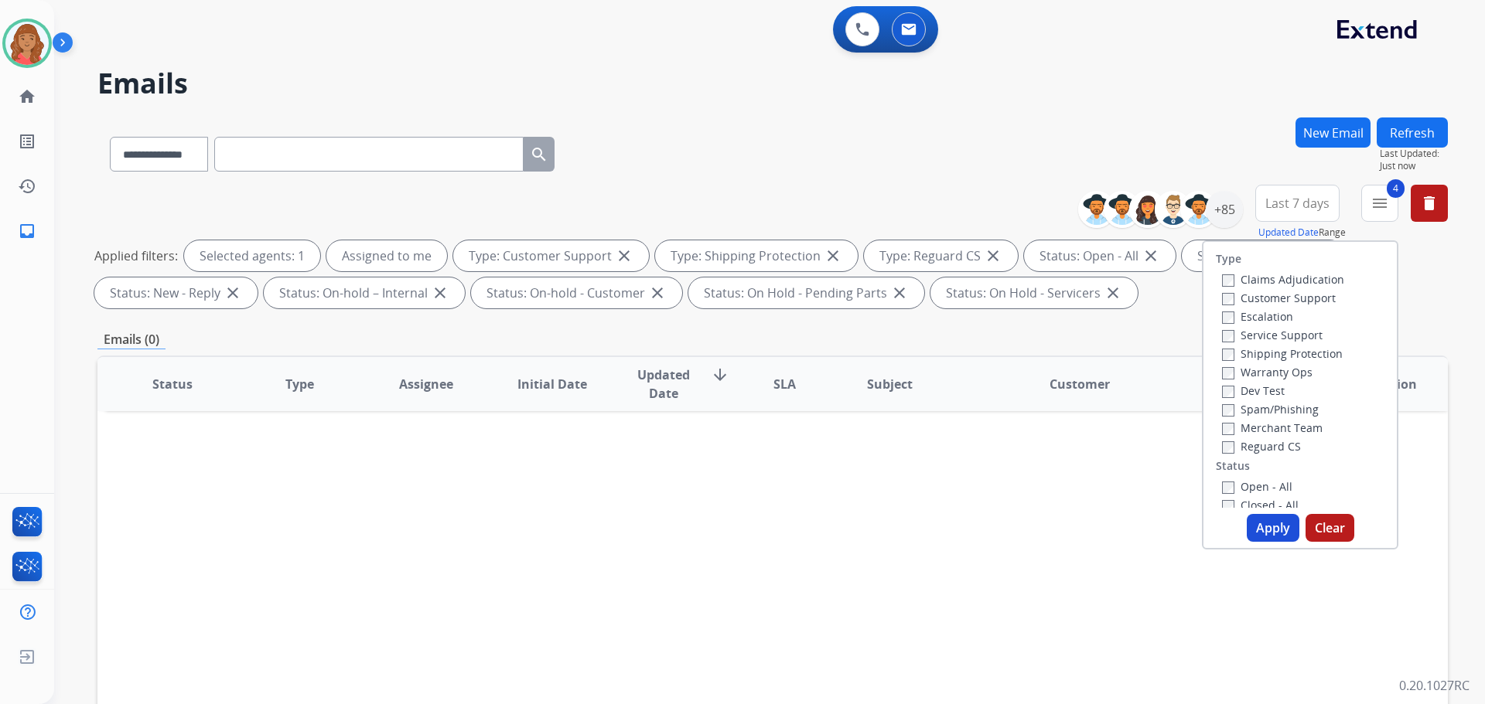
click at [1253, 523] on button "Apply" at bounding box center [1273, 528] width 53 height 28
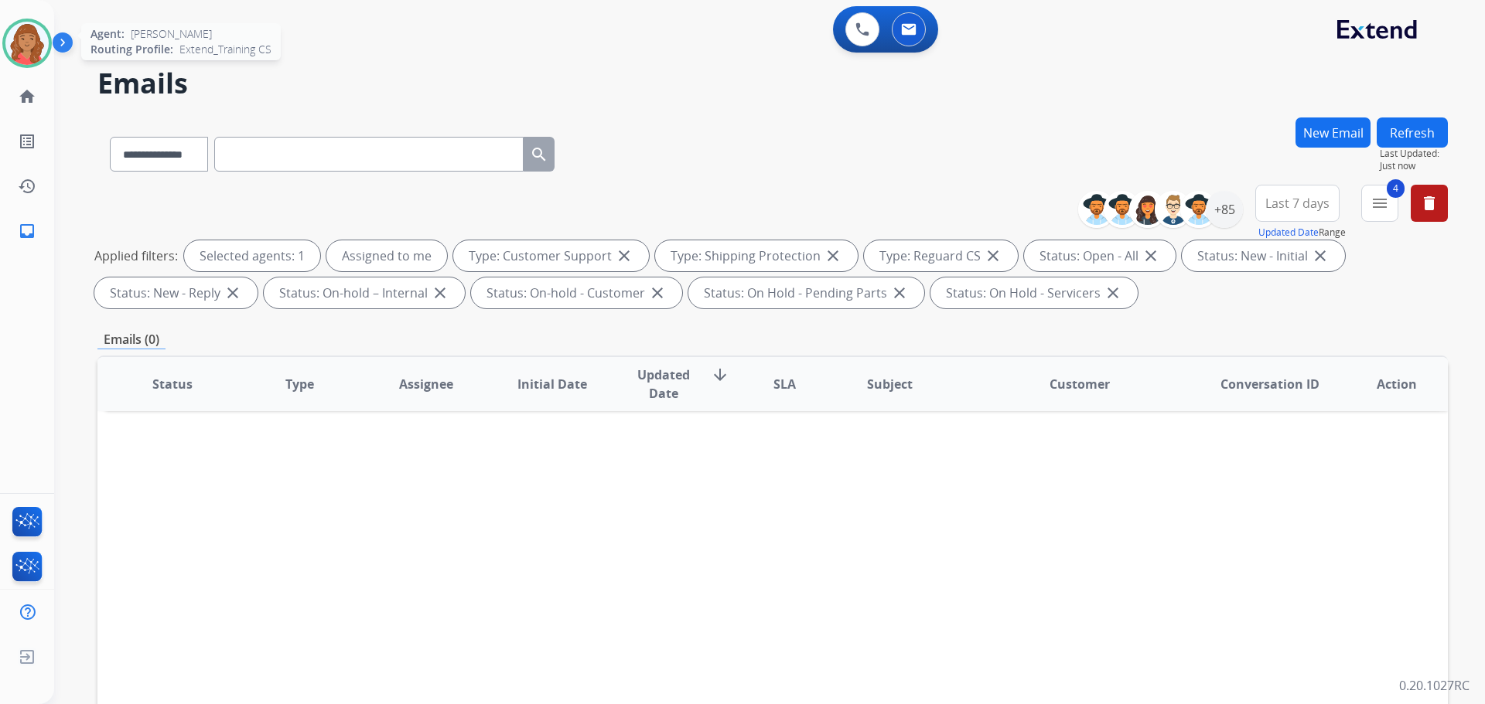
click at [32, 53] on img at bounding box center [26, 43] width 43 height 43
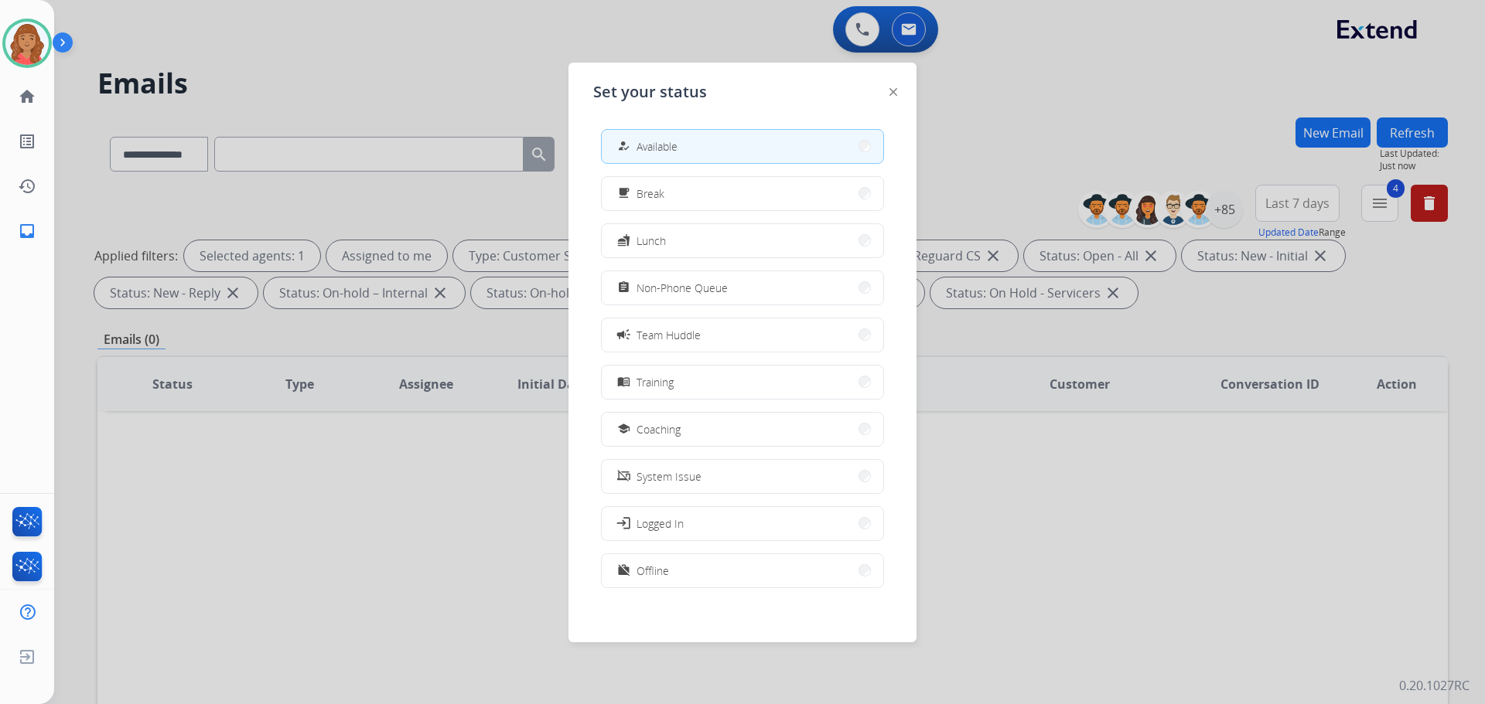
click at [640, 285] on div "assignment Non-Phone Queue" at bounding box center [671, 287] width 114 height 19
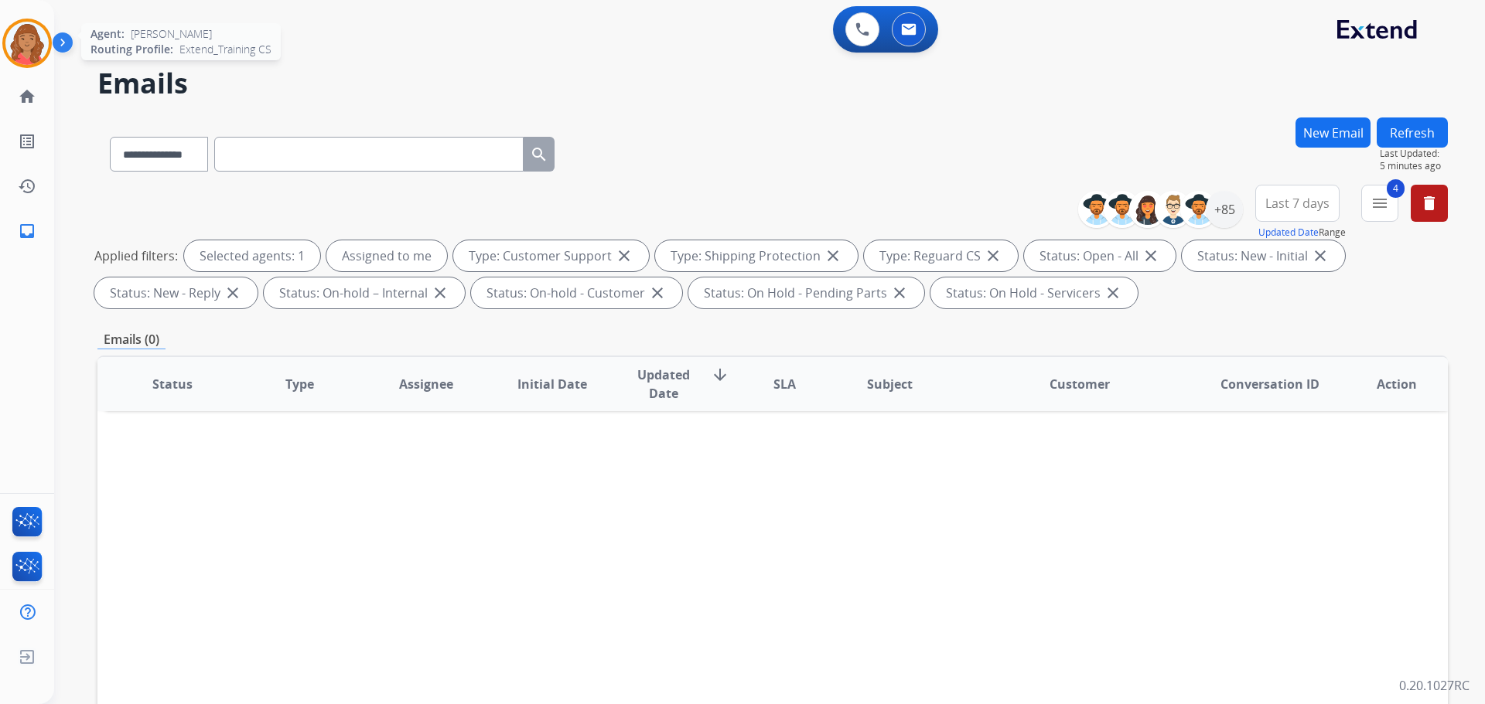
click at [29, 52] on img at bounding box center [26, 43] width 43 height 43
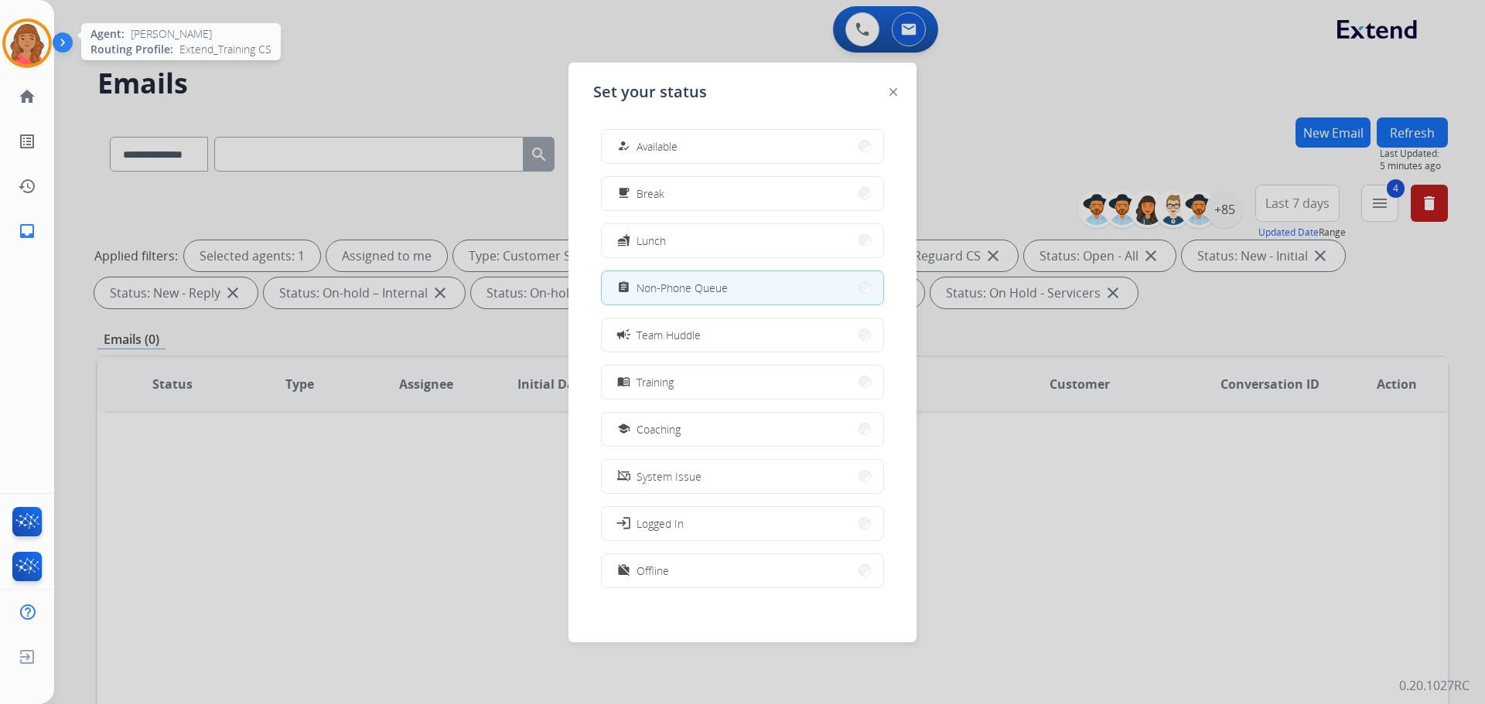
click at [29, 52] on img at bounding box center [26, 43] width 43 height 43
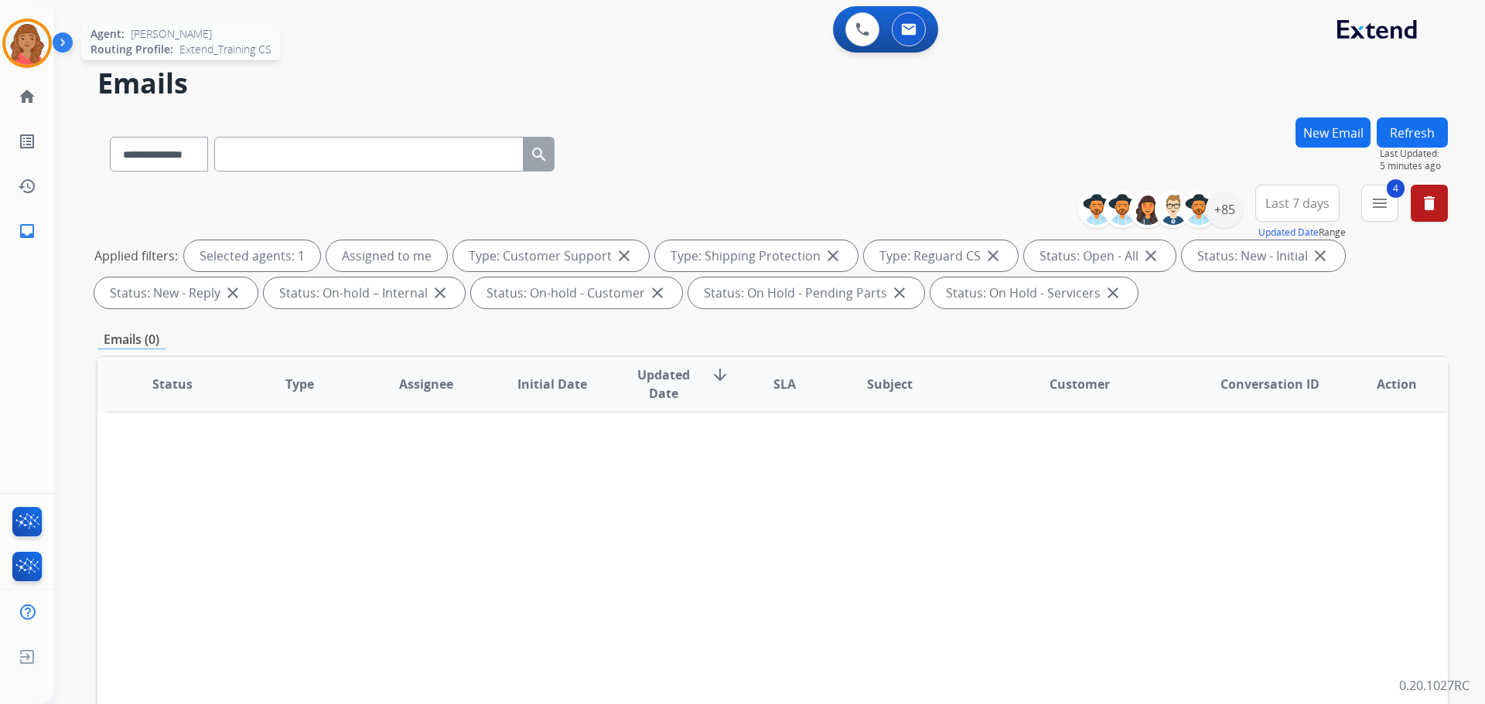
click at [29, 52] on img at bounding box center [26, 43] width 43 height 43
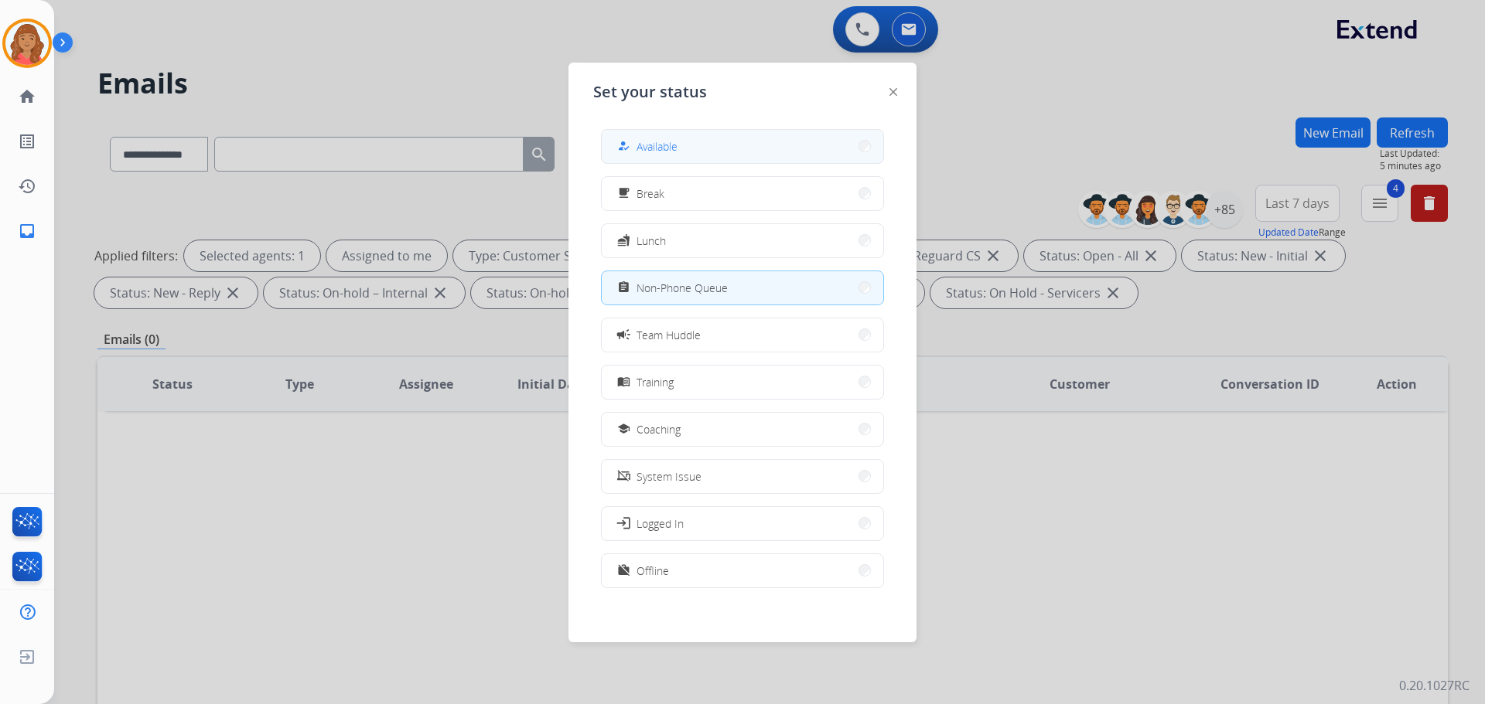
click at [638, 139] on div "how_to_reg Available" at bounding box center [645, 146] width 63 height 19
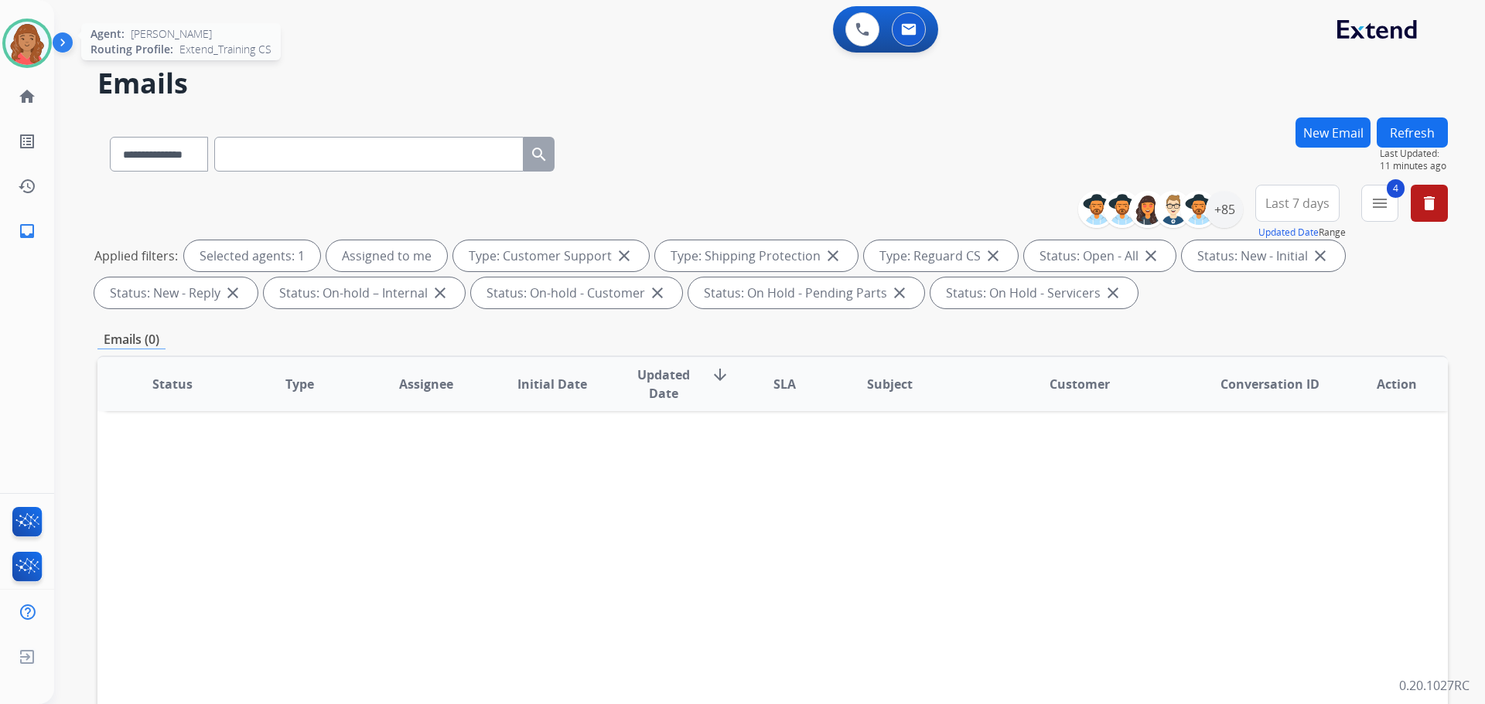
drag, startPoint x: 19, startPoint y: 41, endPoint x: 13, endPoint y: 82, distance: 41.4
click at [20, 41] on img at bounding box center [26, 43] width 43 height 43
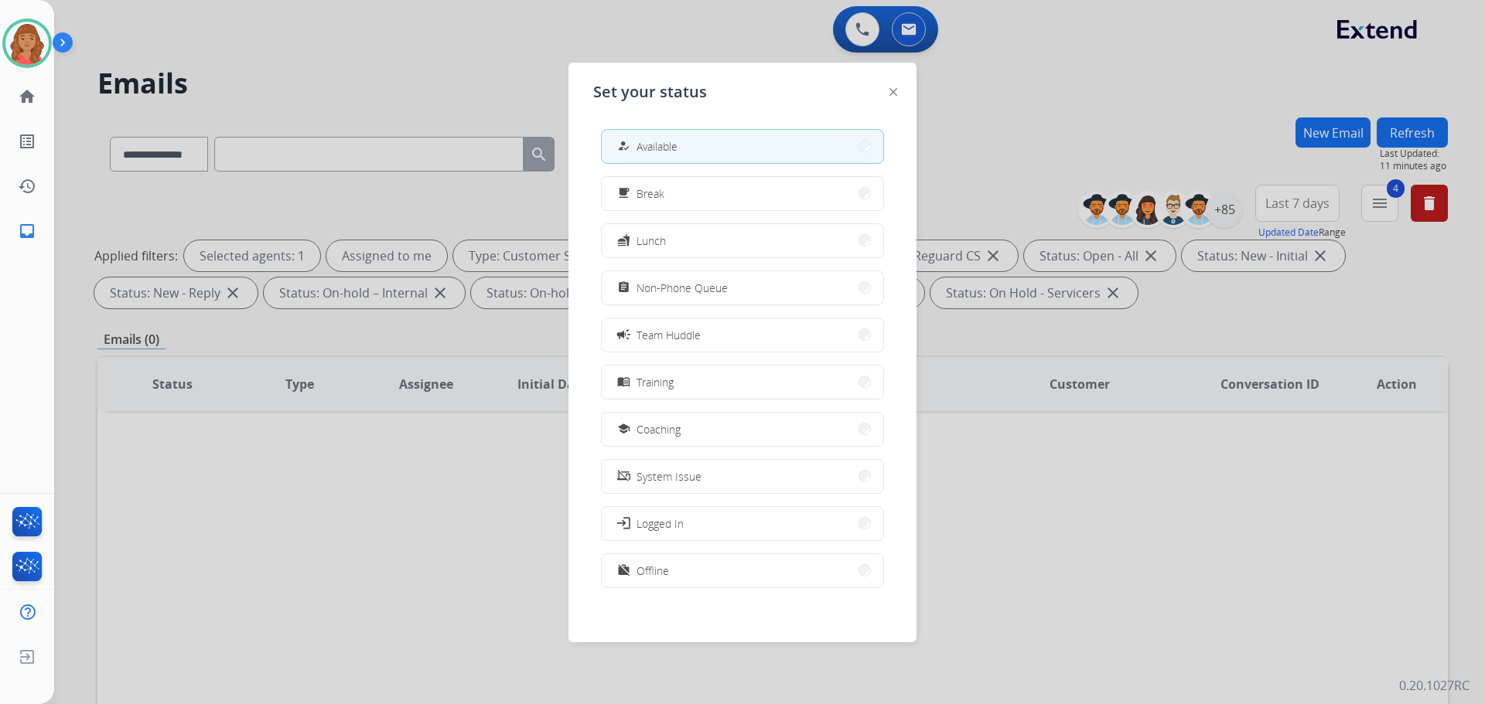
click at [636, 582] on button "work_off Offline" at bounding box center [742, 570] width 281 height 33
